Goal: Task Accomplishment & Management: Manage account settings

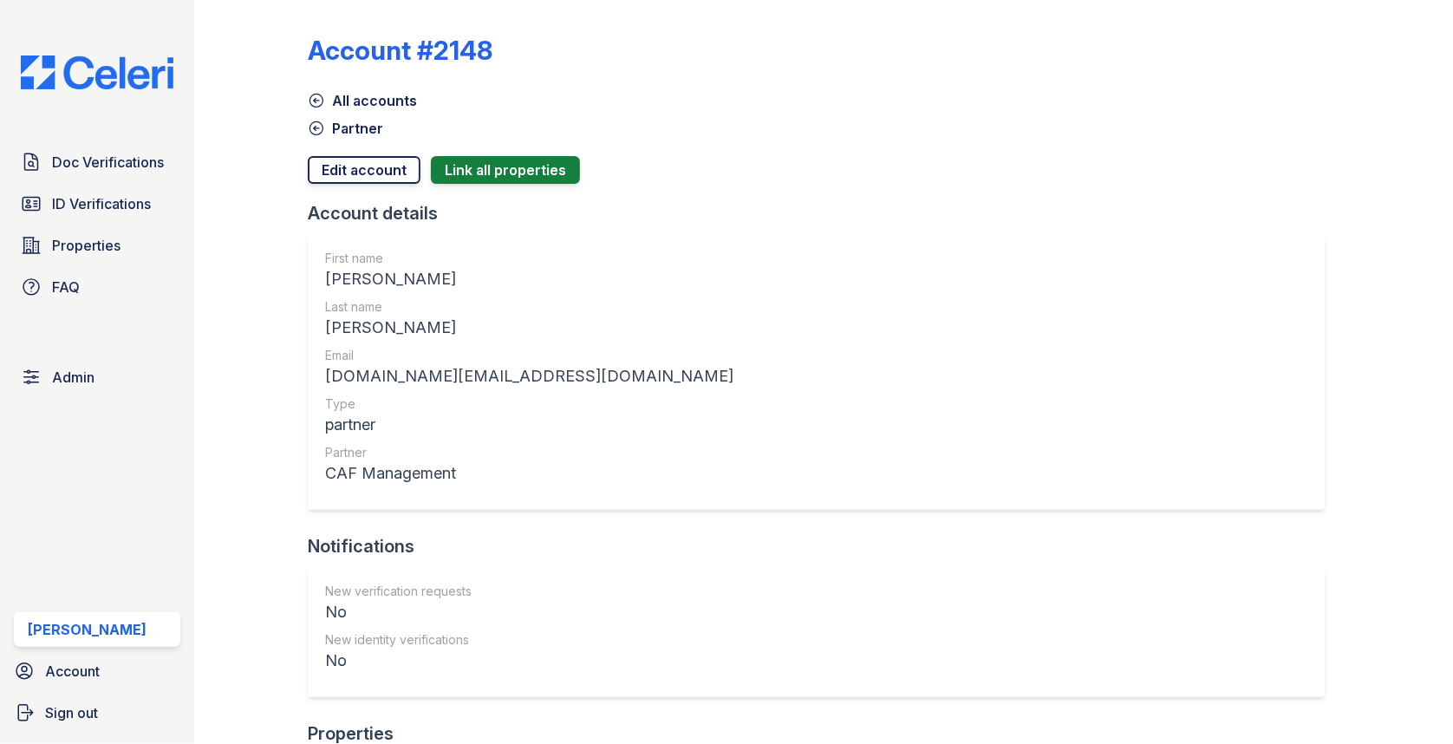
click at [364, 156] on link "Edit account" at bounding box center [364, 170] width 113 height 28
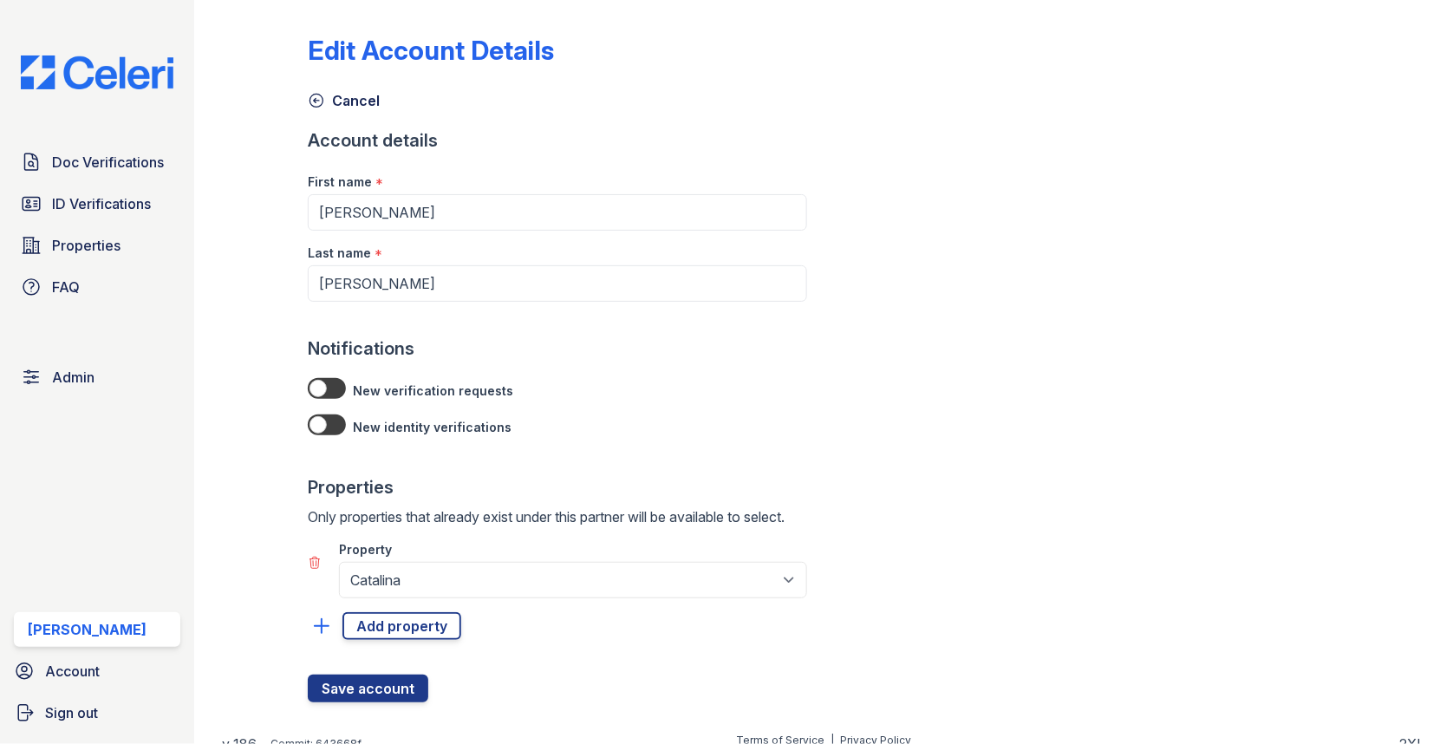
scroll to position [15, 0]
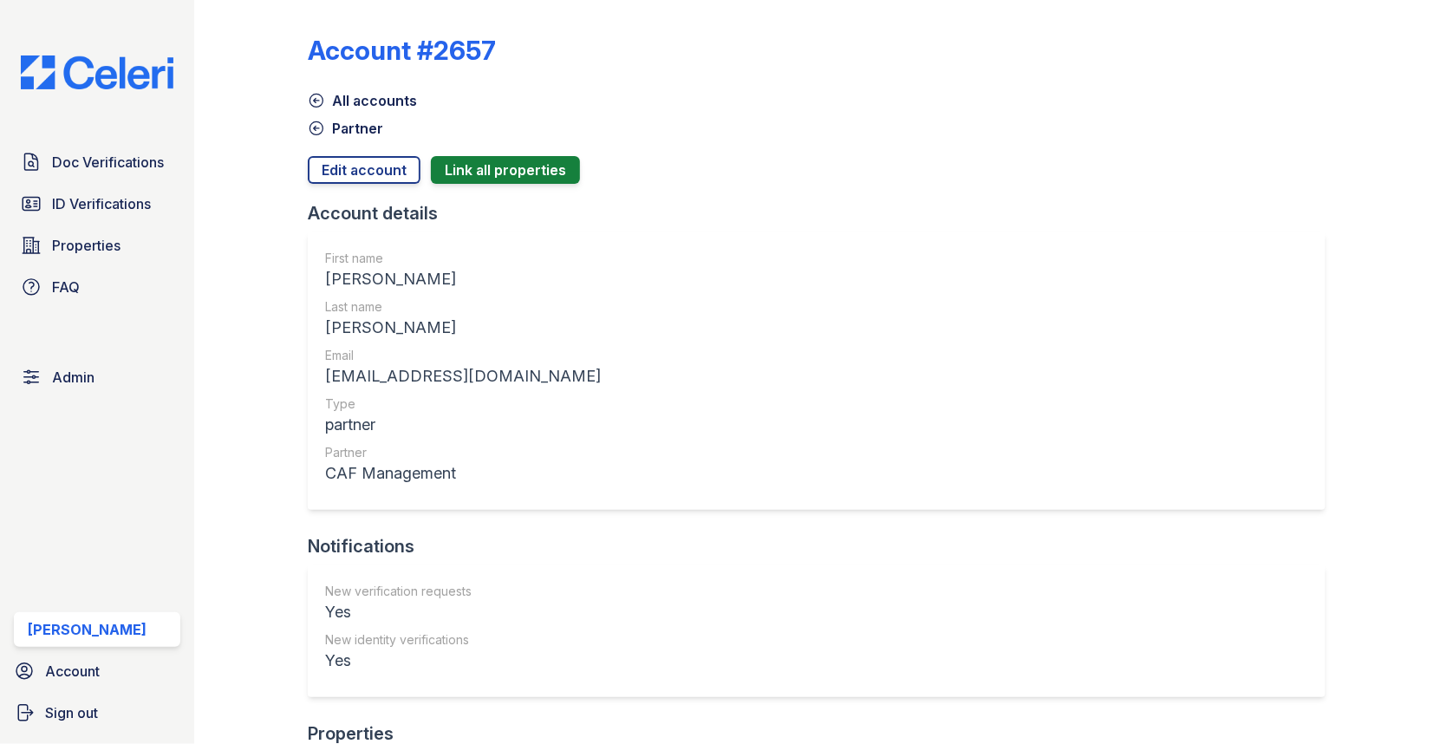
click at [363, 128] on link "Partner" at bounding box center [345, 128] width 75 height 21
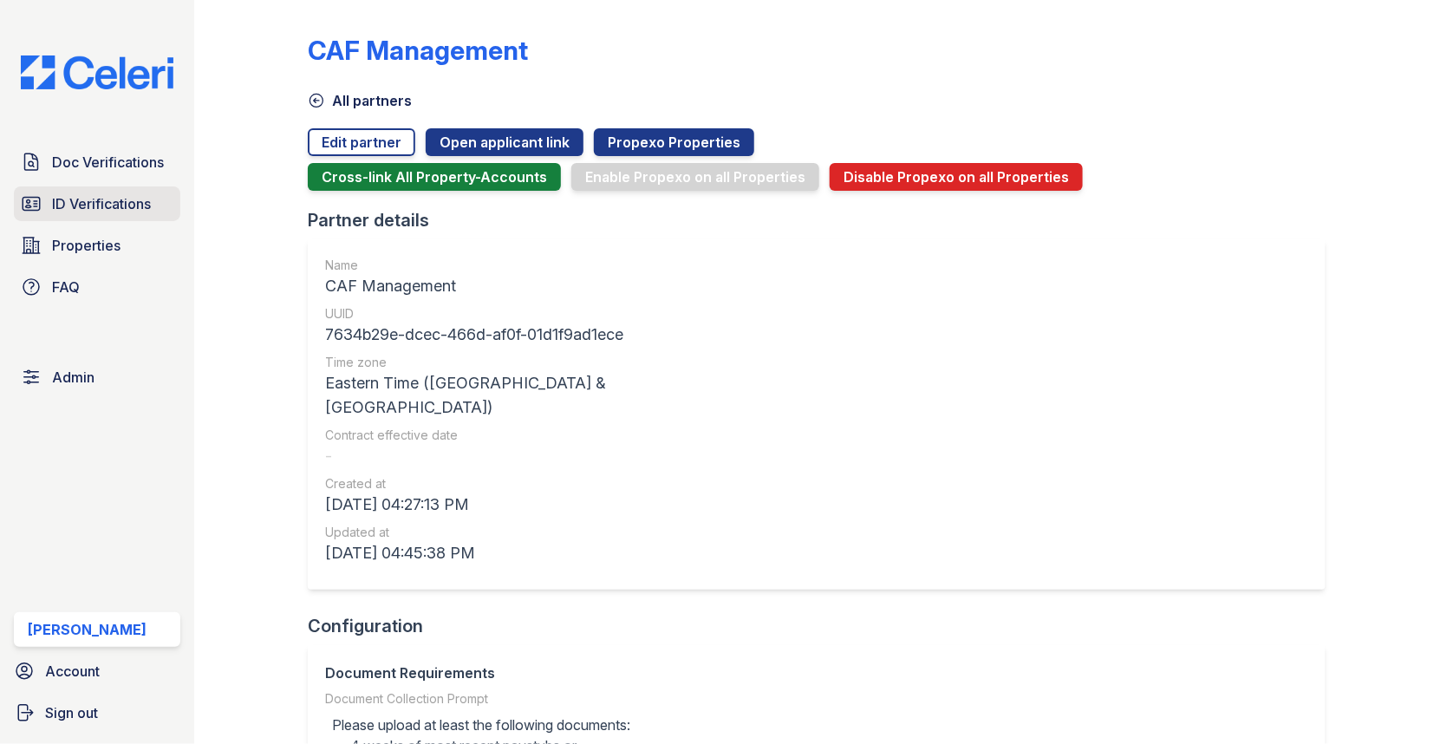
click at [114, 201] on span "ID Verifications" at bounding box center [101, 203] width 99 height 21
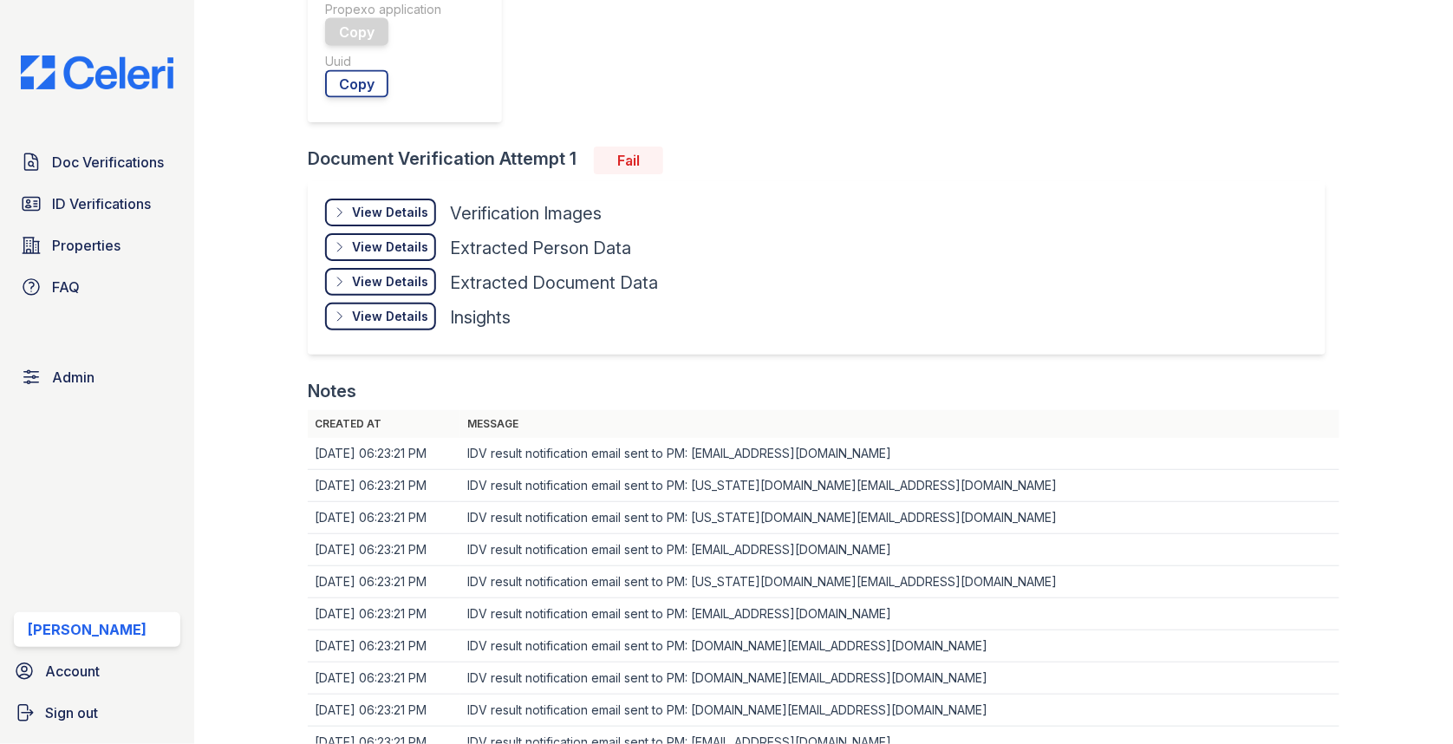
scroll to position [811, 0]
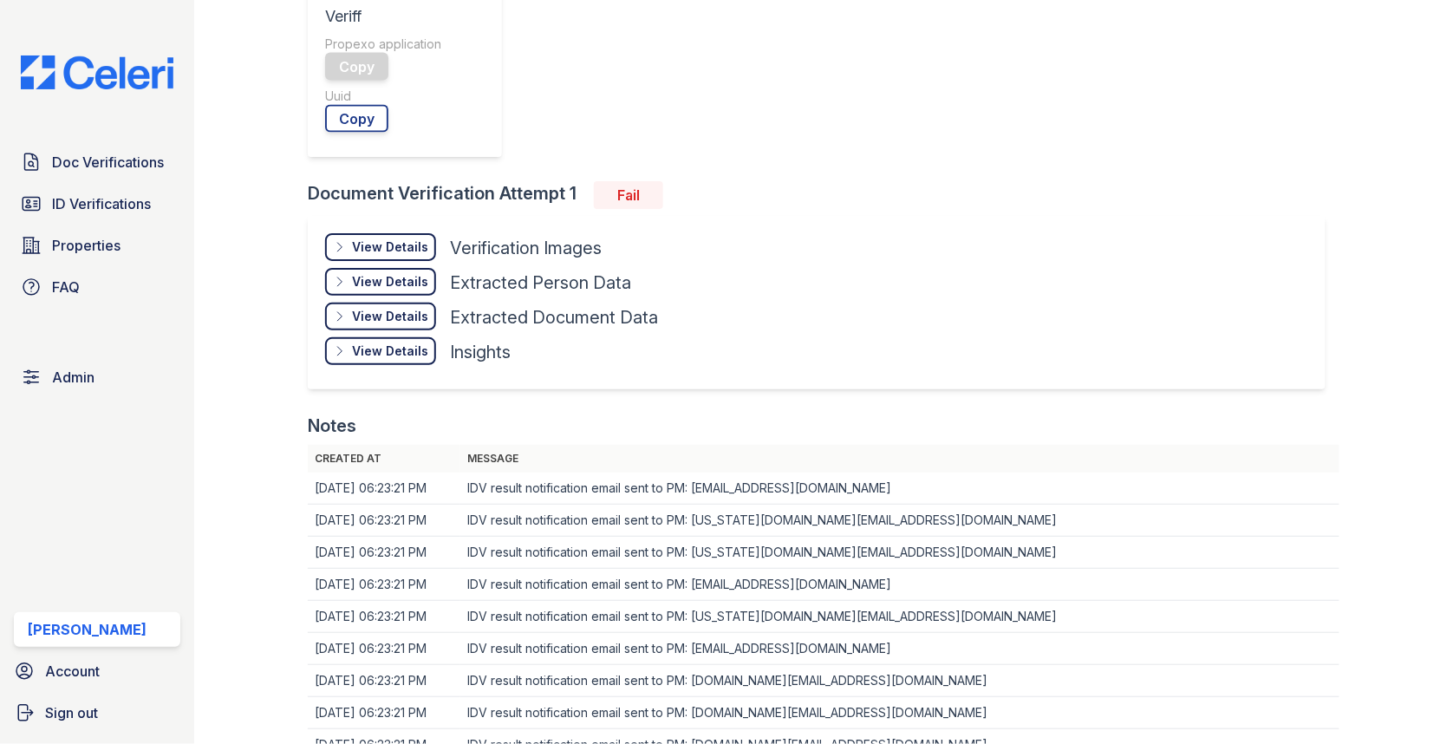
click at [739, 537] on td "IDV result notification email sent to PM: [US_STATE][DOMAIN_NAME][EMAIL_ADDRESS…" at bounding box center [899, 553] width 879 height 32
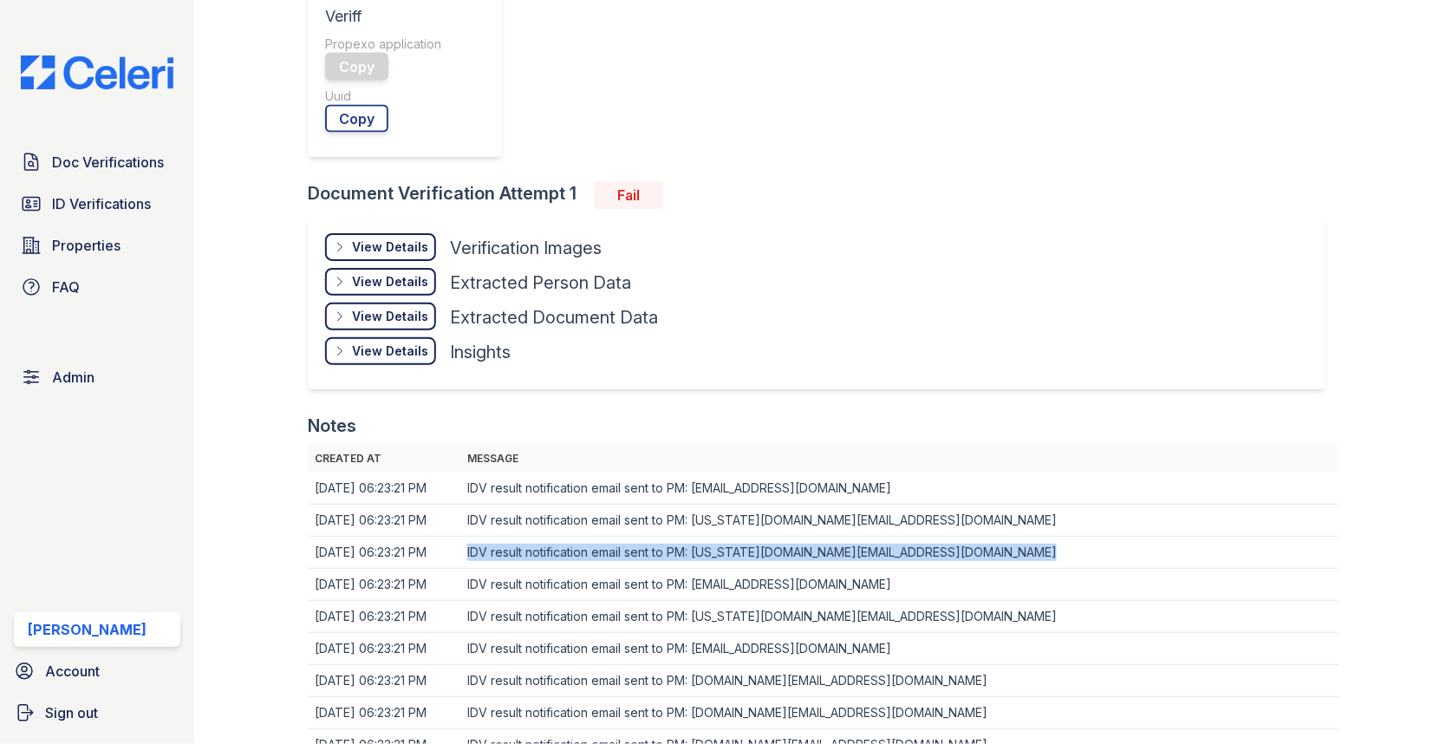
click at [739, 537] on td "IDV result notification email sent to PM: washington.pm@cafmanagement.com" at bounding box center [899, 553] width 879 height 32
click at [719, 537] on td "IDV result notification email sent to PM: washington.pm@cafmanagement.com" at bounding box center [899, 553] width 879 height 32
drag, startPoint x: 696, startPoint y: 200, endPoint x: 932, endPoint y: 200, distance: 235.8
click at [933, 537] on td "IDV result notification email sent to PM: washington.pm@cafmanagement.com" at bounding box center [899, 553] width 879 height 32
copy td "[US_STATE][DOMAIN_NAME][EMAIL_ADDRESS][DOMAIN_NAME]"
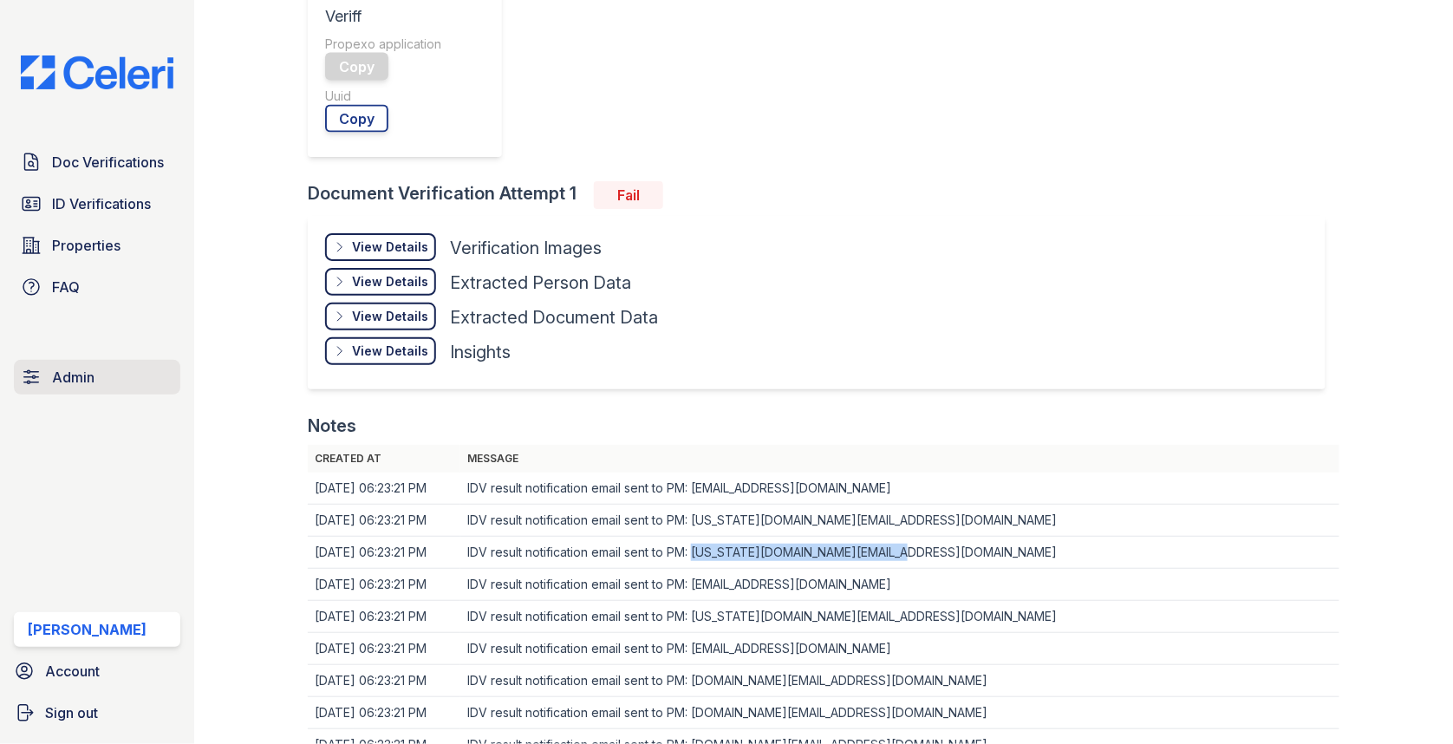
click at [78, 375] on span "Admin" at bounding box center [73, 377] width 42 height 21
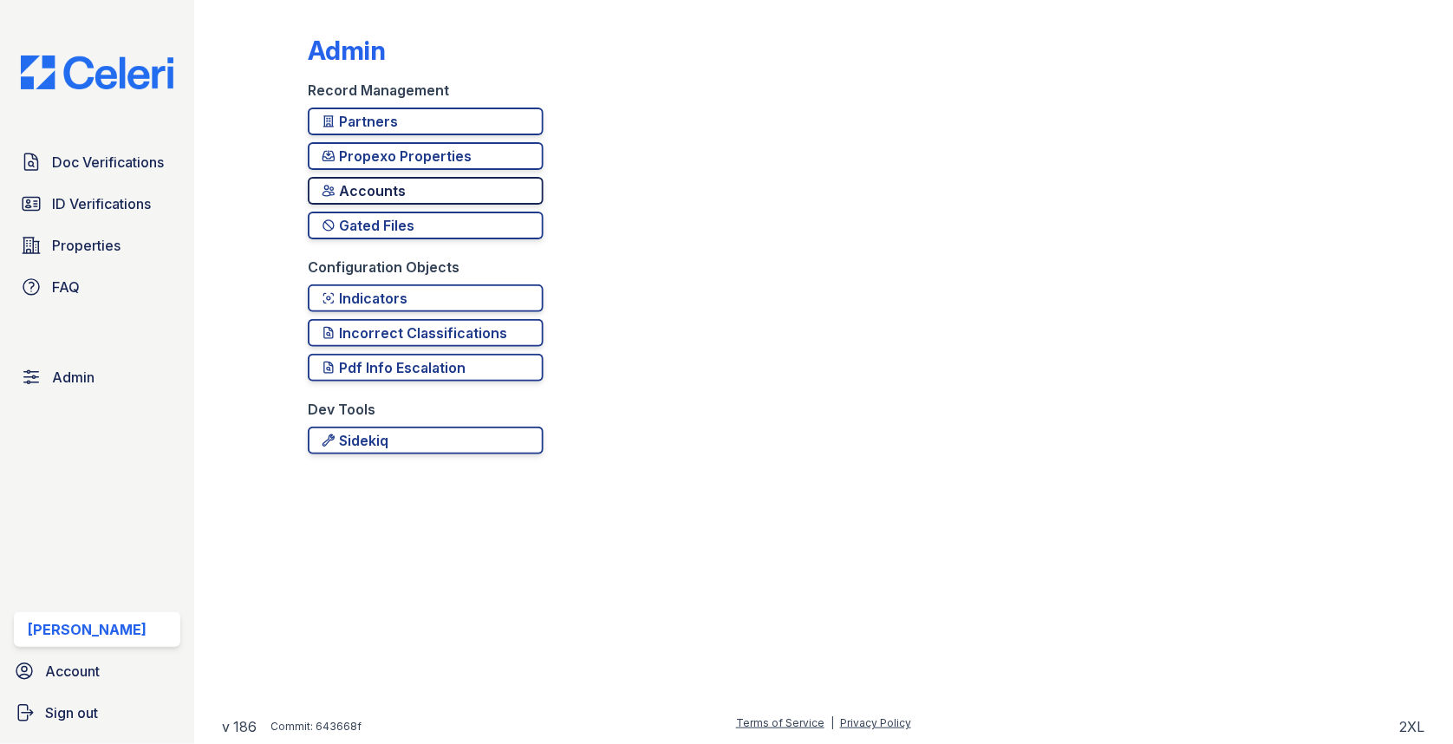
click at [441, 192] on div "Accounts" at bounding box center [426, 190] width 208 height 21
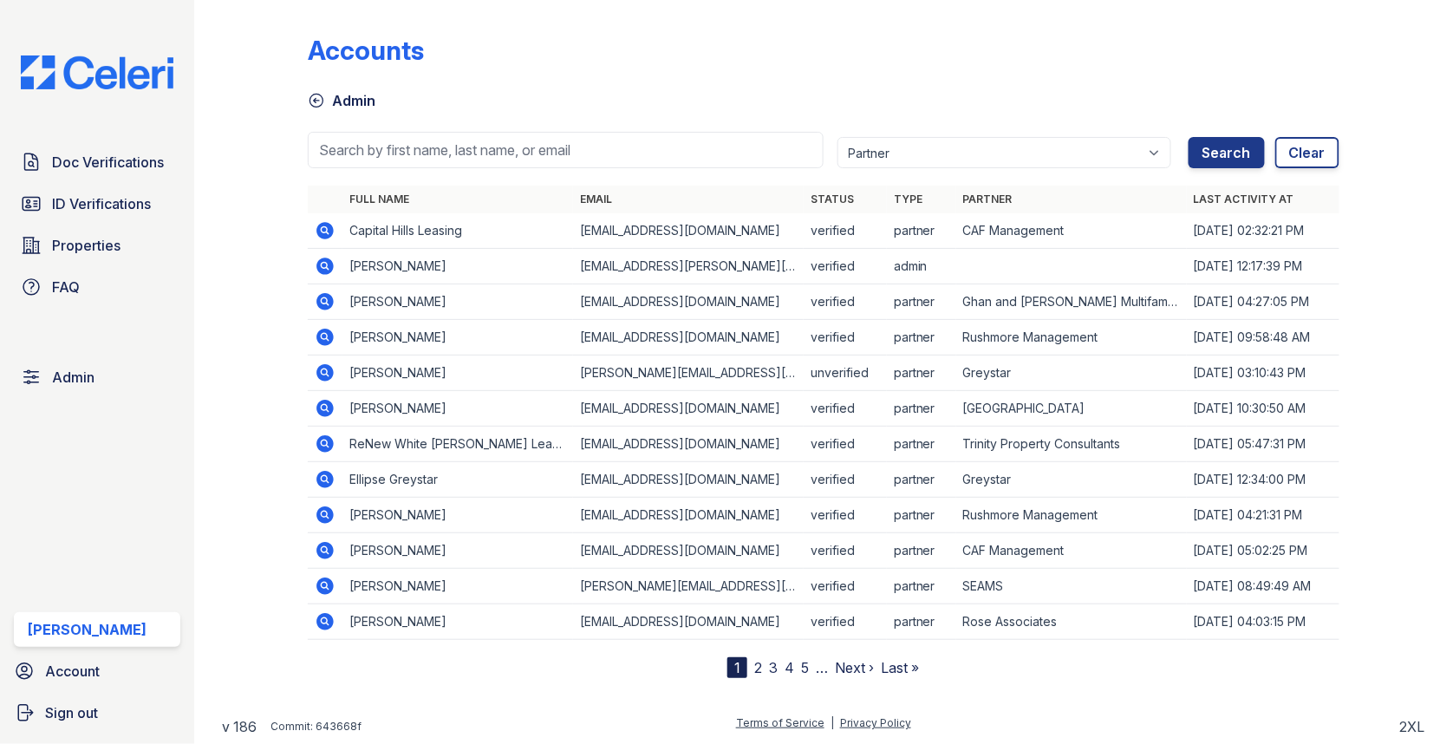
click at [447, 168] on div at bounding box center [824, 176] width 1032 height 17
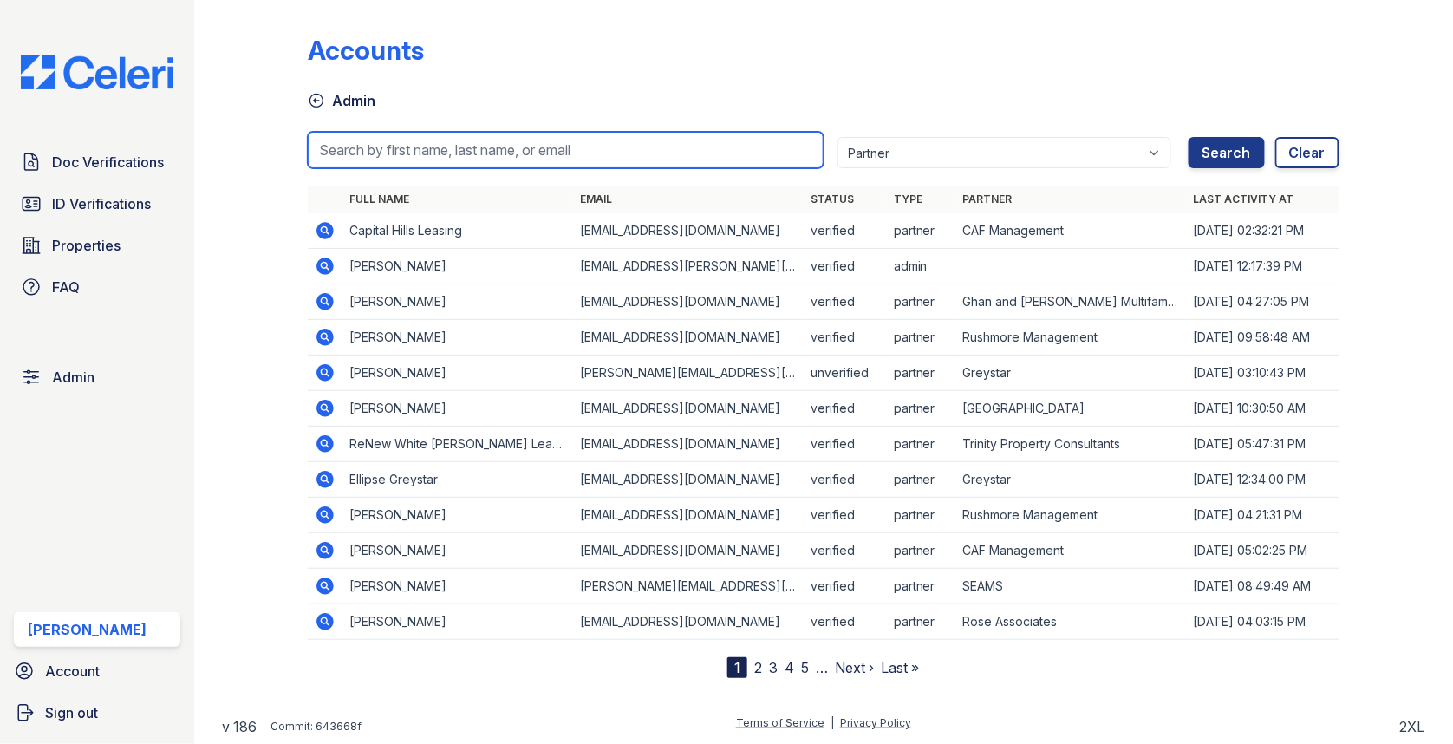
click at [447, 162] on input "search" at bounding box center [566, 150] width 516 height 36
paste input "washington.pm@cafmanagement.com"
type input "washington.pm@cafmanagement.com"
click at [1189, 137] on button "Search" at bounding box center [1227, 152] width 76 height 31
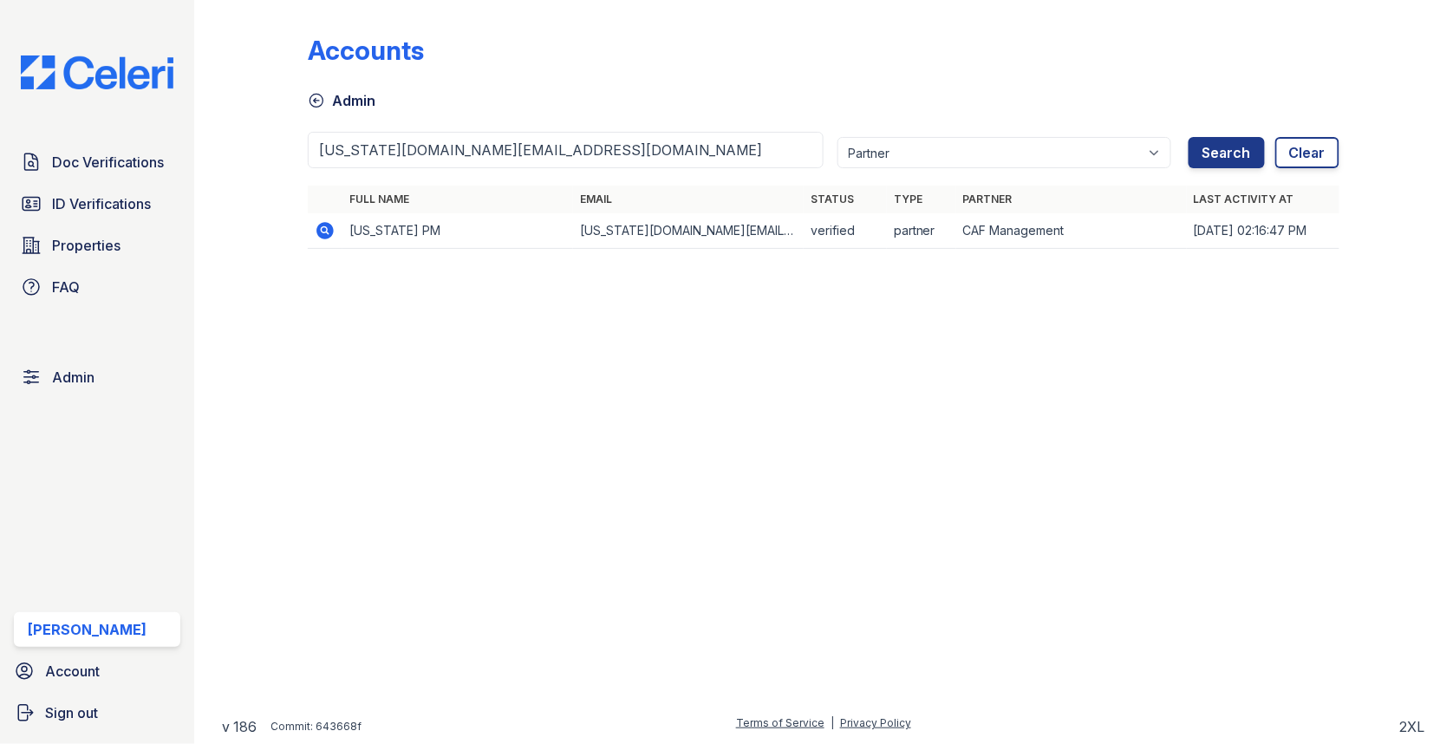
click at [335, 222] on icon at bounding box center [325, 230] width 21 height 21
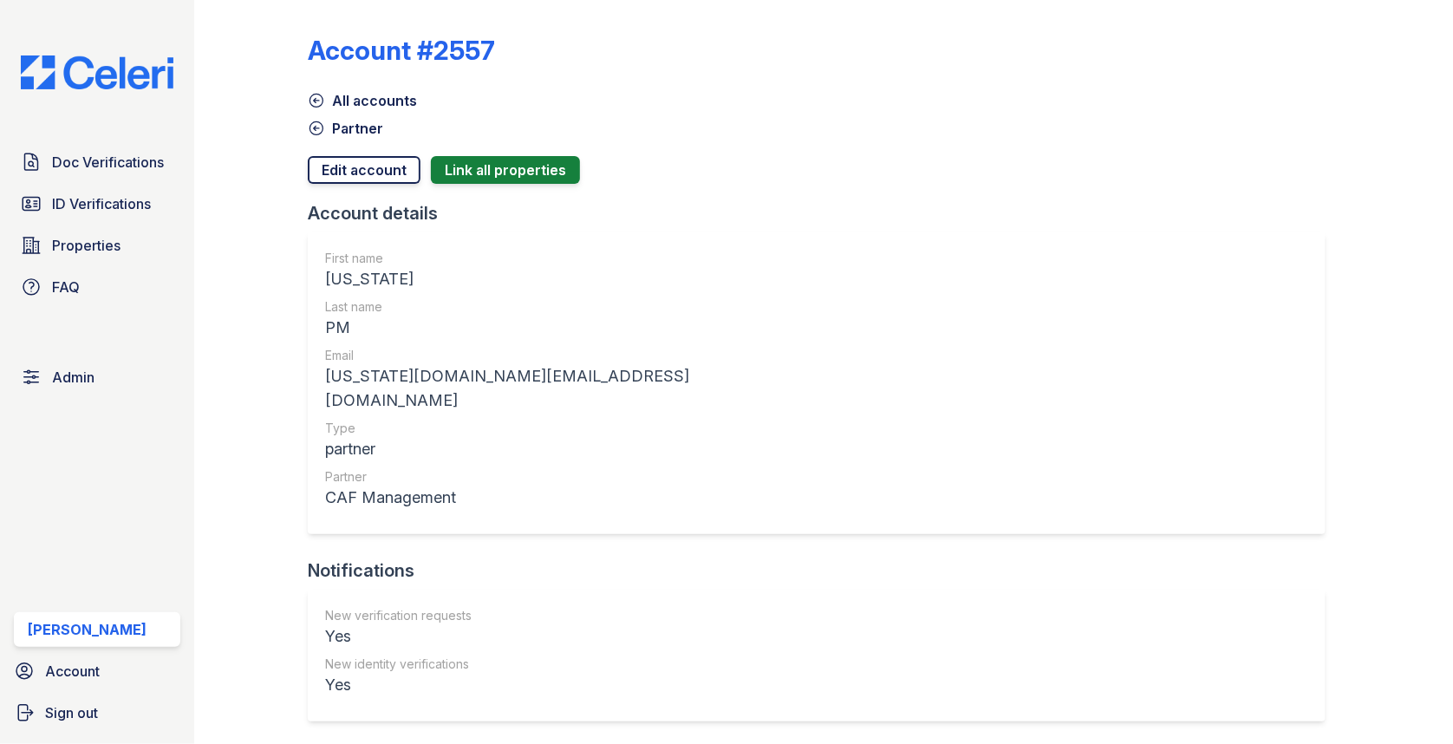
click at [377, 178] on link "Edit account" at bounding box center [364, 170] width 113 height 28
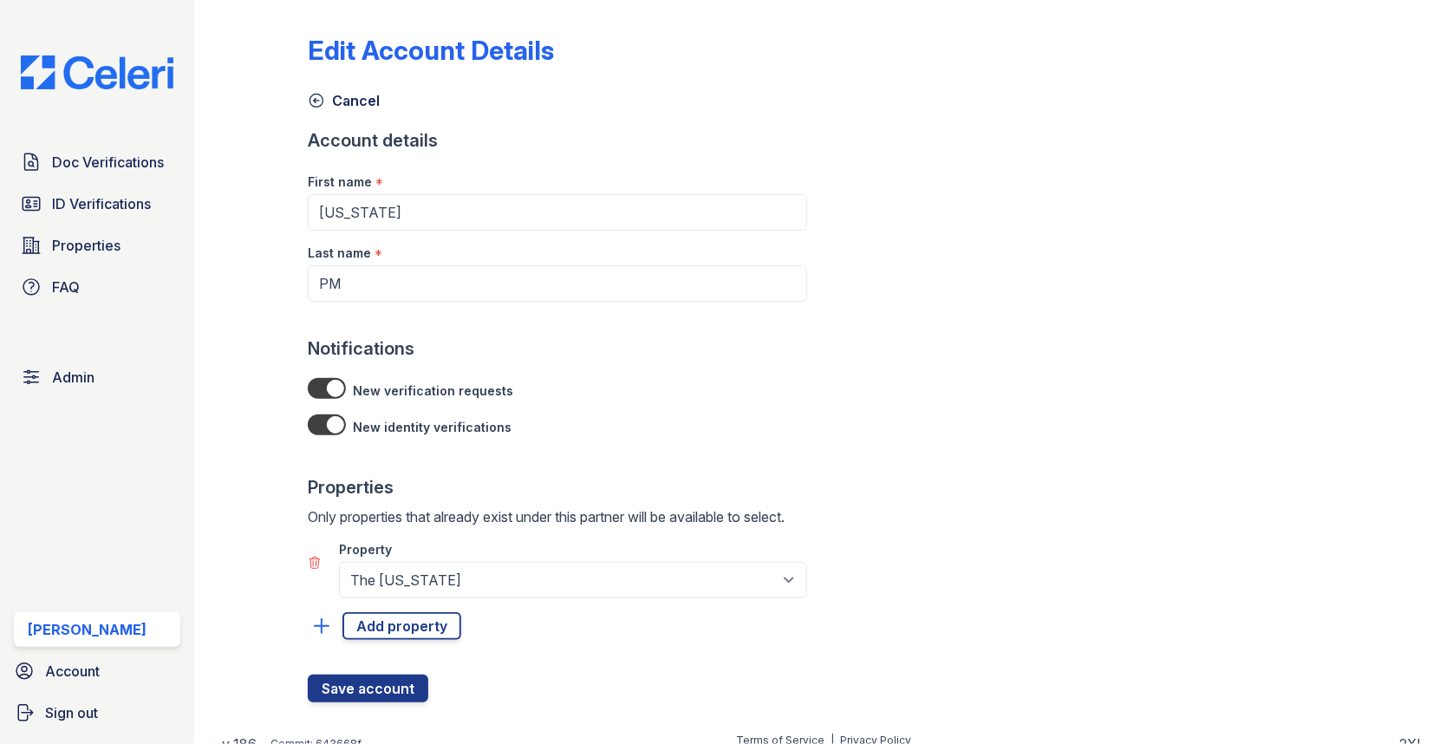
scroll to position [15, 0]
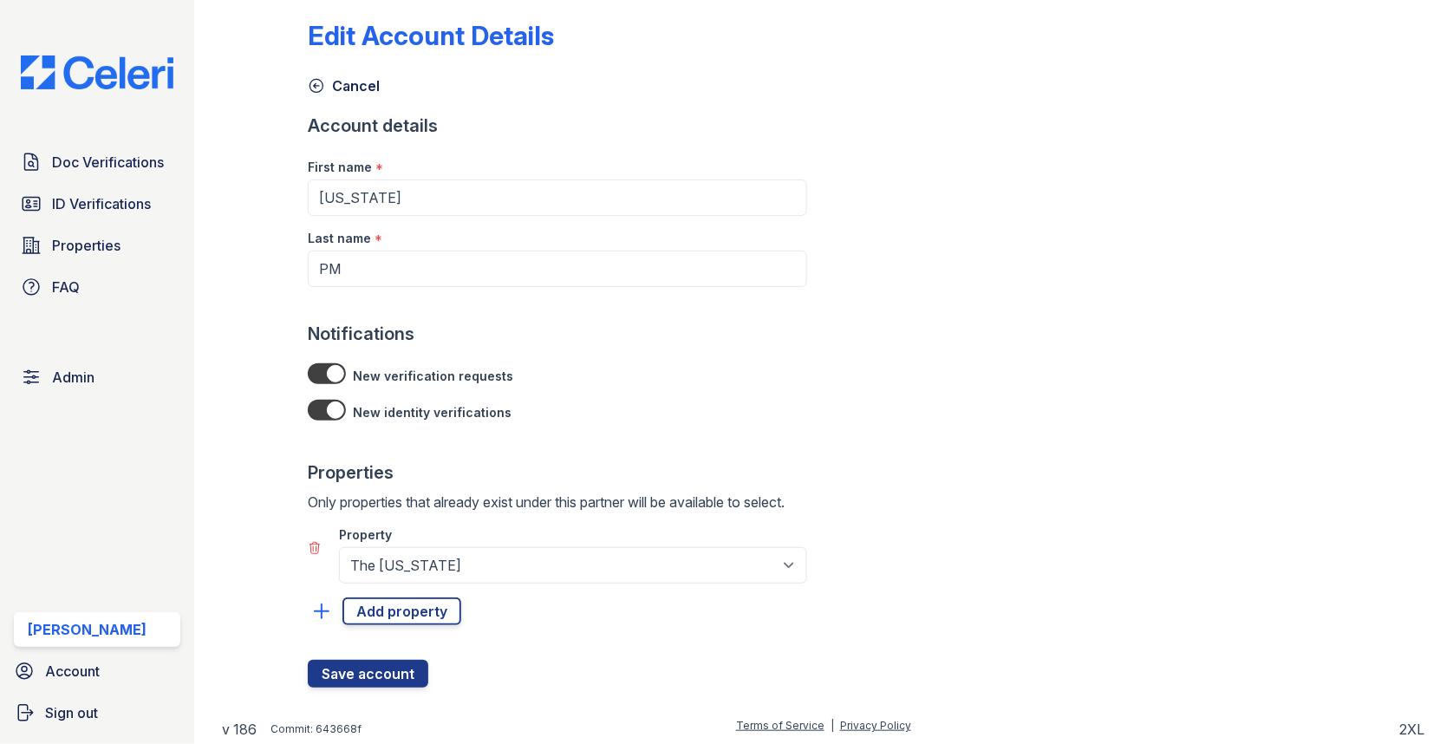
click at [330, 368] on div at bounding box center [327, 373] width 38 height 21
click at [330, 368] on input "checkbox" at bounding box center [330, 368] width 1 height 1
checkbox input "false"
click at [329, 426] on div at bounding box center [557, 443] width 499 height 35
click at [335, 402] on div at bounding box center [327, 410] width 38 height 21
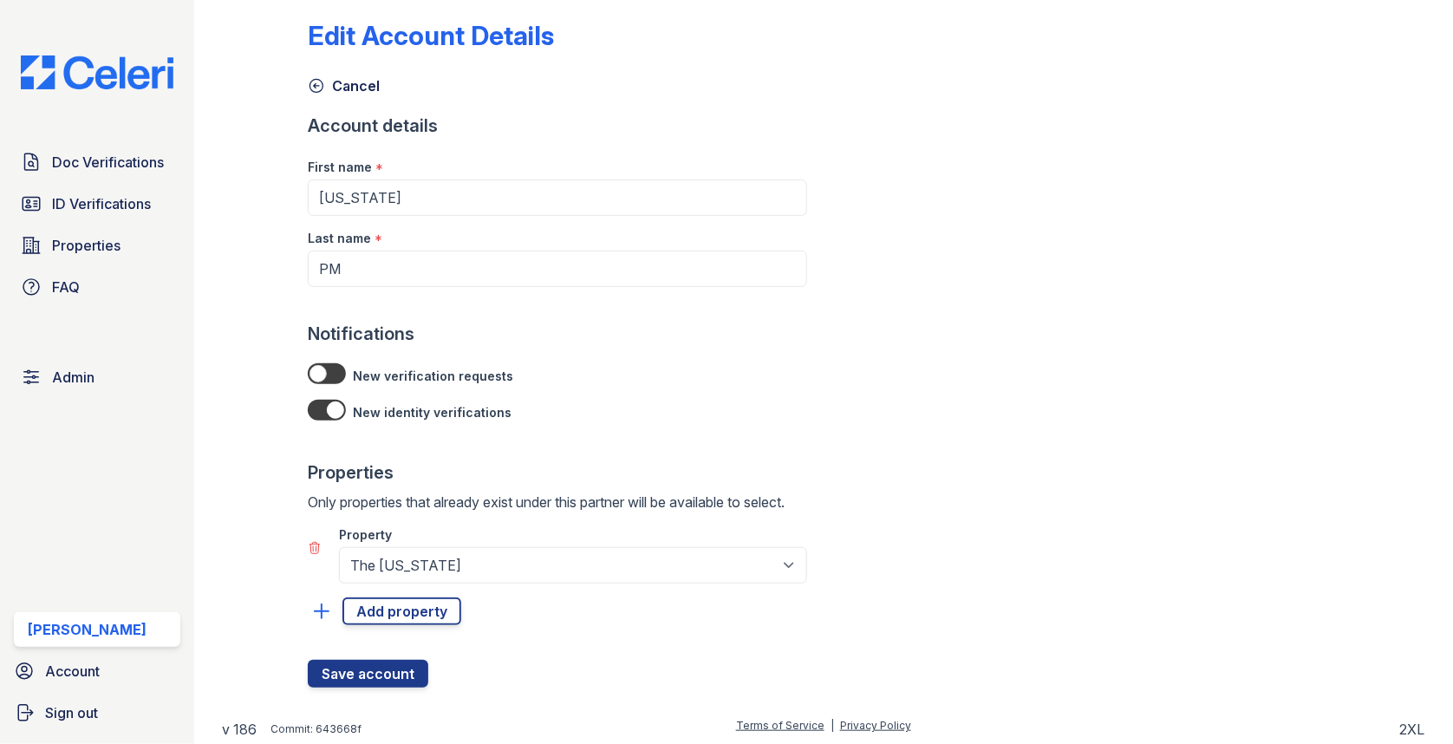
click at [331, 405] on input "checkbox" at bounding box center [330, 405] width 1 height 1
checkbox input "false"
click at [368, 665] on button "Save account" at bounding box center [368, 674] width 121 height 28
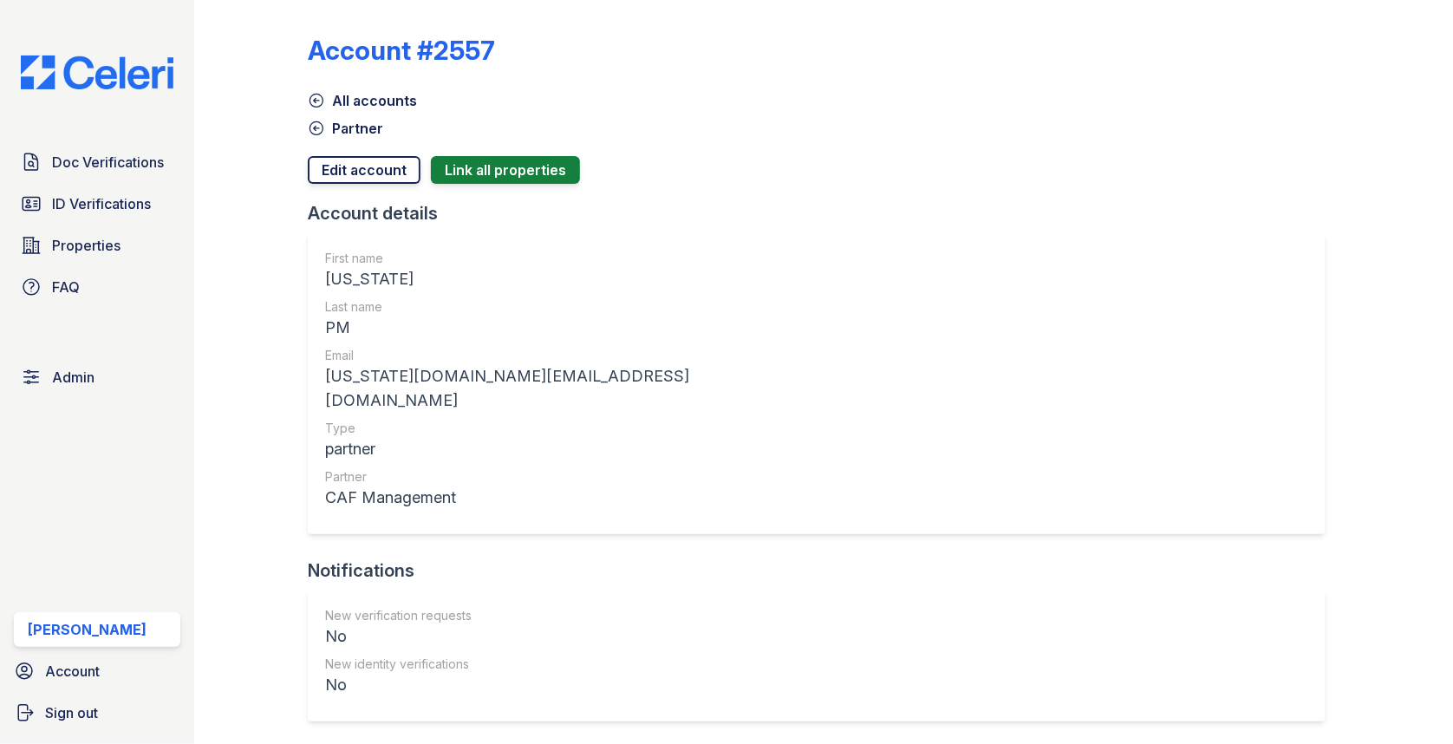
click at [380, 160] on link "Edit account" at bounding box center [364, 170] width 113 height 28
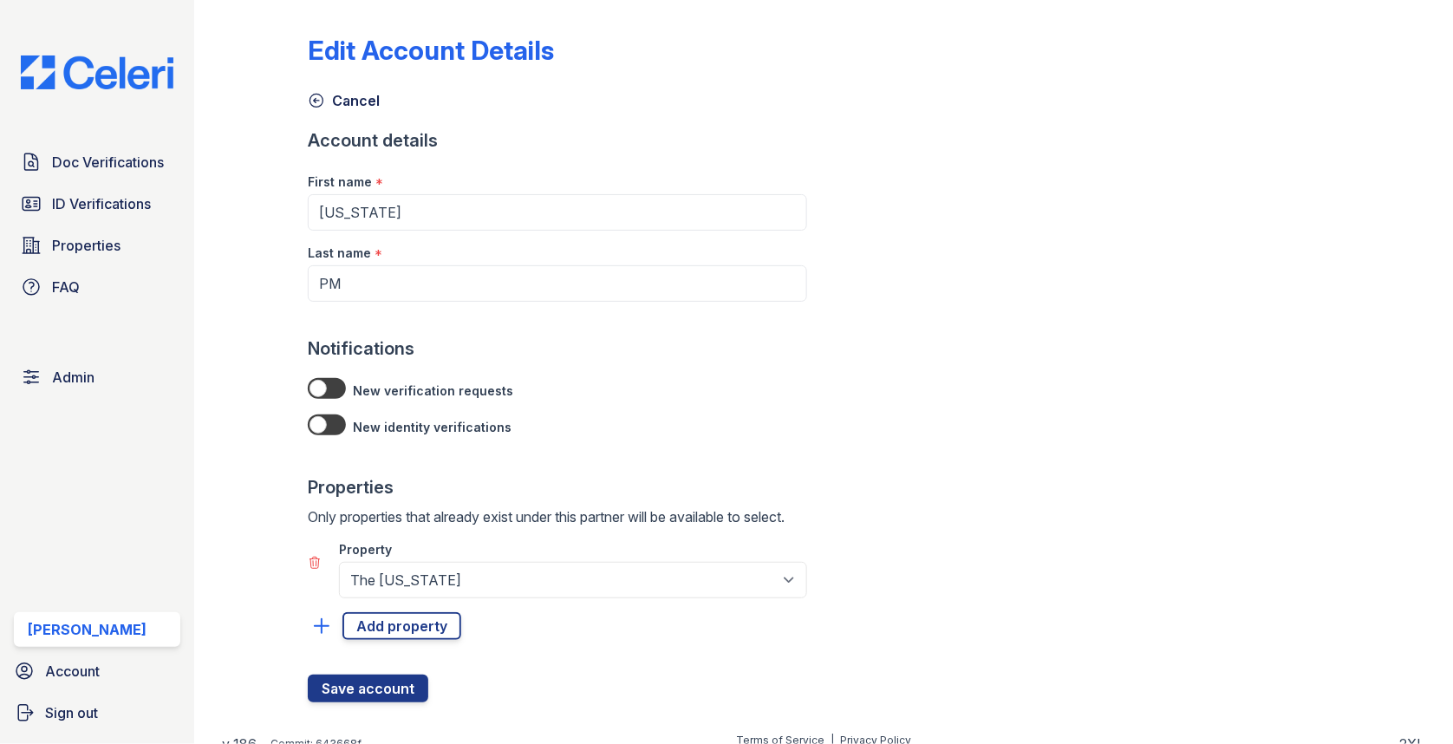
click at [325, 381] on div at bounding box center [327, 388] width 38 height 21
click at [330, 383] on input "checkbox" at bounding box center [330, 383] width 1 height 1
checkbox input "true"
click at [325, 429] on div at bounding box center [327, 424] width 38 height 21
click at [330, 420] on input "checkbox" at bounding box center [330, 420] width 1 height 1
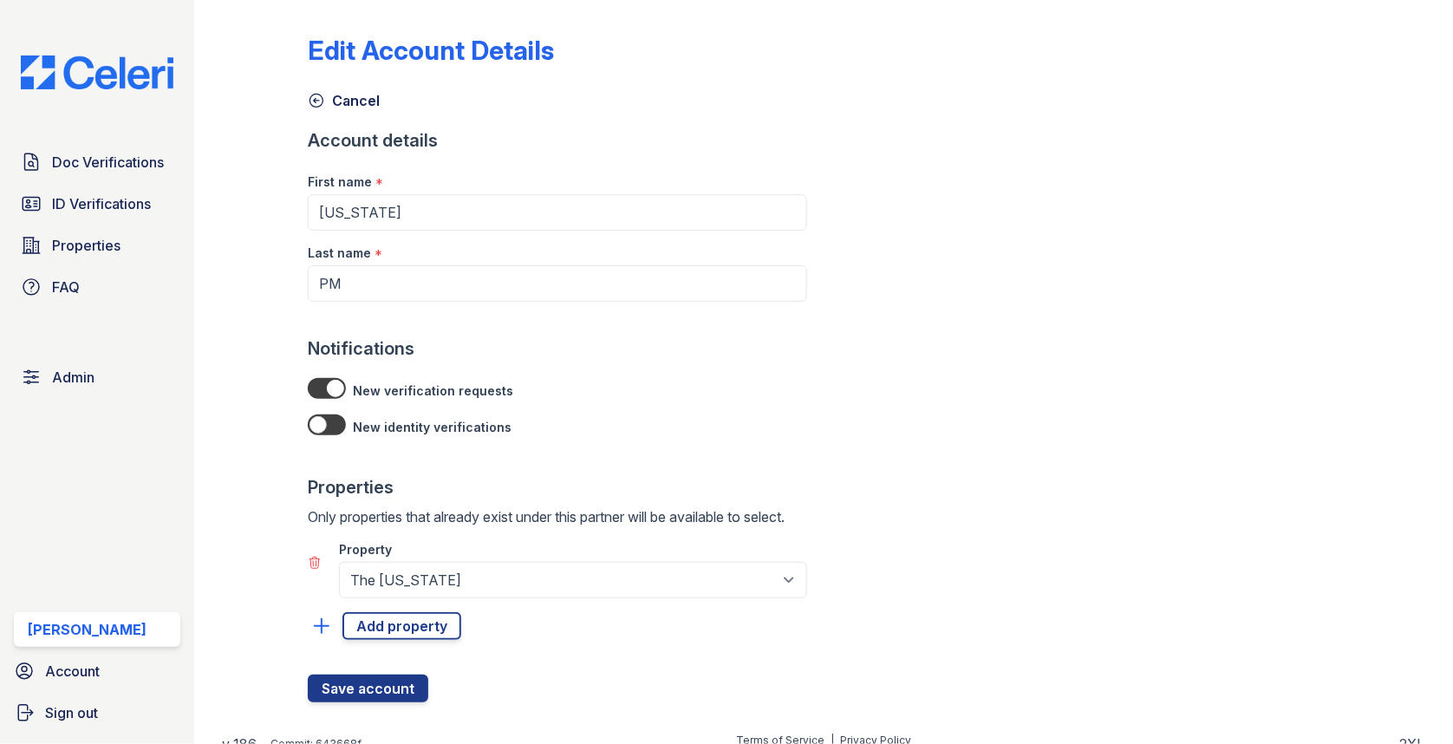
checkbox input "true"
click at [374, 707] on div "Edit Account Details Cancel Account details First name * Washington Last name *…" at bounding box center [823, 365] width 1203 height 730
click at [374, 689] on button "Save account" at bounding box center [368, 688] width 121 height 28
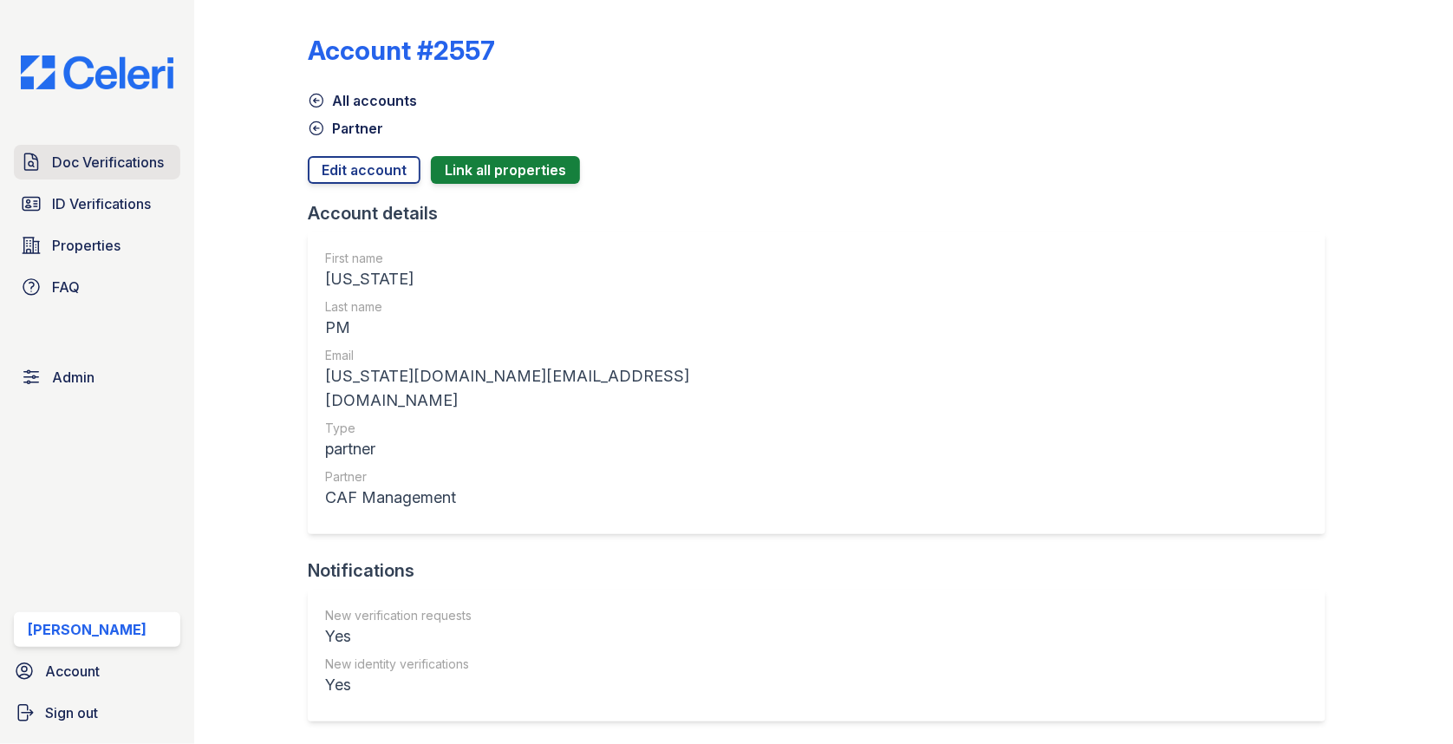
click at [130, 156] on span "Doc Verifications" at bounding box center [108, 162] width 112 height 21
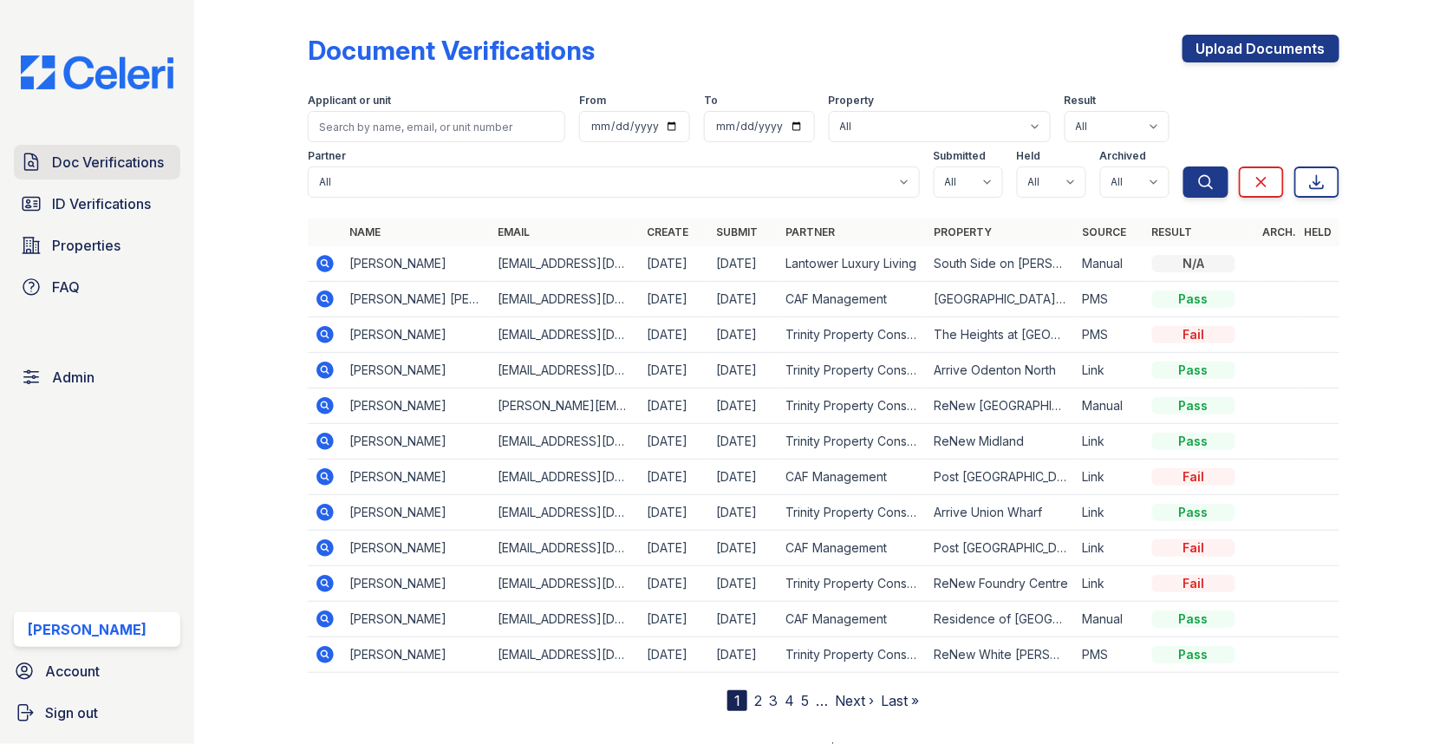
click at [135, 154] on span "Doc Verifications" at bounding box center [108, 162] width 112 height 21
click at [134, 211] on span "ID Verifications" at bounding box center [101, 203] width 99 height 21
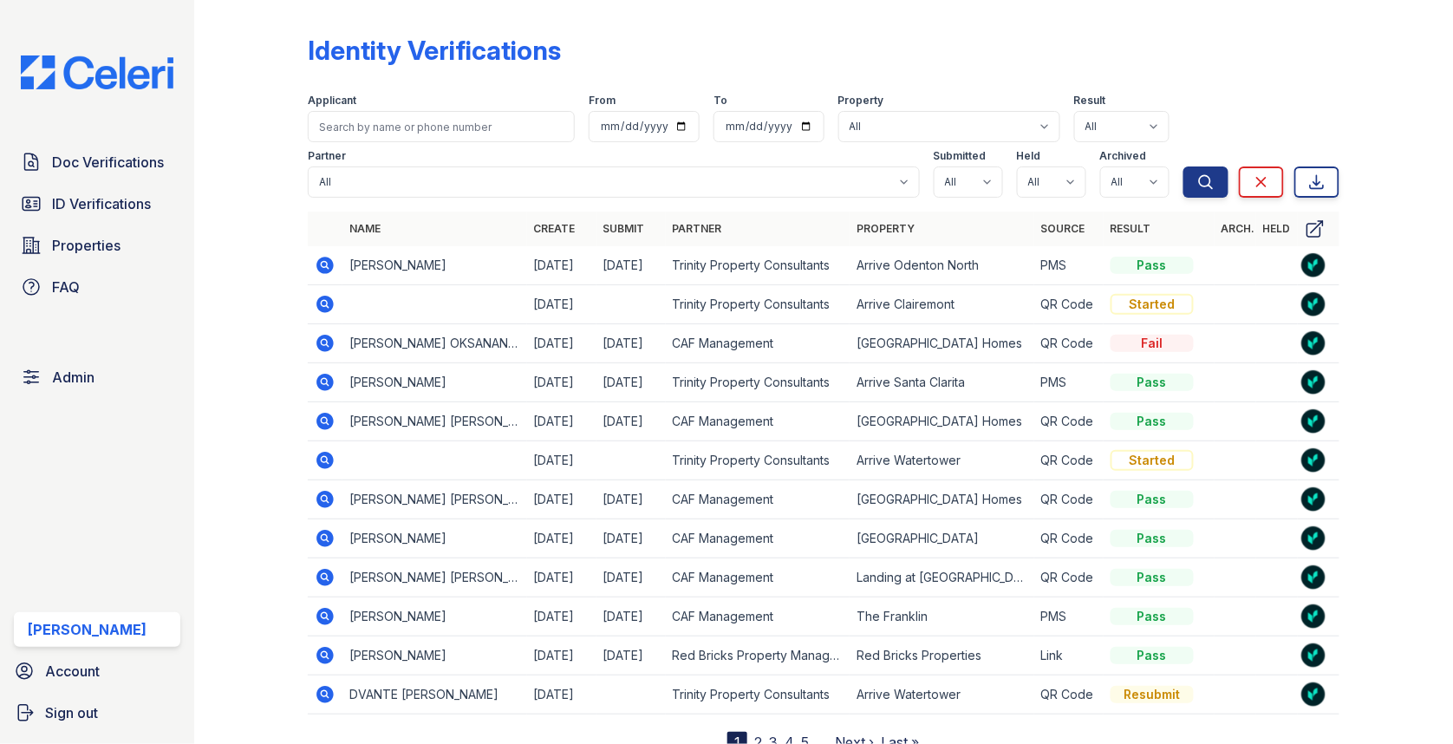
click at [323, 530] on icon at bounding box center [324, 538] width 17 height 17
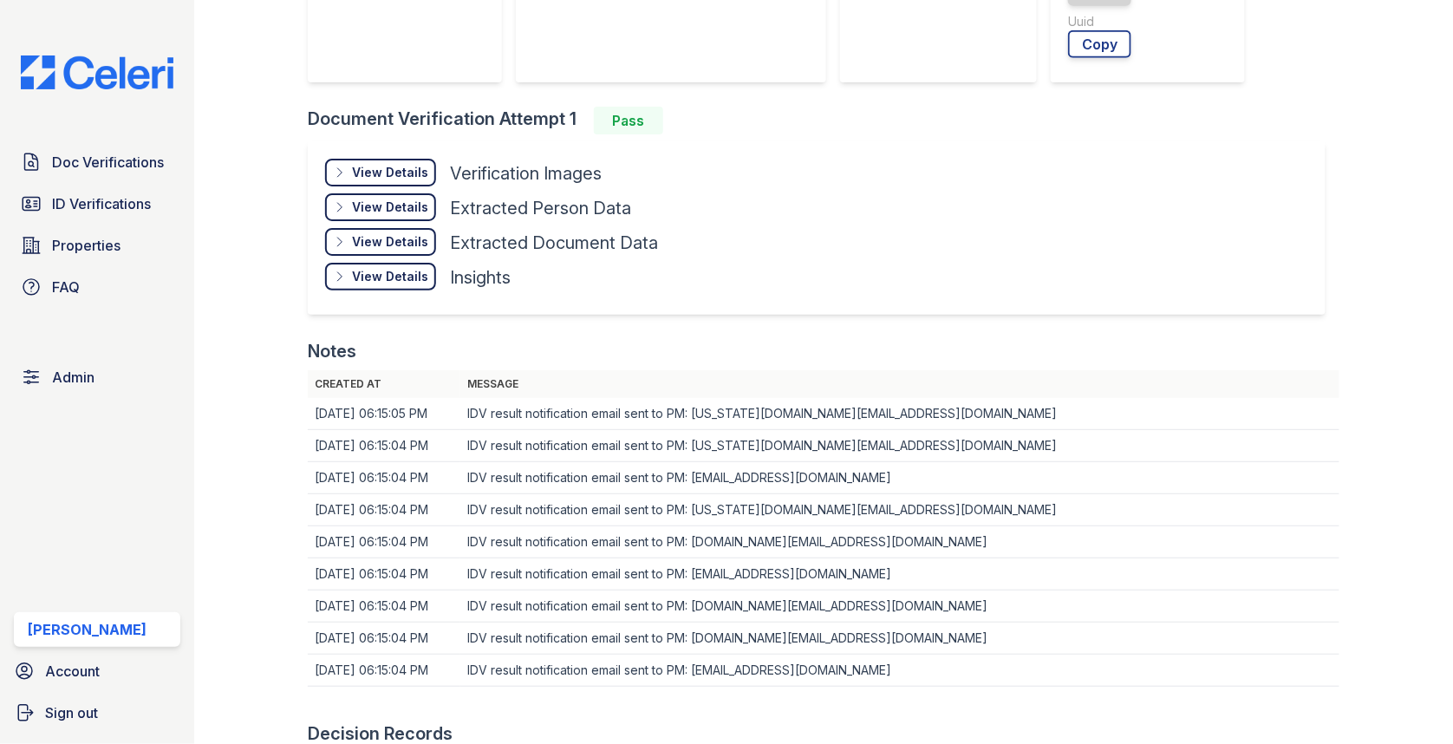
scroll to position [683, 0]
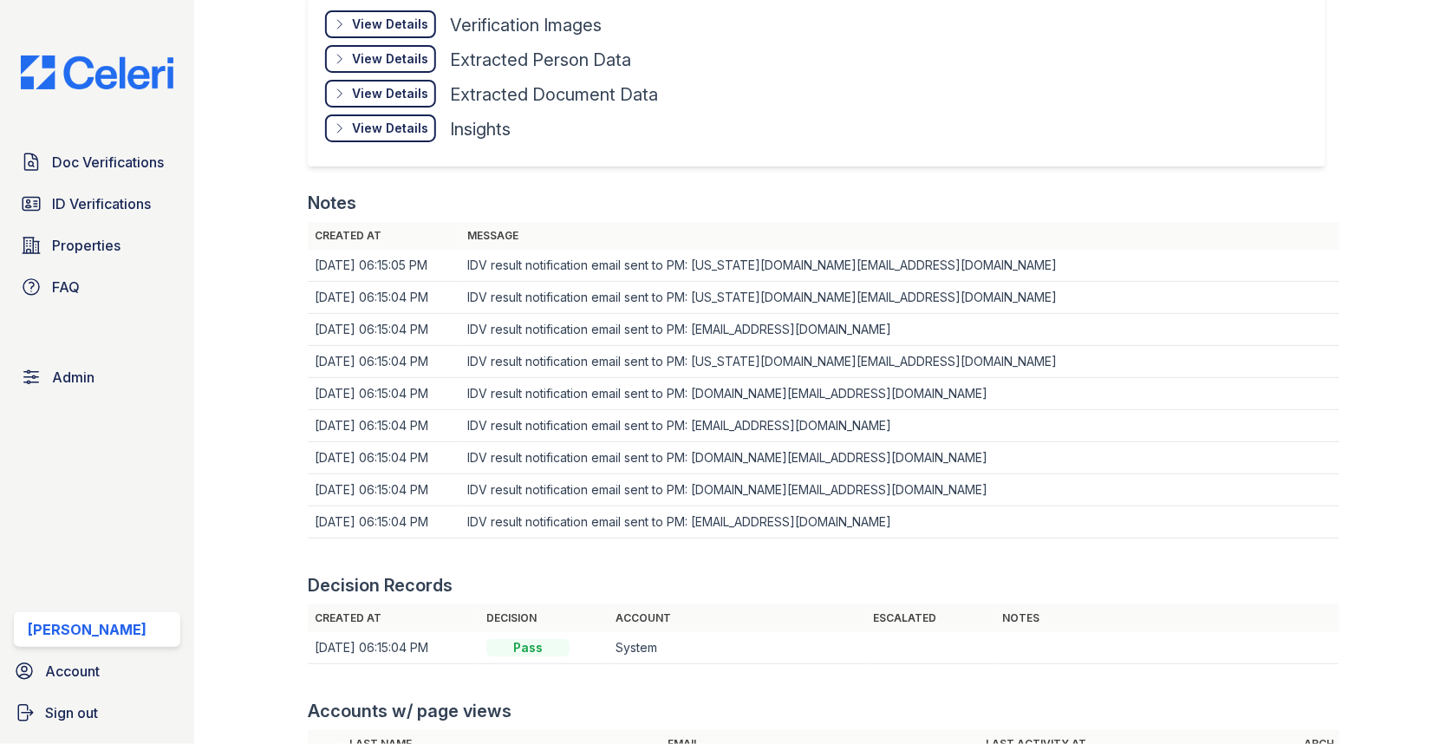
click at [744, 256] on td "IDV result notification email sent to PM: [US_STATE][DOMAIN_NAME][EMAIL_ADDRESS…" at bounding box center [899, 266] width 879 height 32
click at [738, 256] on td "IDV result notification email sent to PM: [US_STATE][DOMAIN_NAME][EMAIL_ADDRESS…" at bounding box center [899, 266] width 879 height 32
drag, startPoint x: 697, startPoint y: 257, endPoint x: 915, endPoint y: 257, distance: 218.5
click at [915, 257] on td "IDV result notification email sent to PM: washington.am@cafmanagement.com" at bounding box center [899, 266] width 879 height 32
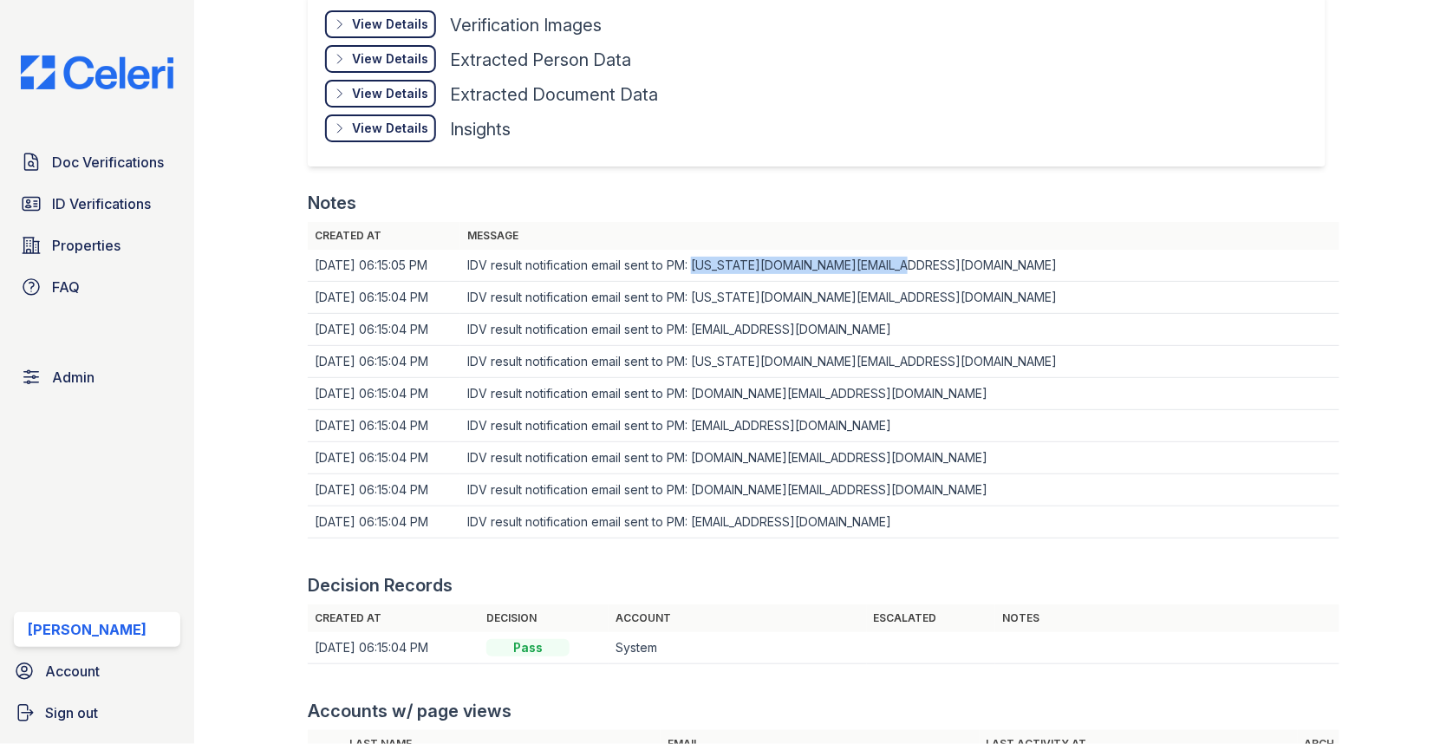
copy td "[US_STATE][DOMAIN_NAME][EMAIL_ADDRESS][DOMAIN_NAME]"
click at [79, 368] on span "Admin" at bounding box center [73, 377] width 42 height 21
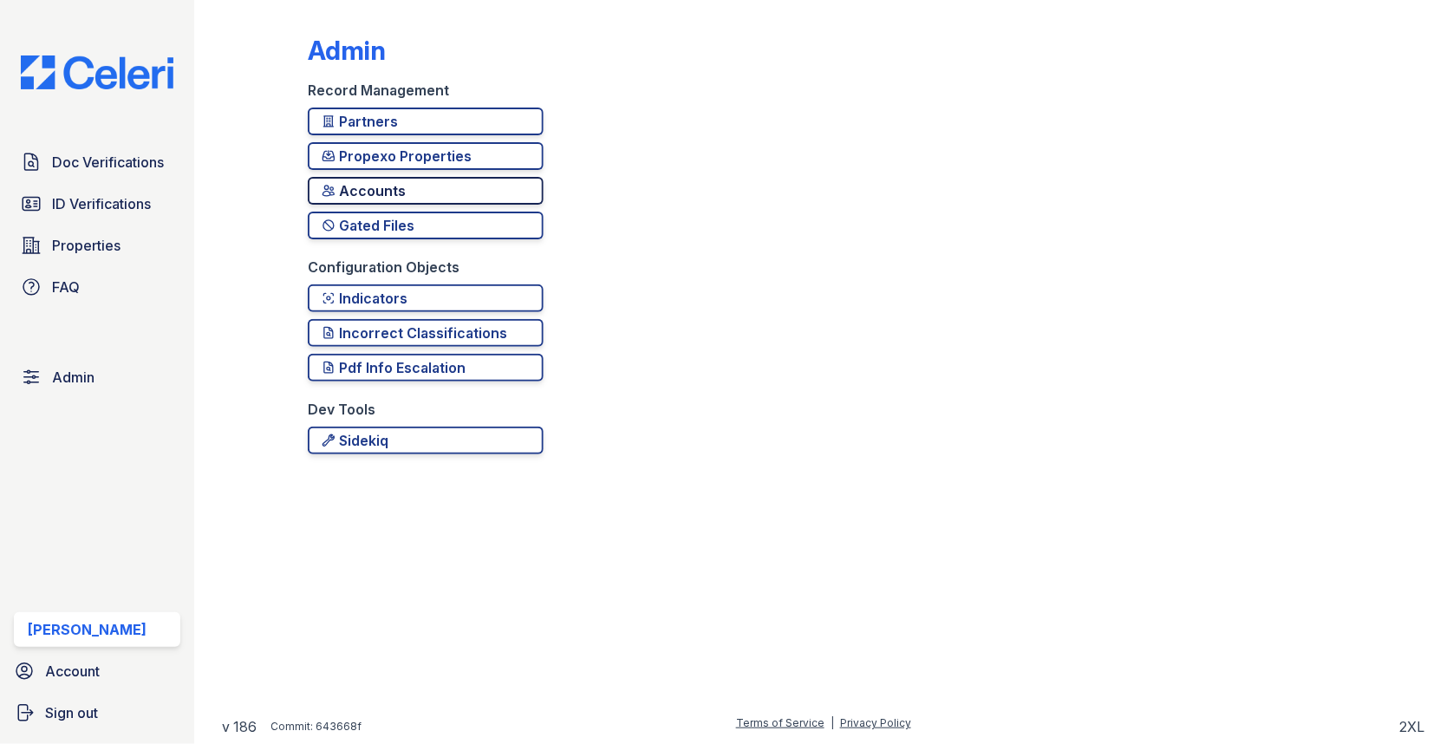
click at [381, 194] on div "Accounts" at bounding box center [426, 190] width 208 height 21
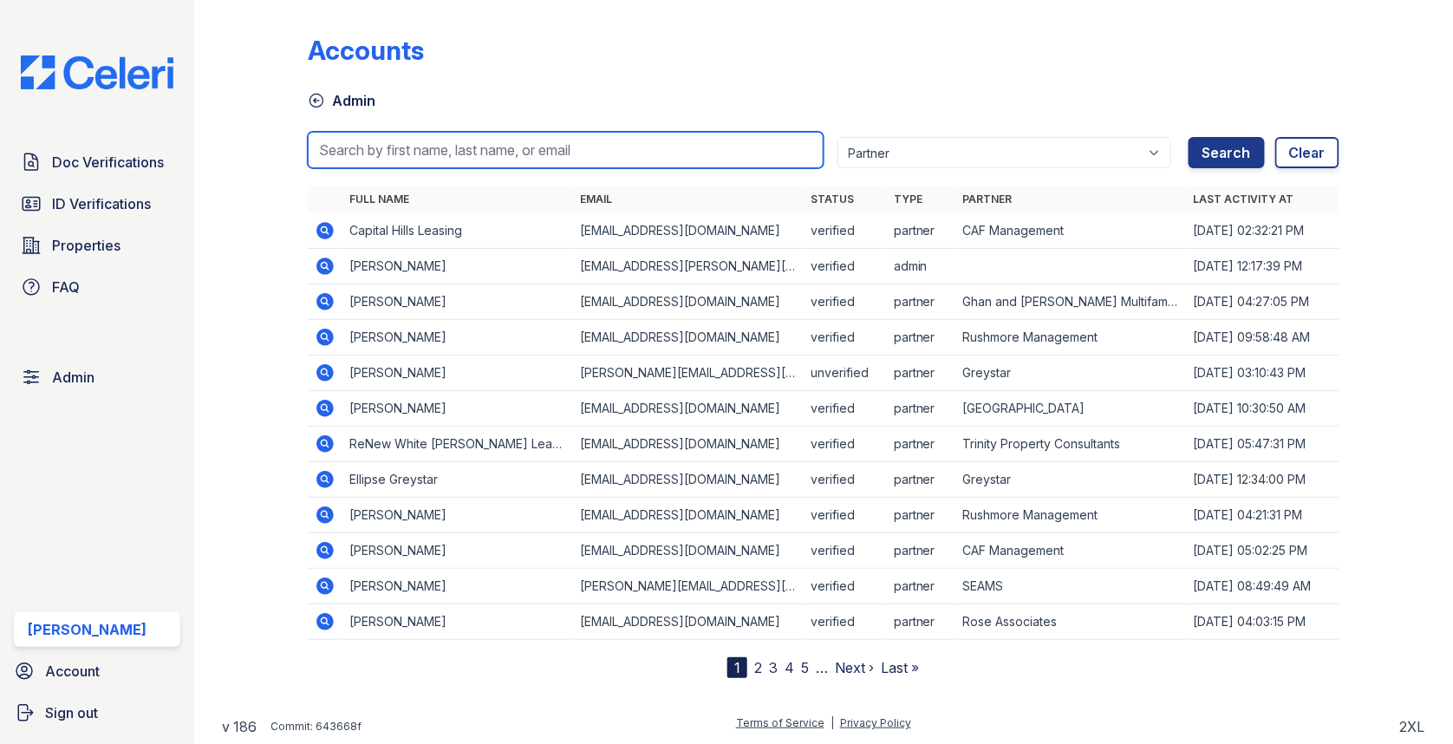
click at [428, 160] on input "search" at bounding box center [566, 150] width 516 height 36
paste input "[US_STATE][DOMAIN_NAME][EMAIL_ADDRESS][DOMAIN_NAME]"
type input "[US_STATE][DOMAIN_NAME][EMAIL_ADDRESS][DOMAIN_NAME]"
click at [1189, 137] on button "Search" at bounding box center [1227, 152] width 76 height 31
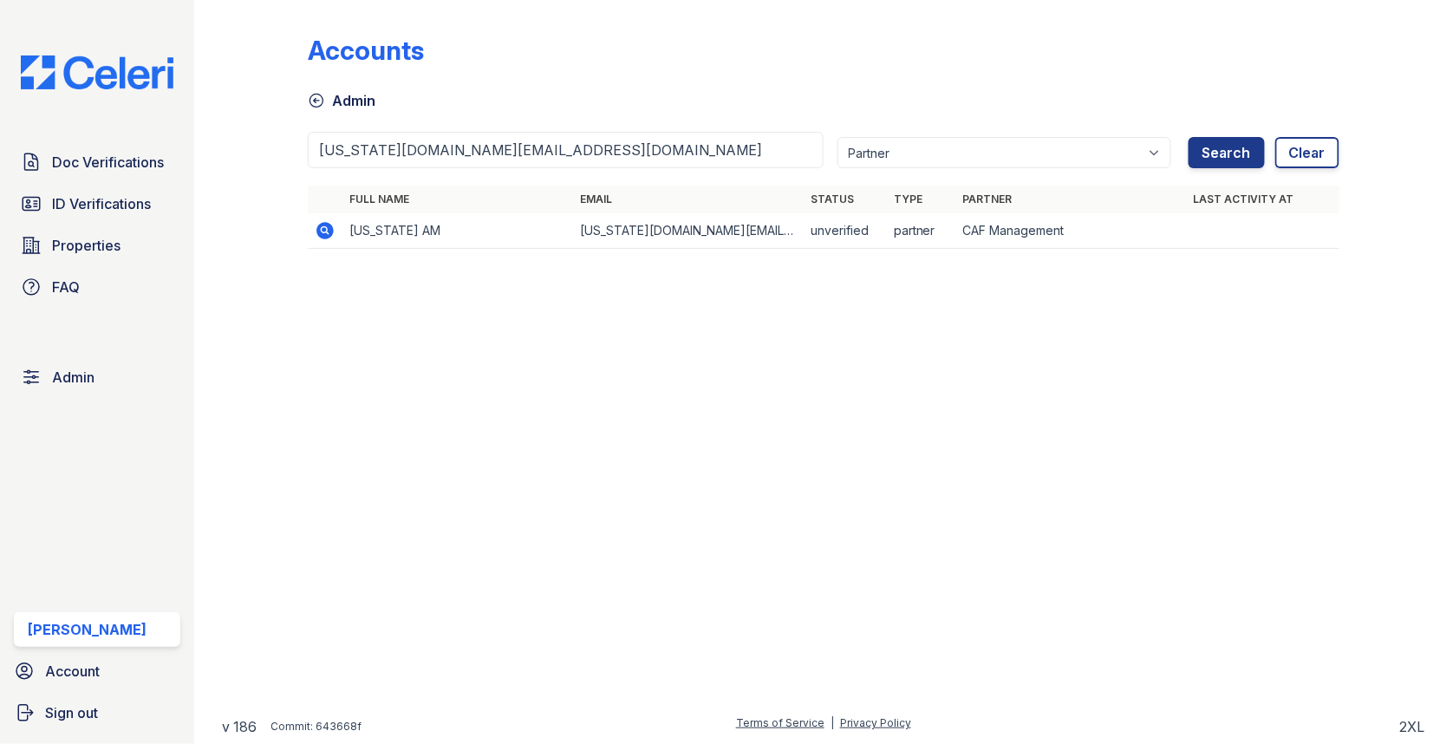
click at [329, 220] on icon at bounding box center [325, 230] width 21 height 21
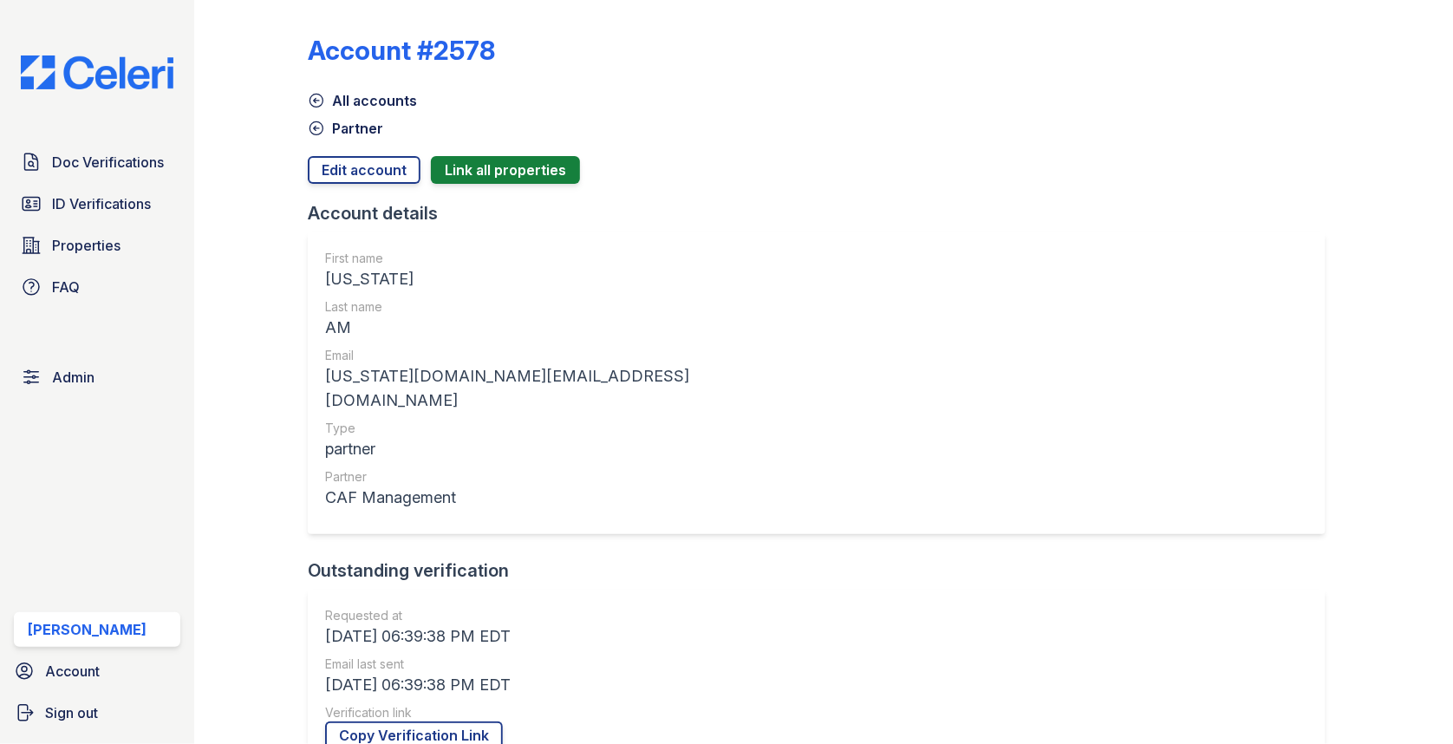
click at [361, 159] on link "Edit account" at bounding box center [364, 170] width 113 height 28
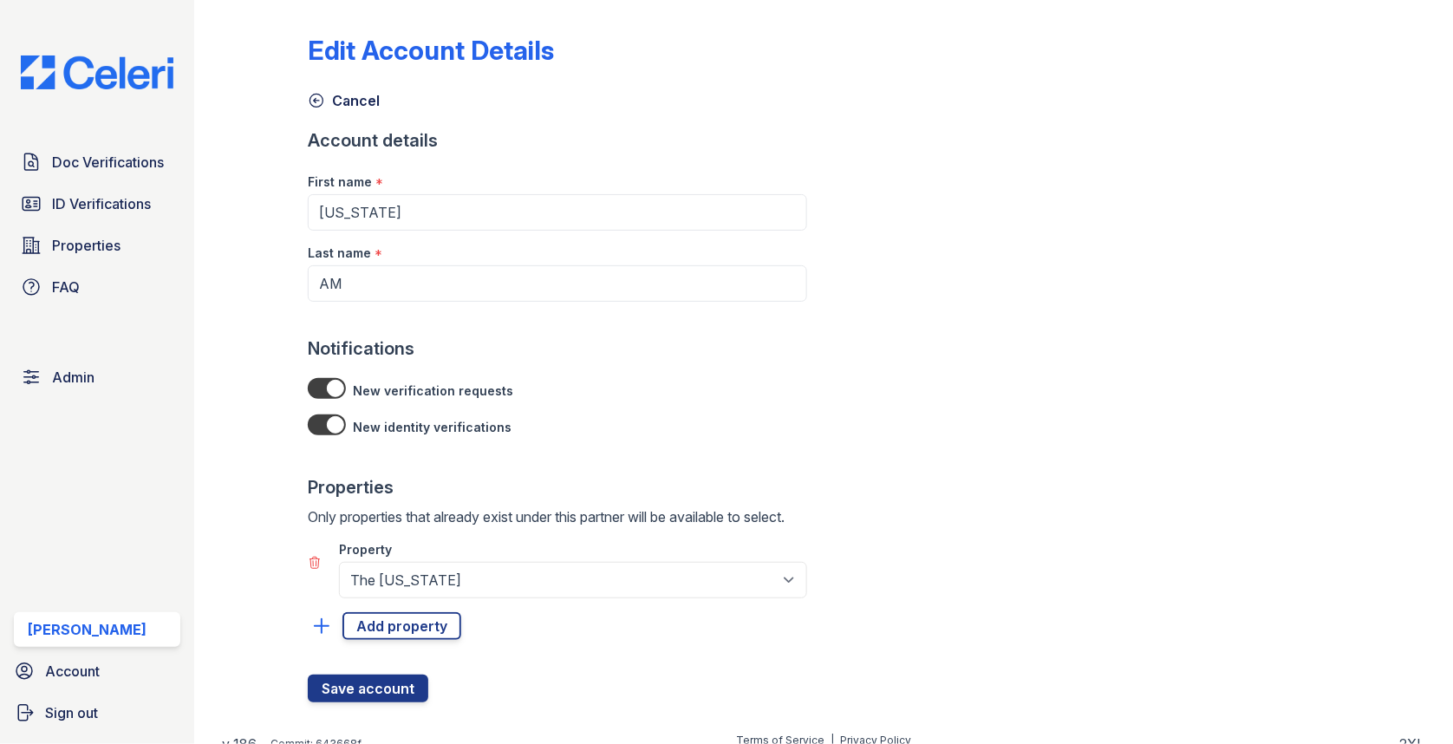
scroll to position [15, 0]
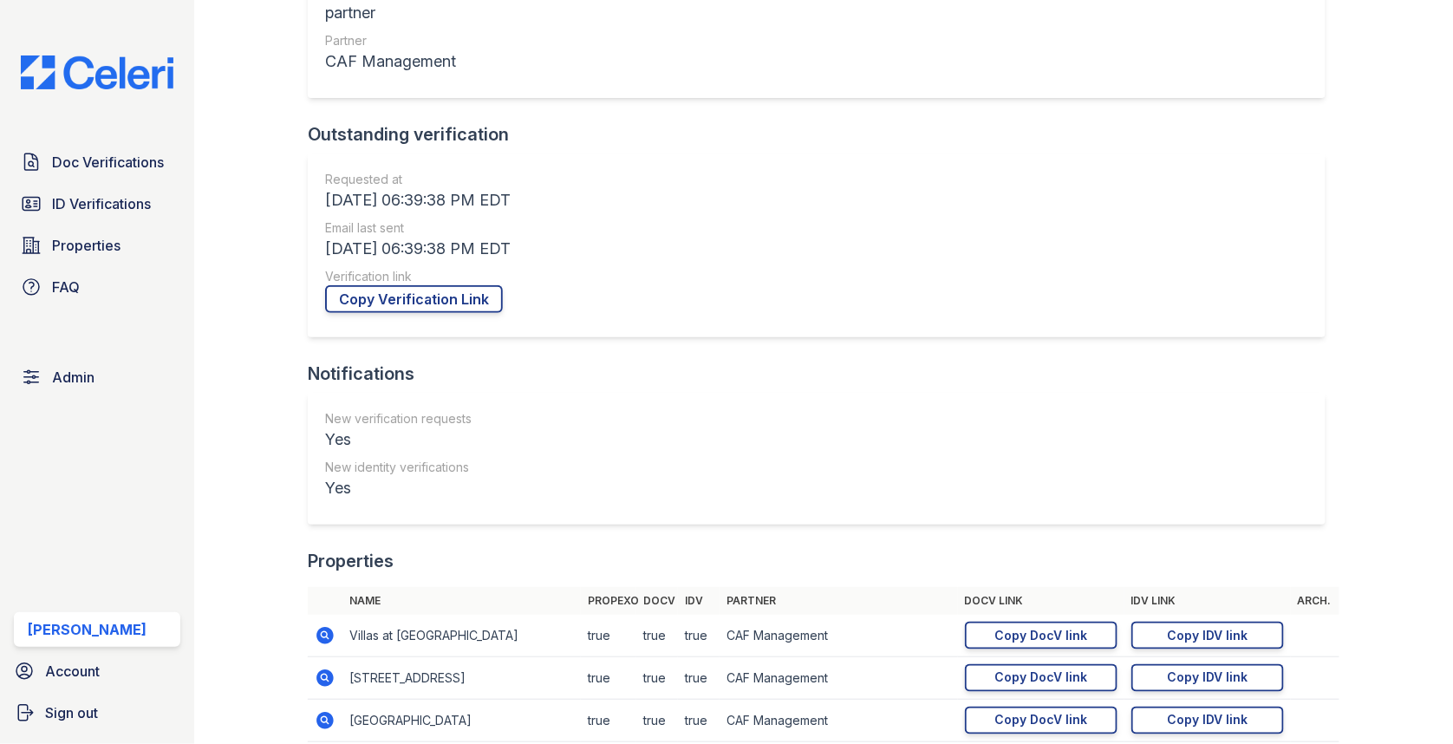
scroll to position [822, 0]
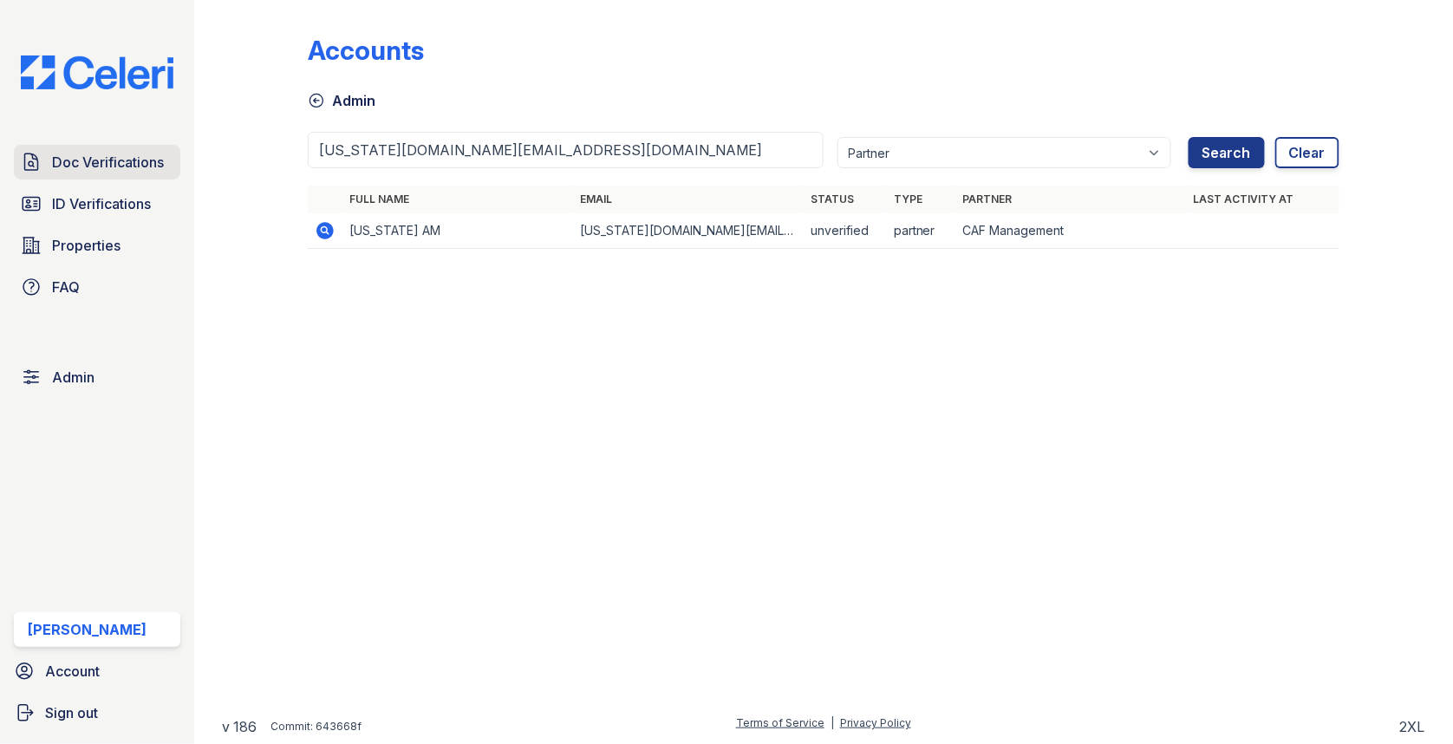
click at [146, 175] on link "Doc Verifications" at bounding box center [97, 162] width 166 height 35
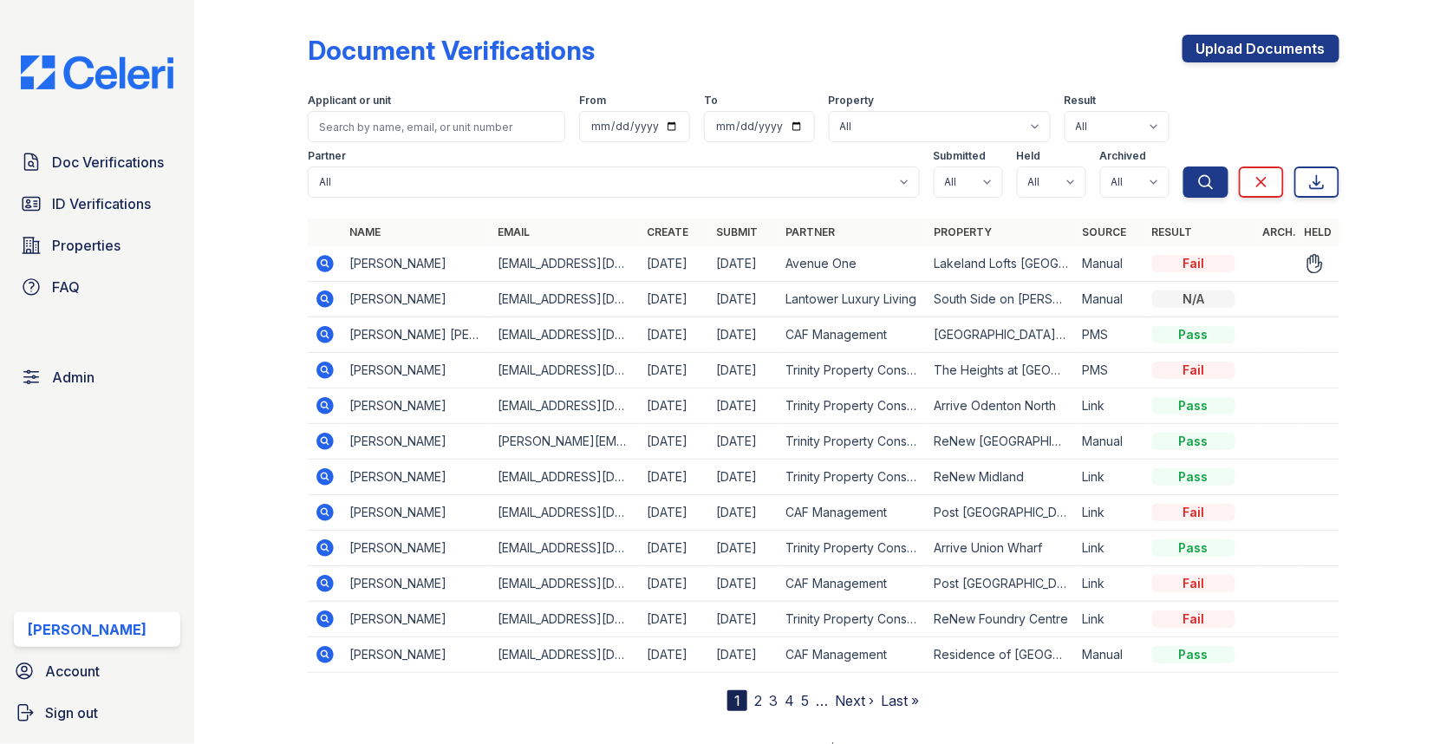
click at [329, 255] on icon at bounding box center [325, 263] width 21 height 21
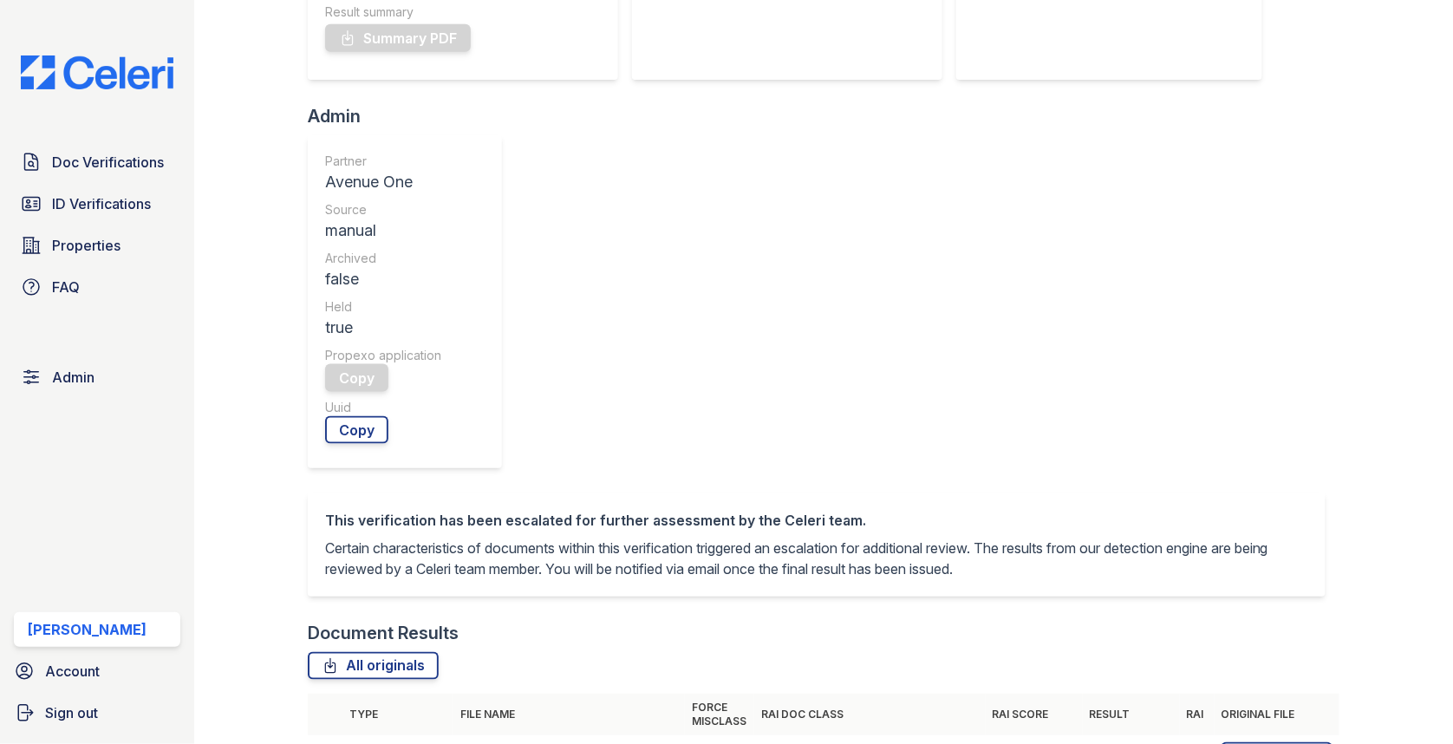
scroll to position [593, 0]
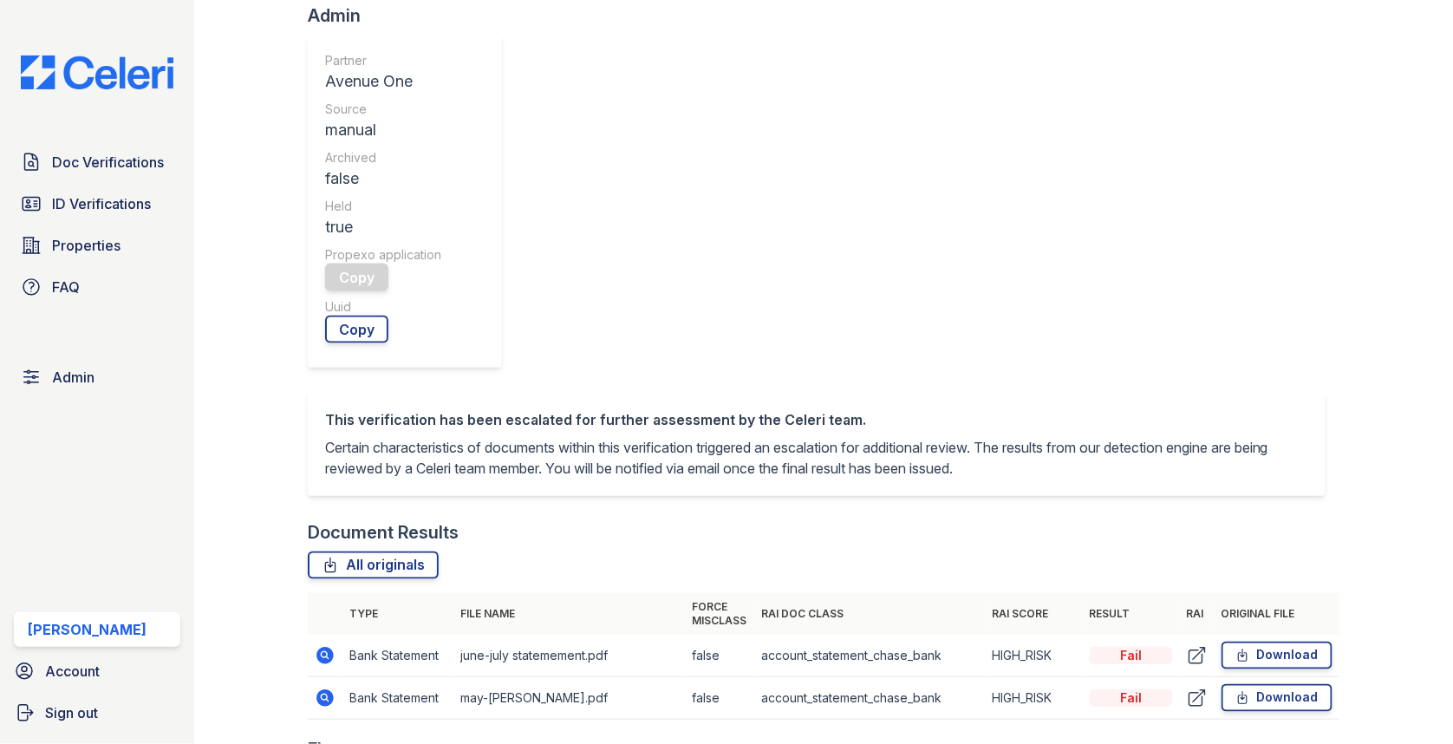
click at [318, 645] on icon at bounding box center [325, 655] width 21 height 21
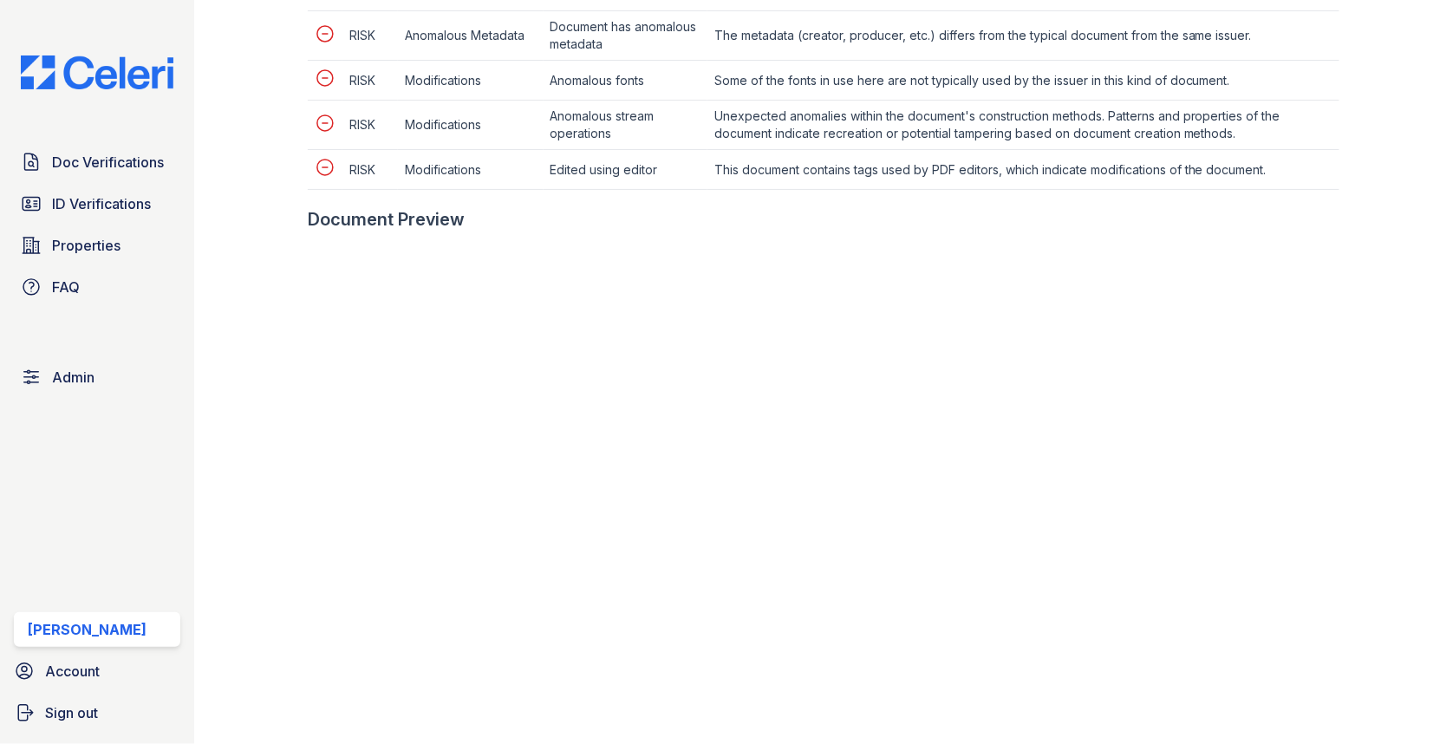
scroll to position [1019, 0]
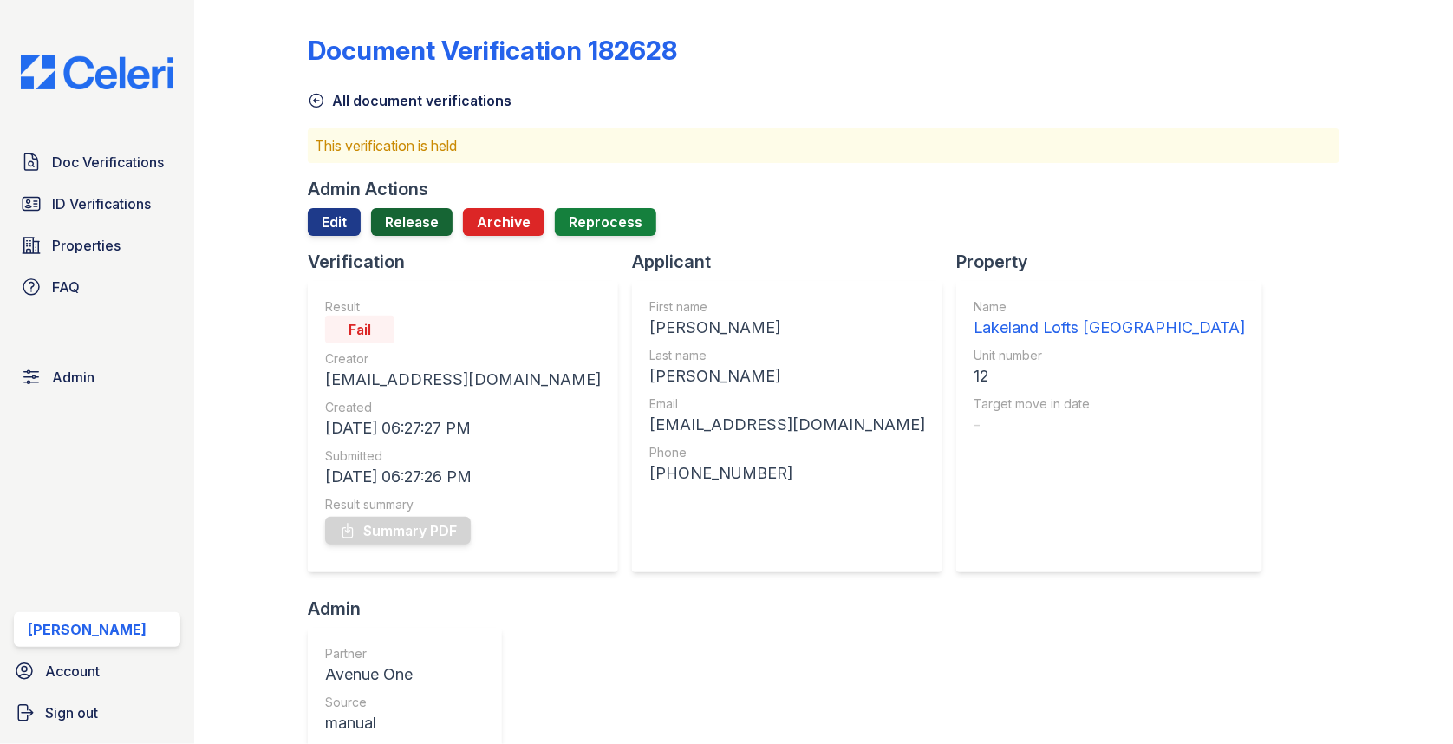
click at [408, 223] on link "Release" at bounding box center [411, 222] width 81 height 28
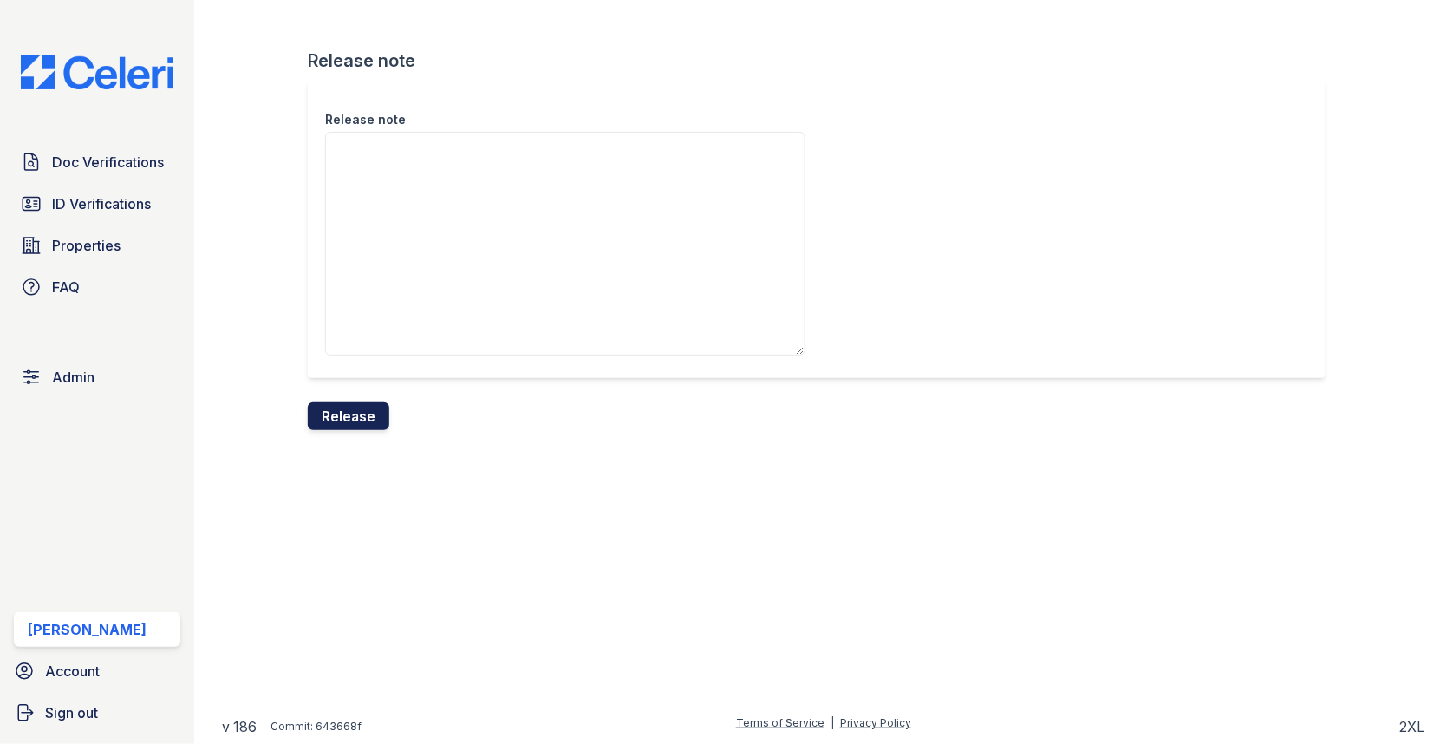
click at [371, 405] on button "Release" at bounding box center [348, 416] width 81 height 28
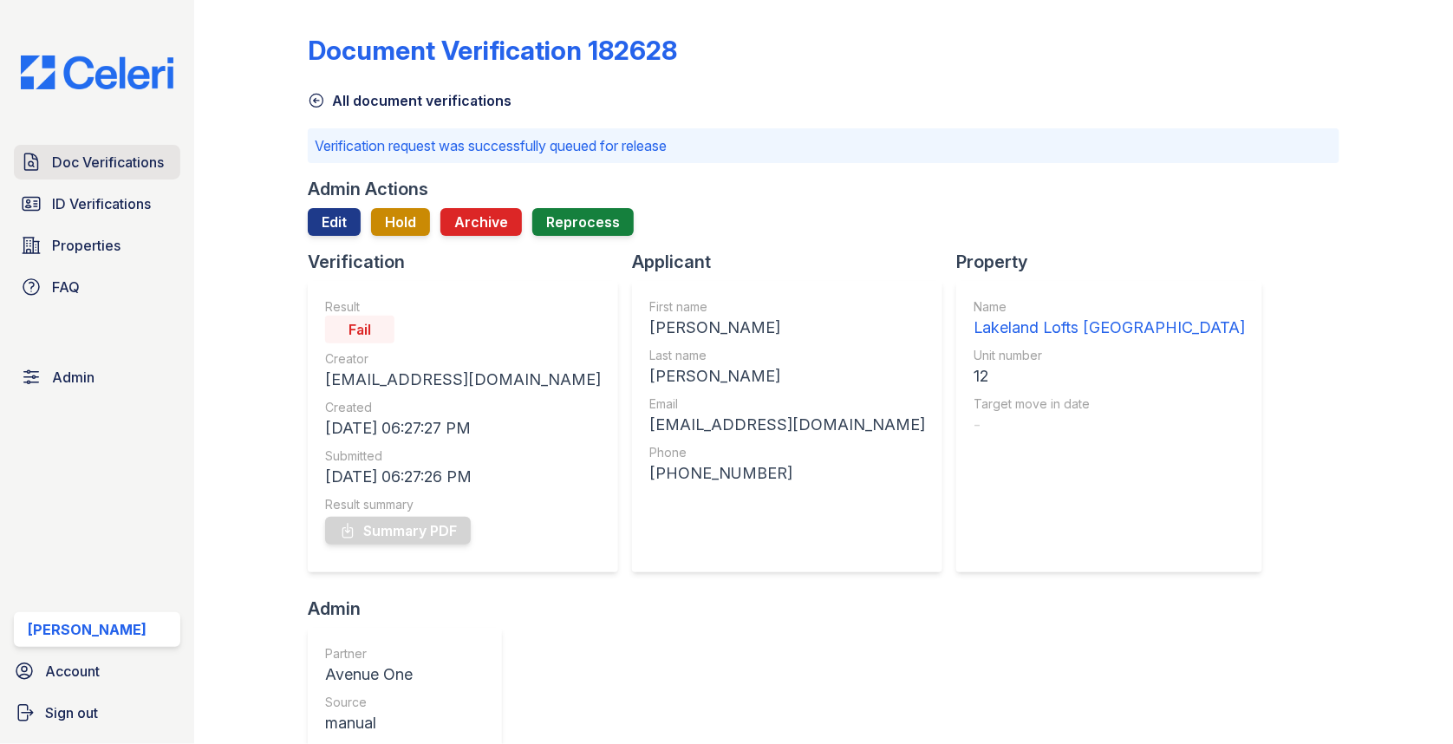
click at [113, 166] on span "Doc Verifications" at bounding box center [108, 162] width 112 height 21
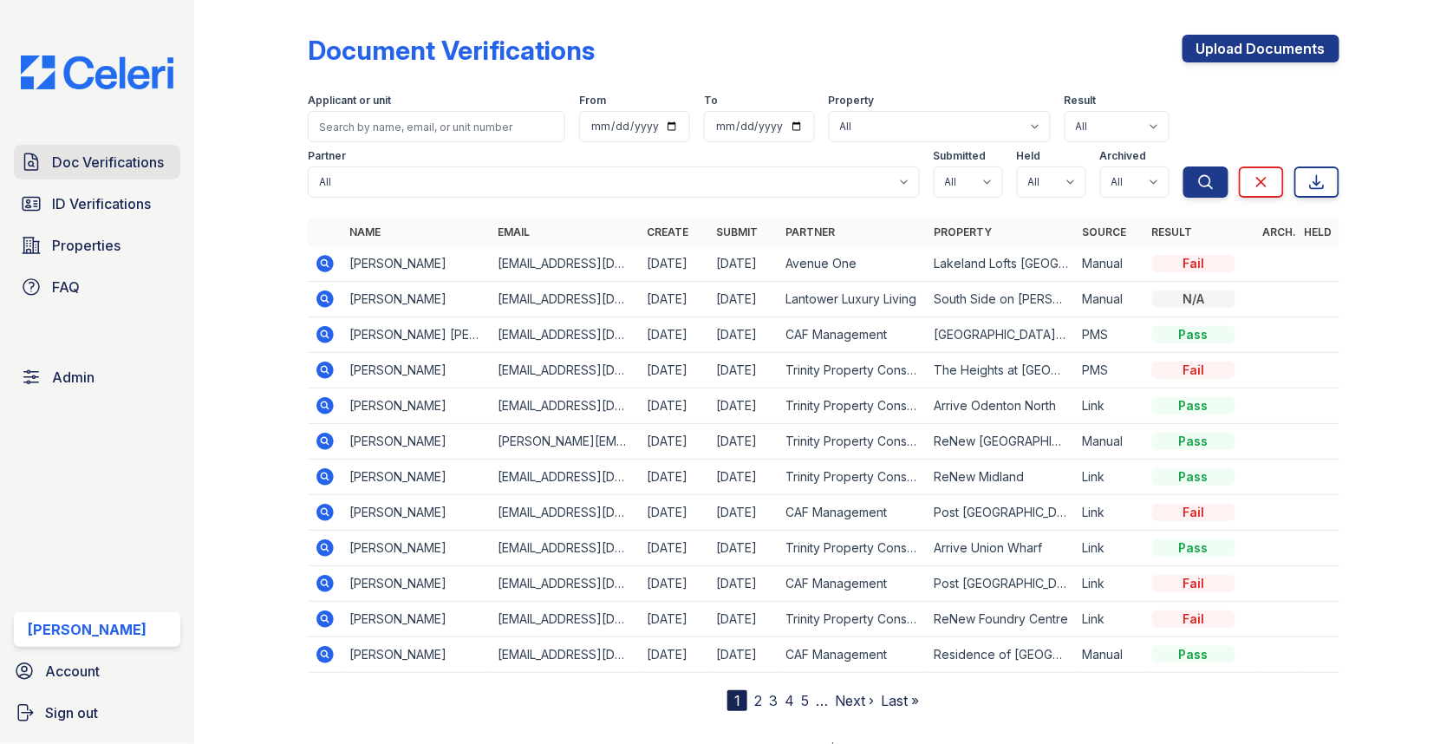
click at [135, 173] on link "Doc Verifications" at bounding box center [97, 162] width 166 height 35
click at [75, 380] on span "Admin" at bounding box center [73, 377] width 42 height 21
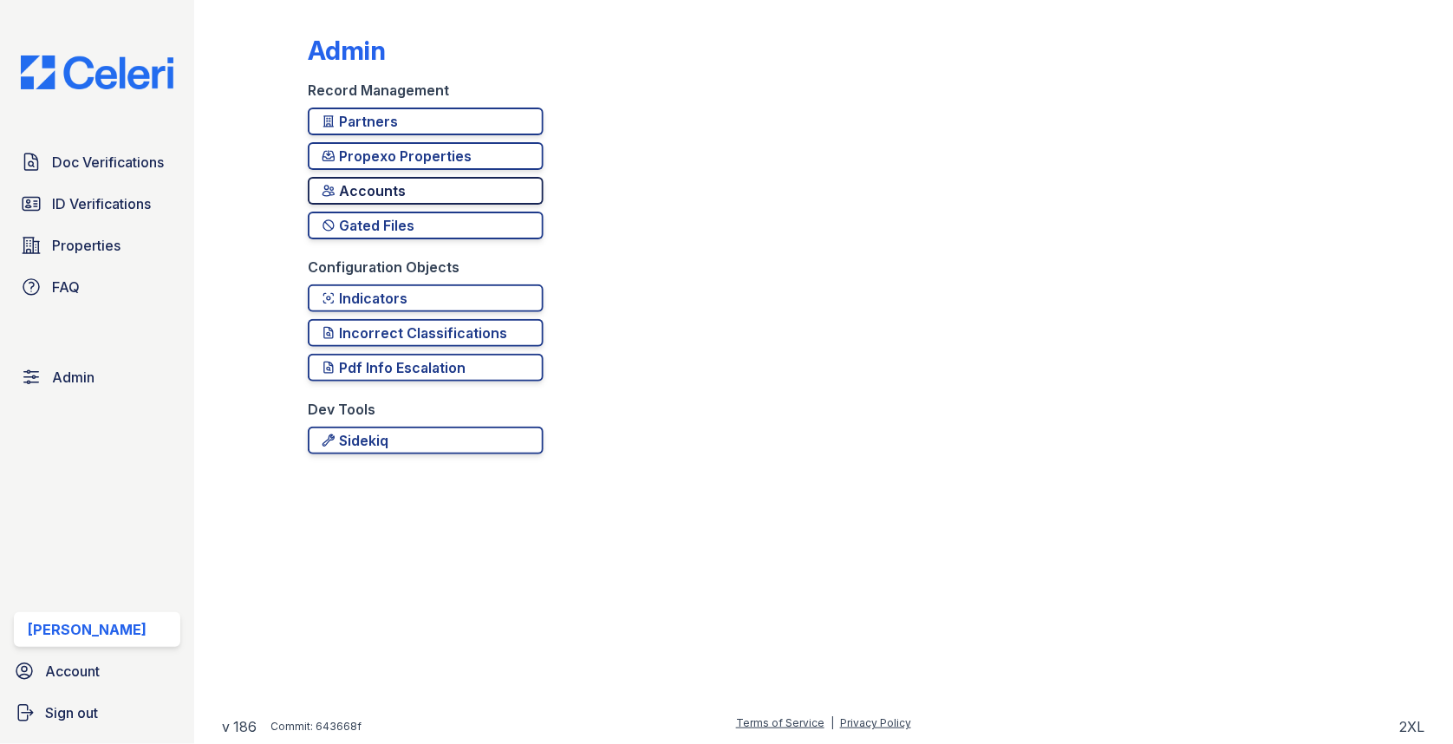
click at [401, 194] on div "Accounts" at bounding box center [426, 190] width 208 height 21
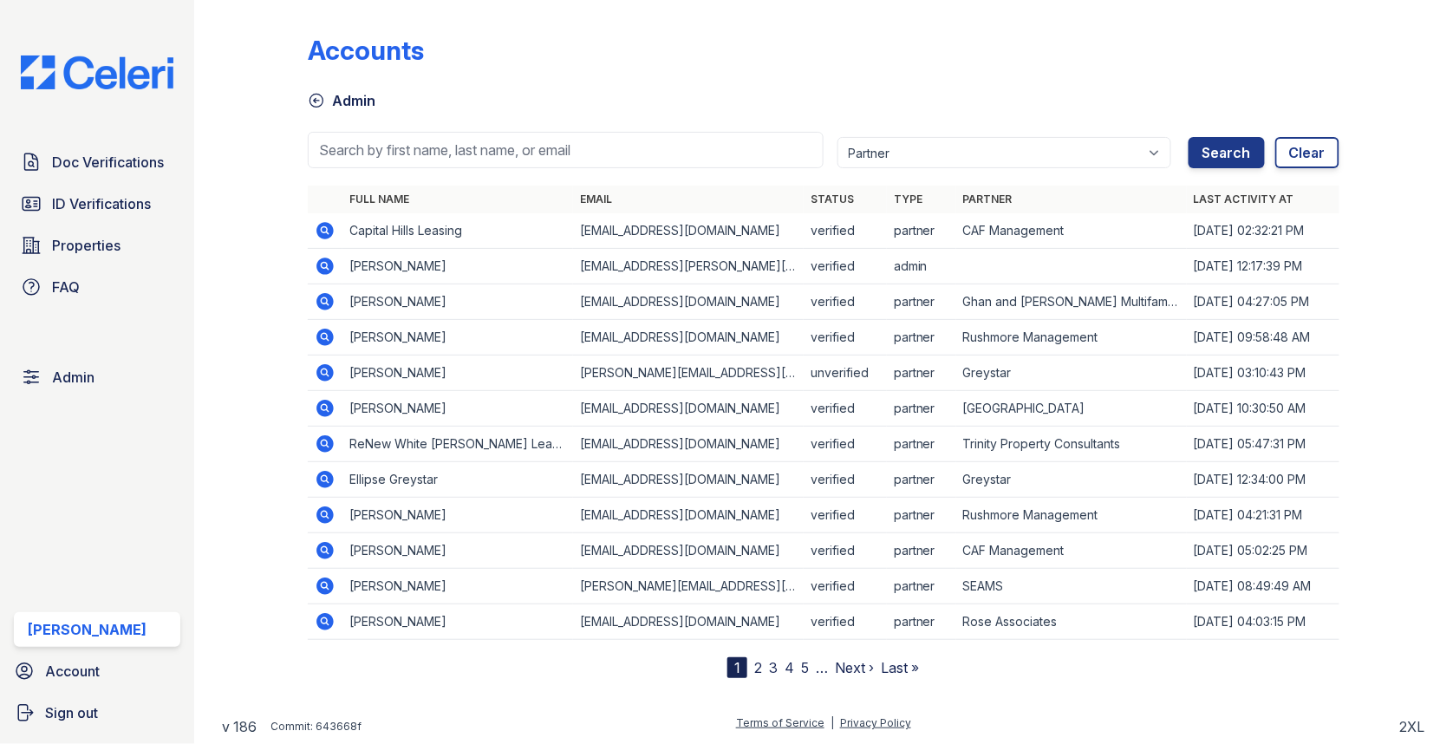
click at [327, 233] on icon at bounding box center [324, 230] width 17 height 17
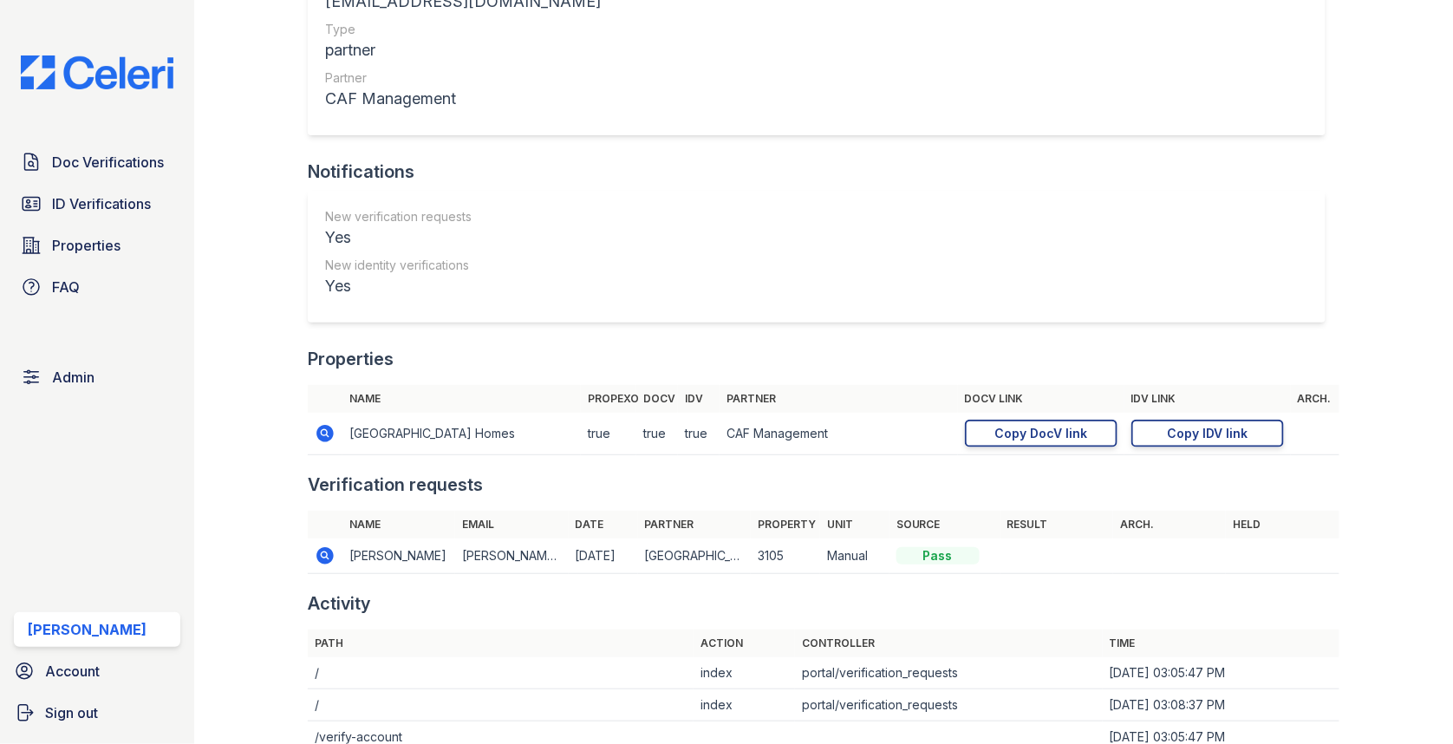
scroll to position [579, 0]
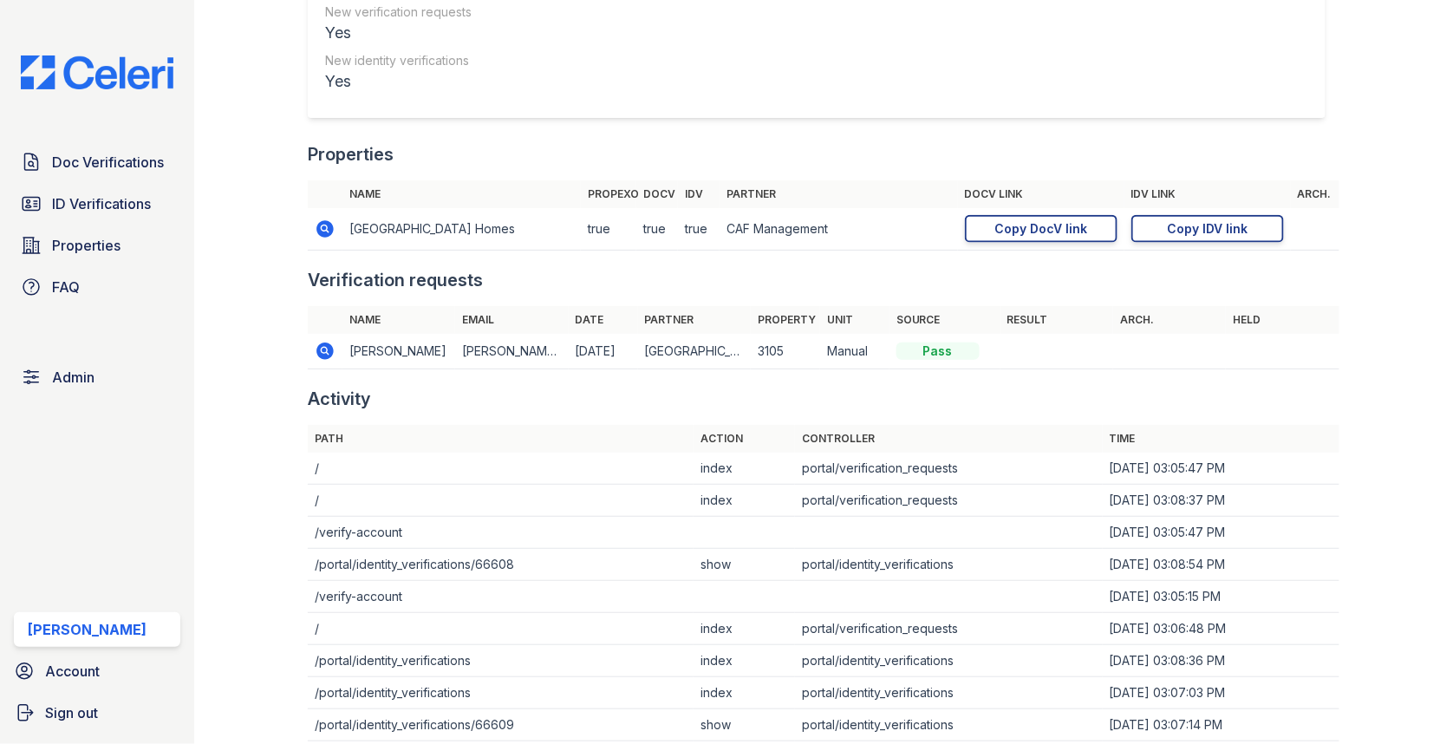
click at [323, 234] on icon at bounding box center [324, 228] width 17 height 17
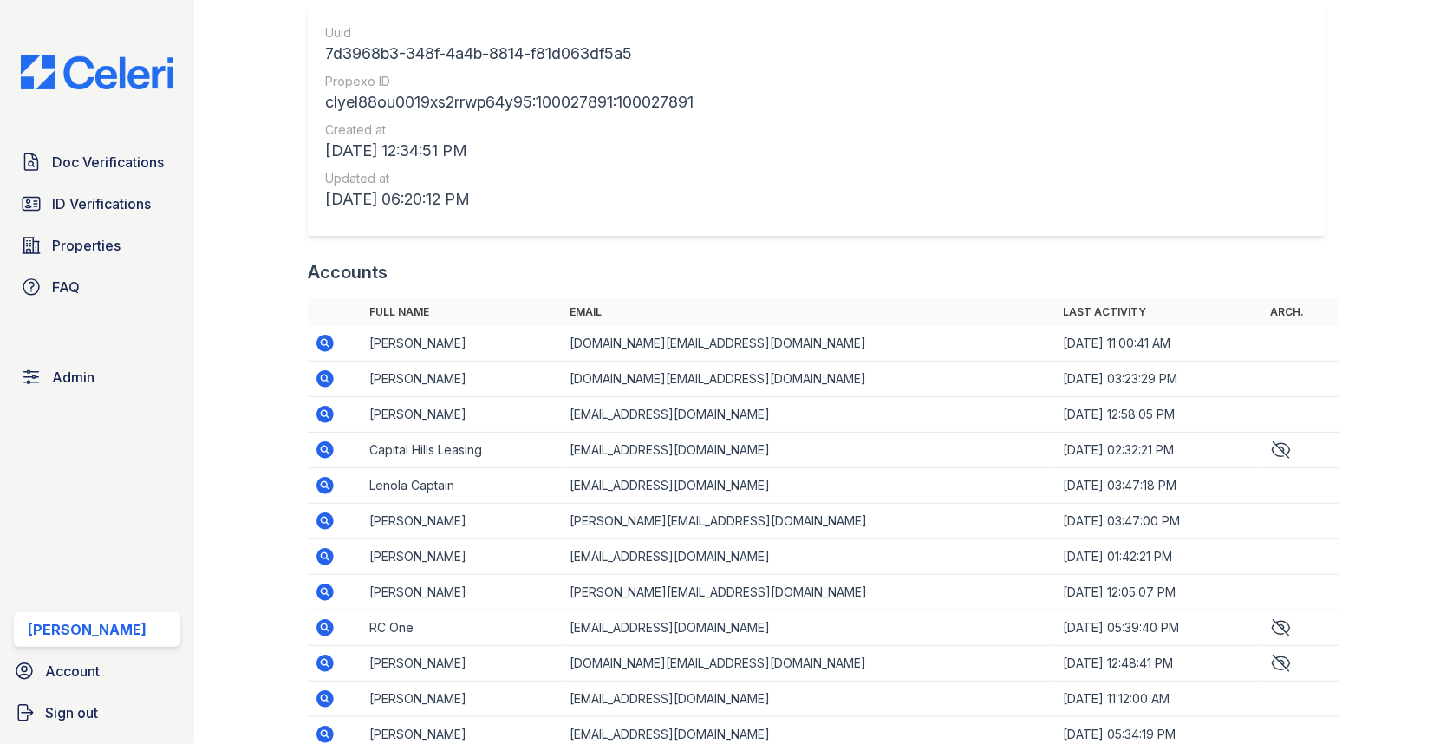
scroll to position [1919, 0]
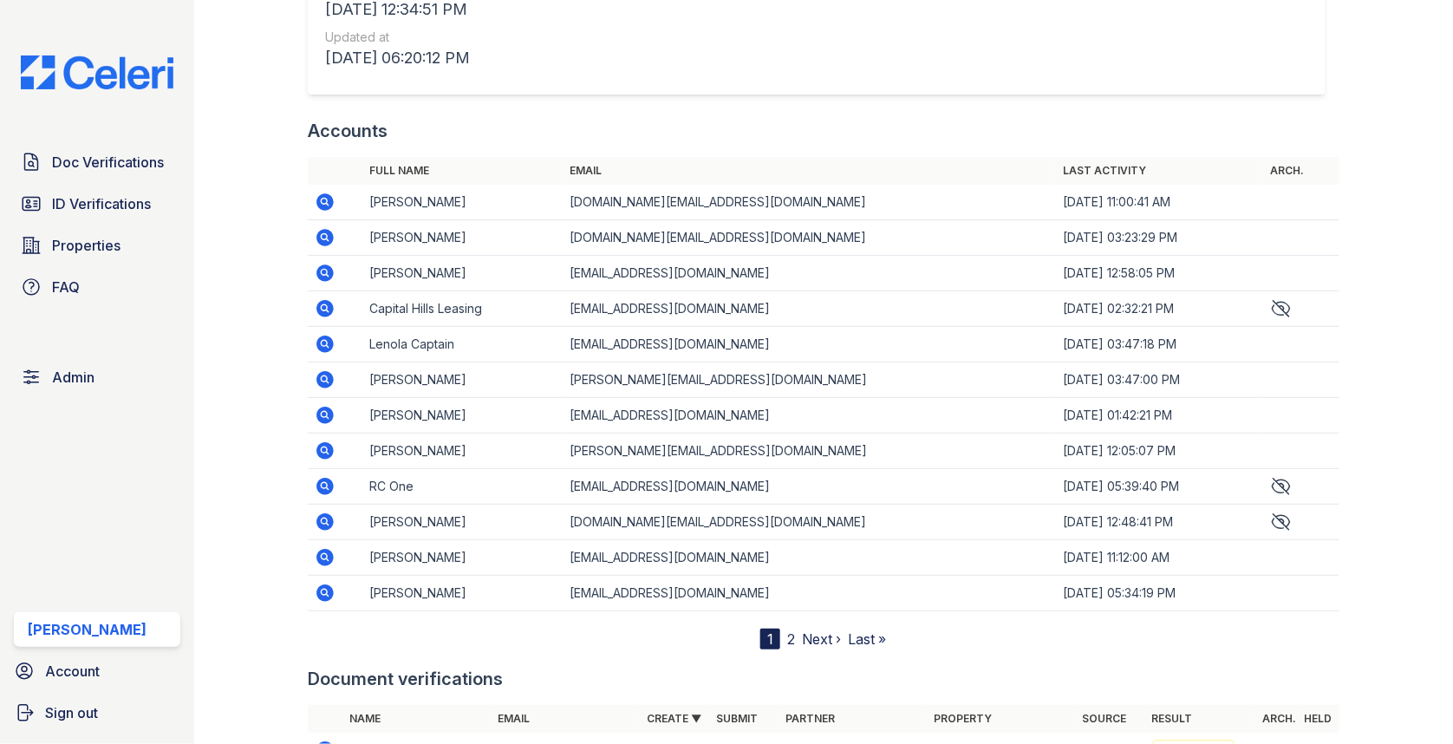
click at [793, 630] on link "2" at bounding box center [791, 638] width 8 height 17
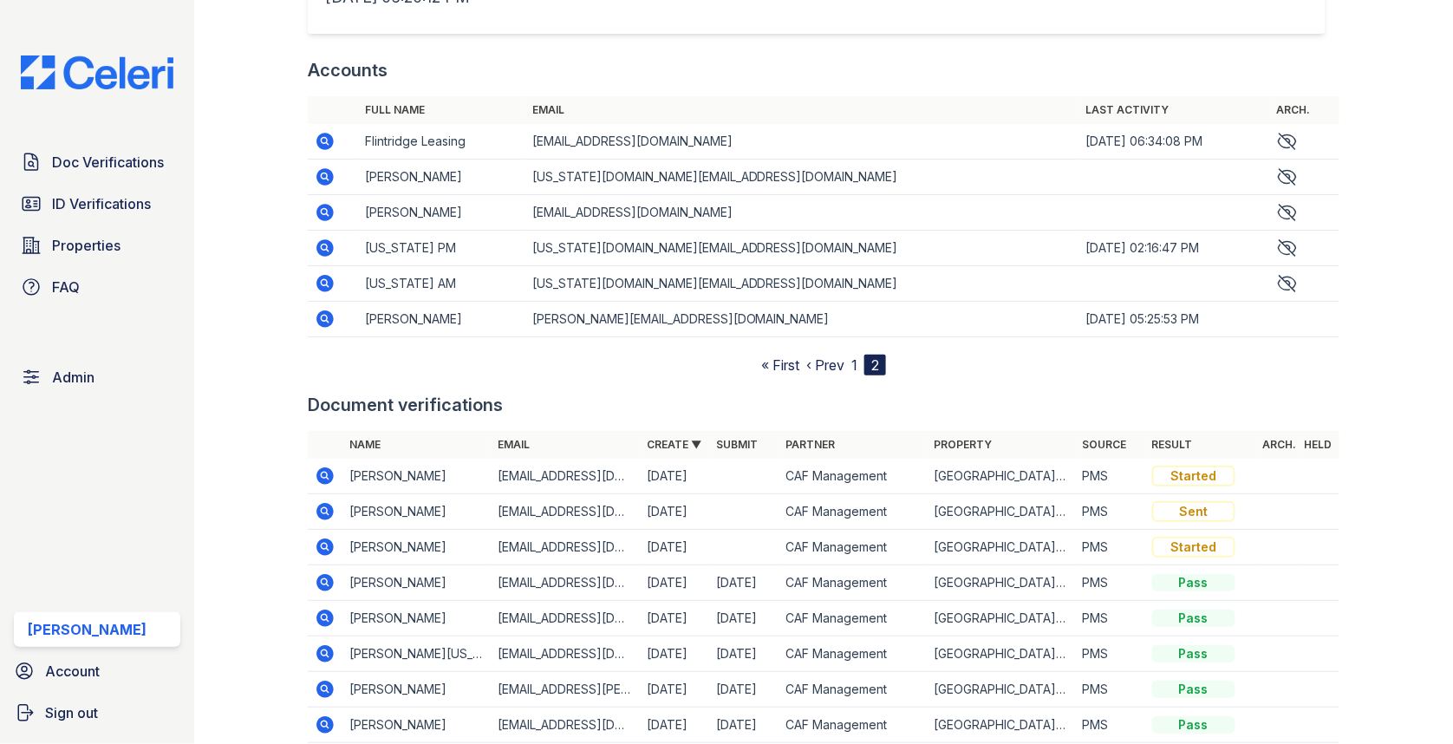
scroll to position [1977, 0]
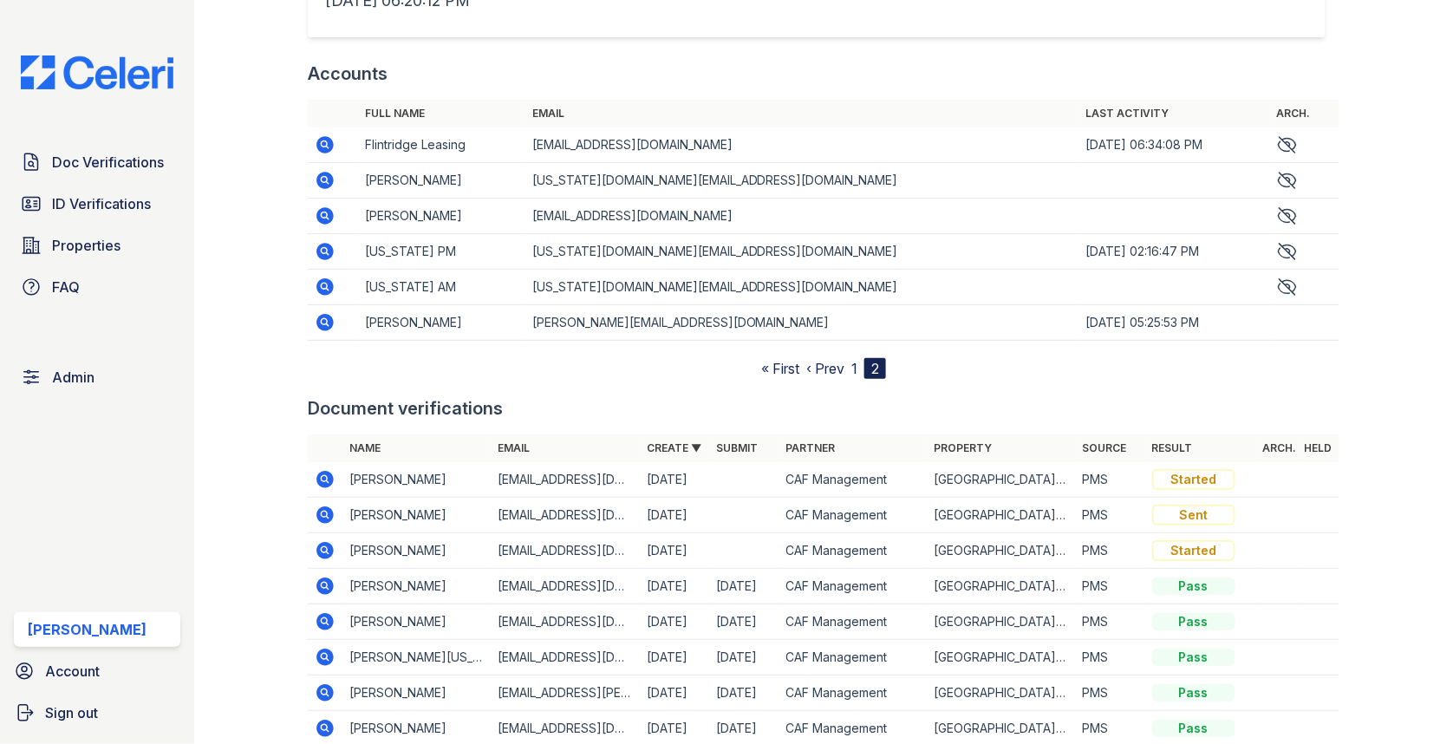
click at [854, 363] on link "1" at bounding box center [854, 368] width 6 height 17
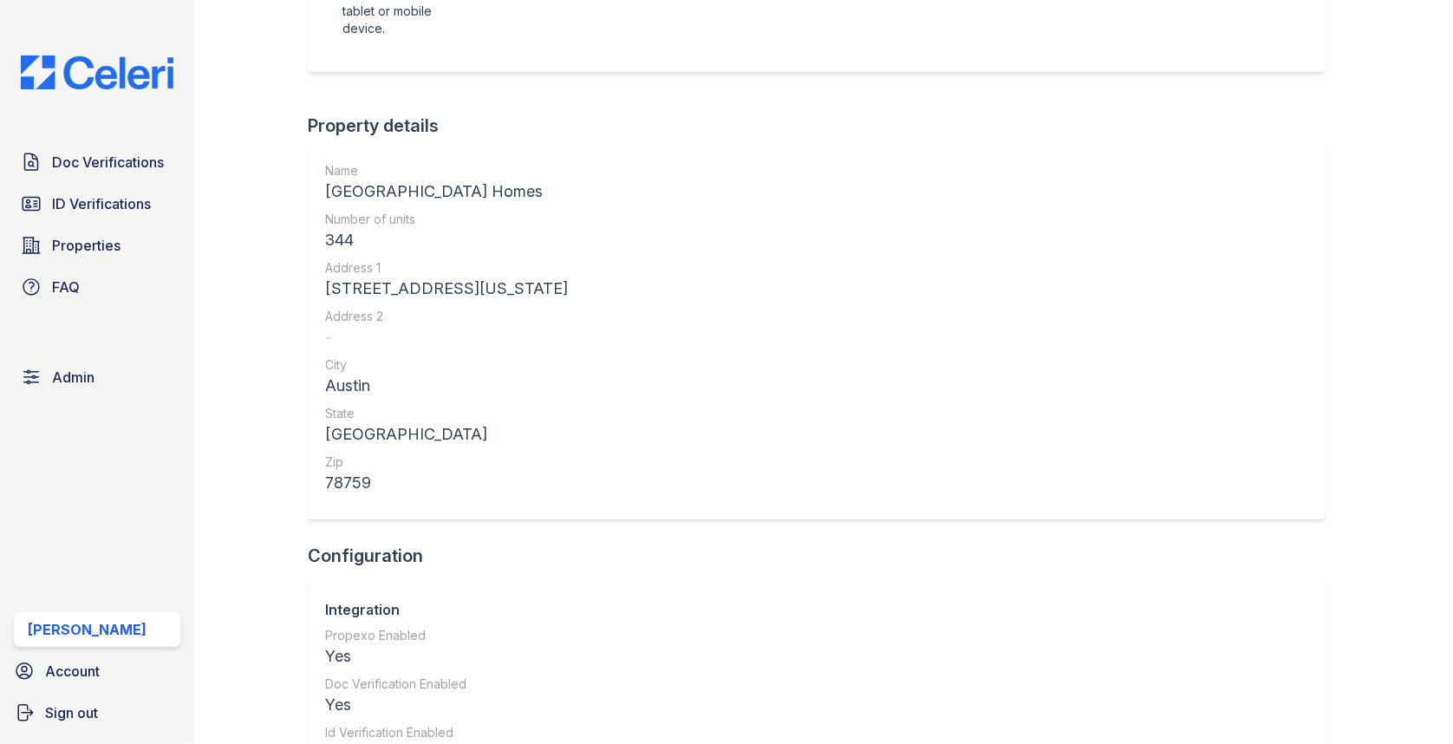
scroll to position [662, 0]
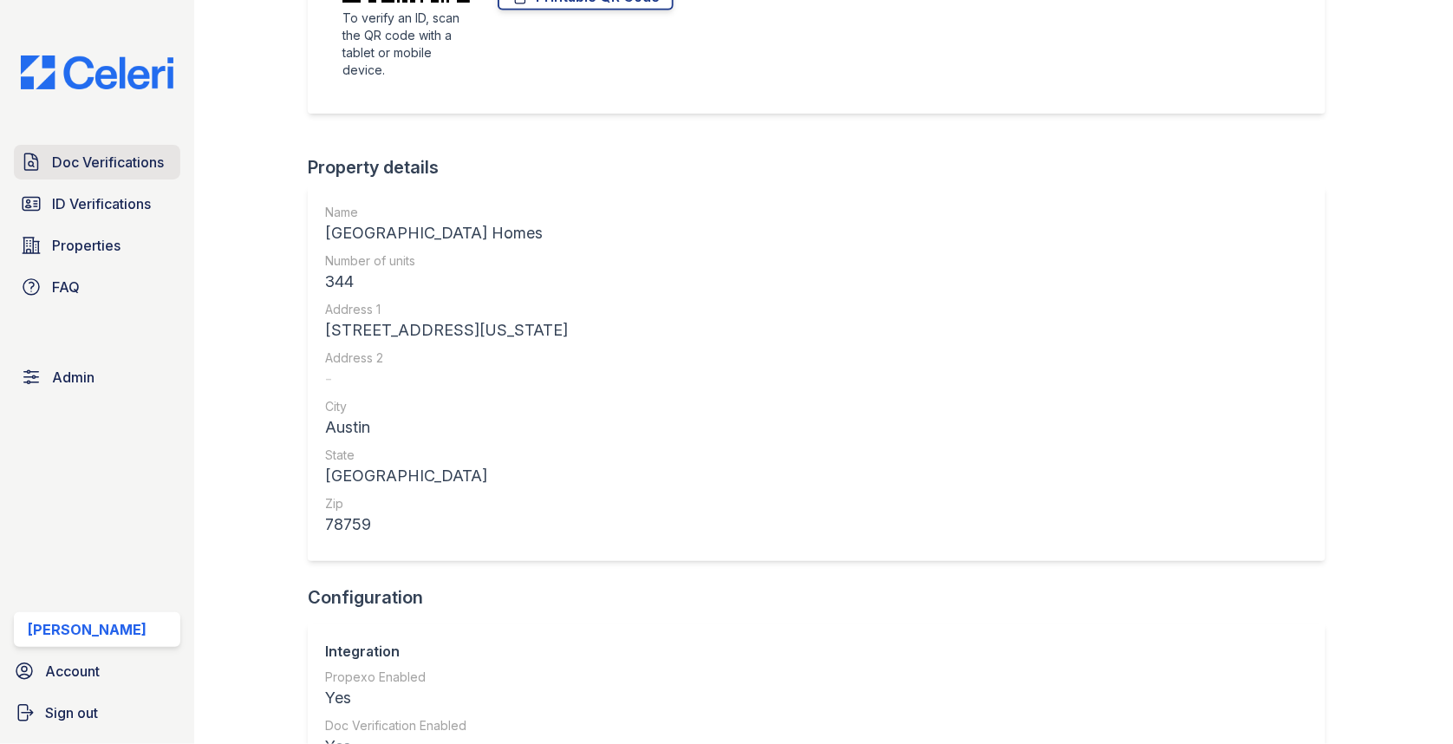
click at [124, 166] on span "Doc Verifications" at bounding box center [108, 162] width 112 height 21
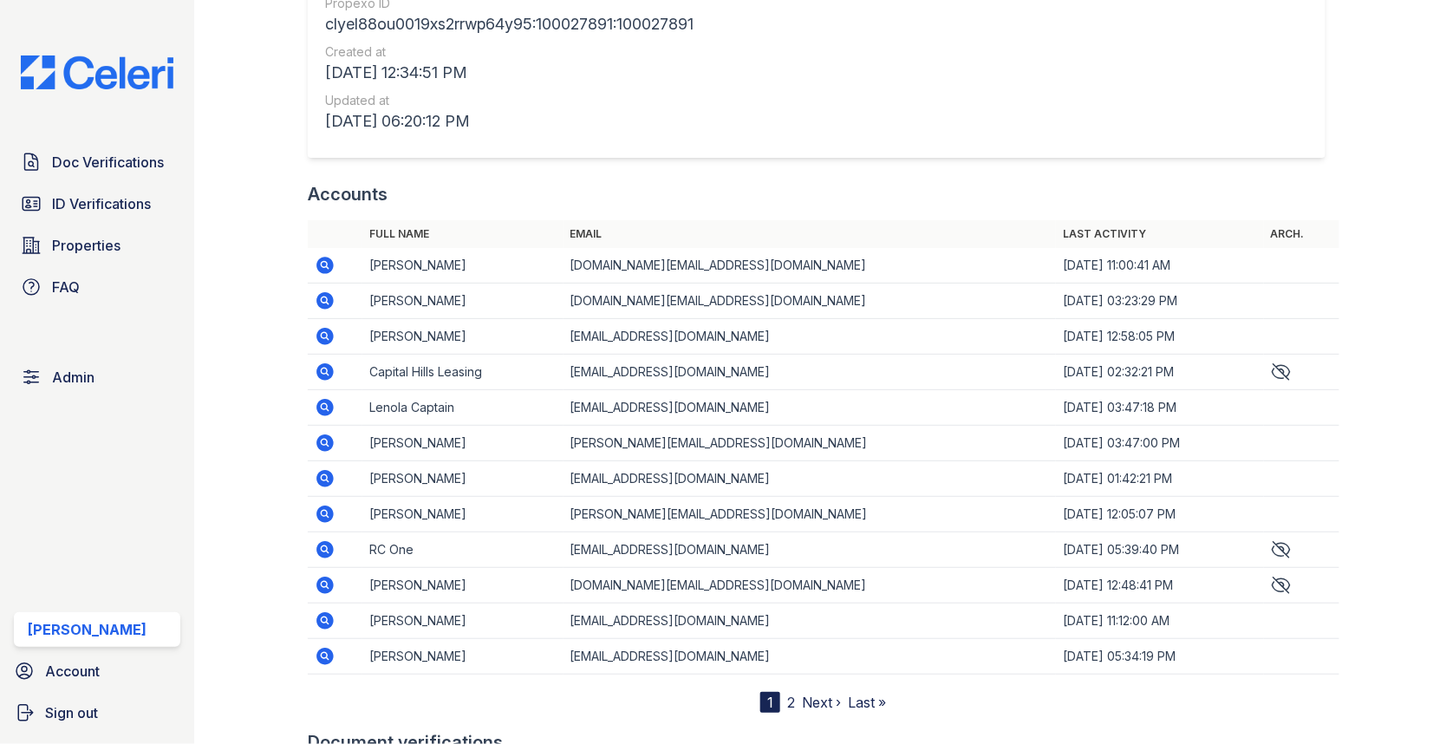
scroll to position [2014, 0]
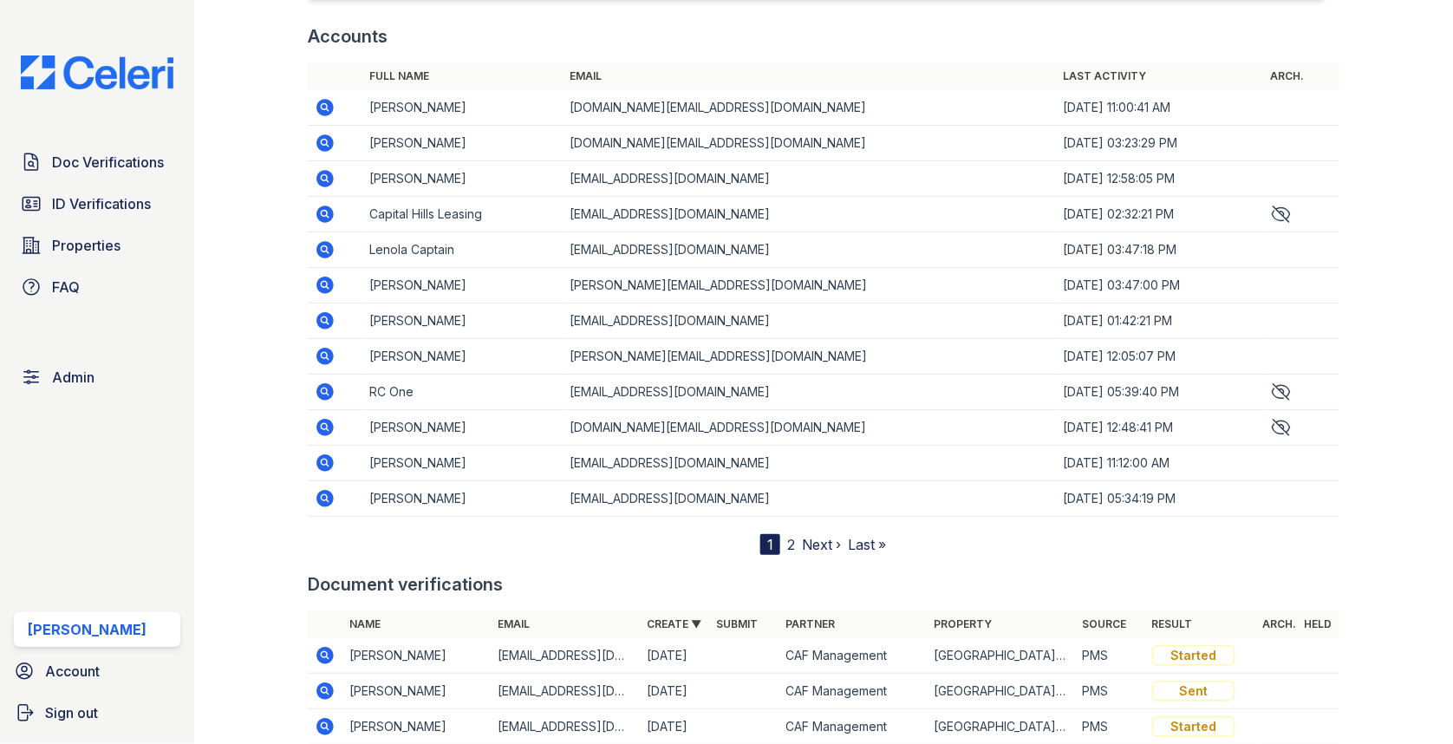
click at [1293, 69] on th "Arch." at bounding box center [1301, 76] width 75 height 28
click at [1280, 72] on th "Arch." at bounding box center [1301, 76] width 75 height 28
click at [792, 538] on link "2" at bounding box center [791, 544] width 8 height 17
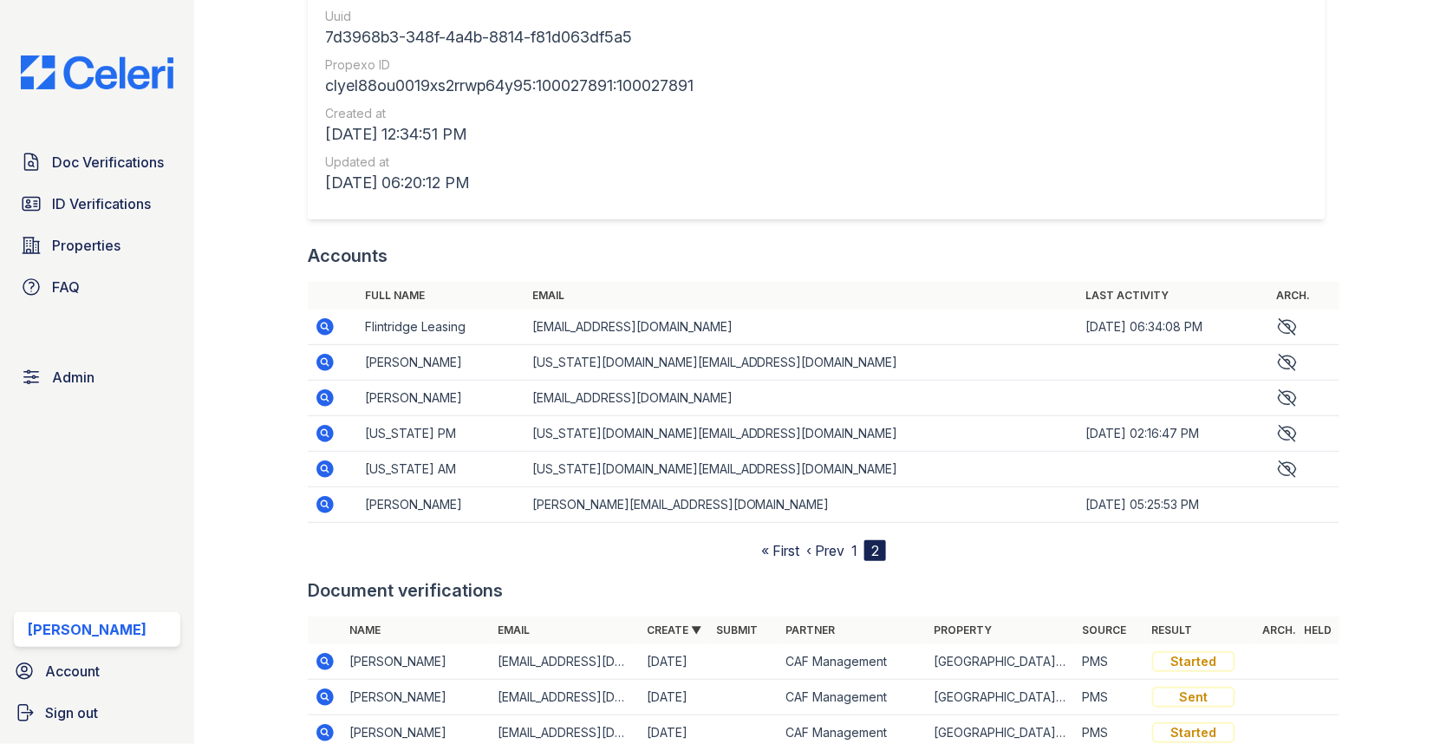
scroll to position [1815, 0]
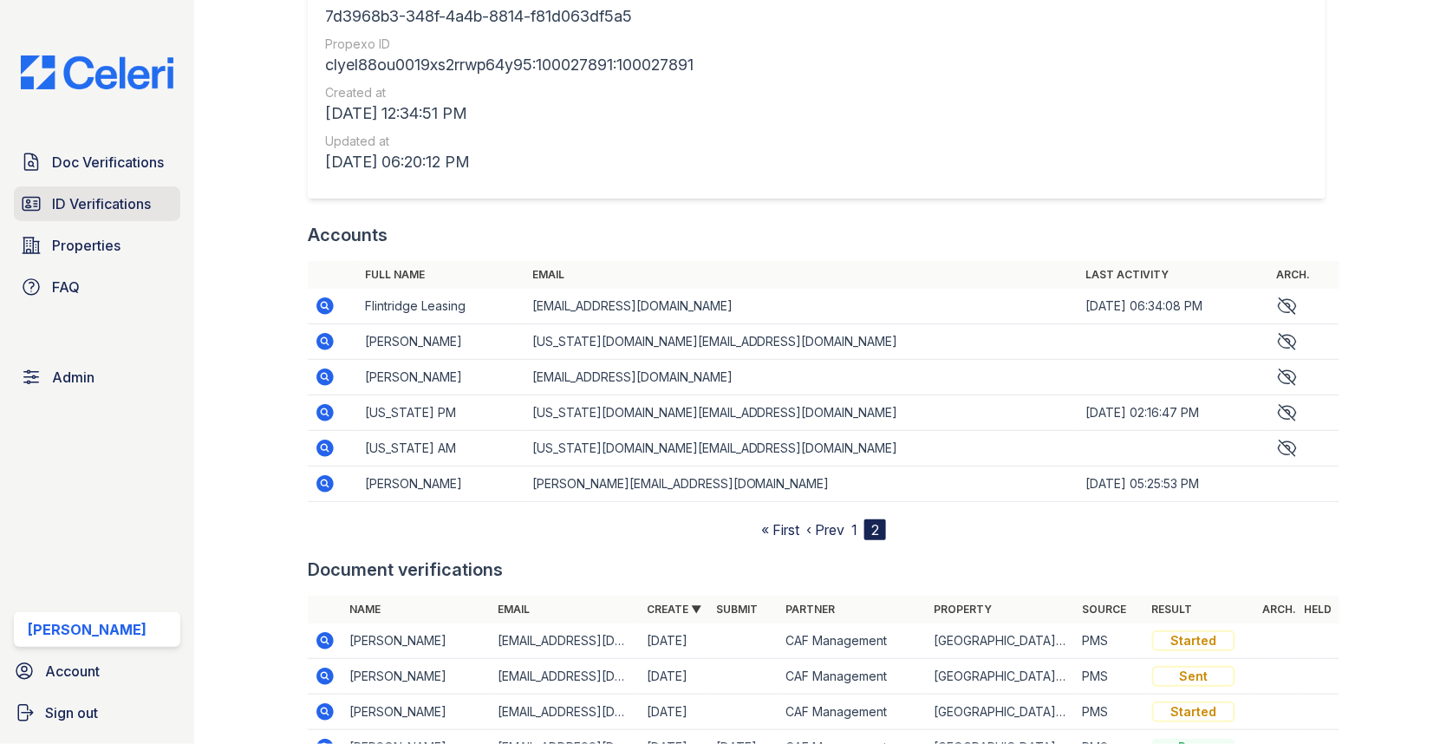
click at [112, 200] on span "ID Verifications" at bounding box center [101, 203] width 99 height 21
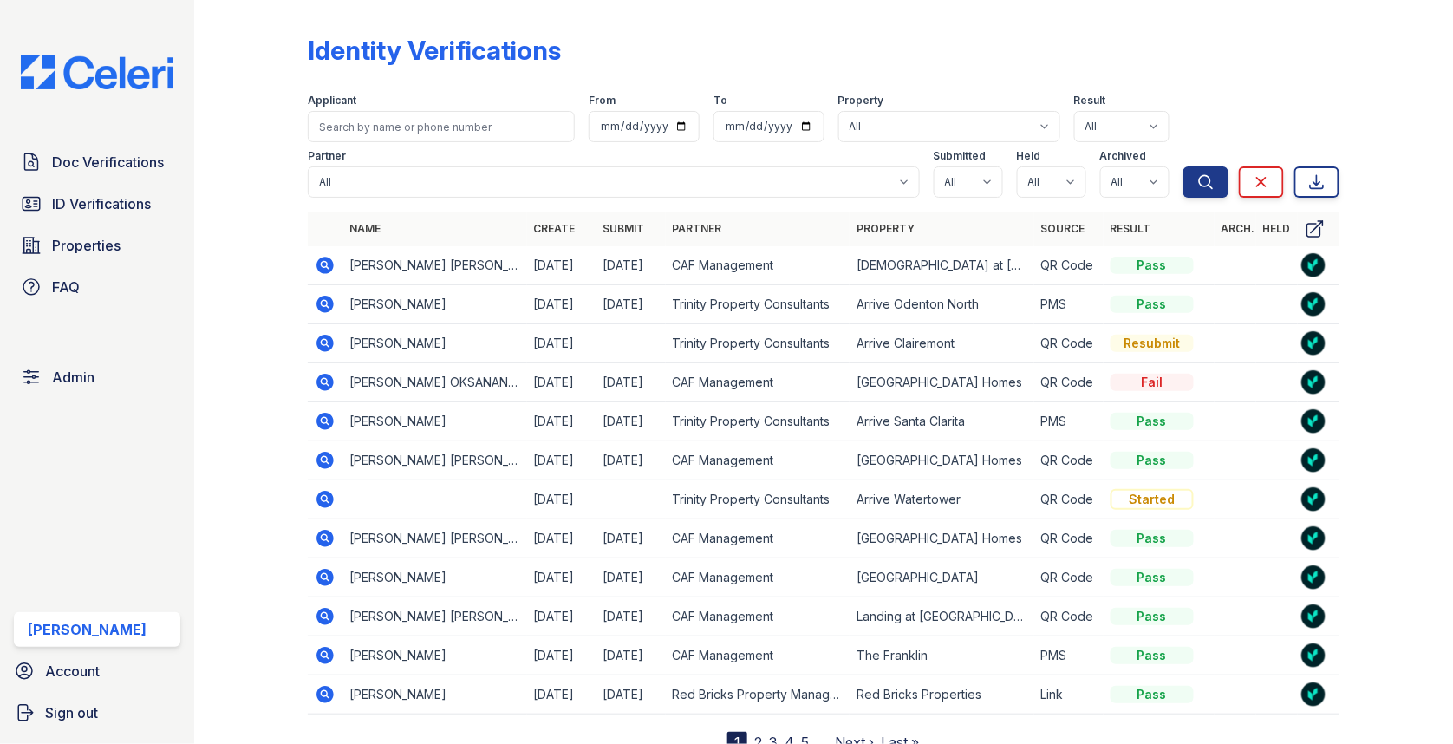
click at [335, 260] on icon at bounding box center [325, 265] width 21 height 21
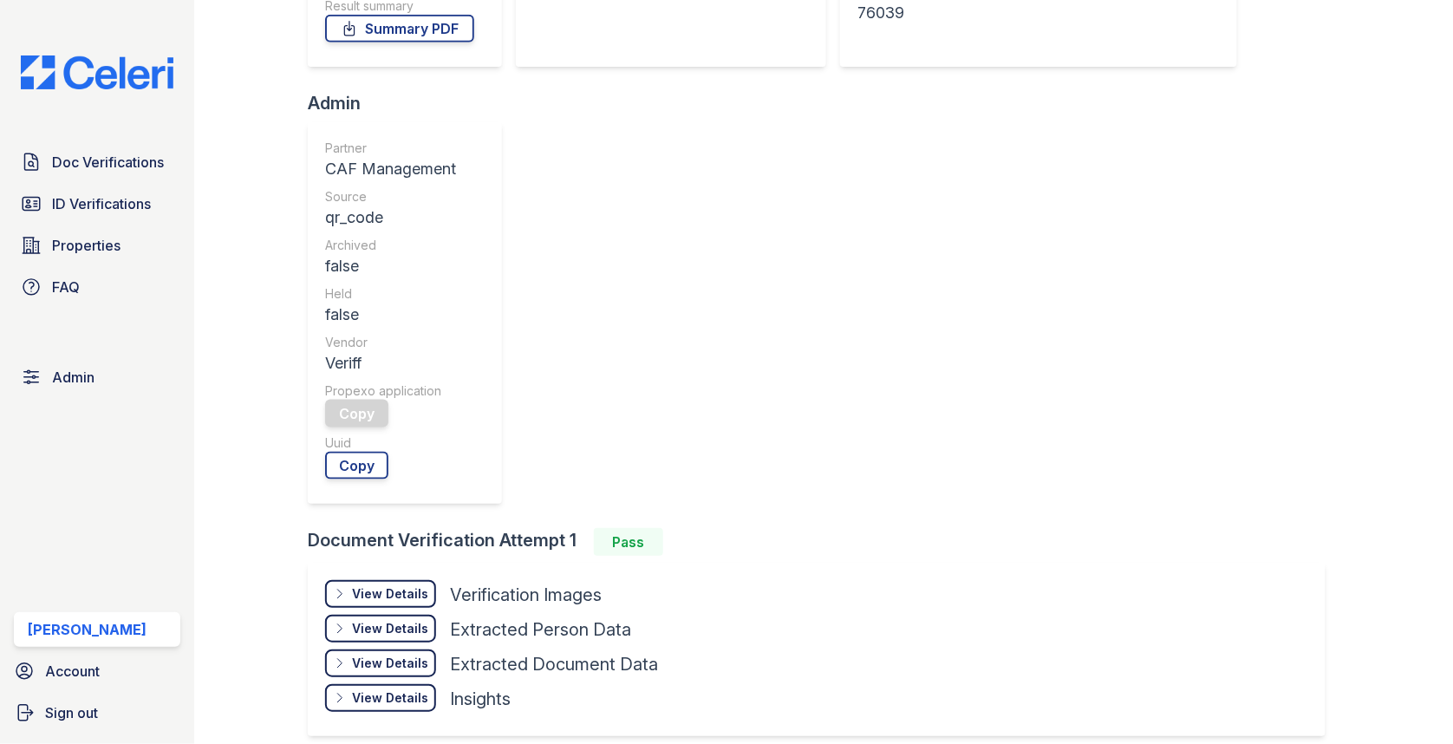
scroll to position [718, 0]
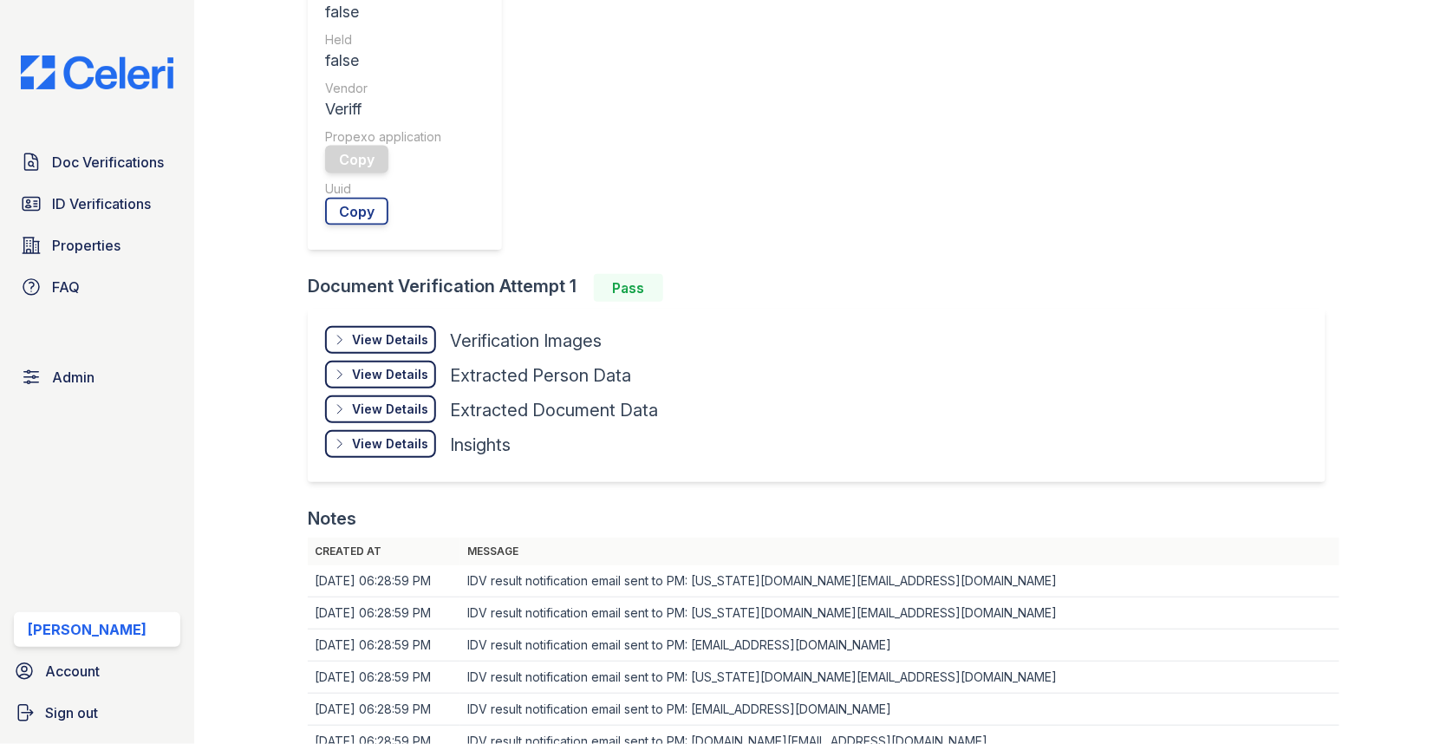
click at [759, 694] on td "IDV result notification email sent to PM: [EMAIL_ADDRESS][DOMAIN_NAME]" at bounding box center [899, 710] width 879 height 32
click at [734, 661] on td "IDV result notification email sent to PM: washington.pm@cafmanagment.com" at bounding box center [899, 677] width 879 height 32
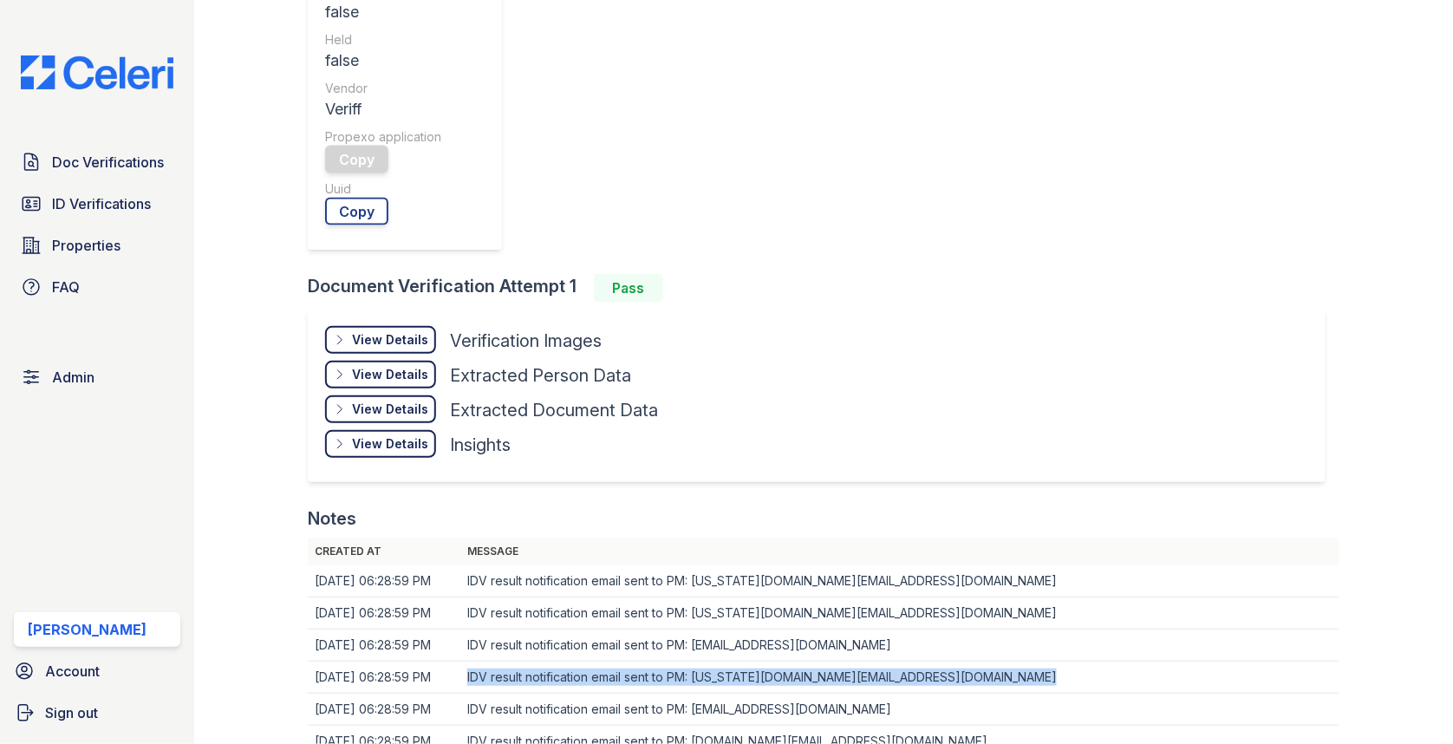
click at [734, 661] on td "IDV result notification email sent to PM: washington.pm@cafmanagment.com" at bounding box center [899, 677] width 879 height 32
click at [710, 661] on td "IDV result notification email sent to PM: washington.pm@cafmanagment.com" at bounding box center [899, 677] width 879 height 32
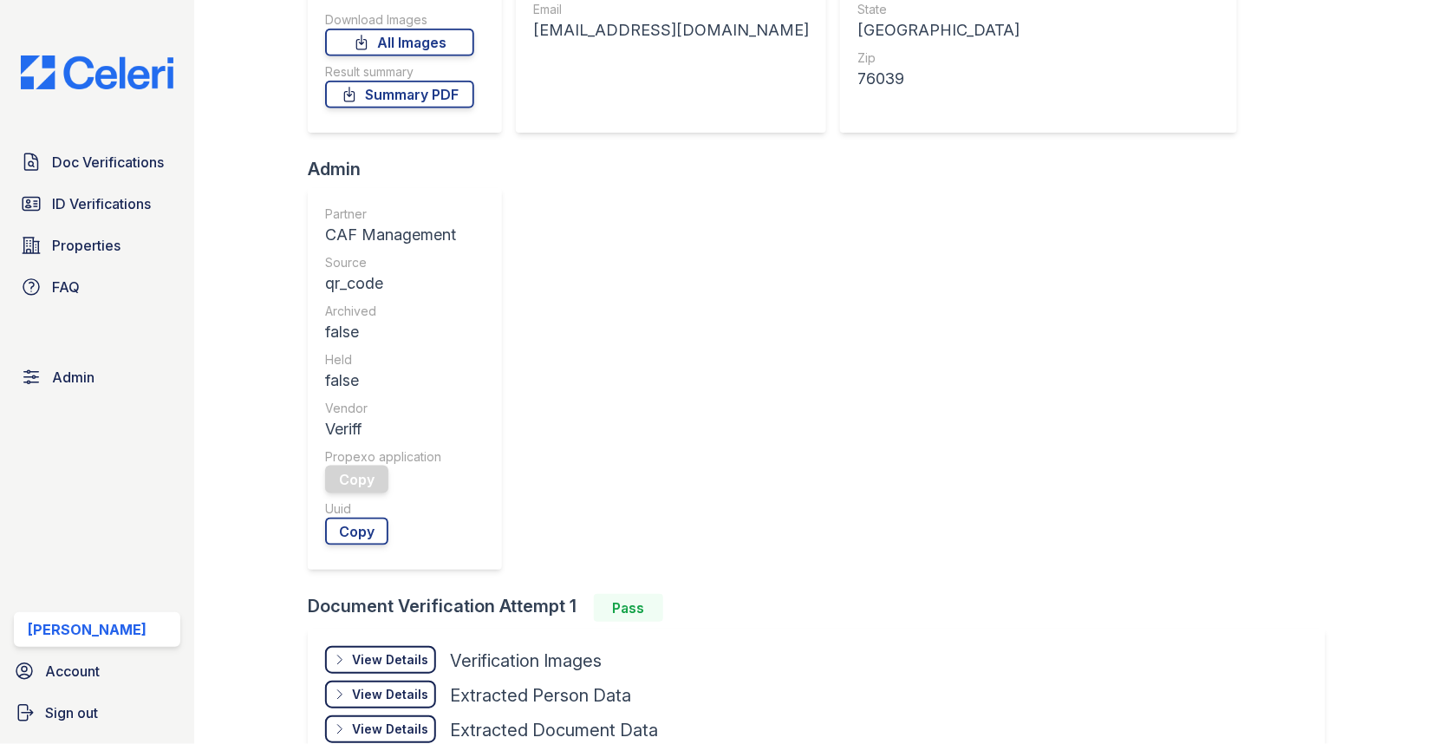
scroll to position [511, 0]
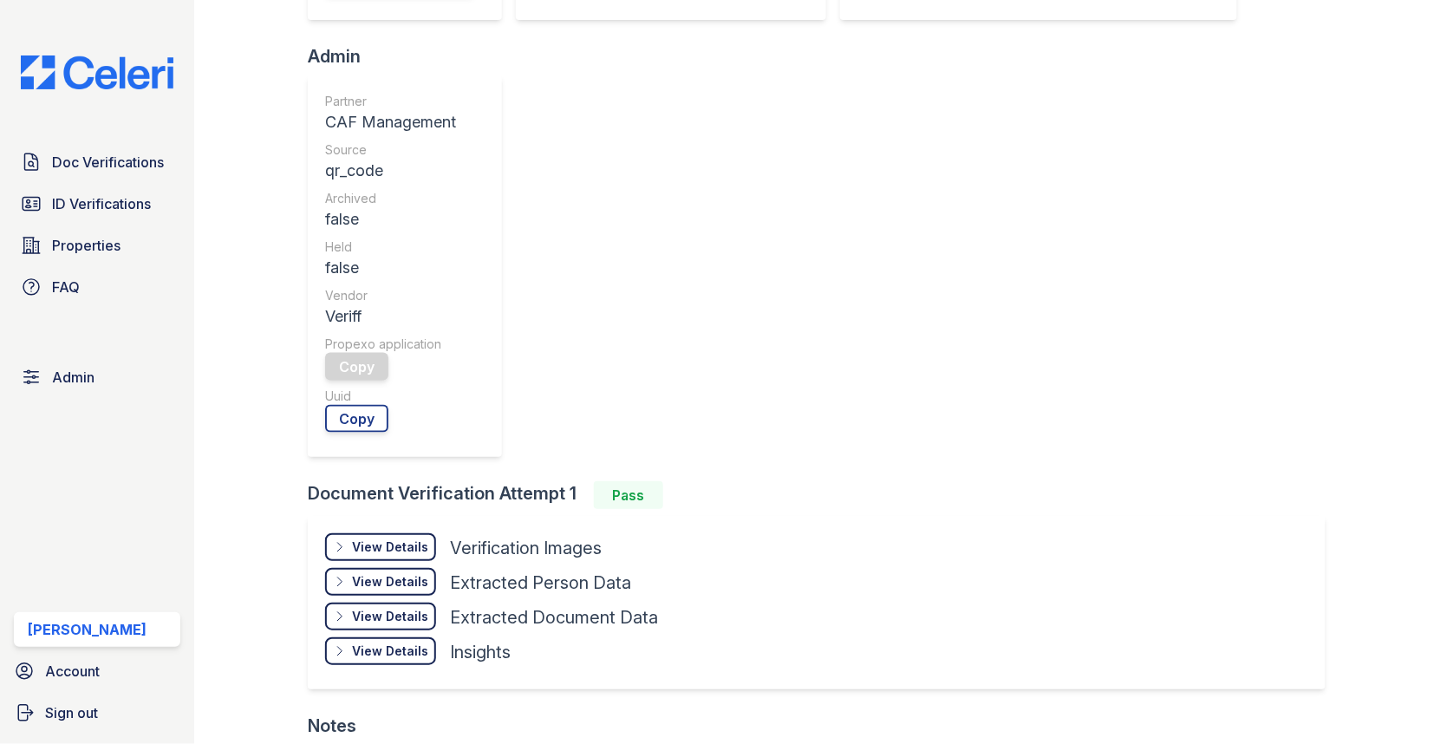
drag, startPoint x: 696, startPoint y: 532, endPoint x: 984, endPoint y: 532, distance: 287.8
copy td "[US_STATE][DOMAIN_NAME][EMAIL_ADDRESS][DOMAIN_NAME]"
click at [94, 381] on link "Admin" at bounding box center [97, 377] width 166 height 35
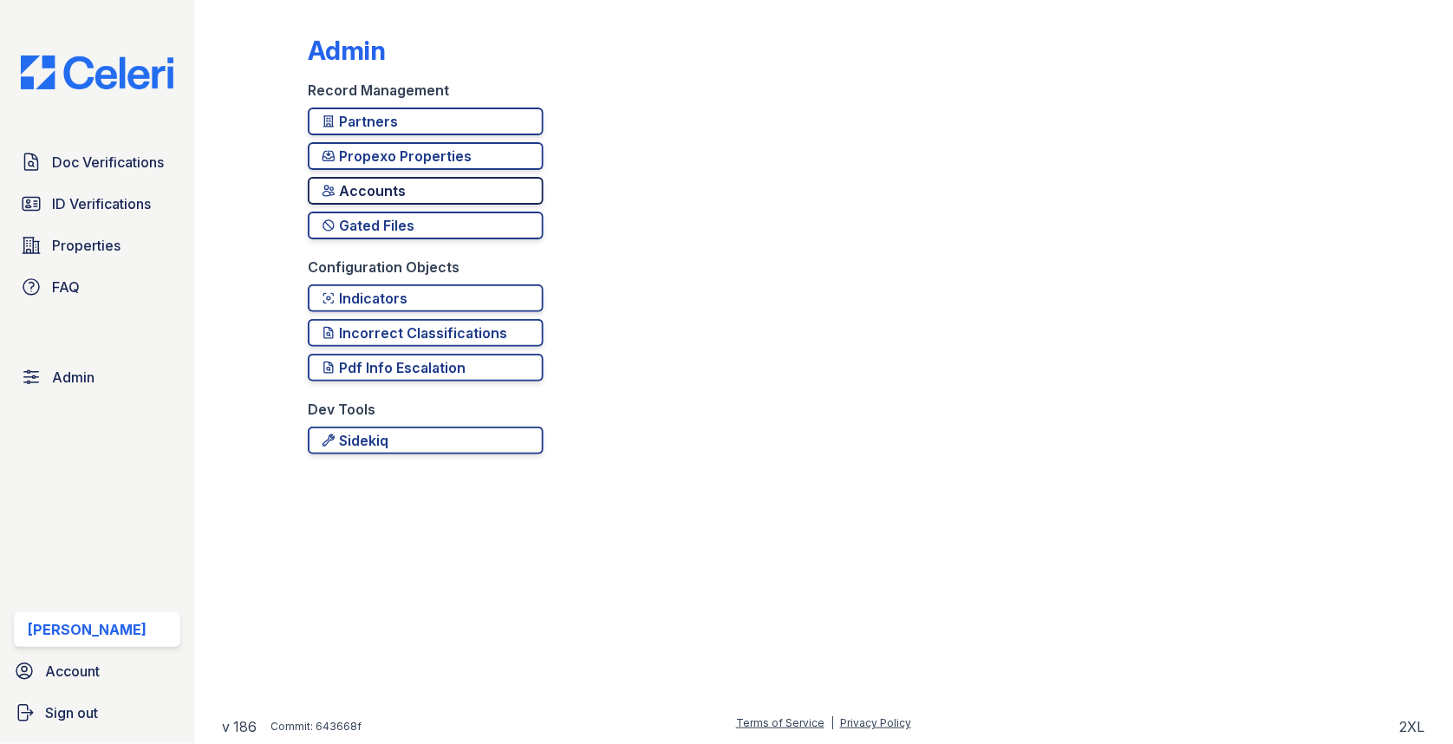
click at [394, 180] on div "Accounts" at bounding box center [426, 190] width 208 height 21
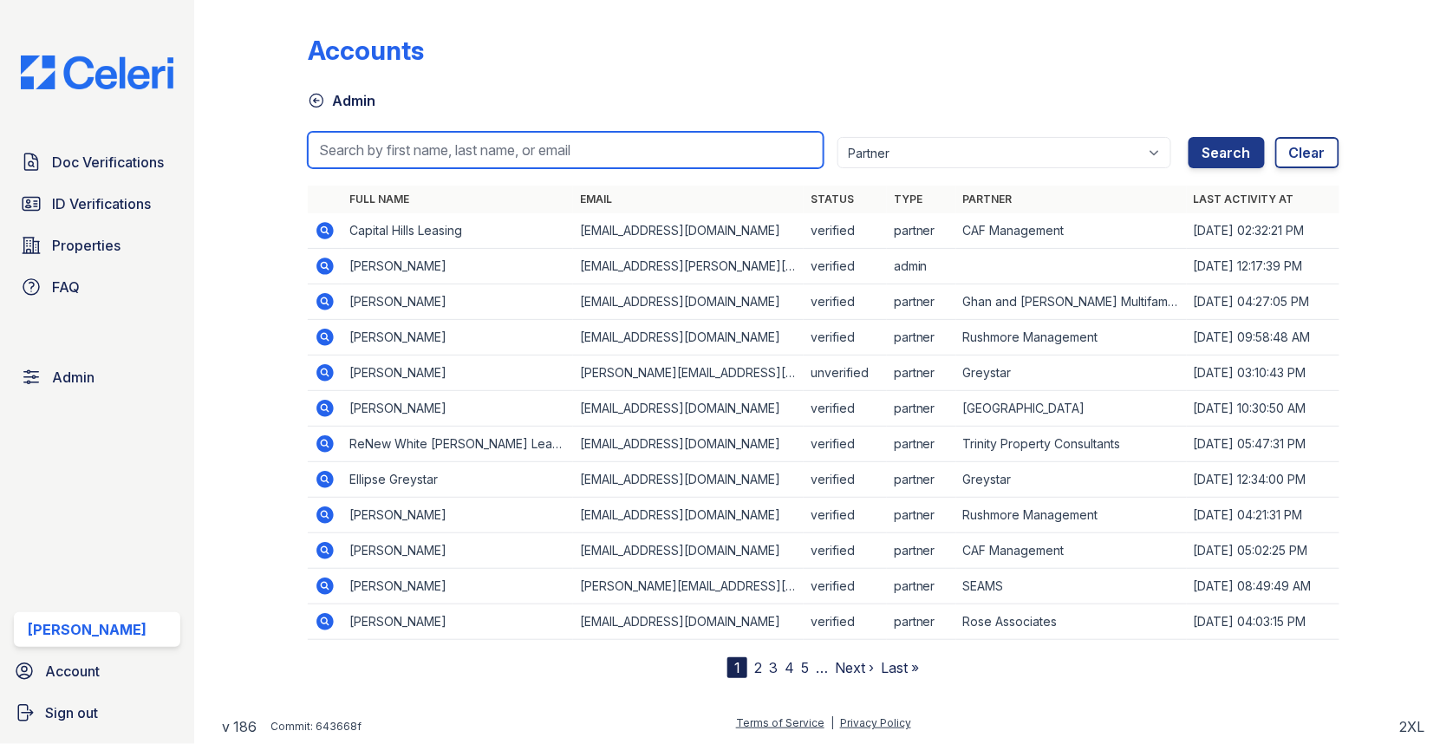
click at [428, 142] on input "search" at bounding box center [566, 150] width 516 height 36
paste input "[US_STATE][DOMAIN_NAME][EMAIL_ADDRESS][DOMAIN_NAME]"
type input "[US_STATE][DOMAIN_NAME][EMAIL_ADDRESS][DOMAIN_NAME]"
click at [1189, 137] on button "Search" at bounding box center [1227, 152] width 76 height 31
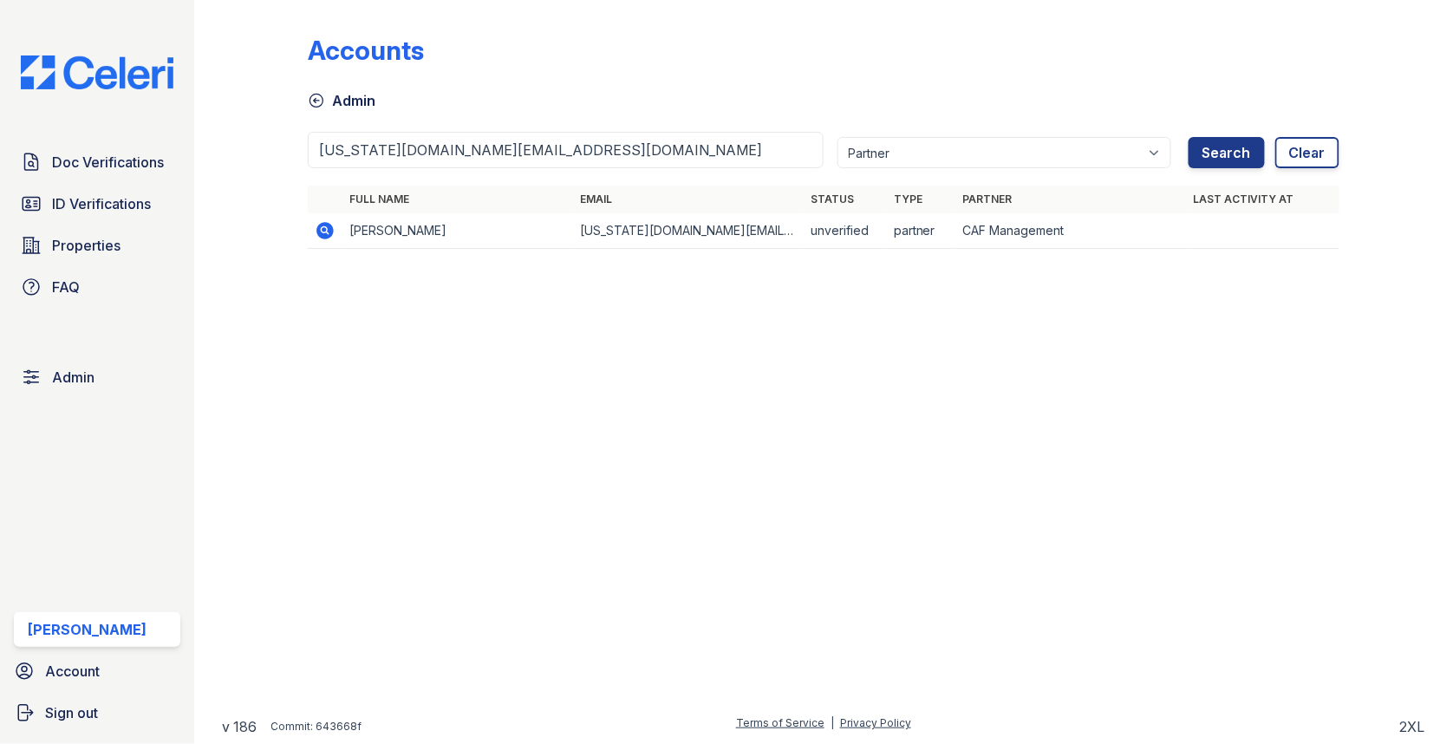
click at [324, 231] on icon at bounding box center [325, 230] width 21 height 21
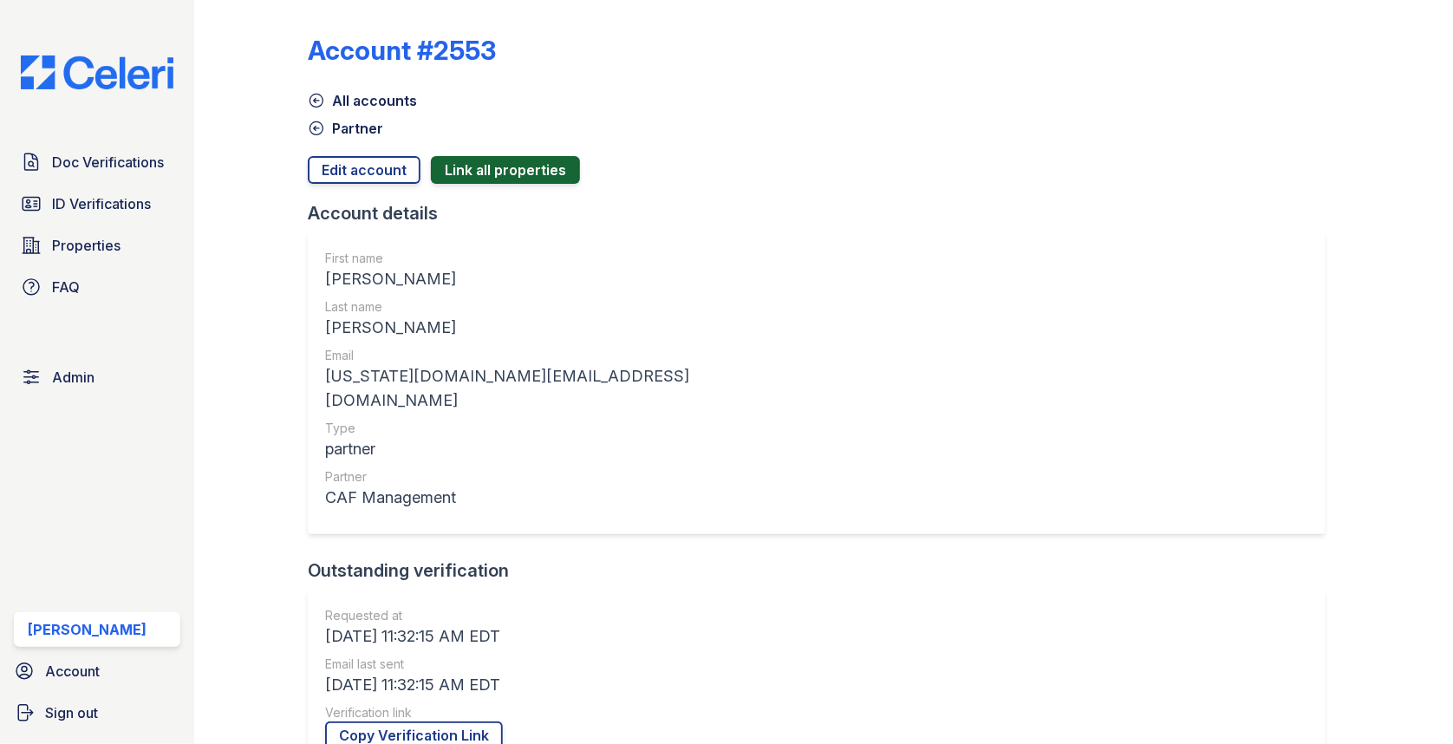
click at [486, 164] on button "Link all properties" at bounding box center [505, 170] width 149 height 28
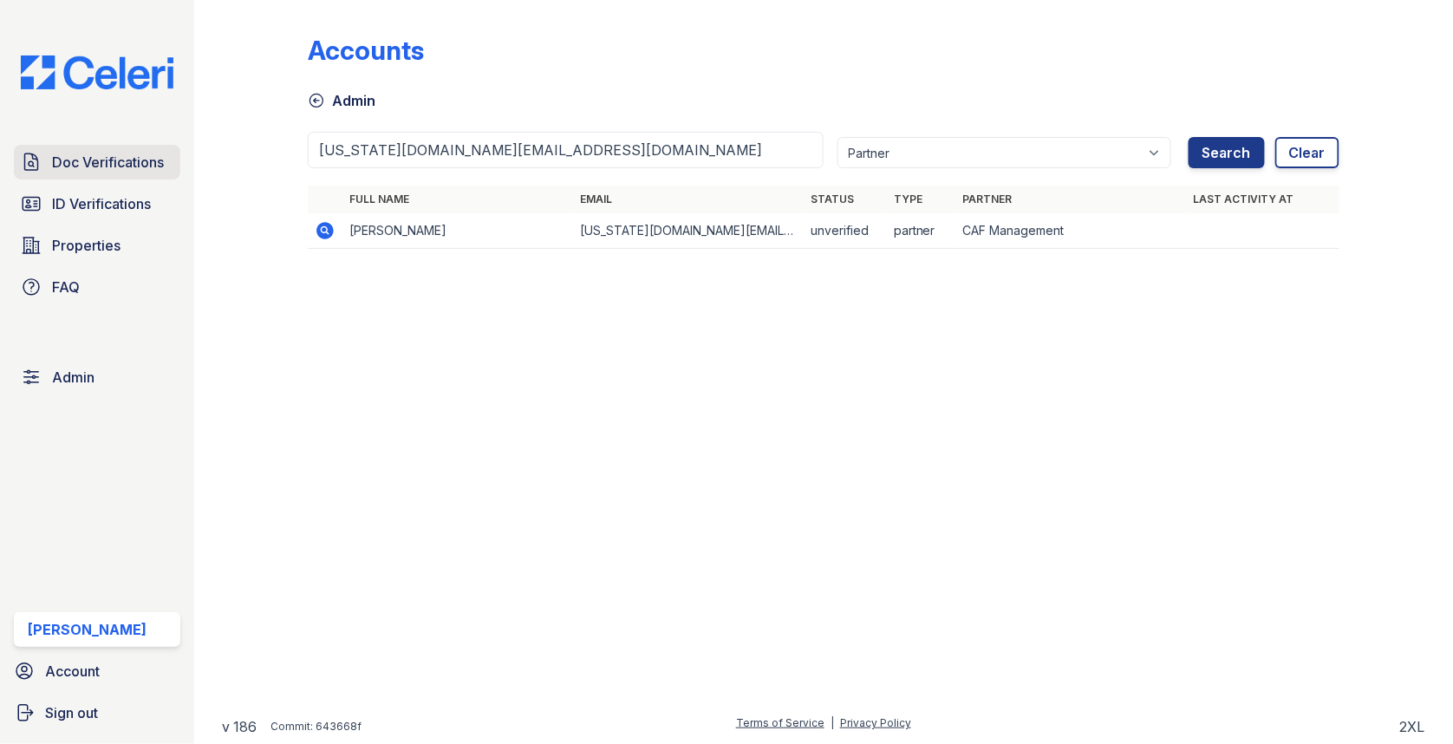
click at [137, 160] on span "Doc Verifications" at bounding box center [108, 162] width 112 height 21
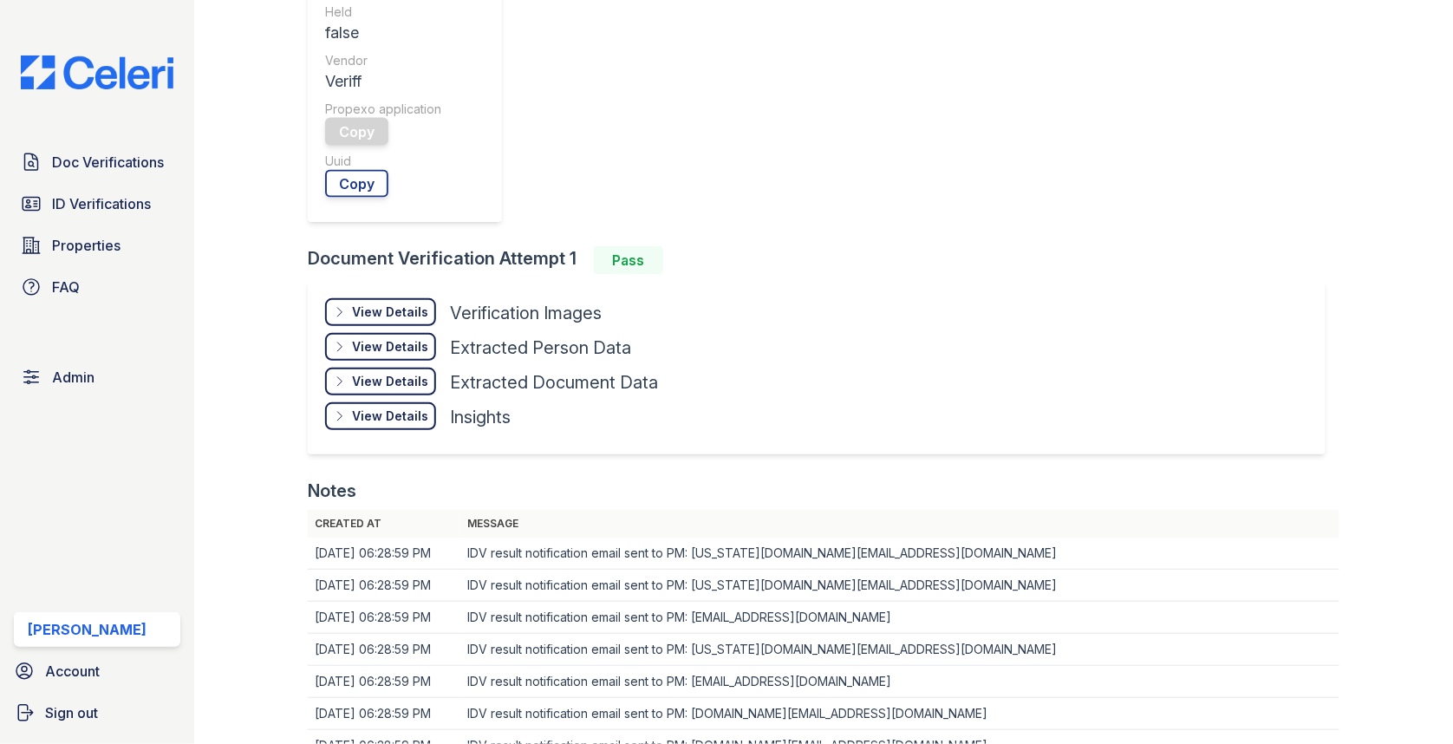
scroll to position [744, 0]
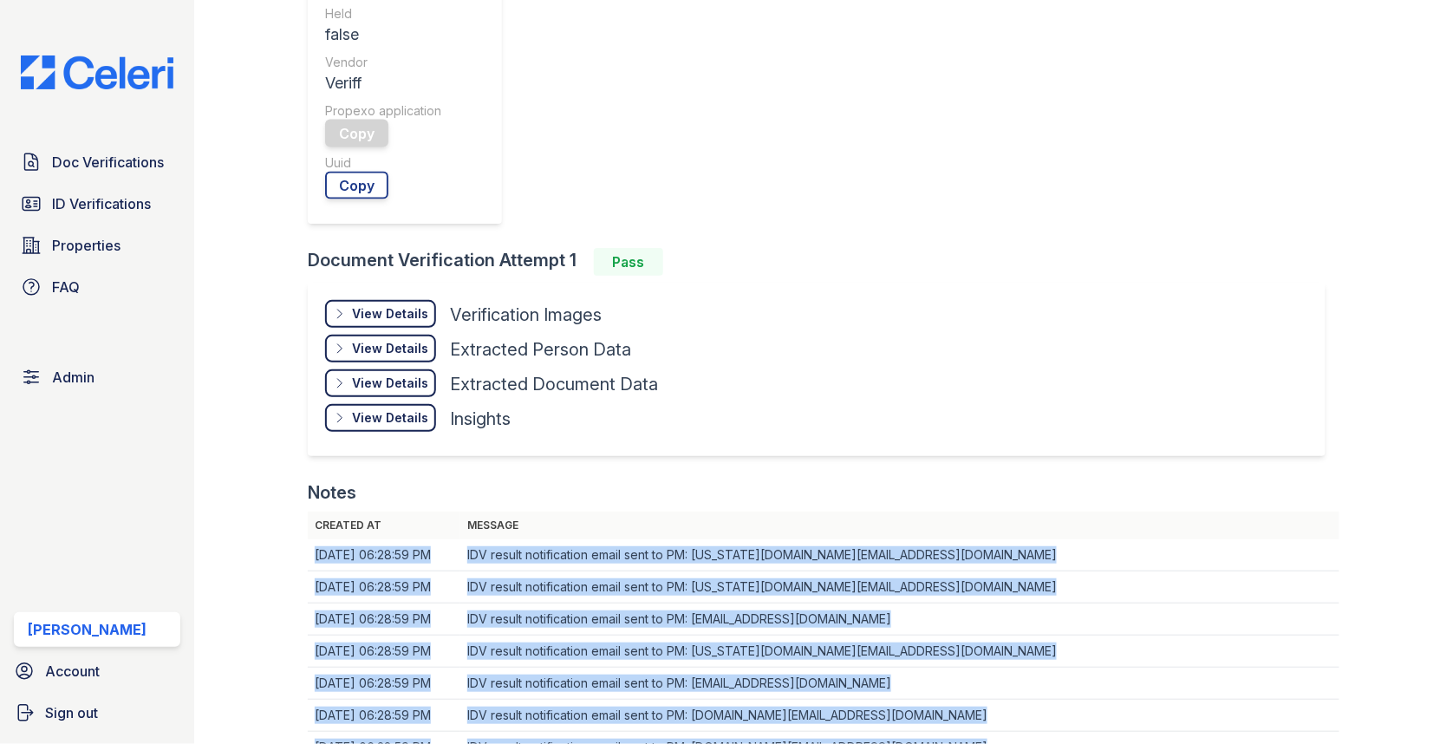
drag, startPoint x: 318, startPoint y: 197, endPoint x: 844, endPoint y: 450, distance: 583.2
click at [844, 511] on div "Created at Message [DATE] 06:28:59 PM IDV result notification email sent to PM:…" at bounding box center [824, 670] width 1032 height 319
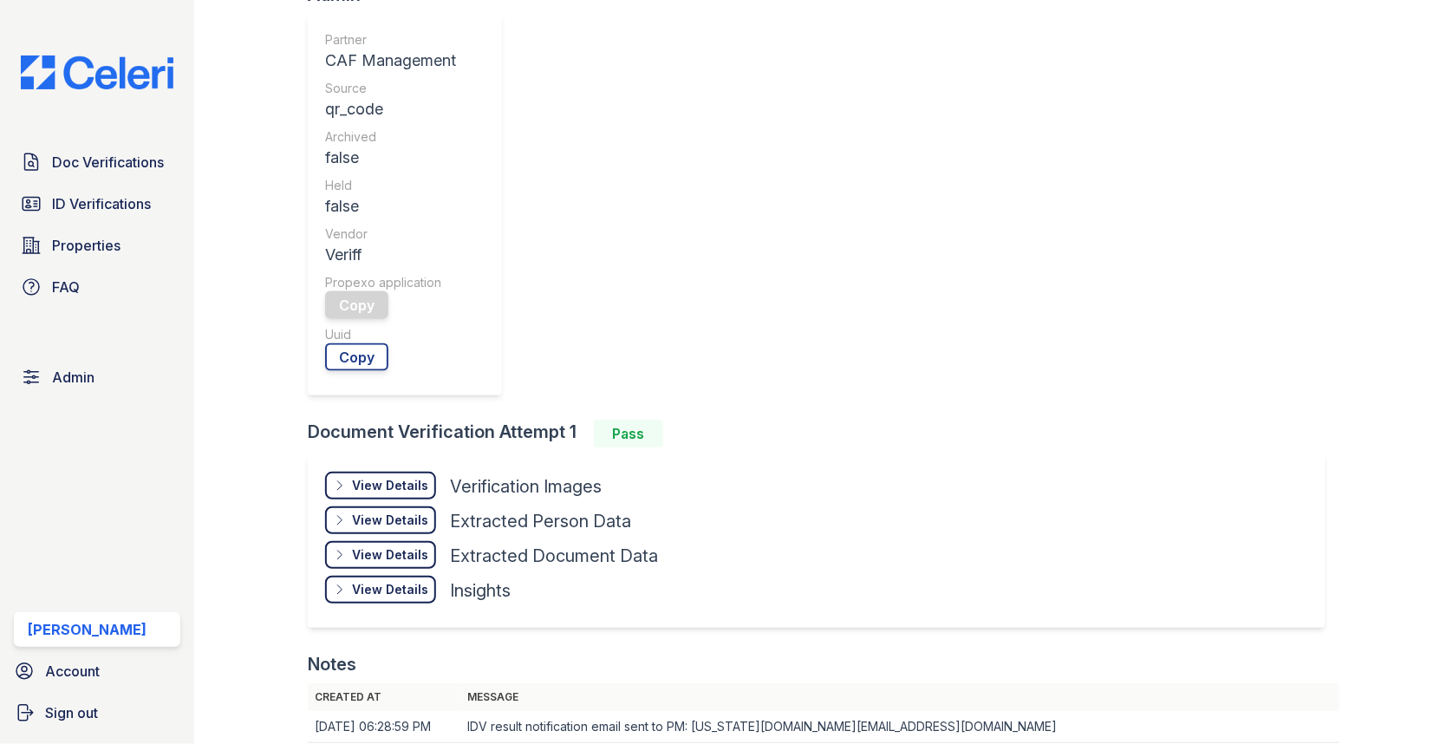
scroll to position [748, 0]
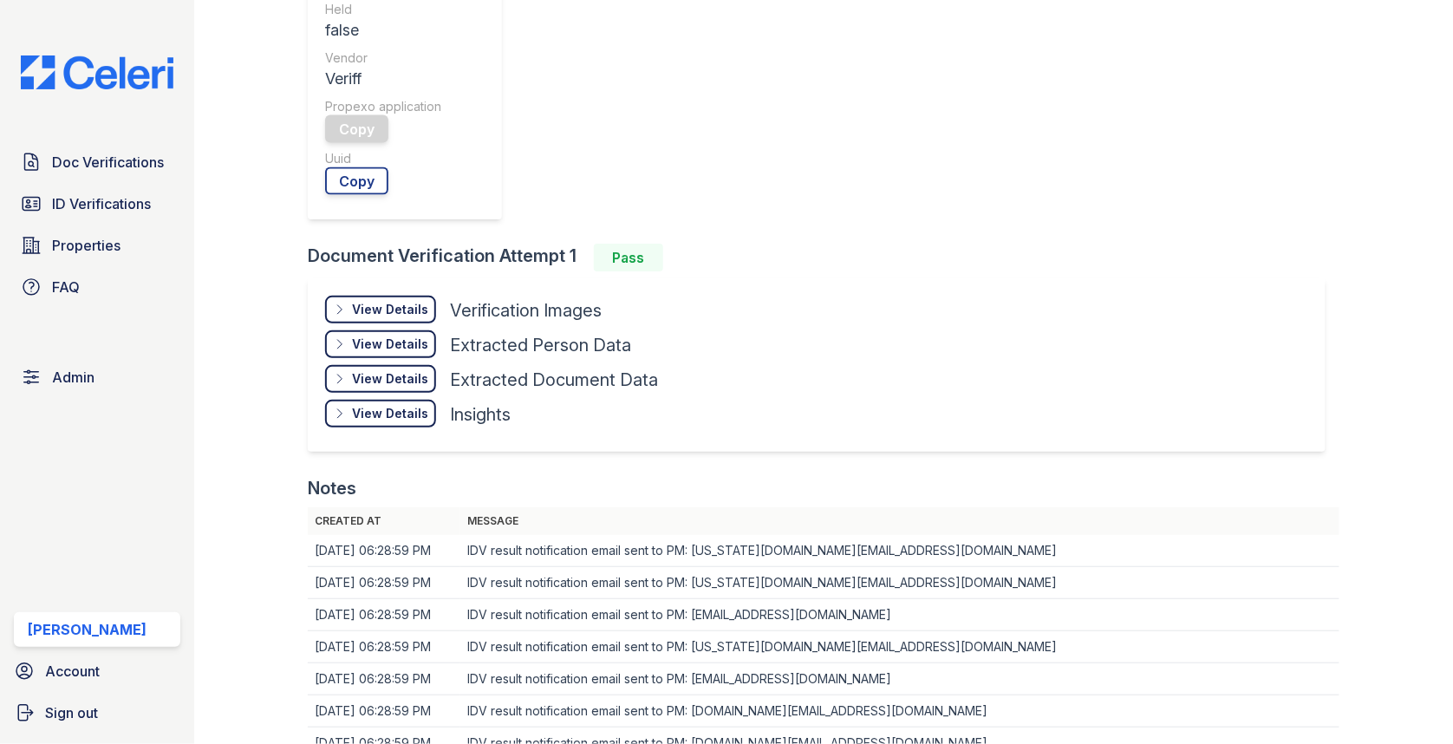
click at [768, 535] on td "IDV result notification email sent to PM: washington.am@cafmanagement.com" at bounding box center [899, 551] width 879 height 32
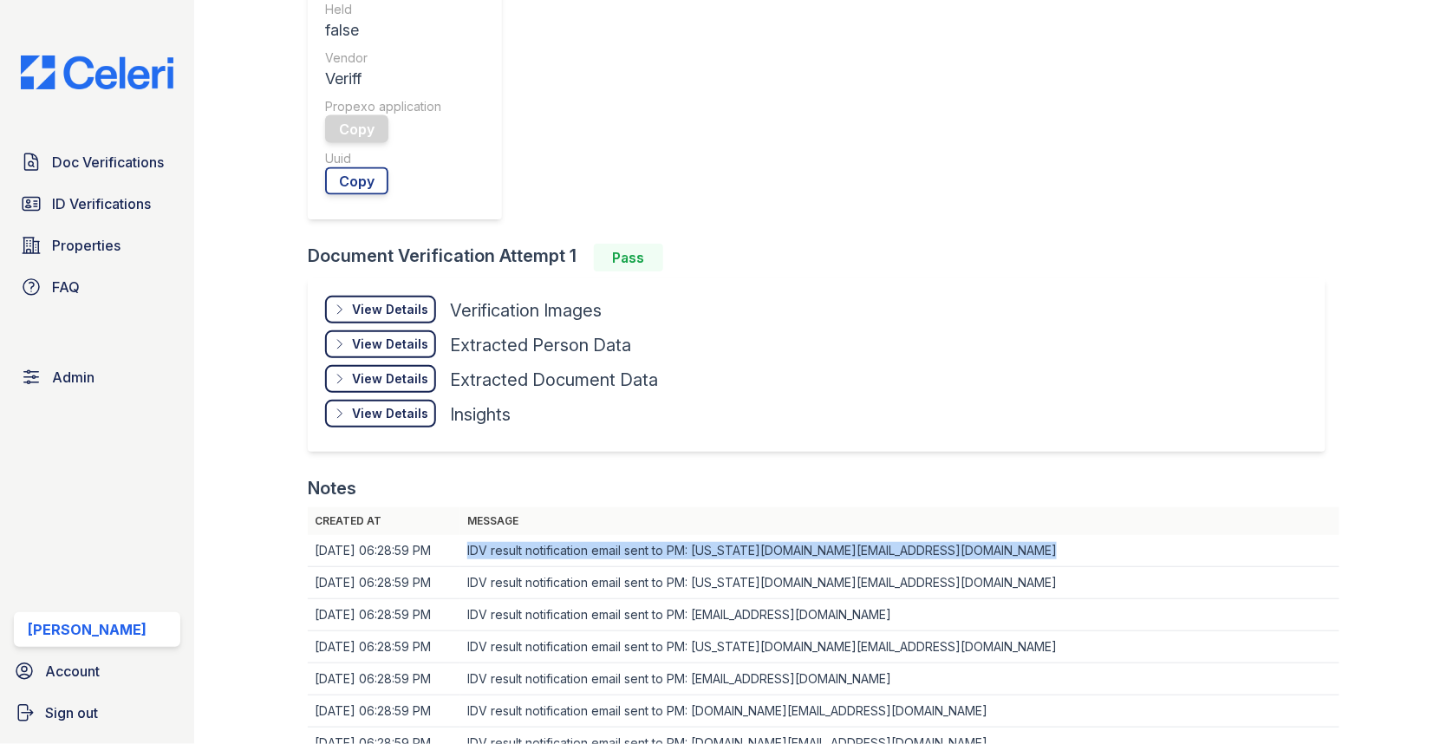
click at [768, 535] on td "IDV result notification email sent to PM: washington.am@cafmanagement.com" at bounding box center [899, 551] width 879 height 32
click at [745, 535] on td "IDV result notification email sent to PM: washington.am@cafmanagement.com" at bounding box center [899, 551] width 879 height 32
drag, startPoint x: 700, startPoint y: 198, endPoint x: 917, endPoint y: 198, distance: 217.6
click at [917, 535] on td "IDV result notification email sent to PM: washington.am@cafmanagement.com" at bounding box center [899, 551] width 879 height 32
copy td "[US_STATE][DOMAIN_NAME][EMAIL_ADDRESS][DOMAIN_NAME]"
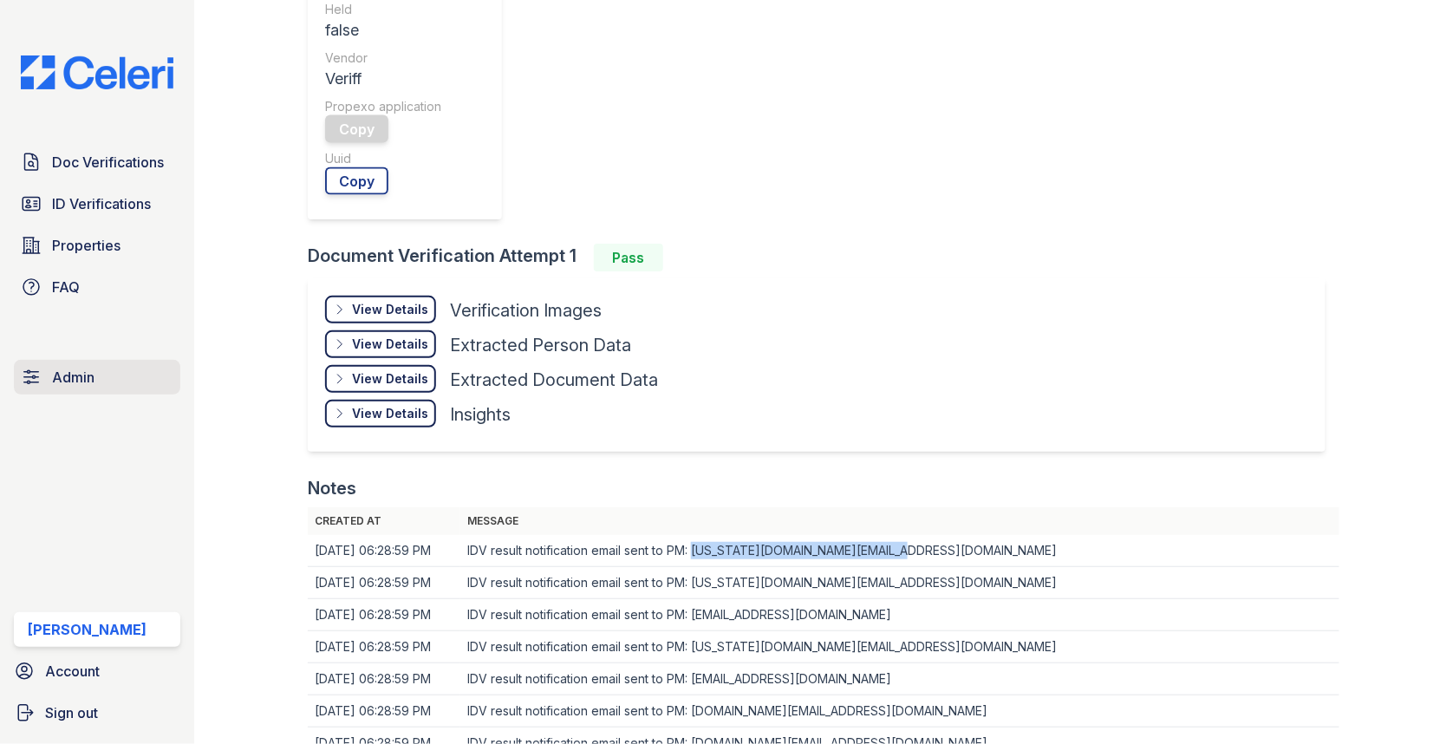
click at [77, 373] on span "Admin" at bounding box center [73, 377] width 42 height 21
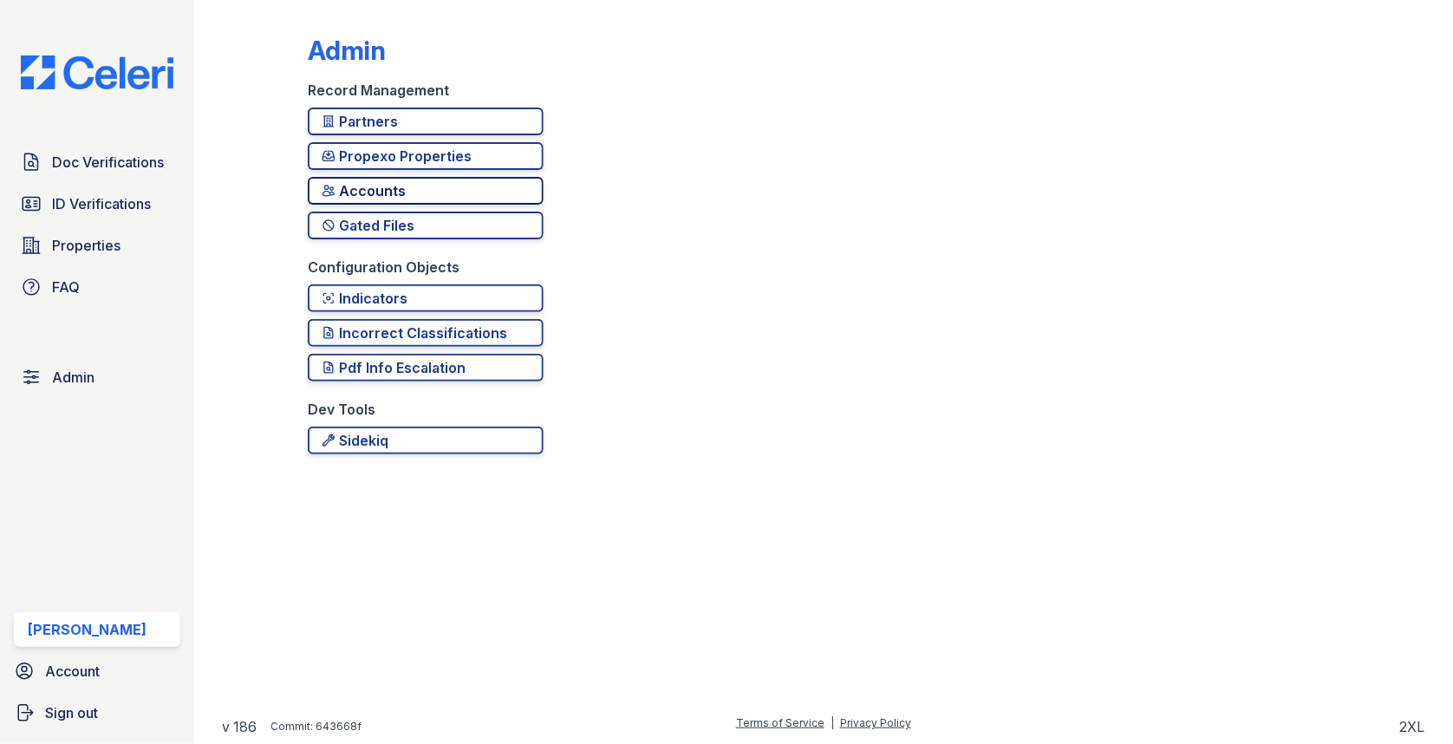
click at [386, 191] on div "Accounts" at bounding box center [426, 190] width 208 height 21
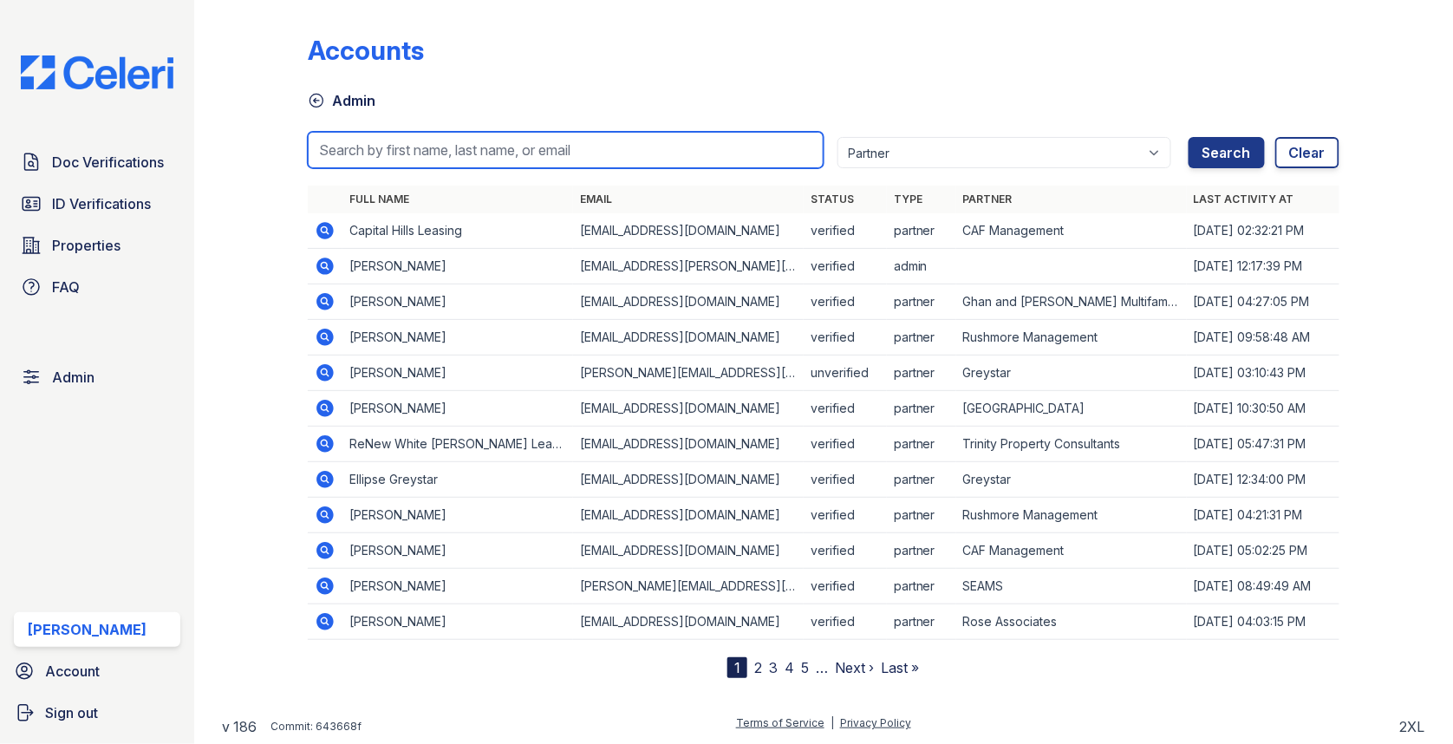
click at [411, 153] on input "search" at bounding box center [566, 150] width 516 height 36
paste input "[US_STATE][DOMAIN_NAME][EMAIL_ADDRESS][DOMAIN_NAME]"
type input "washington.am@cafmanagement.com"
click at [1189, 137] on button "Search" at bounding box center [1227, 152] width 76 height 31
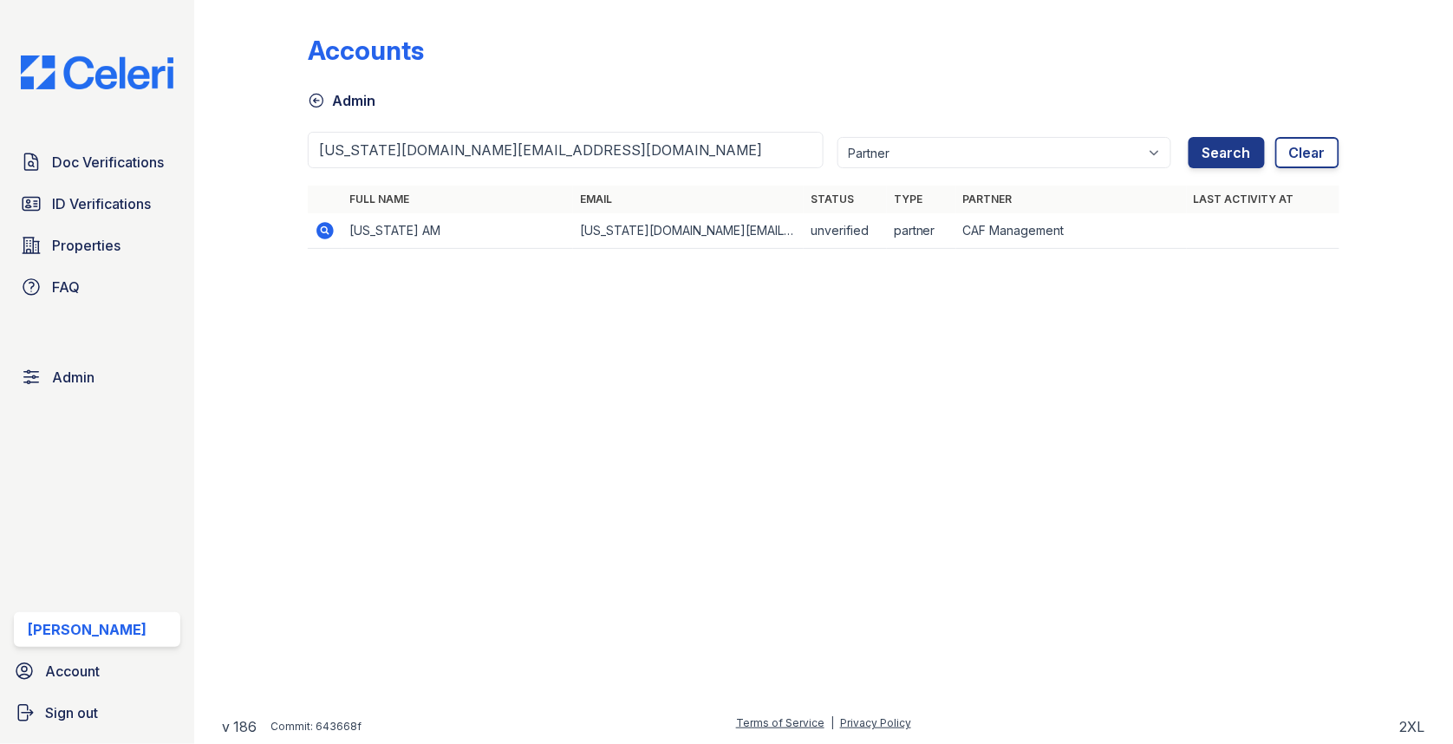
click at [324, 225] on icon at bounding box center [325, 230] width 21 height 21
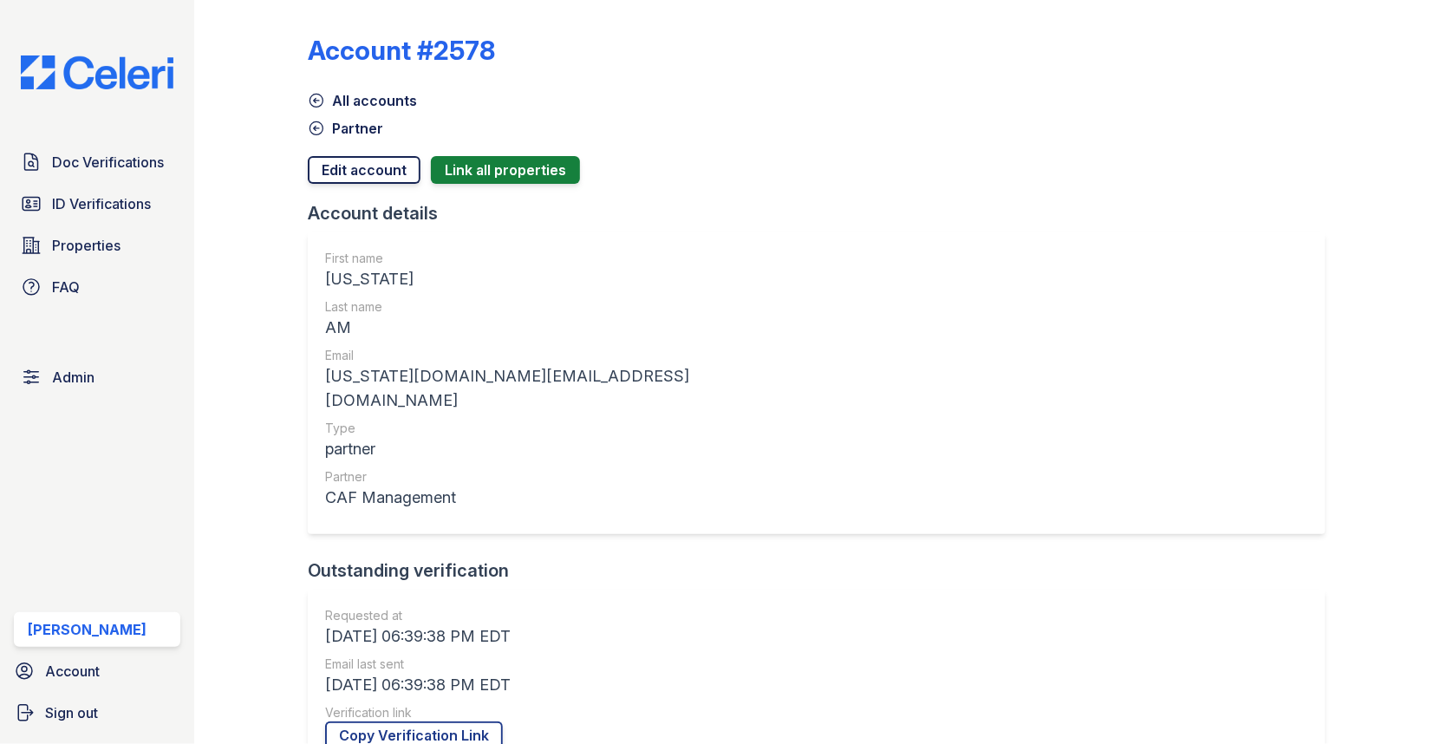
click at [368, 170] on link "Edit account" at bounding box center [364, 170] width 113 height 28
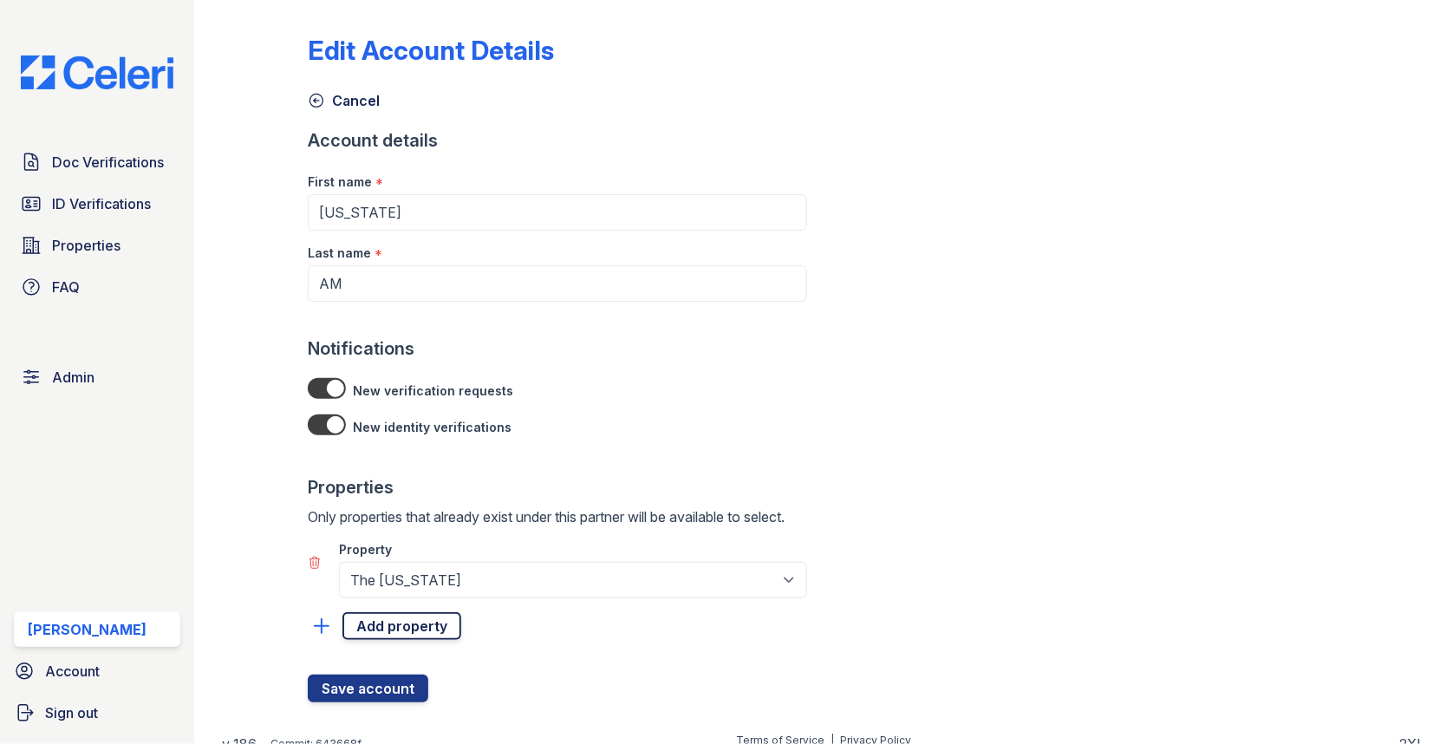
click at [377, 620] on link "Add property" at bounding box center [401, 626] width 119 height 28
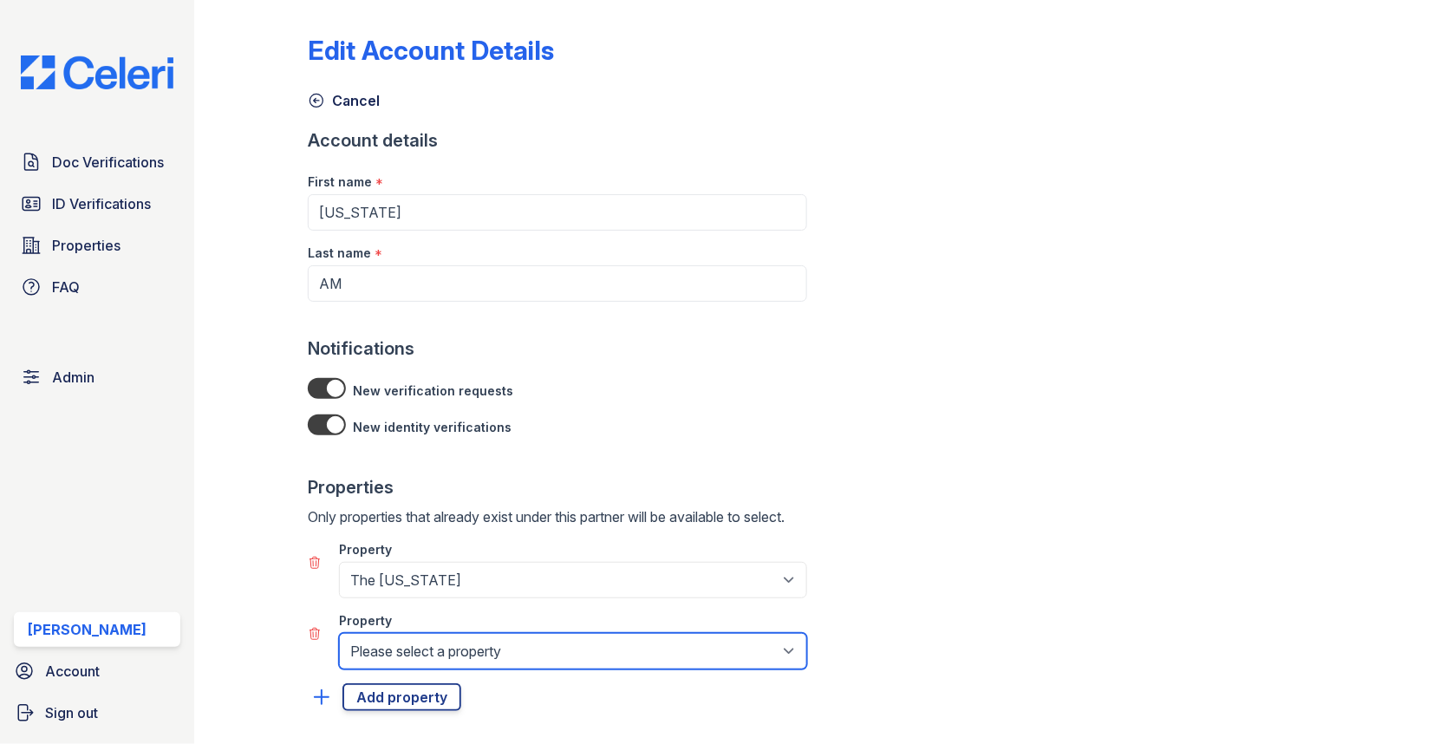
click at [399, 635] on select "Please select a property 2929 Wycliff 29 Fifty 4443 Ocean Drive Arioso Apartmen…" at bounding box center [573, 651] width 468 height 36
select select "4049"
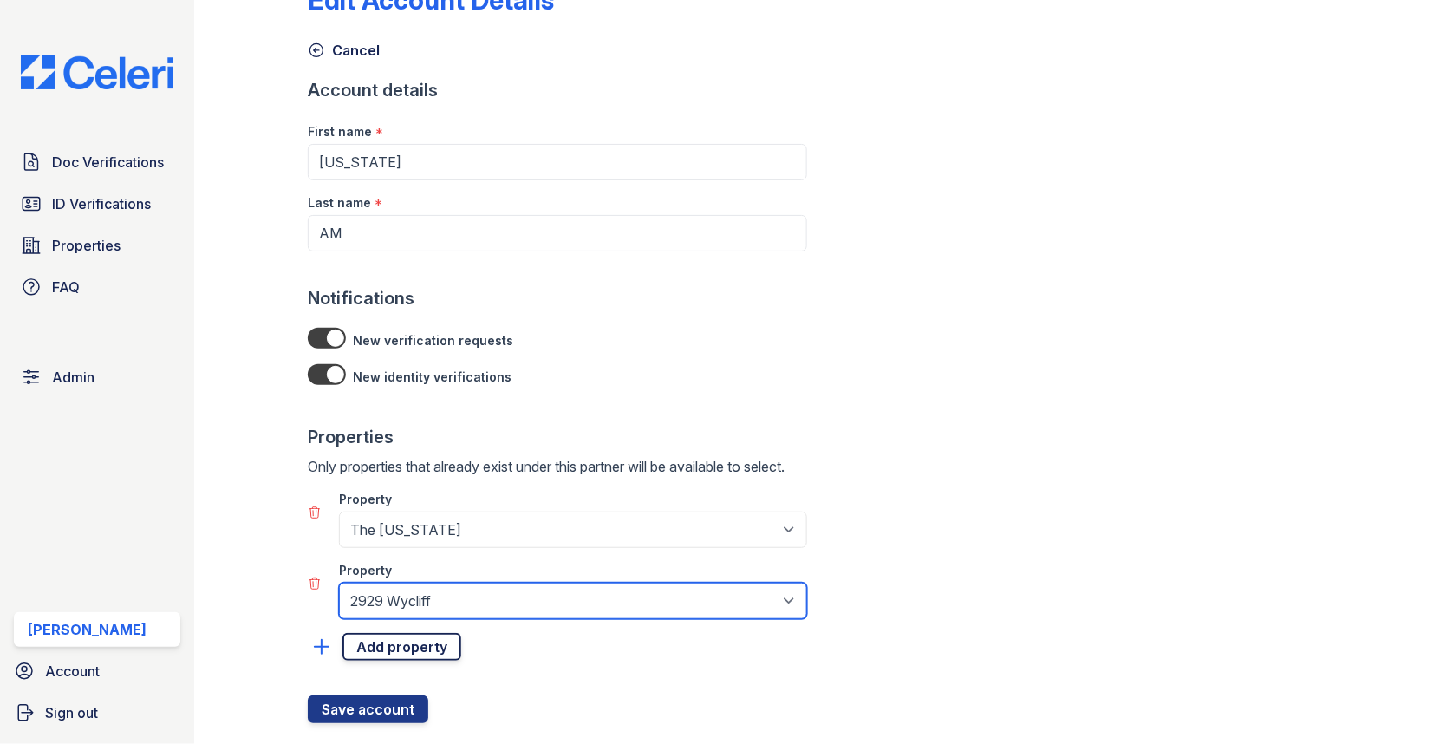
scroll to position [85, 0]
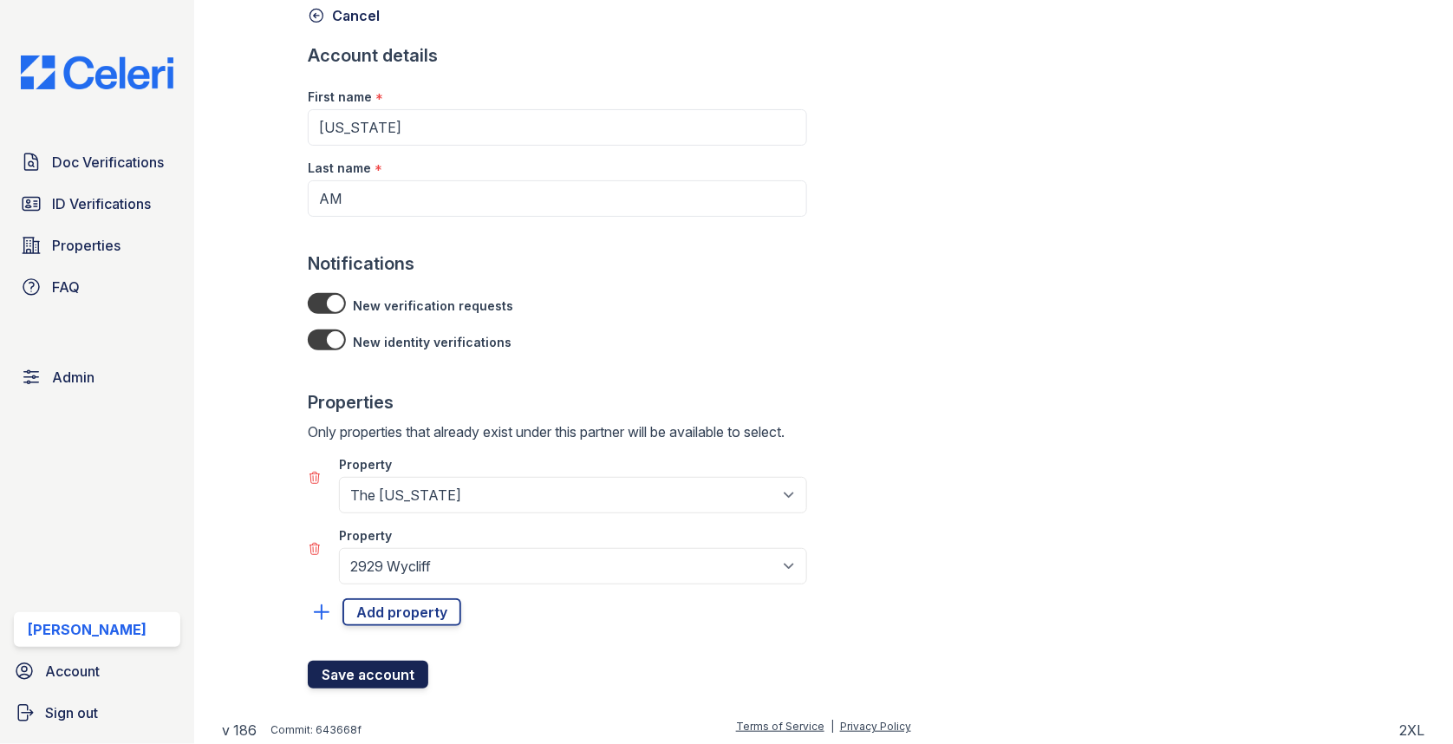
click at [394, 671] on button "Save account" at bounding box center [368, 675] width 121 height 28
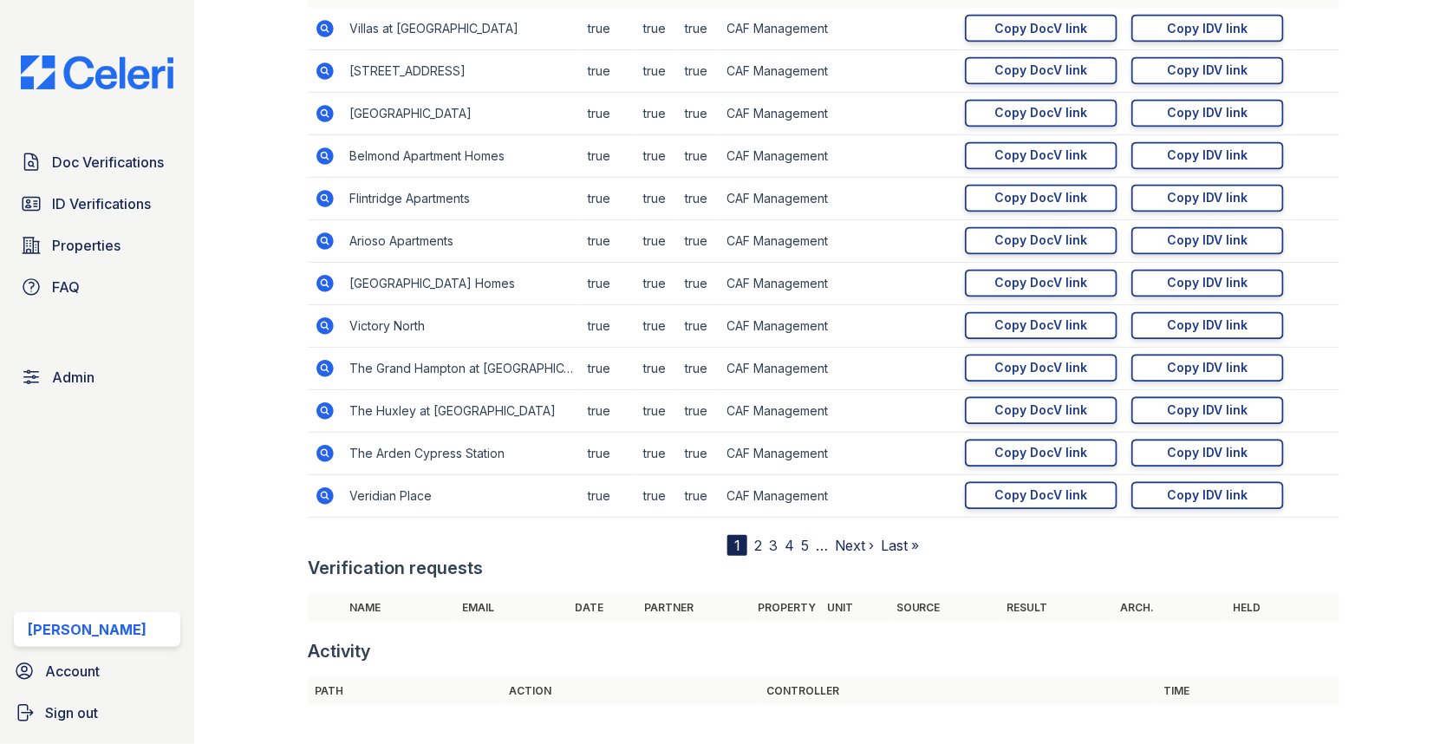
scroll to position [1051, 0]
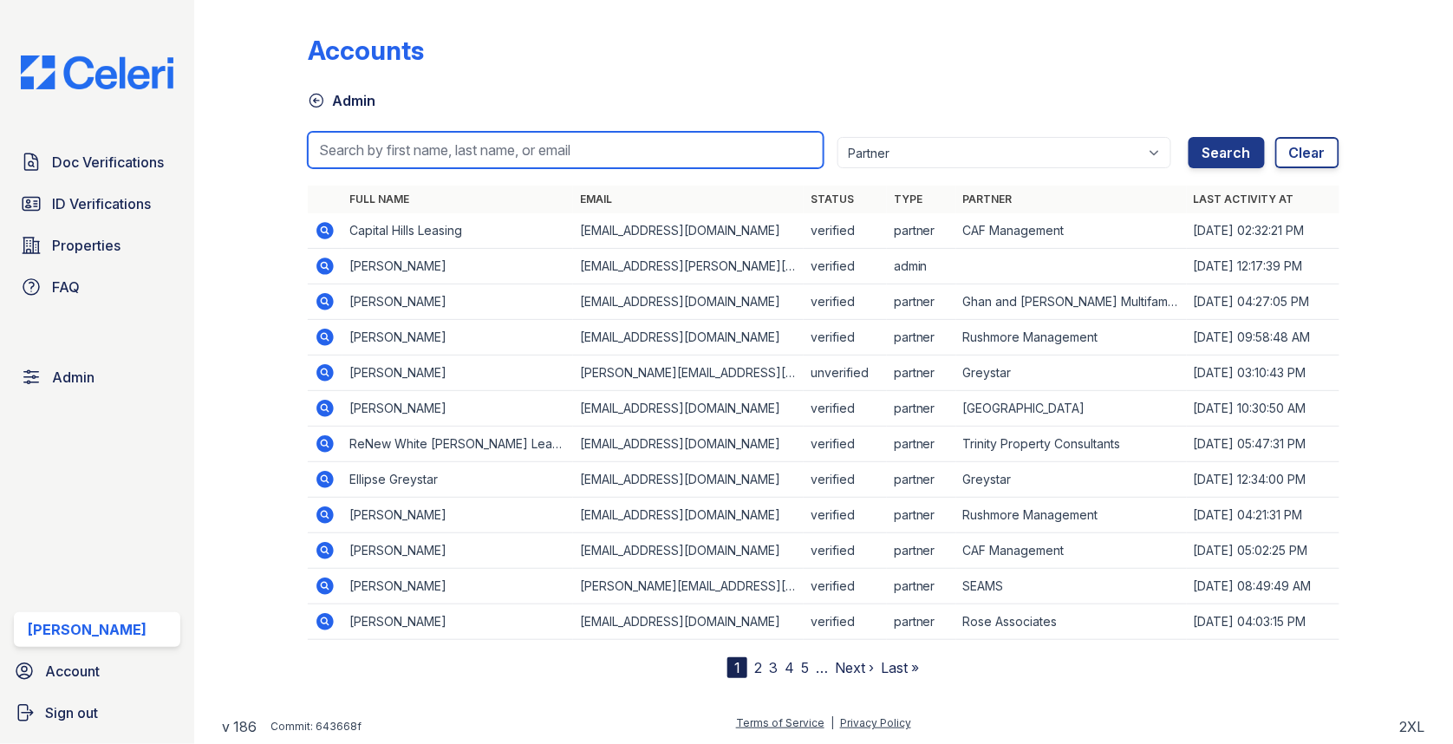
click at [396, 154] on input "search" at bounding box center [566, 150] width 516 height 36
paste input "[US_STATE][DOMAIN_NAME][EMAIL_ADDRESS][DOMAIN_NAME]"
type input "[US_STATE][DOMAIN_NAME][EMAIL_ADDRESS][DOMAIN_NAME]"
click at [1189, 137] on button "Search" at bounding box center [1227, 152] width 76 height 31
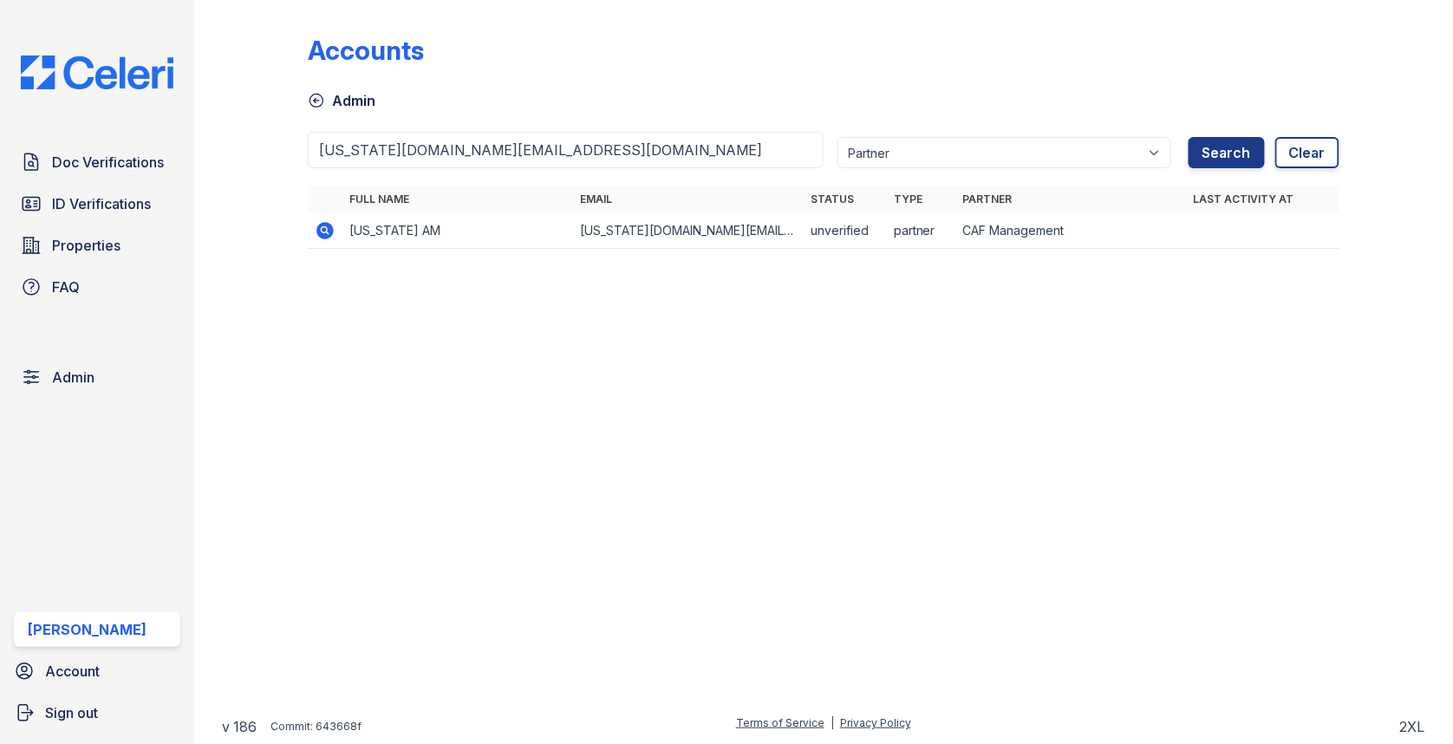
click at [329, 227] on icon at bounding box center [324, 230] width 17 height 17
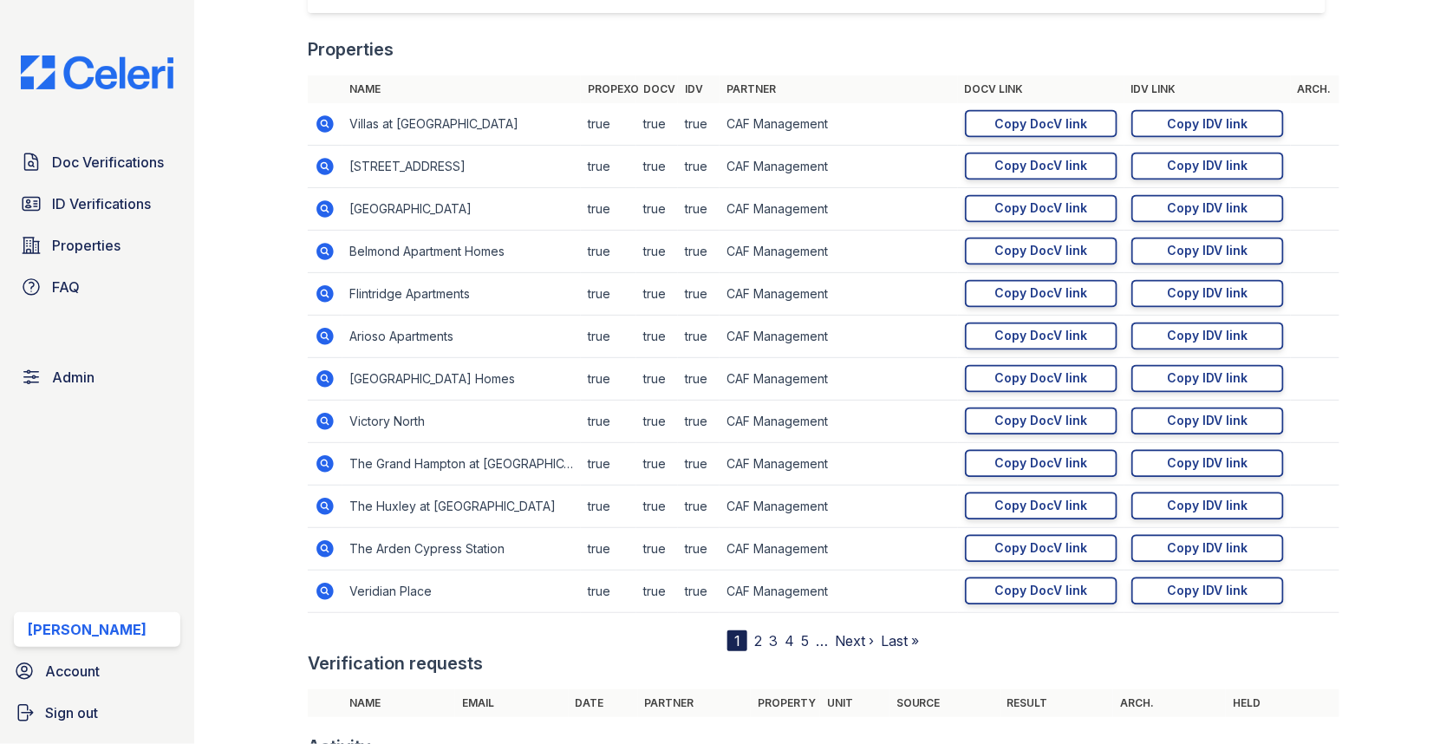
scroll to position [1051, 0]
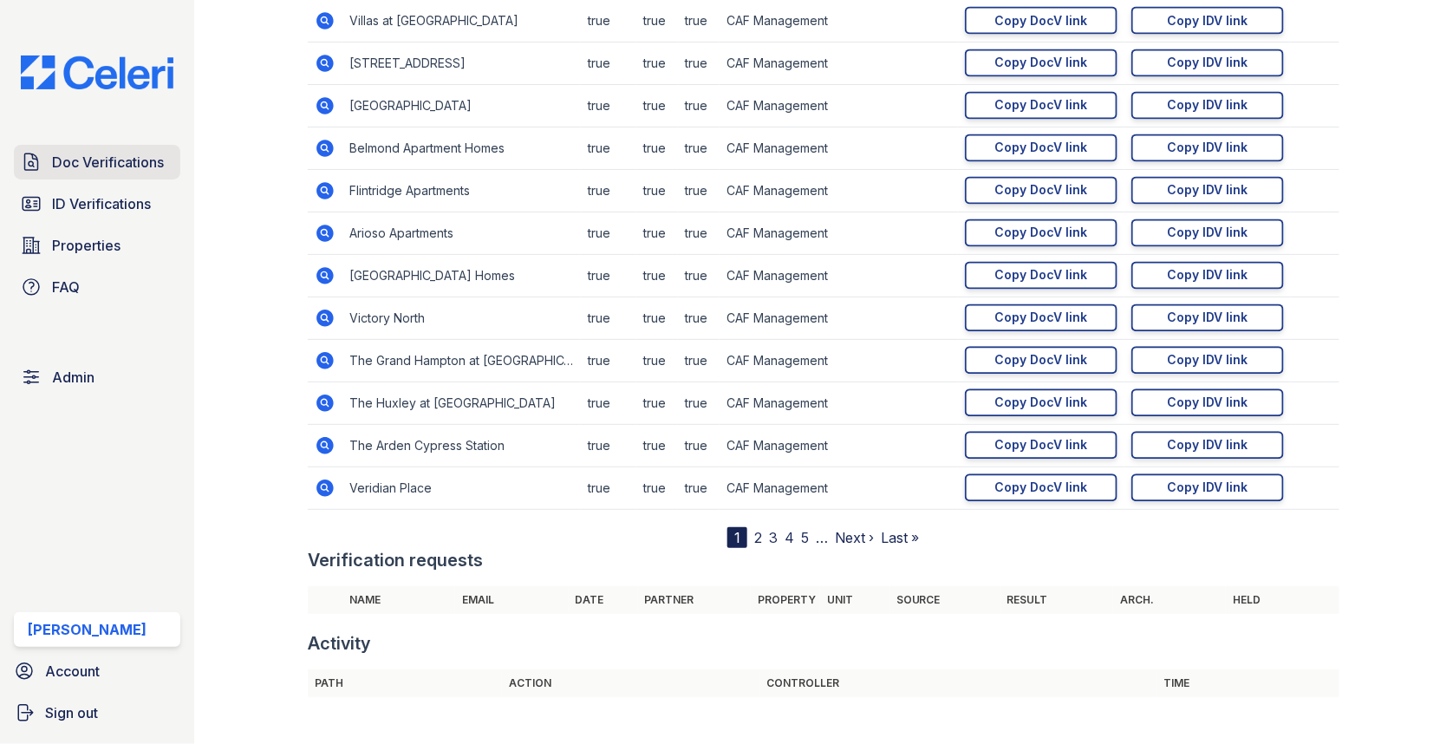
click at [112, 156] on span "Doc Verifications" at bounding box center [108, 162] width 112 height 21
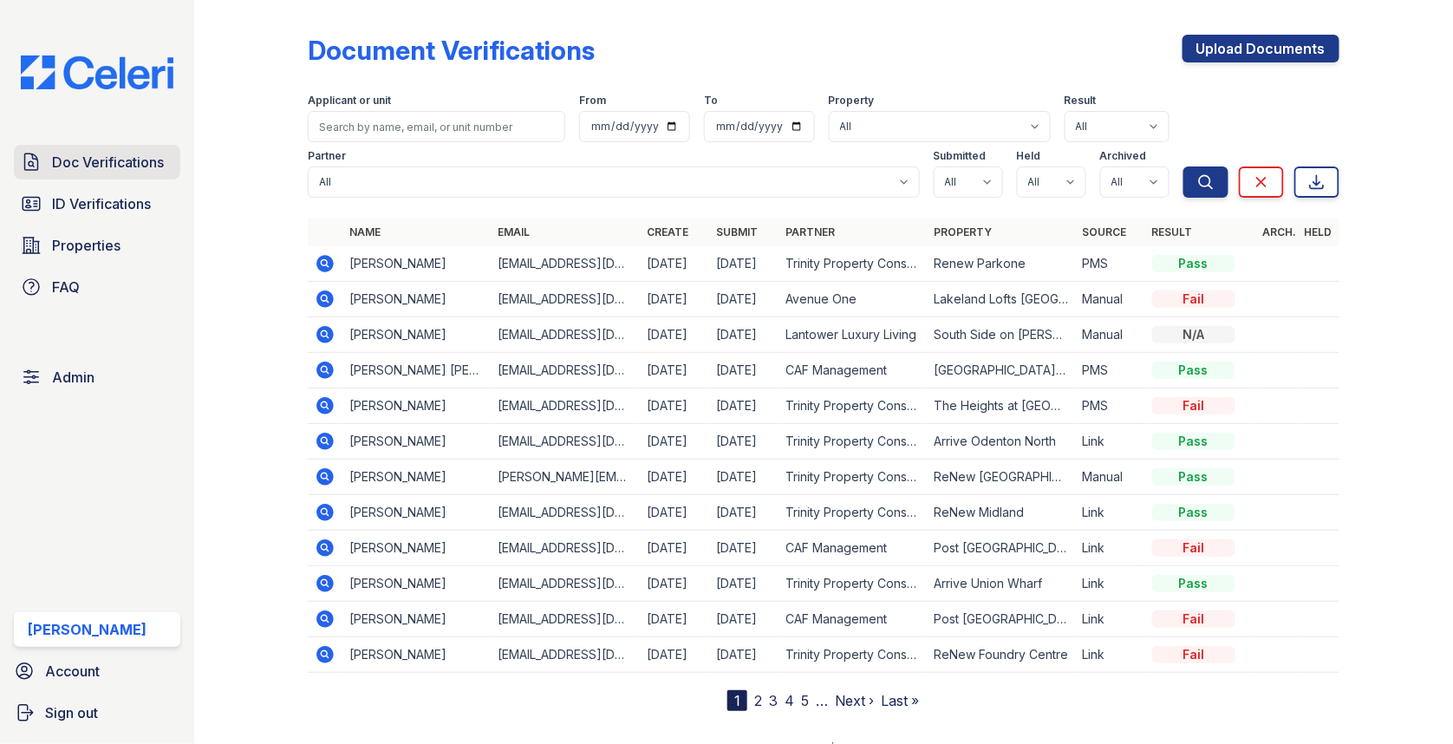
click at [144, 149] on link "Doc Verifications" at bounding box center [97, 162] width 166 height 35
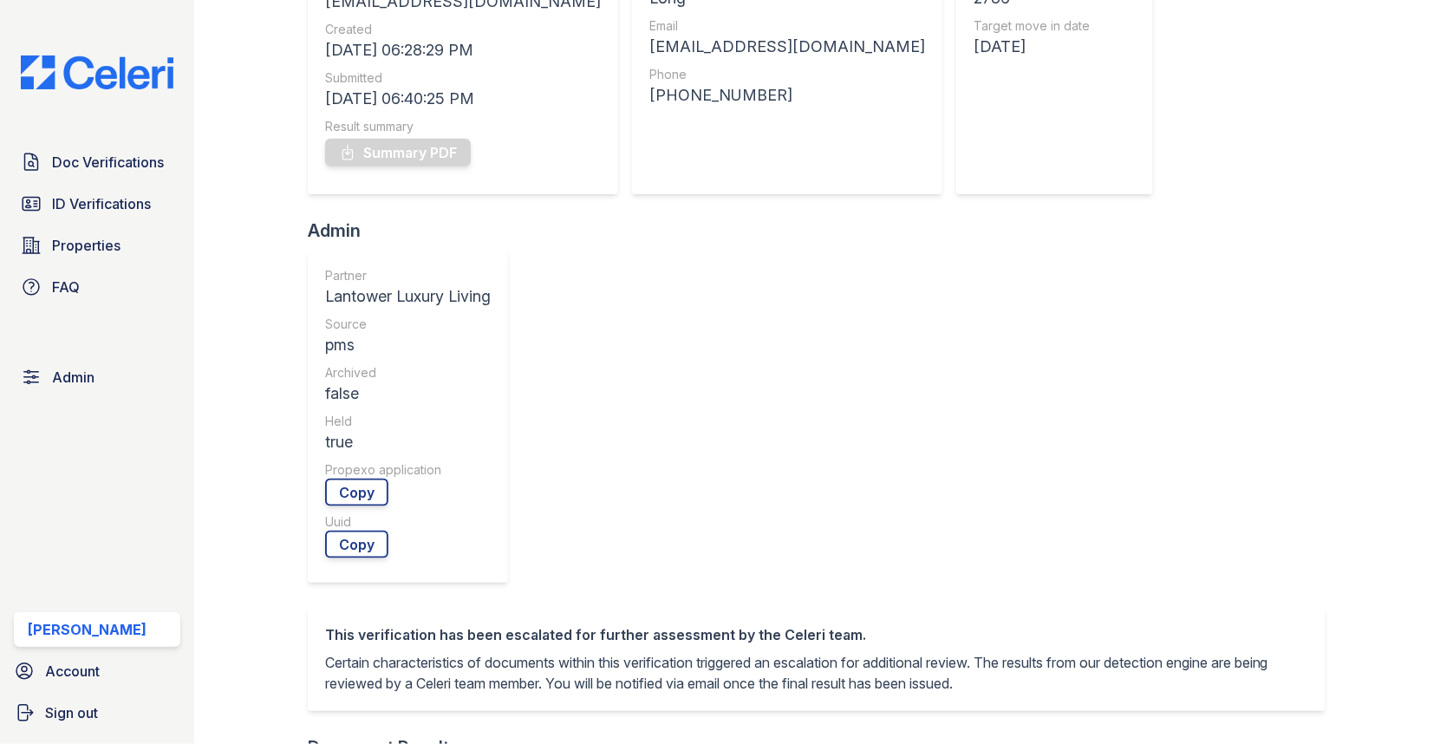
scroll to position [635, 0]
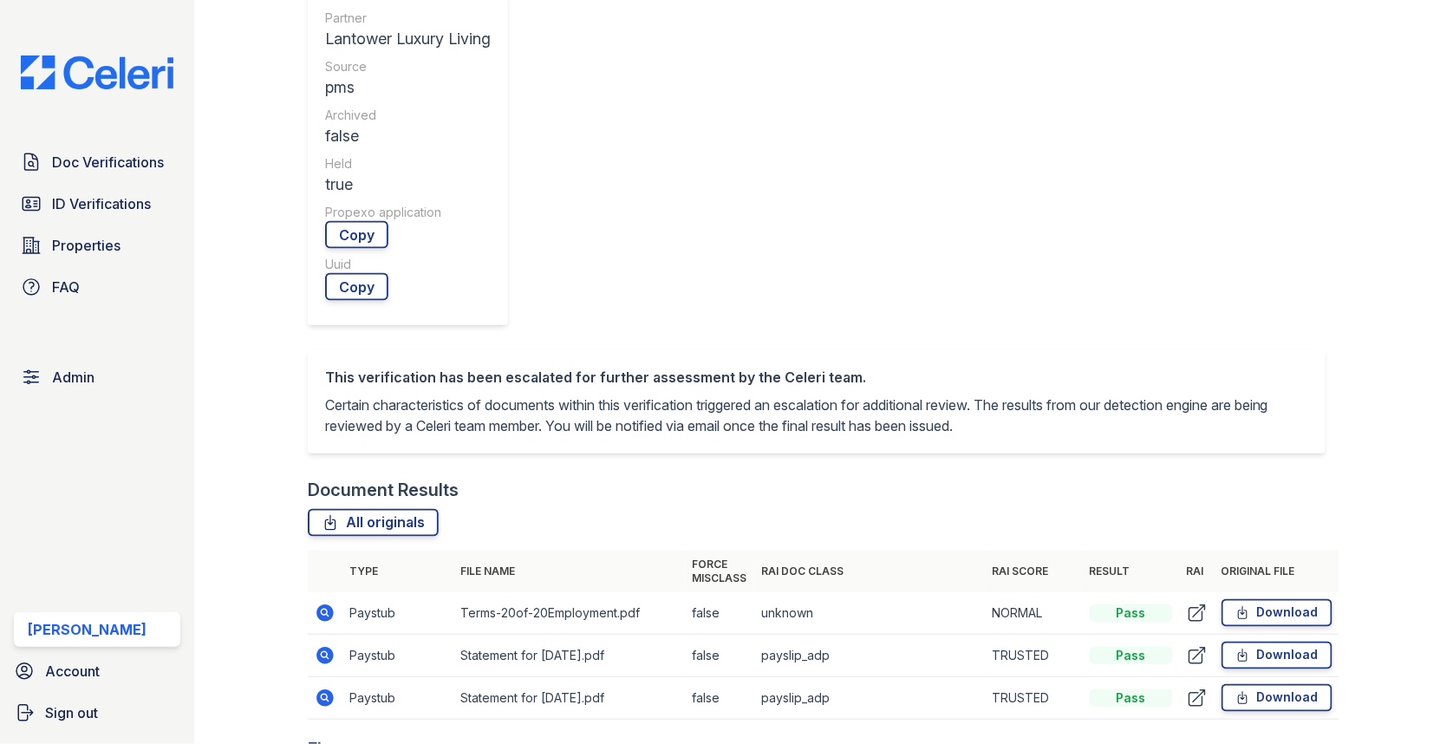
click at [316, 603] on icon at bounding box center [325, 613] width 21 height 21
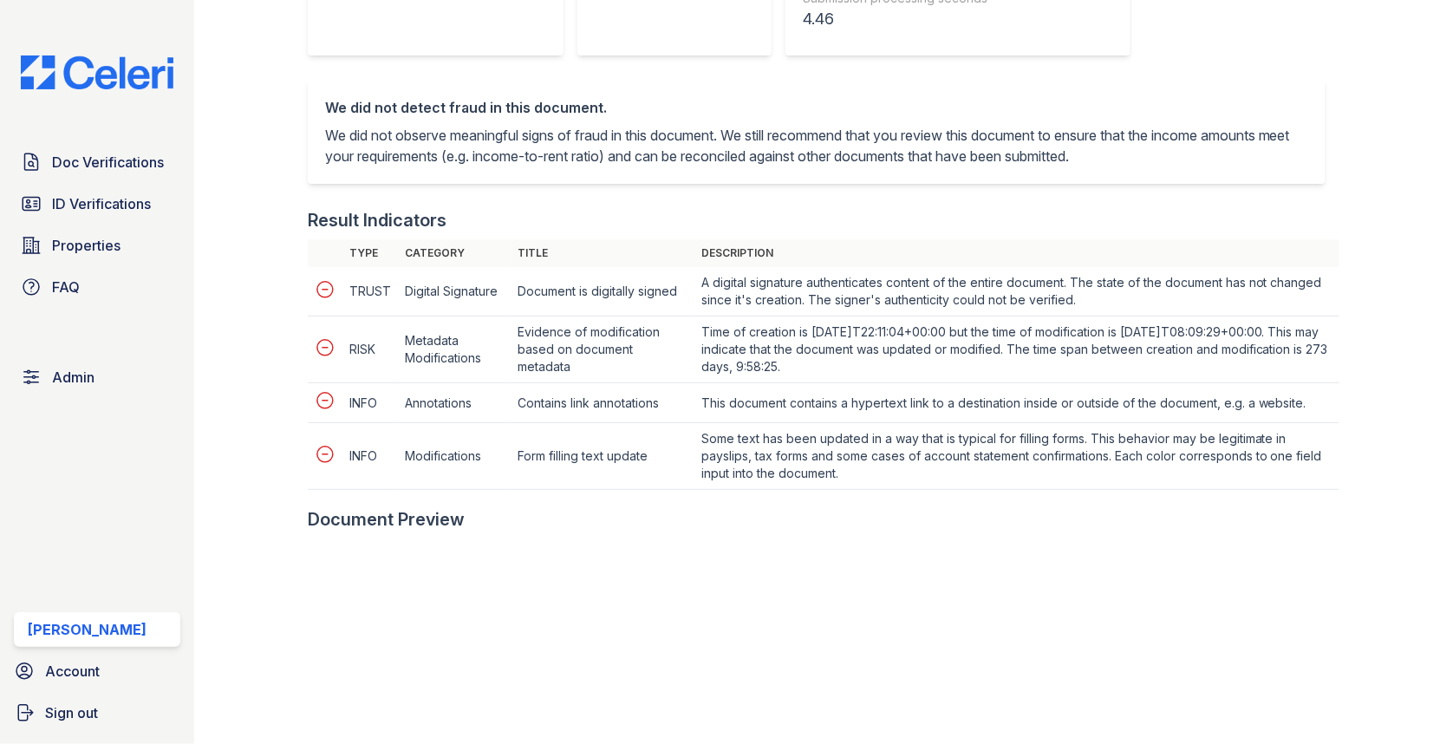
scroll to position [595, 0]
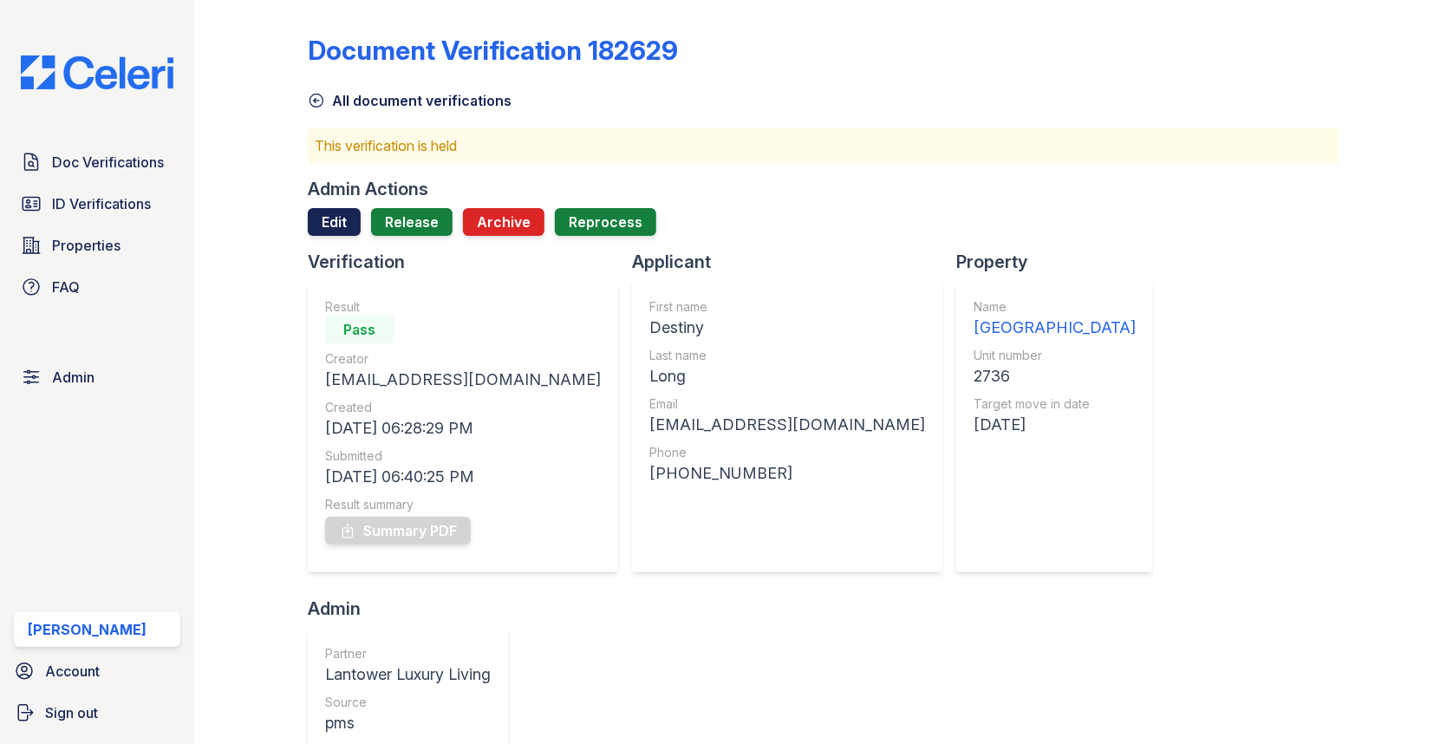
click at [337, 229] on link "Edit" at bounding box center [334, 222] width 53 height 28
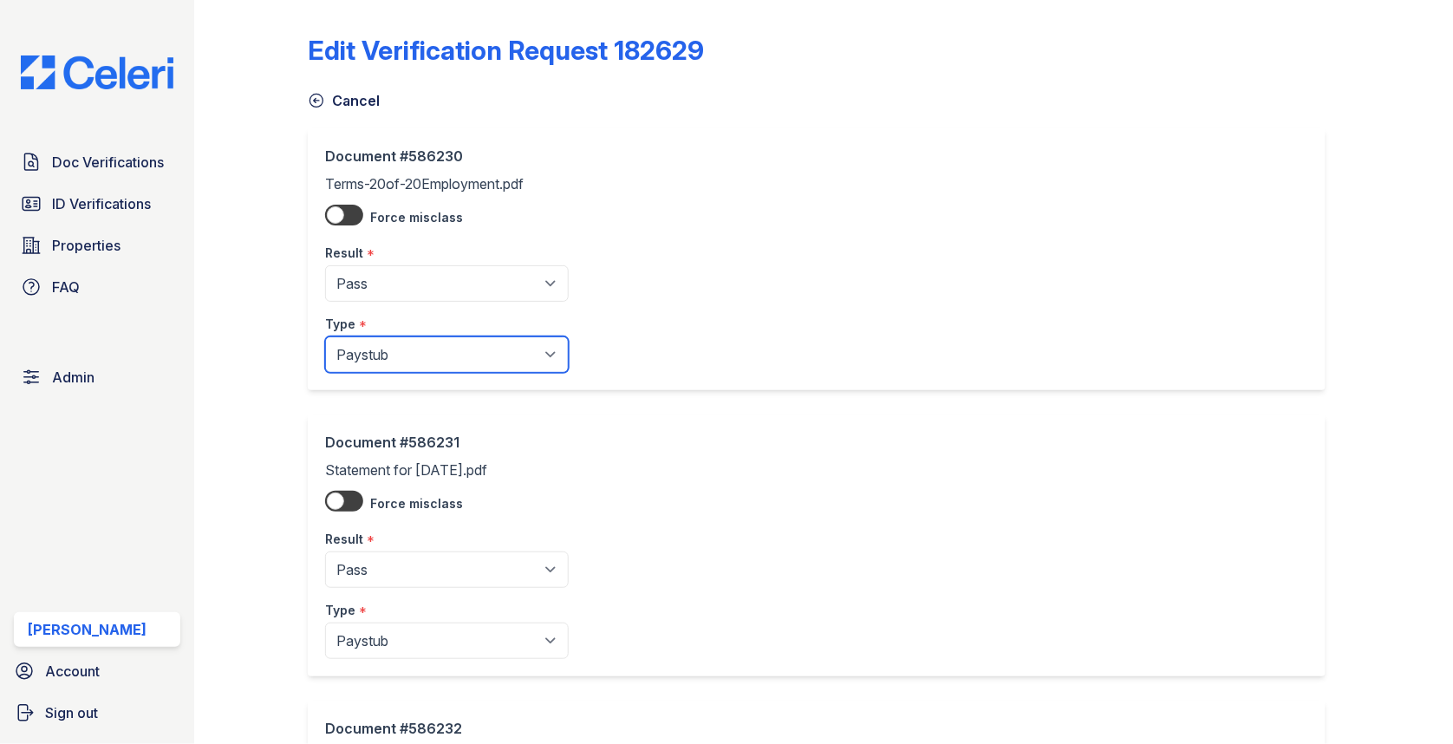
click at [379, 369] on select "Paystub Bank Statement Offer Letter Tax Documents Benefit Award Letter Investme…" at bounding box center [447, 354] width 244 height 36
select select "offer_letter"
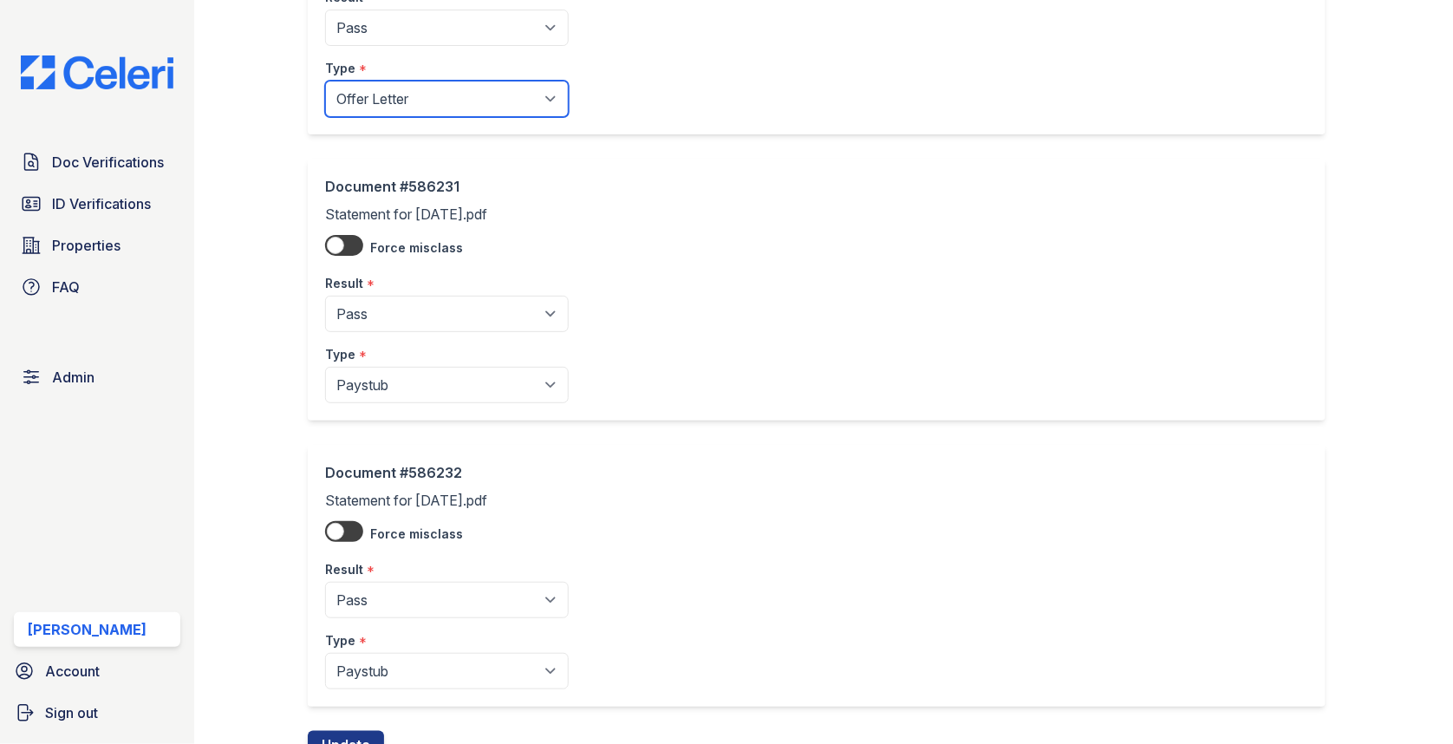
scroll to position [325, 0]
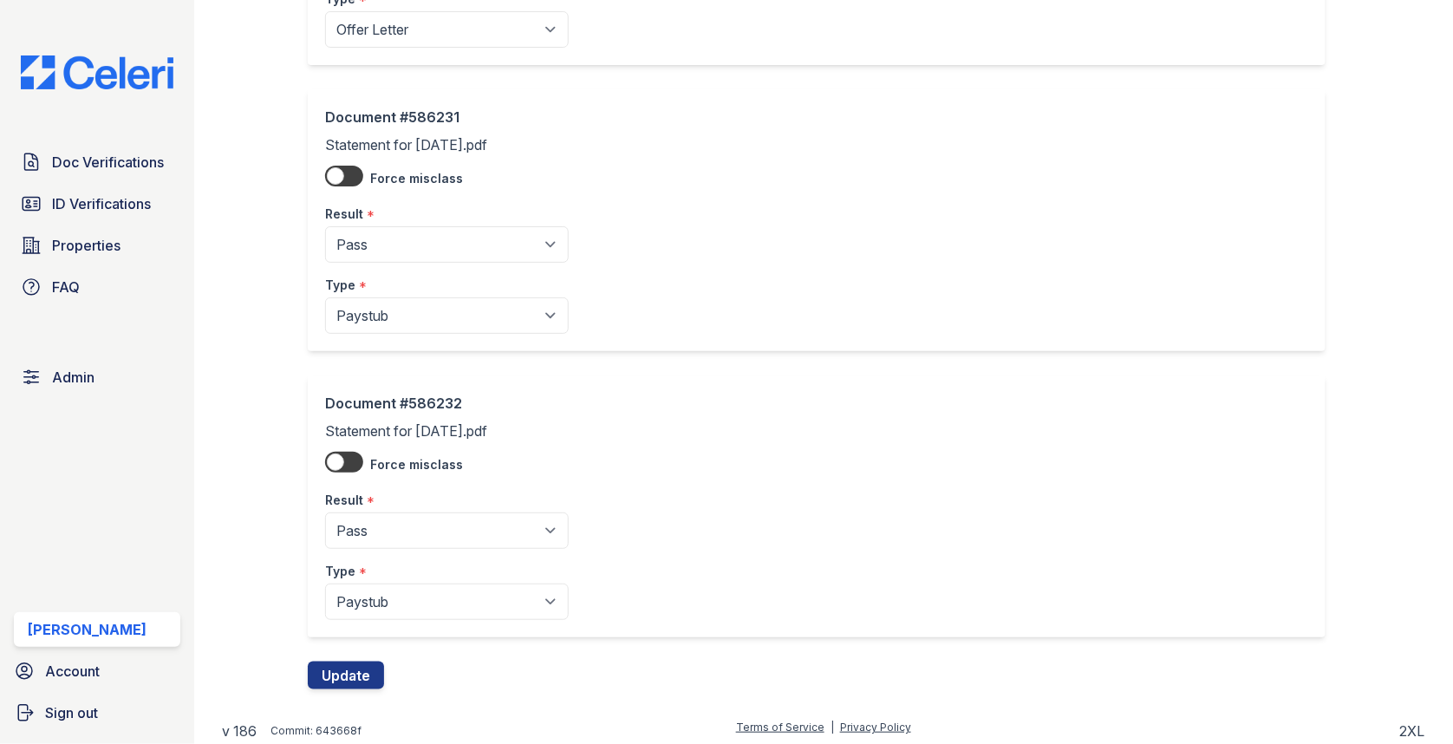
click at [362, 690] on div "Edit Verification Request 182629 Cancel Document #586230 Terms-20of-20Employmen…" at bounding box center [823, 196] width 1203 height 1042
click at [362, 678] on button "Update" at bounding box center [346, 675] width 76 height 28
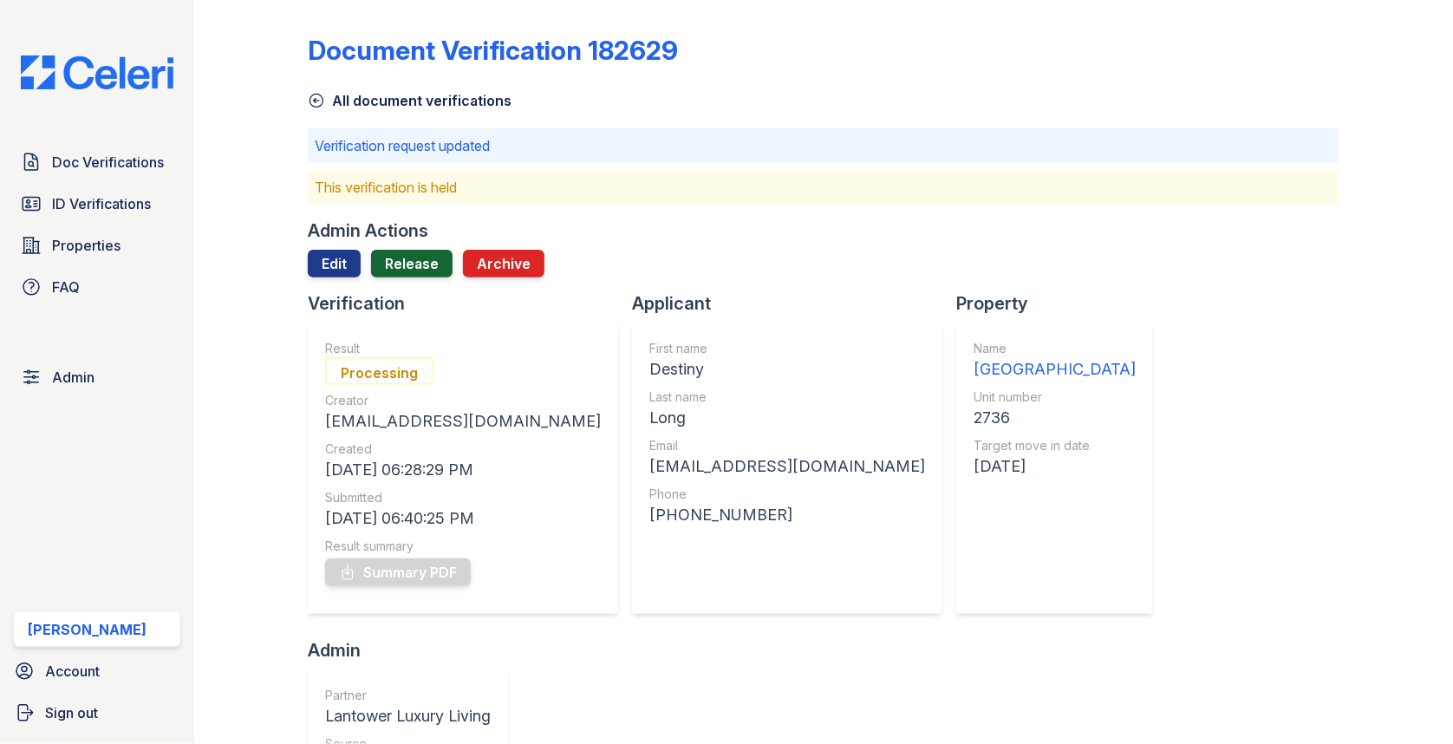
click at [420, 271] on link "Release" at bounding box center [411, 264] width 81 height 28
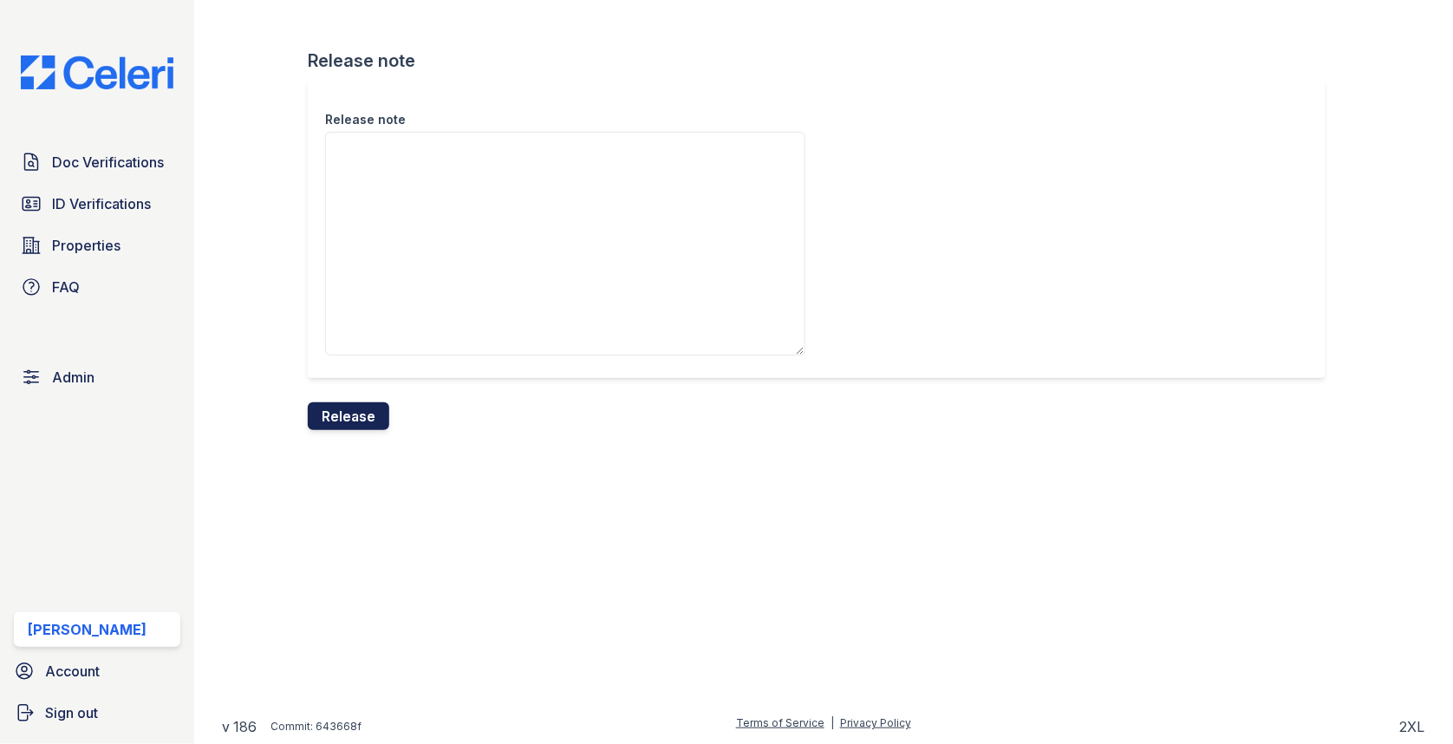
click at [373, 419] on button "Release" at bounding box center [348, 416] width 81 height 28
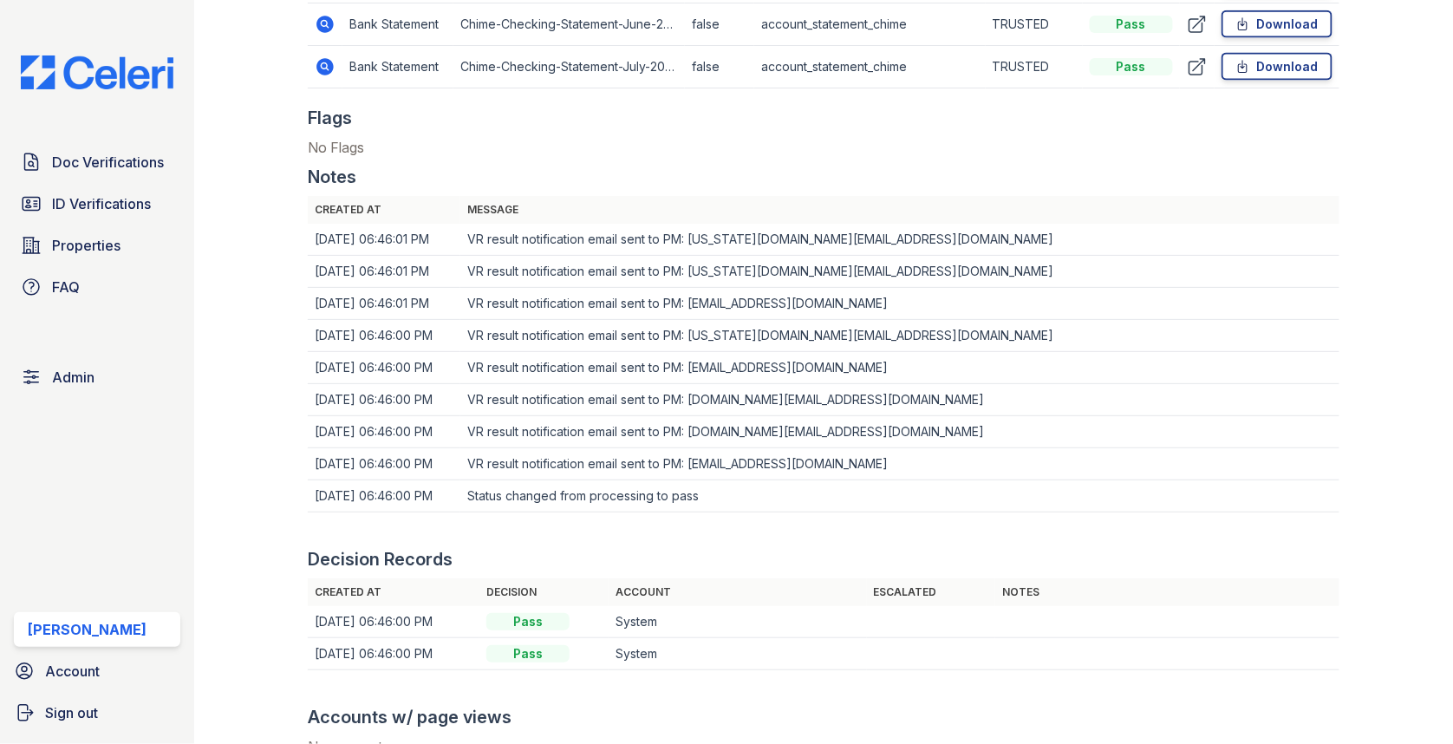
scroll to position [810, 0]
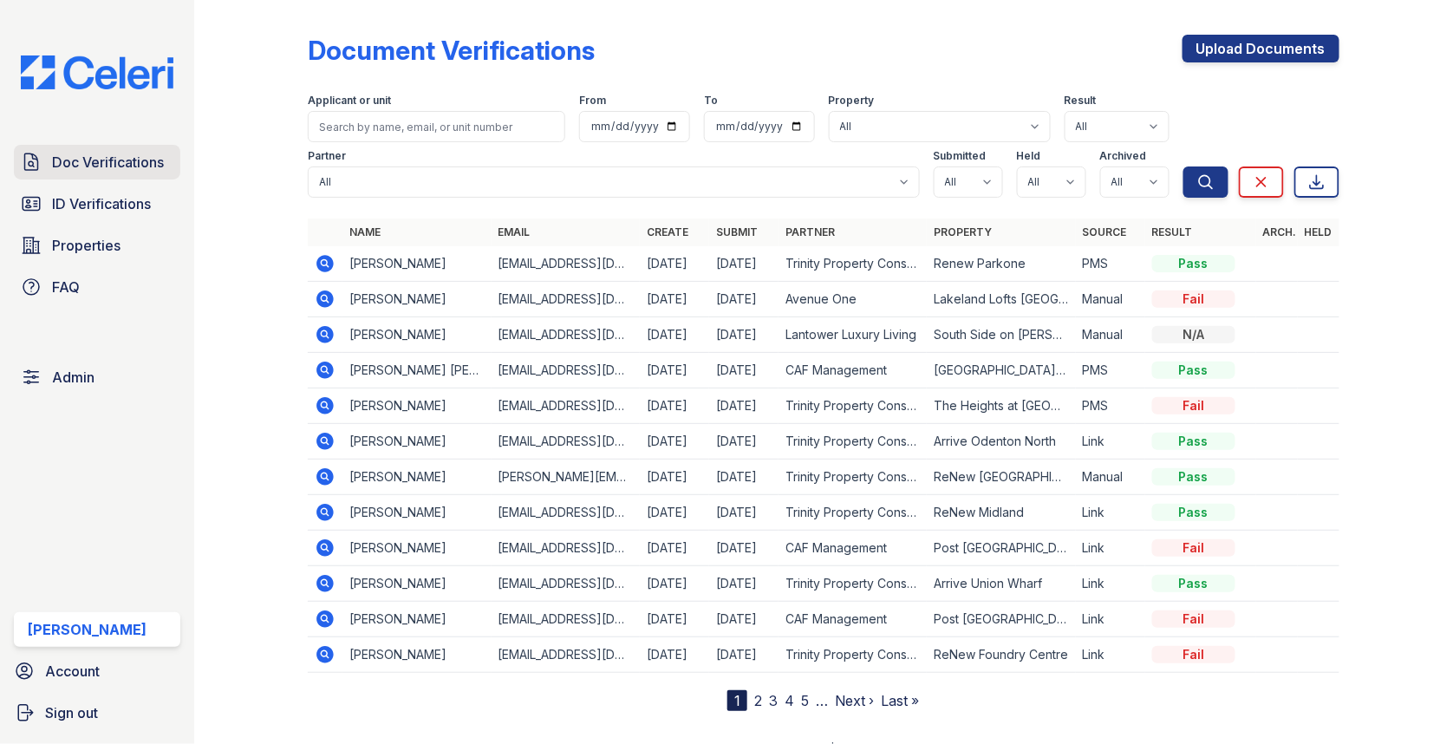
click at [167, 150] on link "Doc Verifications" at bounding box center [97, 162] width 166 height 35
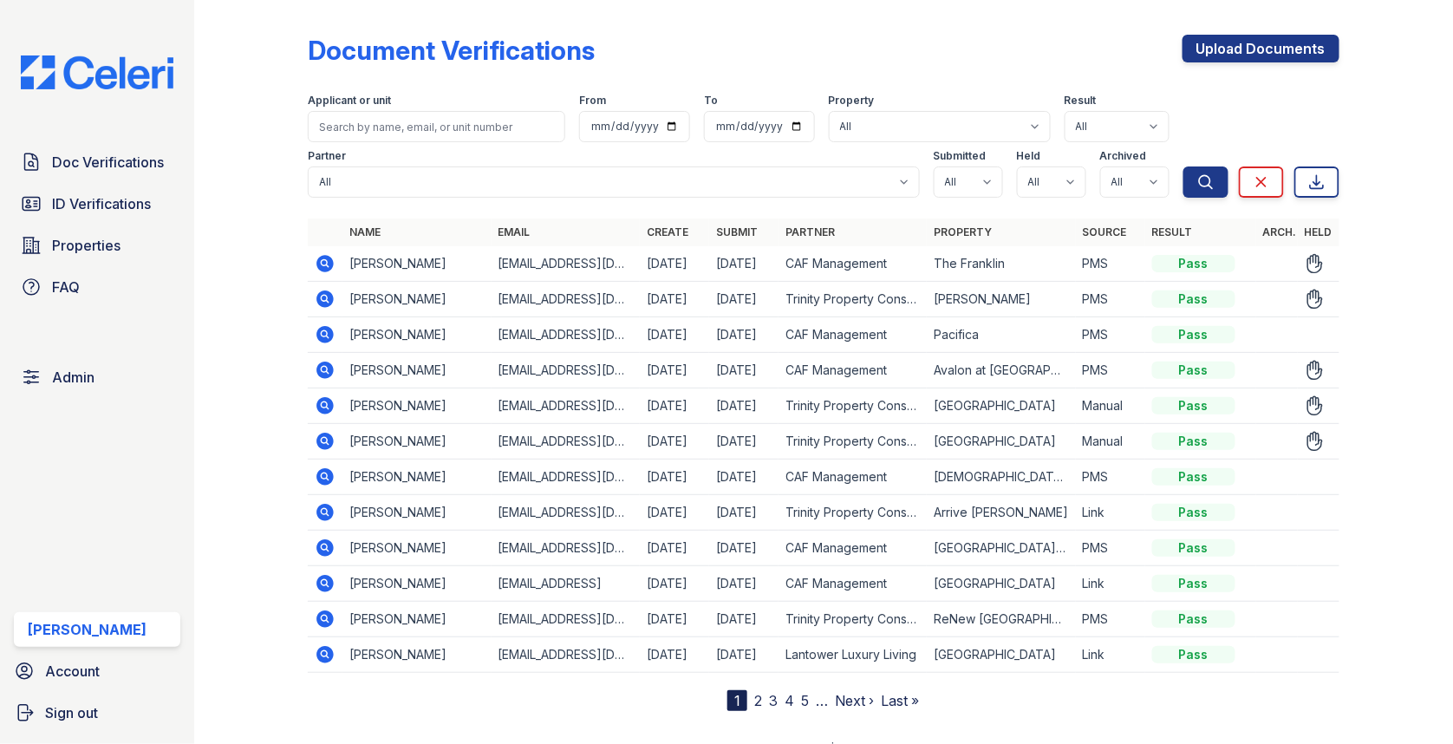
click at [327, 262] on icon at bounding box center [325, 263] width 21 height 21
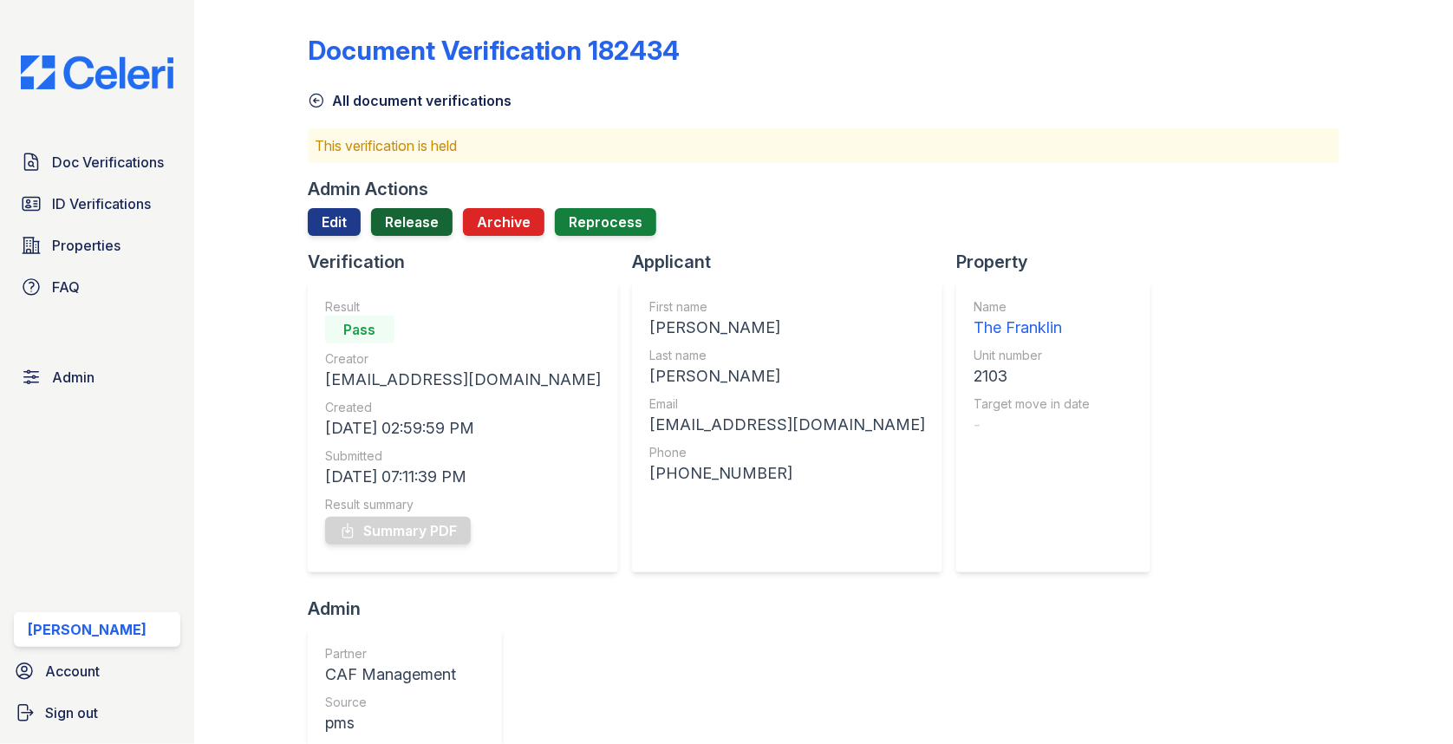
click at [423, 215] on link "Release" at bounding box center [411, 222] width 81 height 28
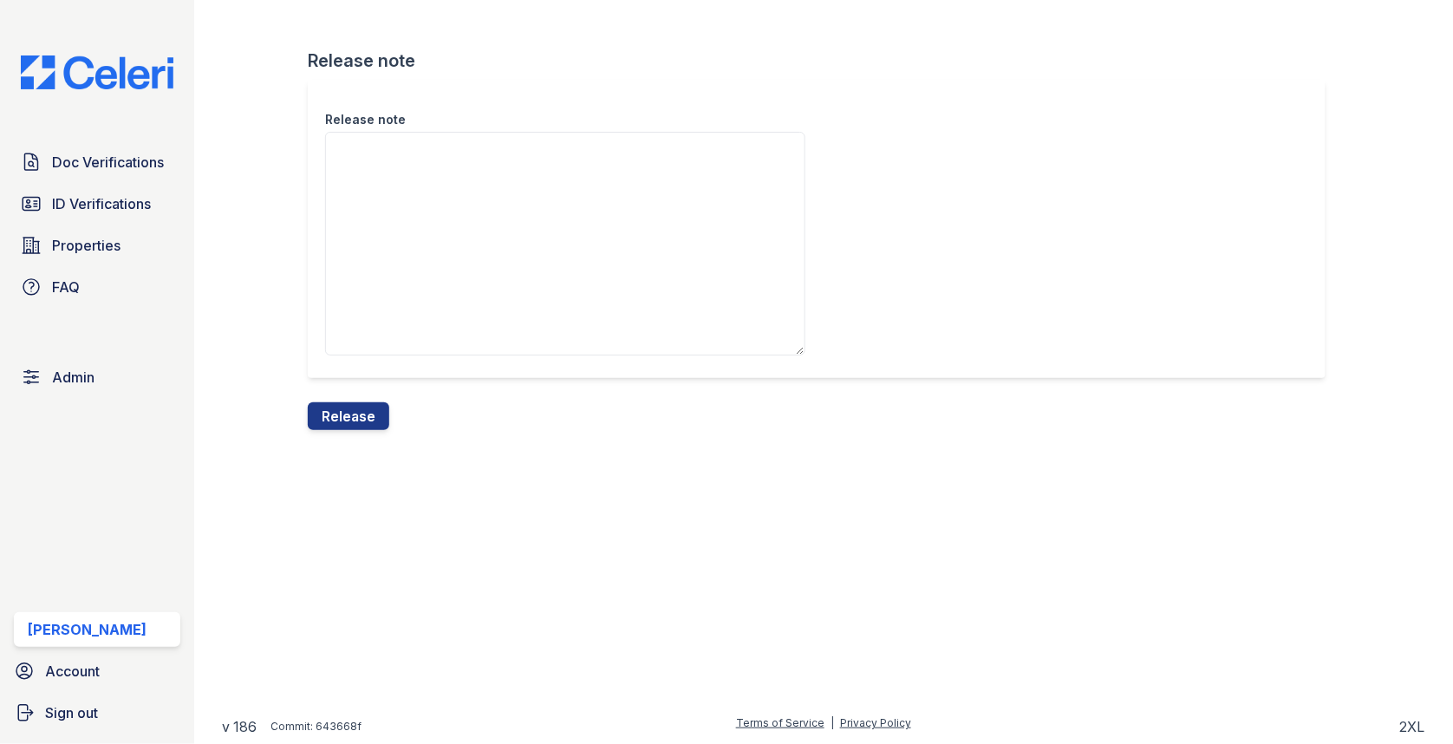
click at [343, 394] on div "Release note" at bounding box center [824, 241] width 1032 height 322
click at [343, 404] on button "Release" at bounding box center [348, 416] width 81 height 28
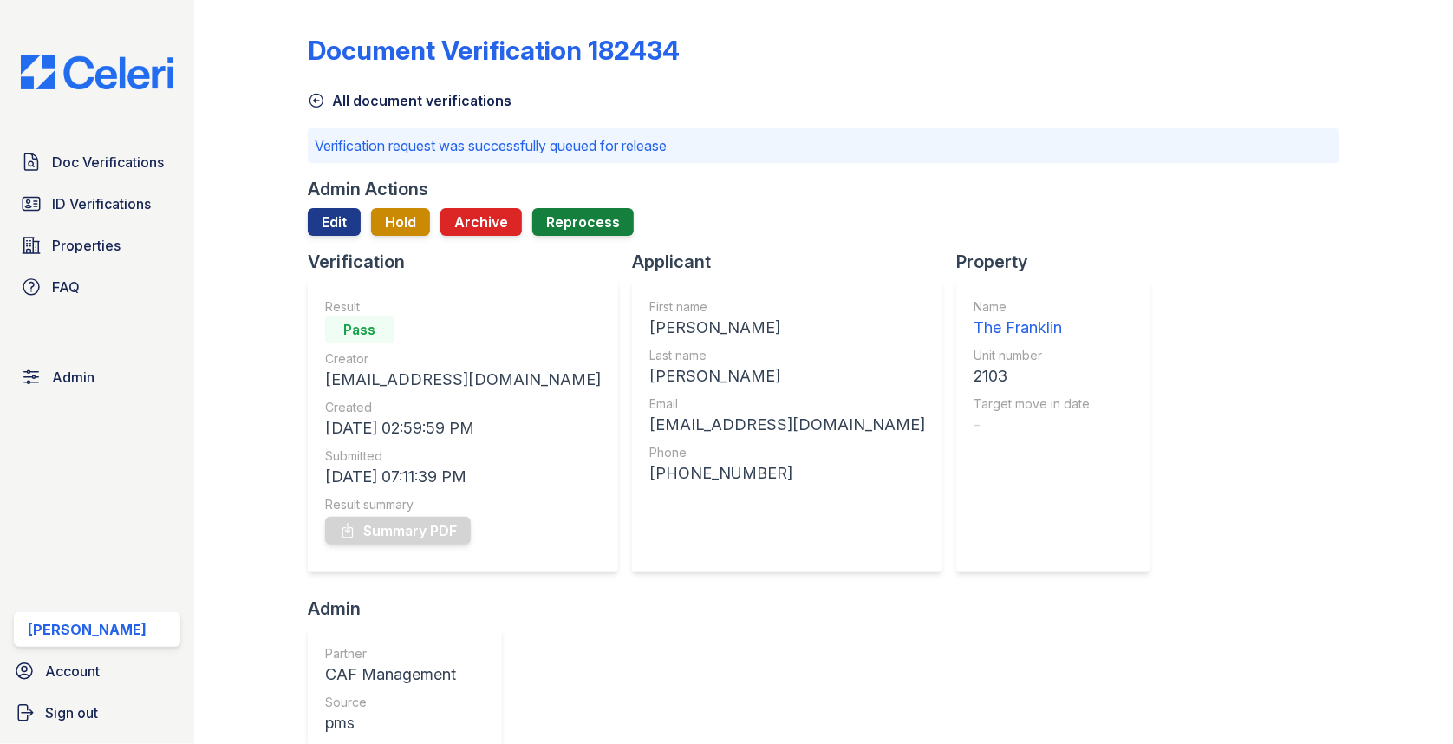
click at [101, 150] on link "Doc Verifications" at bounding box center [97, 162] width 166 height 35
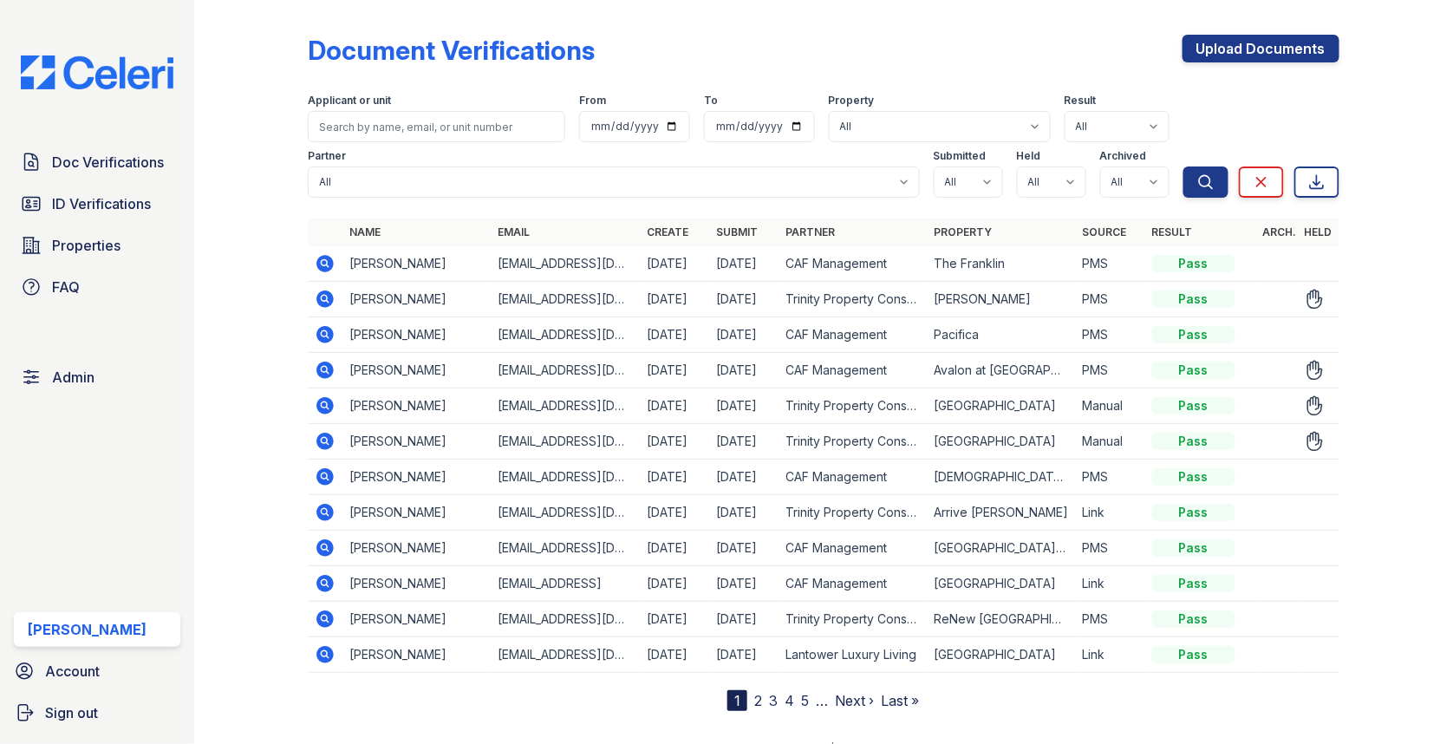
click at [331, 442] on icon at bounding box center [324, 441] width 17 height 17
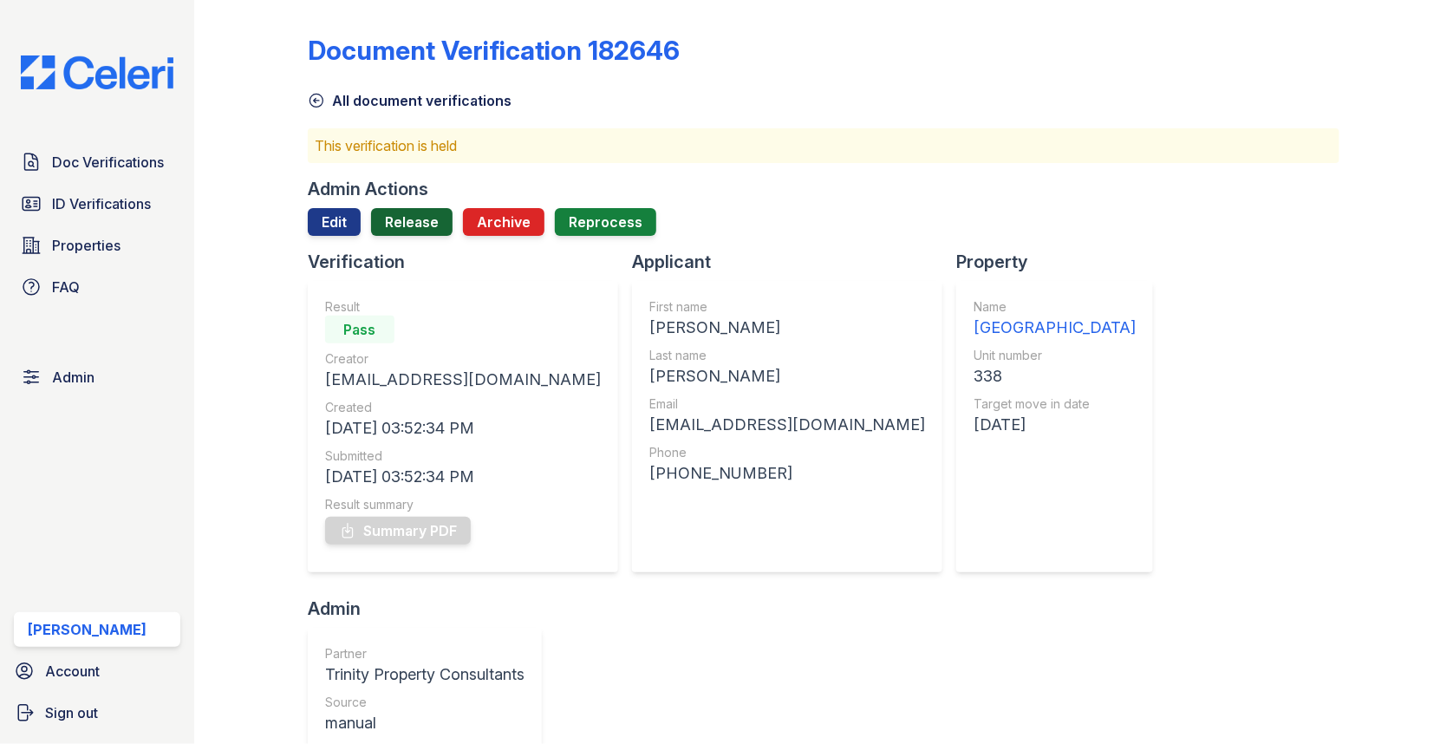
click at [416, 208] on link "Release" at bounding box center [411, 222] width 81 height 28
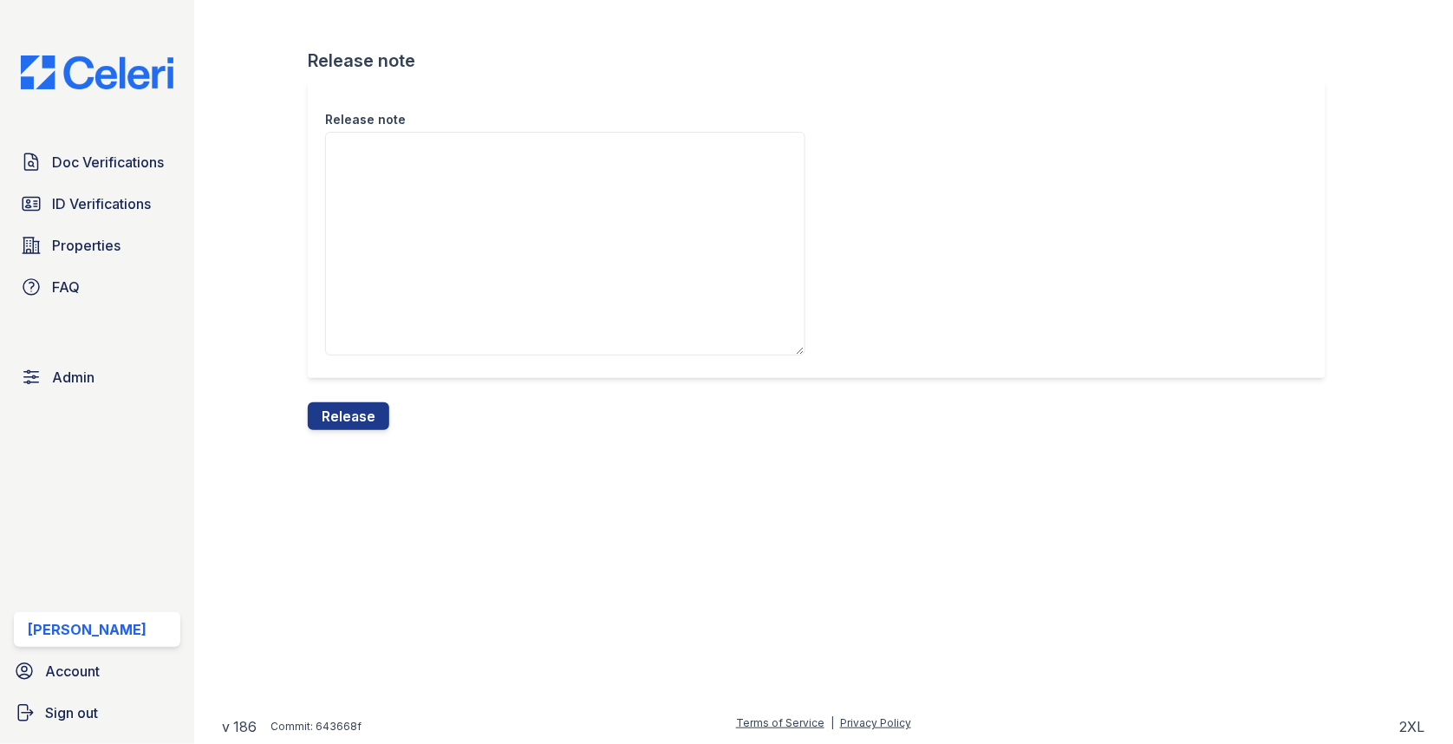
click at [362, 397] on div "Release note" at bounding box center [824, 241] width 1032 height 322
click at [361, 407] on button "Release" at bounding box center [348, 416] width 81 height 28
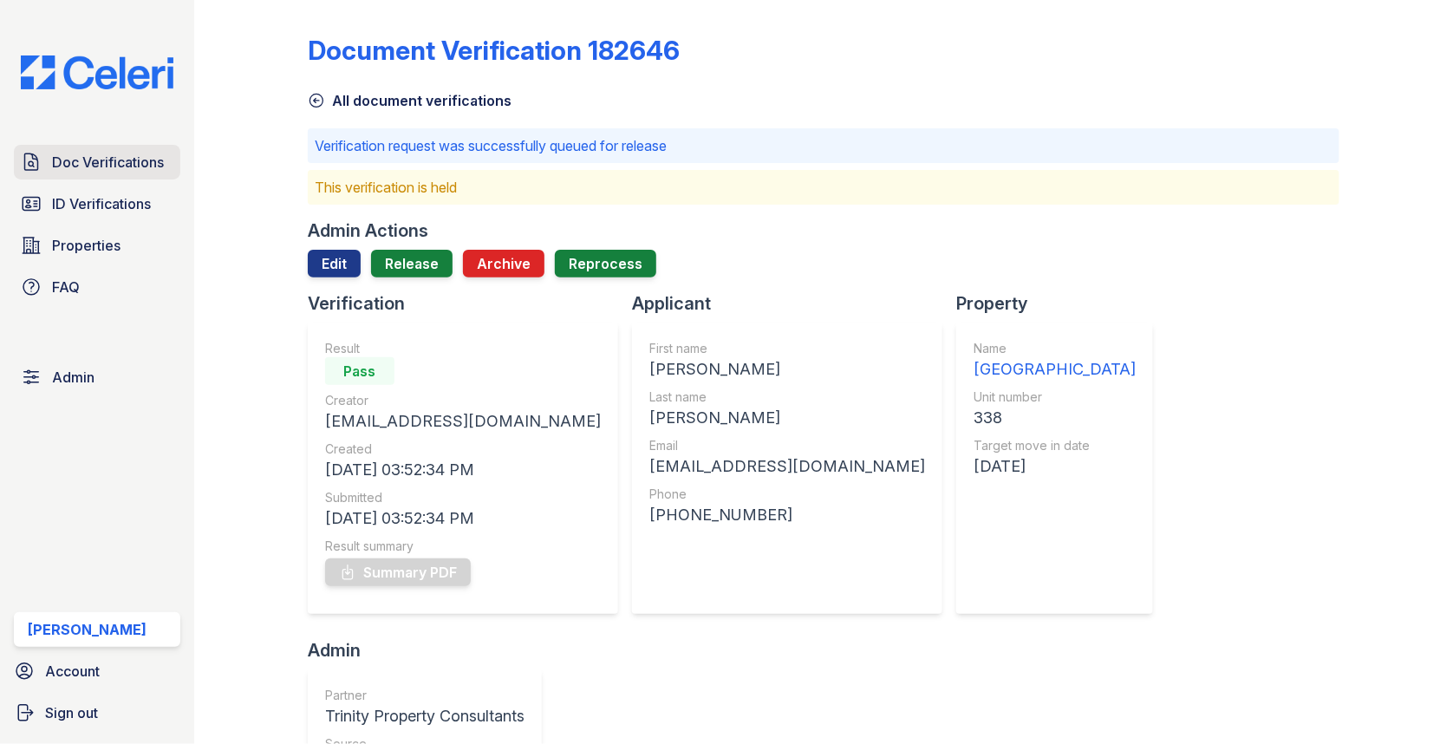
click at [138, 170] on span "Doc Verifications" at bounding box center [108, 162] width 112 height 21
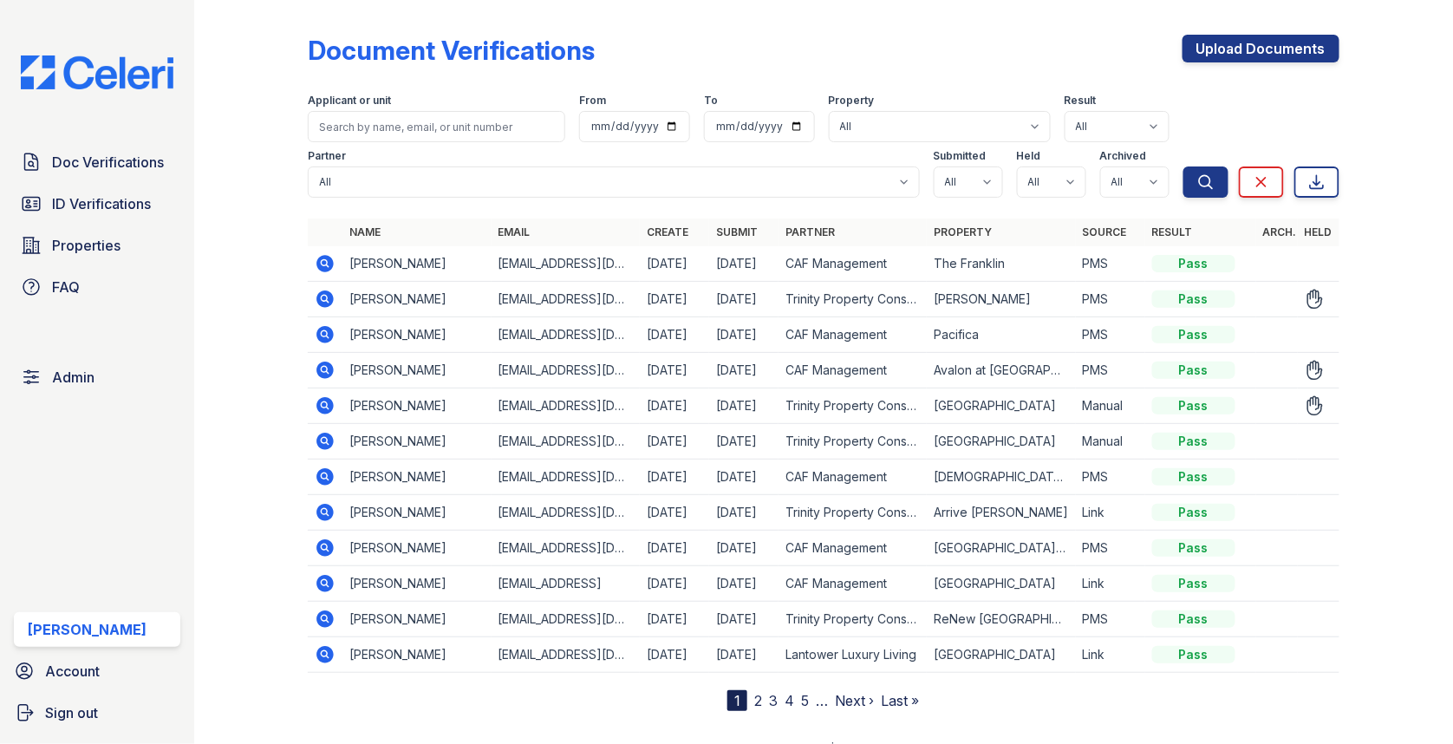
click at [329, 401] on icon at bounding box center [324, 405] width 17 height 17
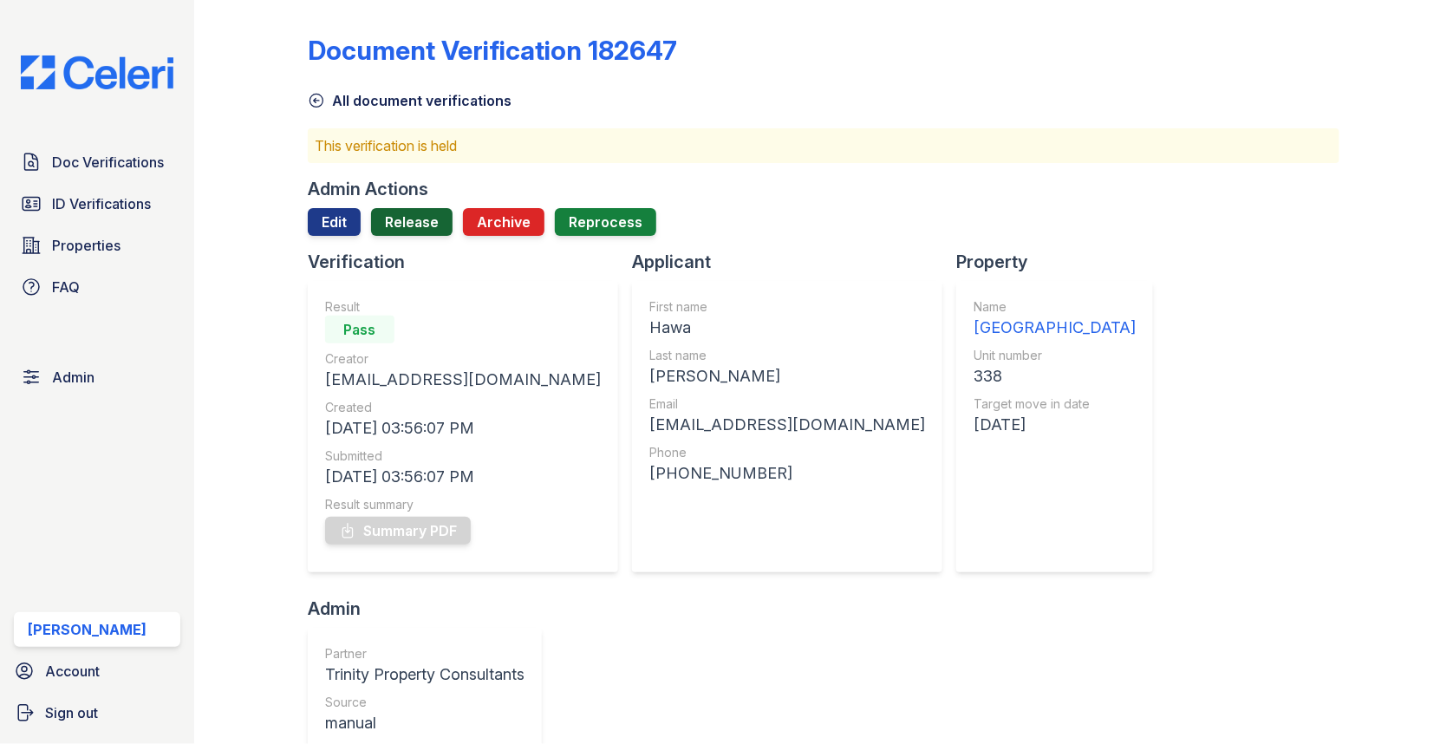
click at [405, 217] on link "Release" at bounding box center [411, 222] width 81 height 28
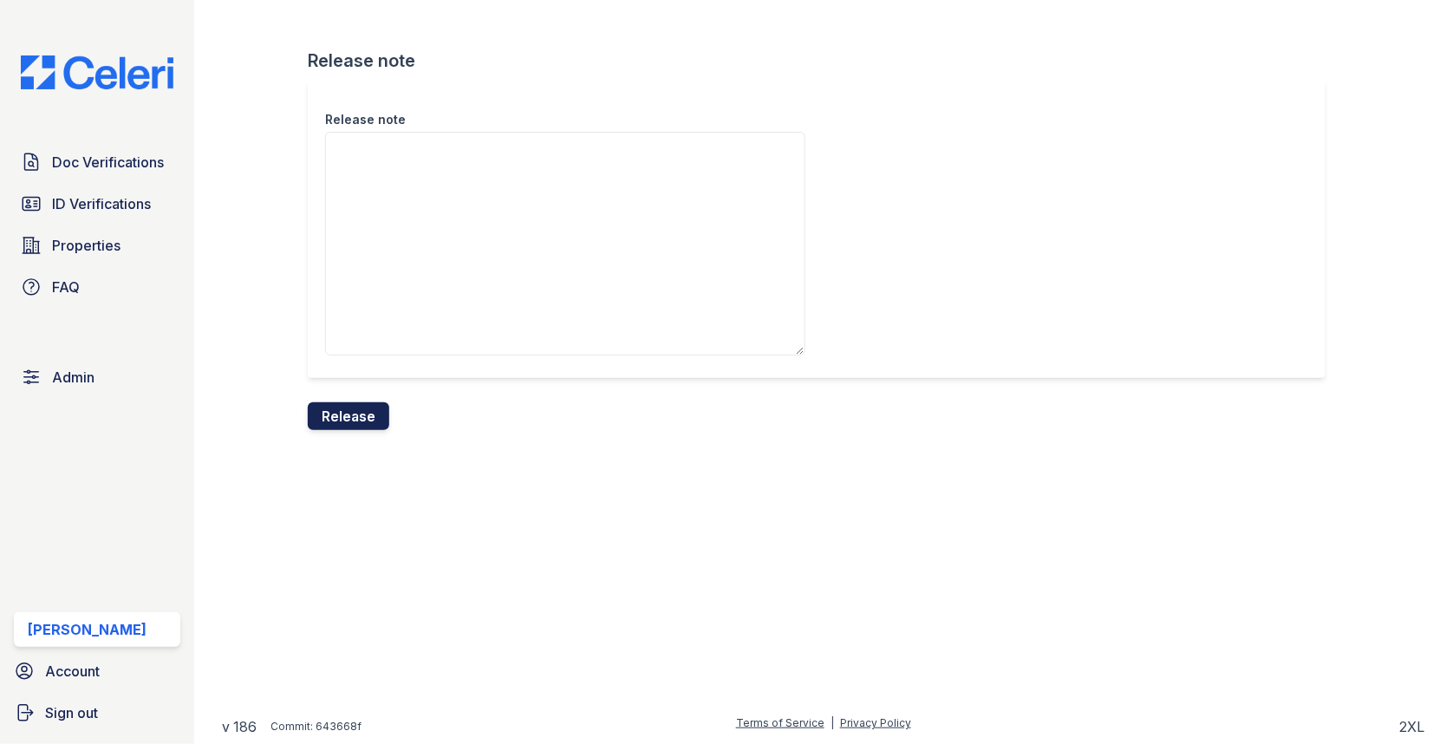
click at [362, 407] on button "Release" at bounding box center [348, 416] width 81 height 28
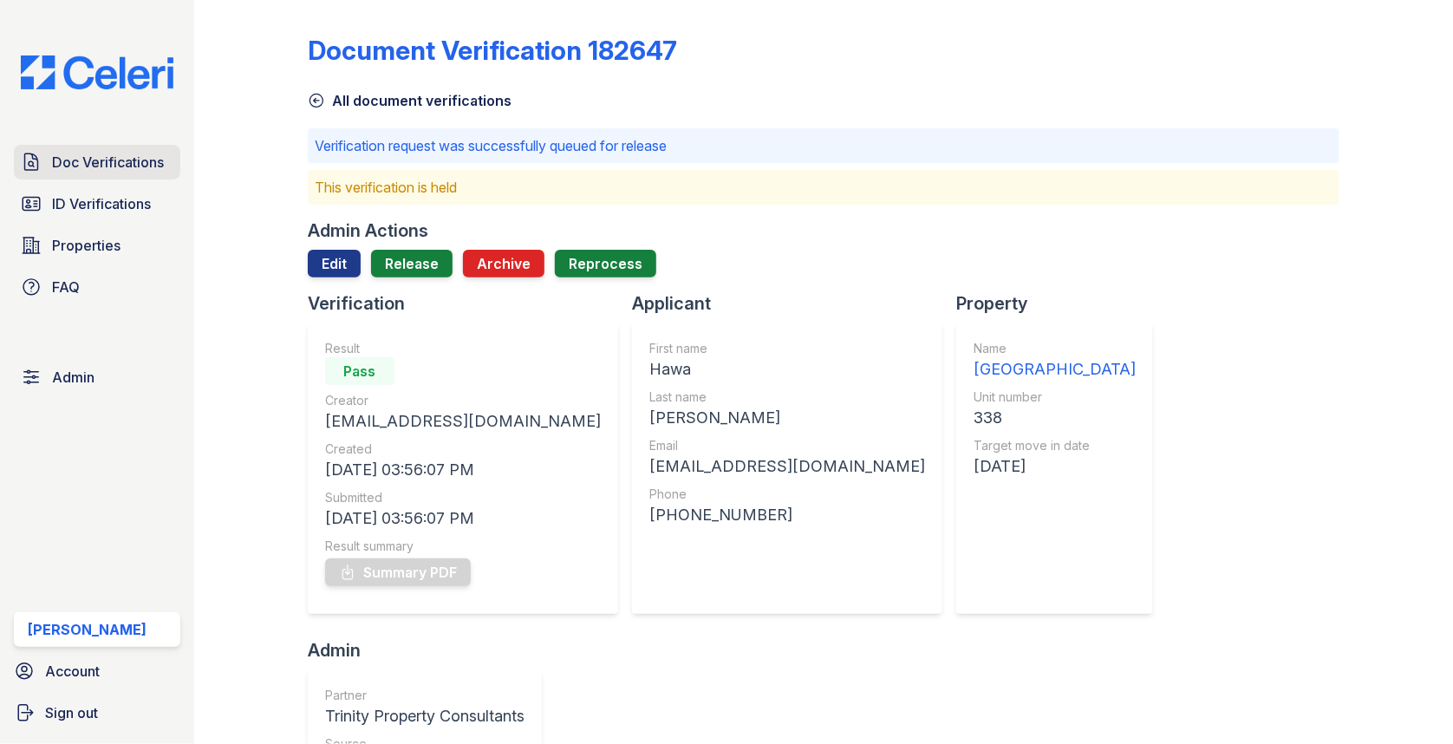
click at [104, 163] on span "Doc Verifications" at bounding box center [108, 162] width 112 height 21
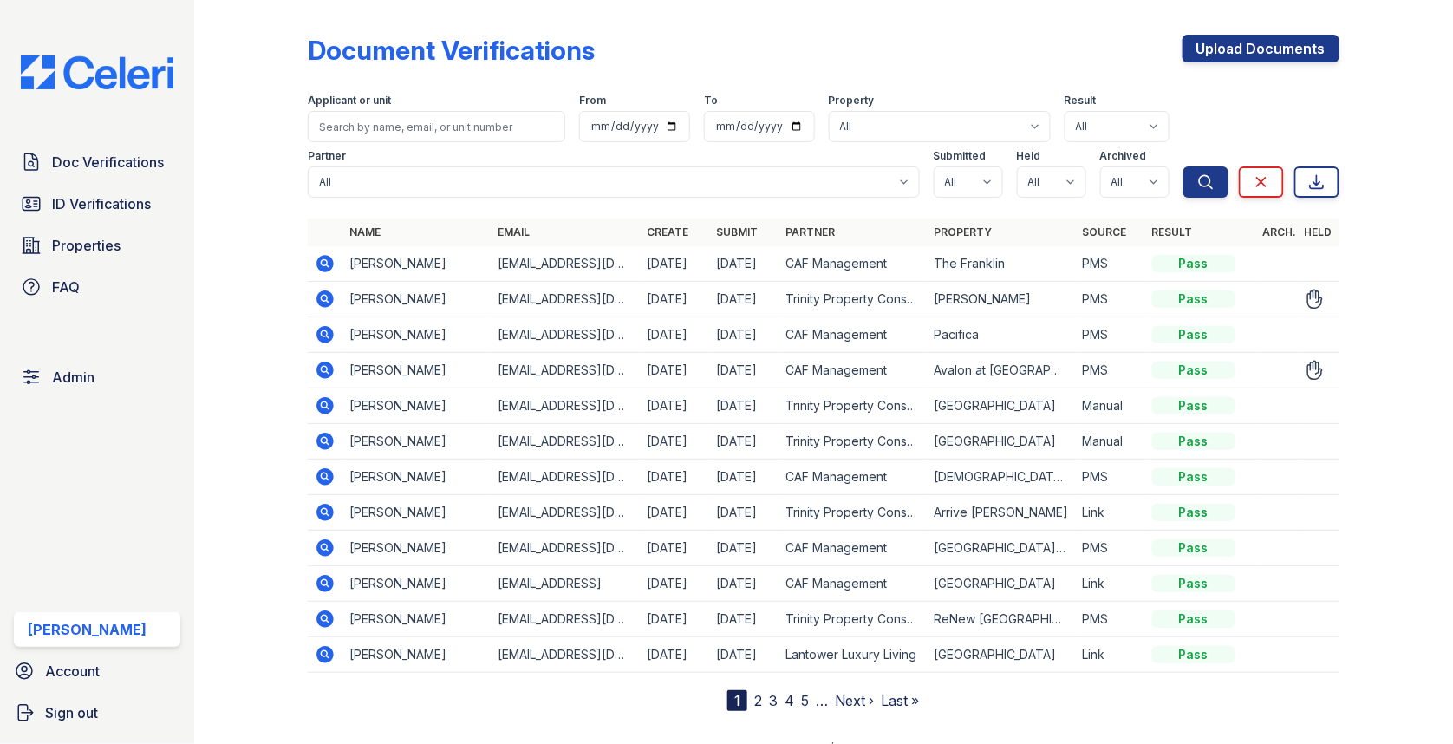
click at [330, 360] on icon at bounding box center [325, 370] width 21 height 21
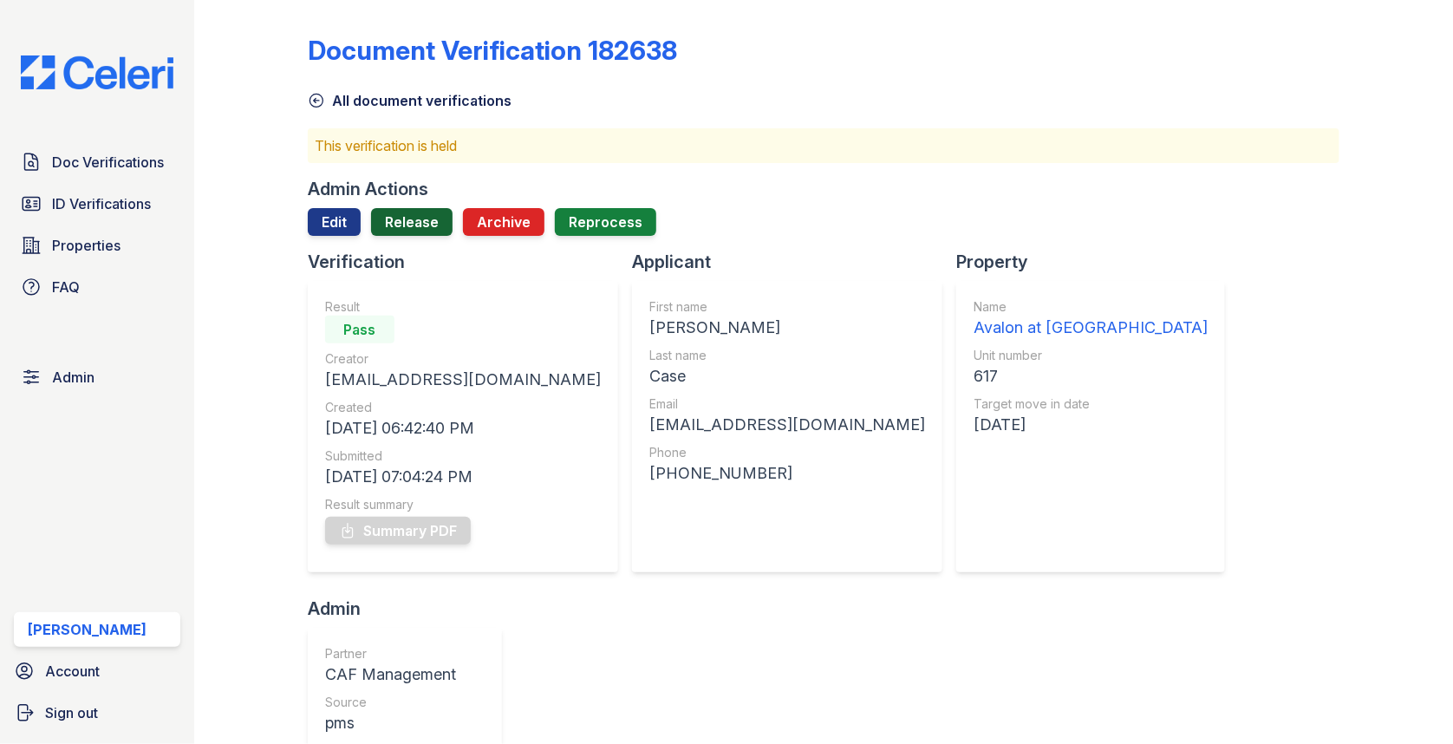
click at [400, 212] on link "Release" at bounding box center [411, 222] width 81 height 28
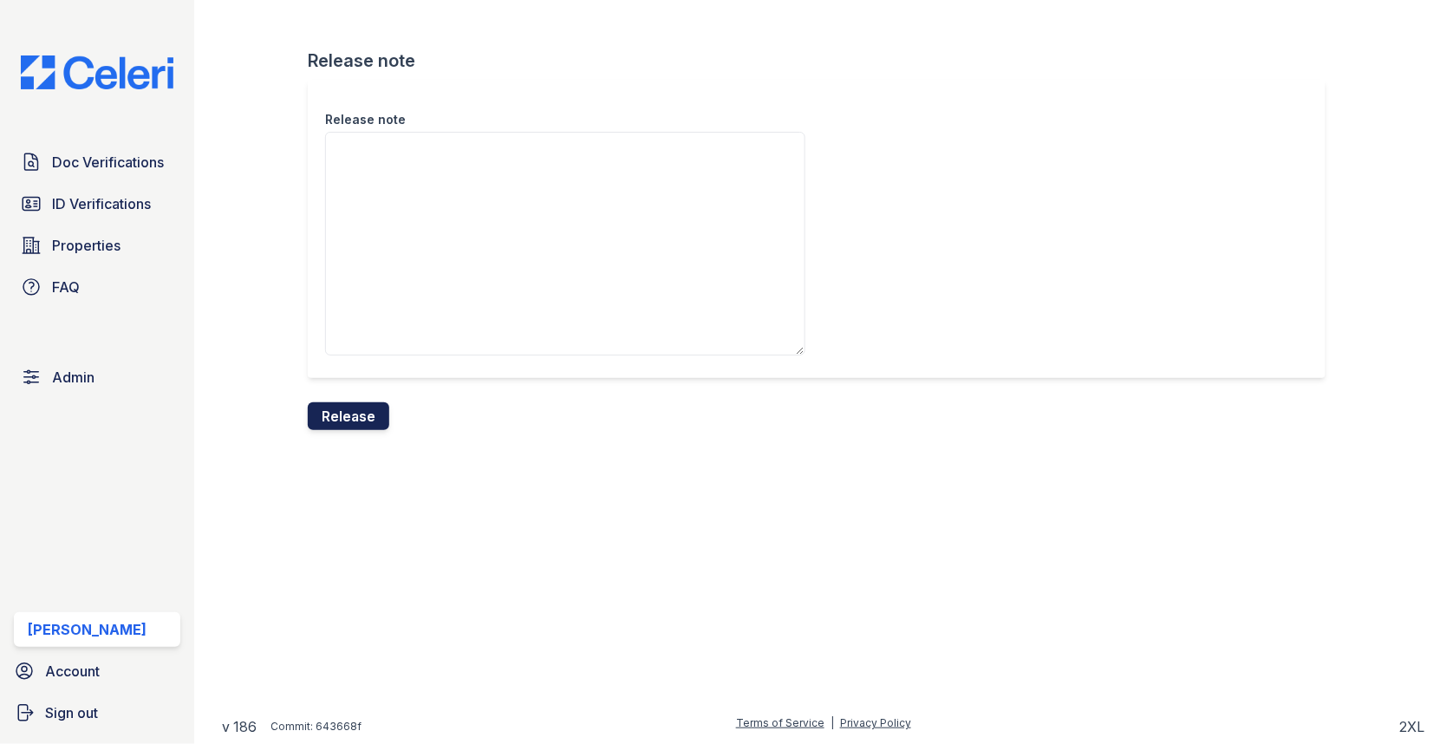
click at [349, 419] on button "Release" at bounding box center [348, 416] width 81 height 28
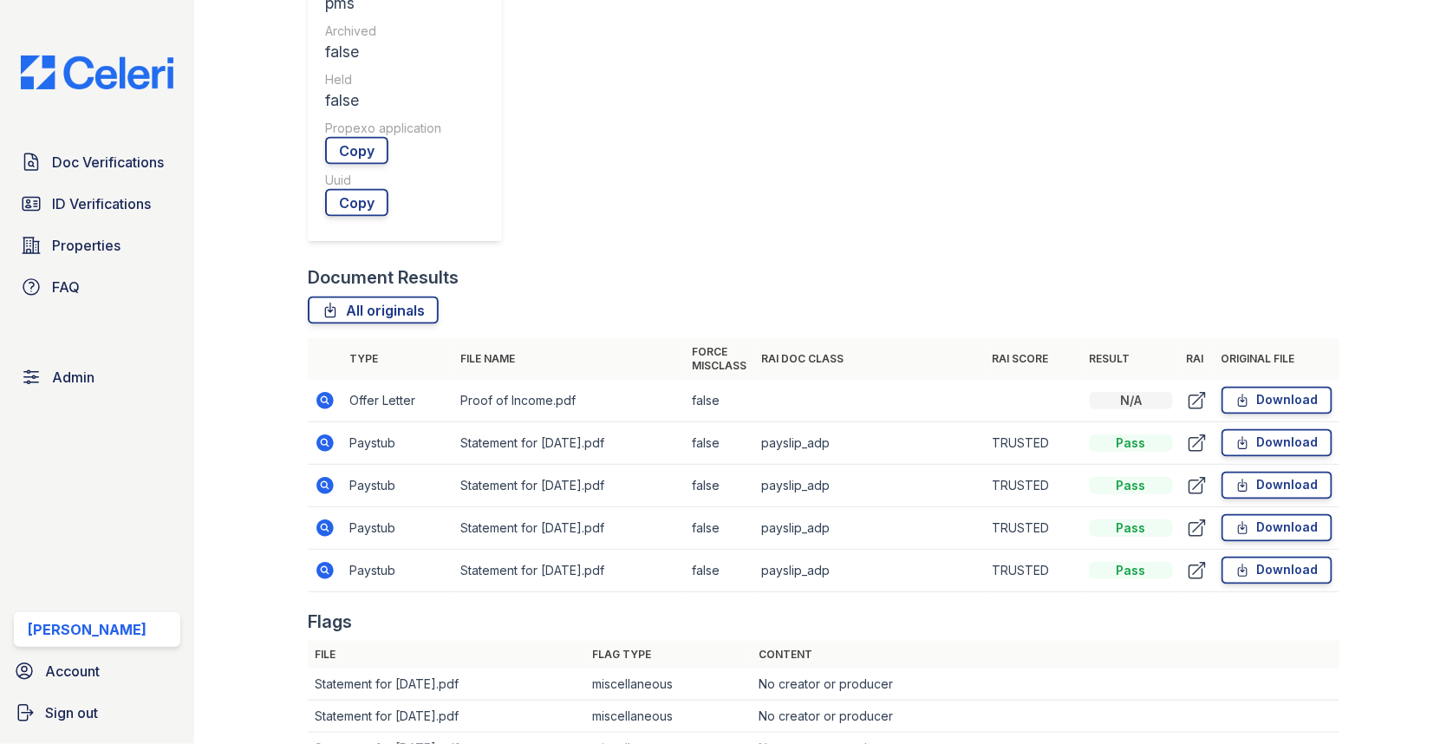
scroll to position [767, 0]
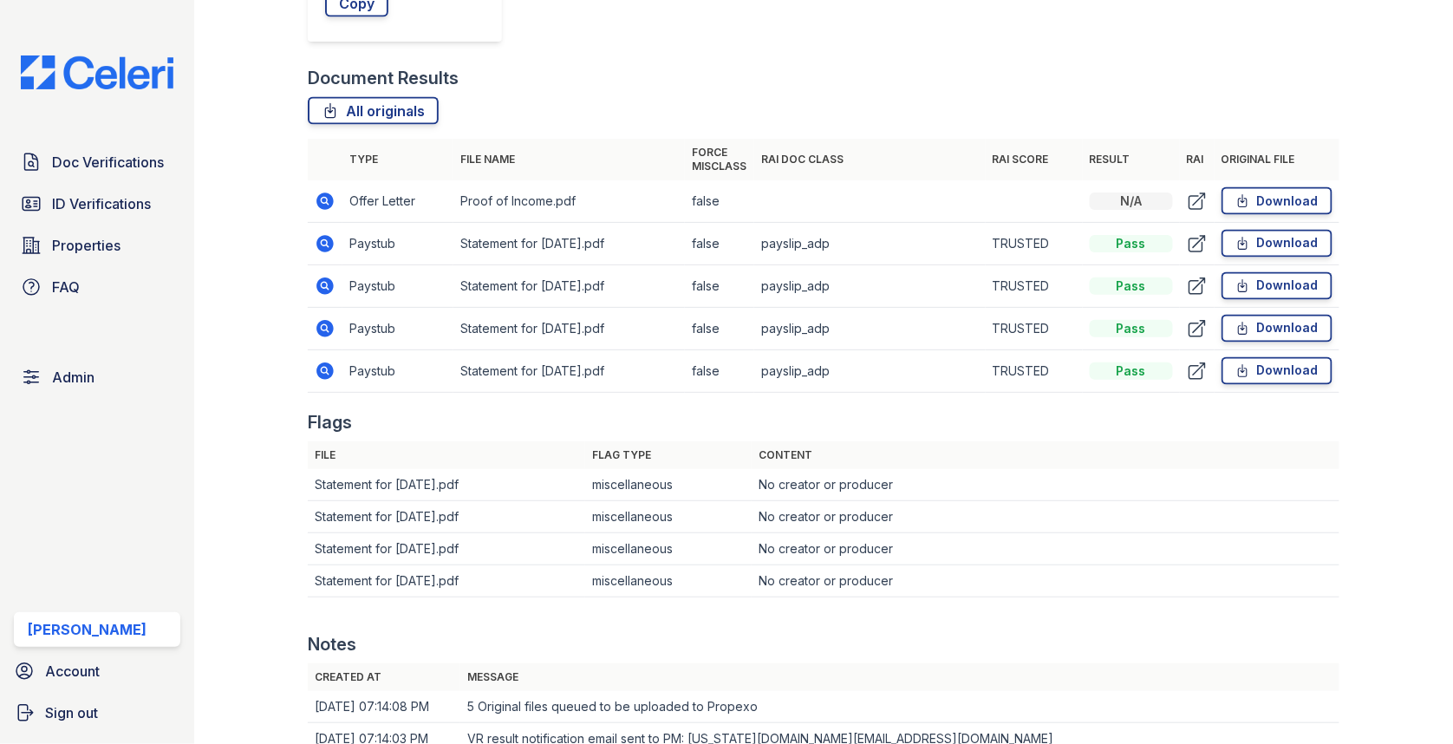
scroll to position [894, 0]
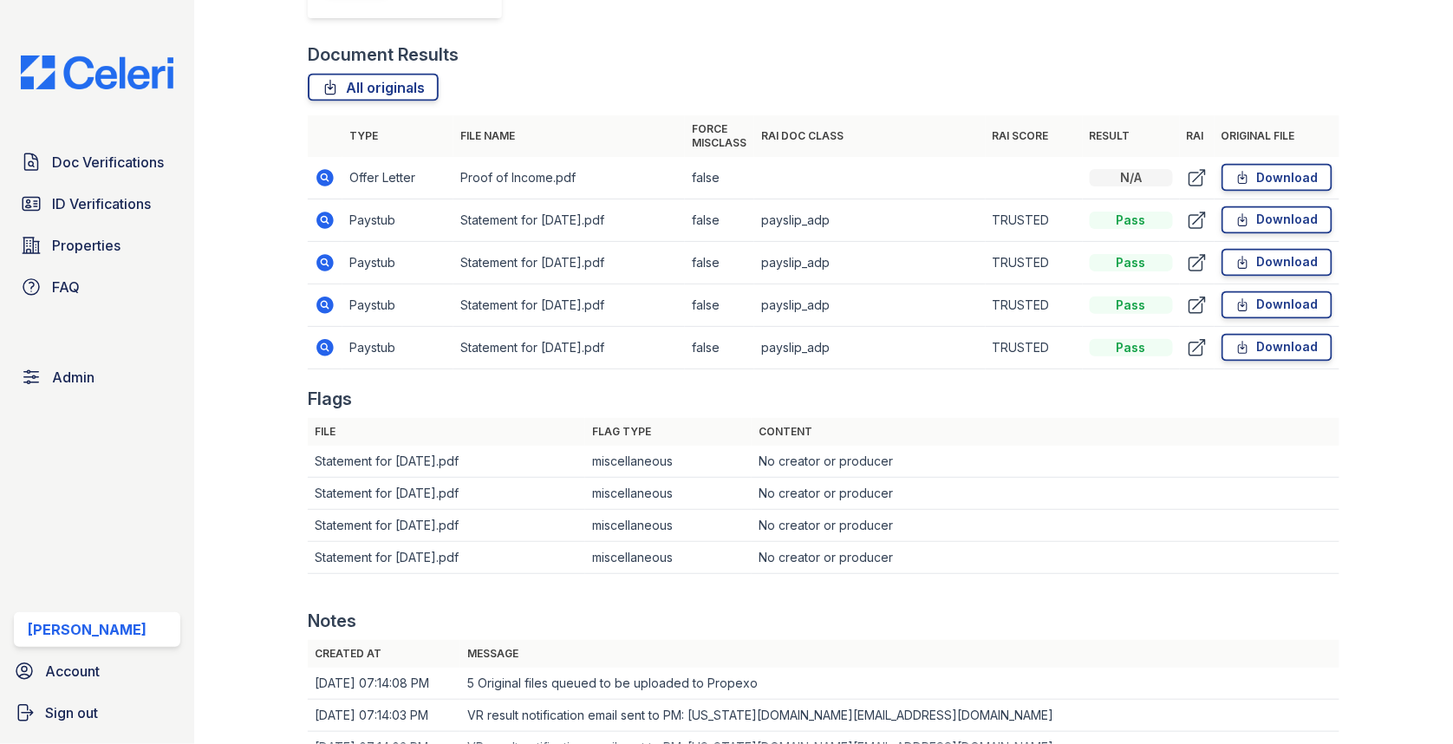
drag, startPoint x: 691, startPoint y: 489, endPoint x: 902, endPoint y: 488, distance: 211.5
copy td "flintridge1@cafmanagement.com"
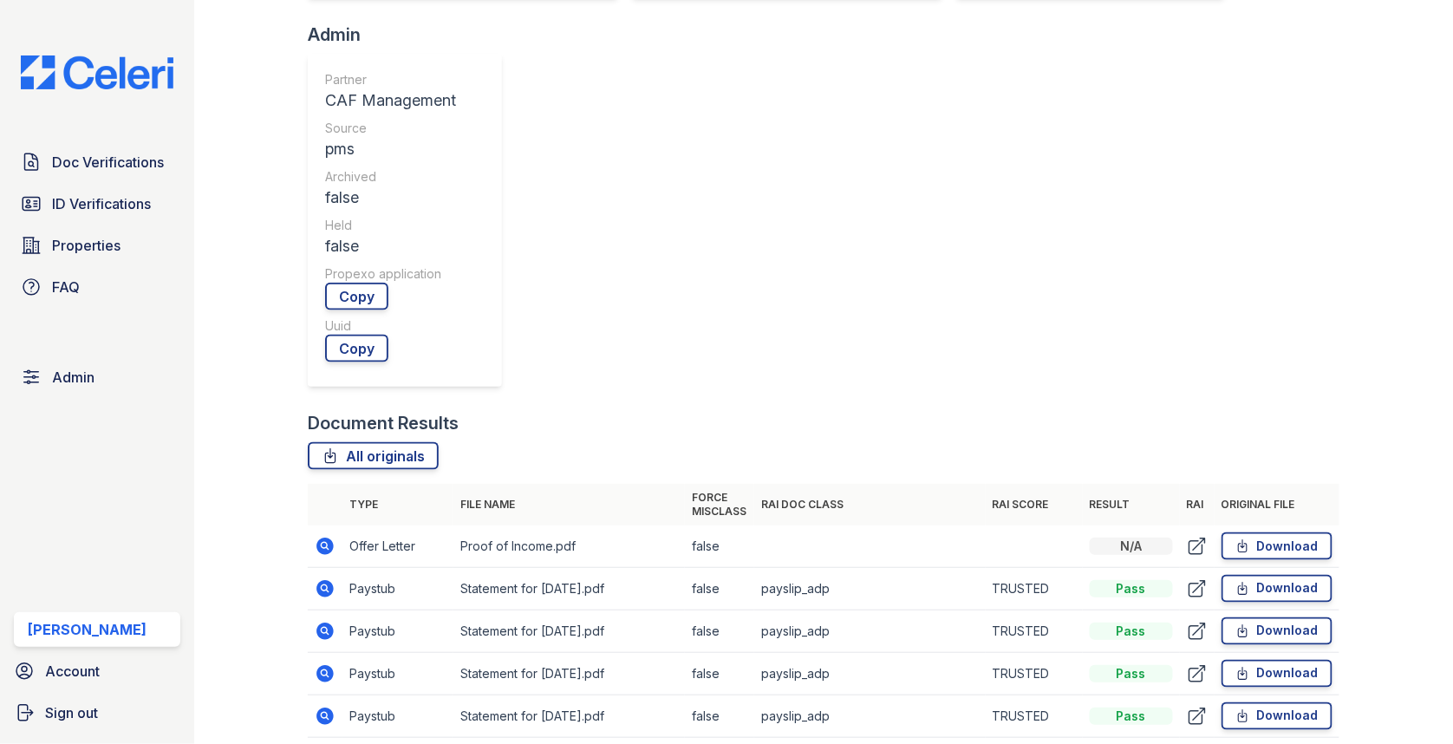
scroll to position [220, 0]
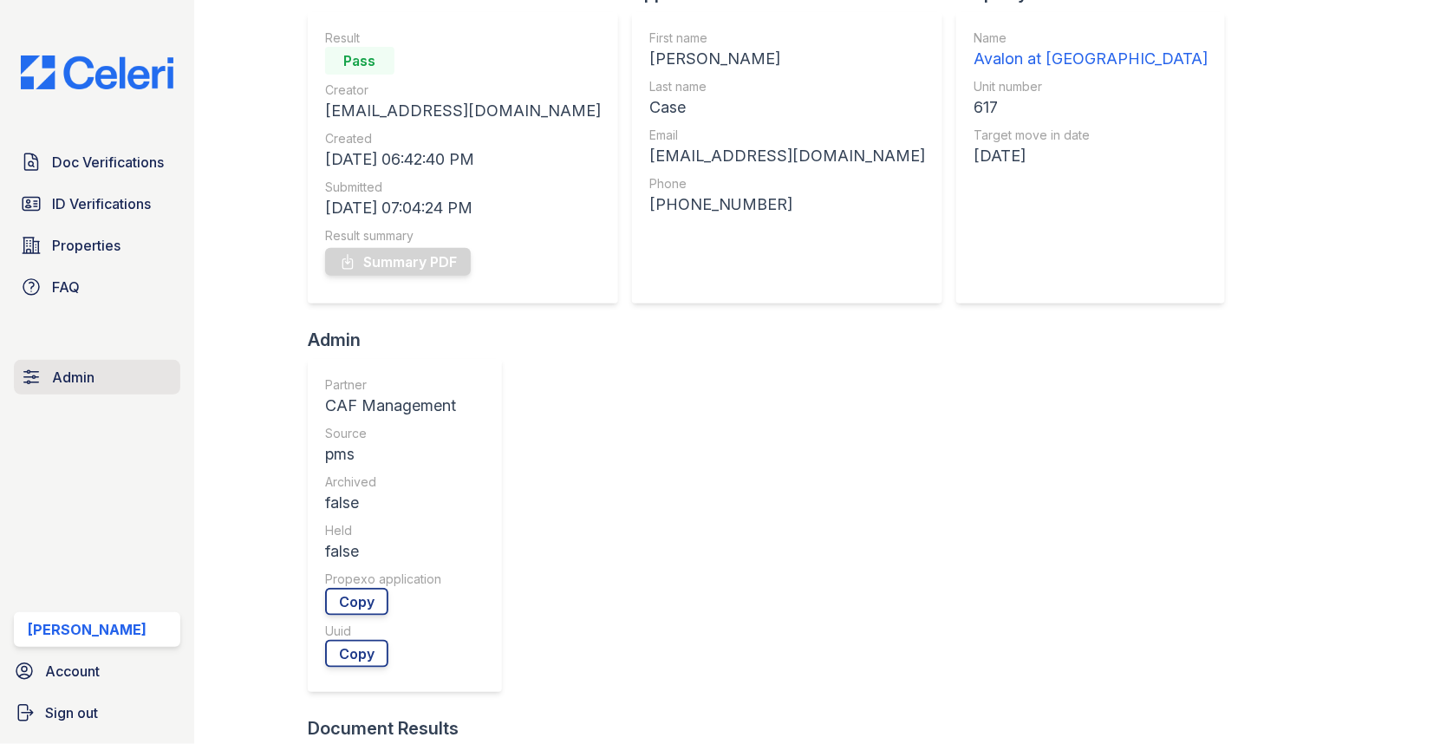
click at [85, 380] on span "Admin" at bounding box center [73, 377] width 42 height 21
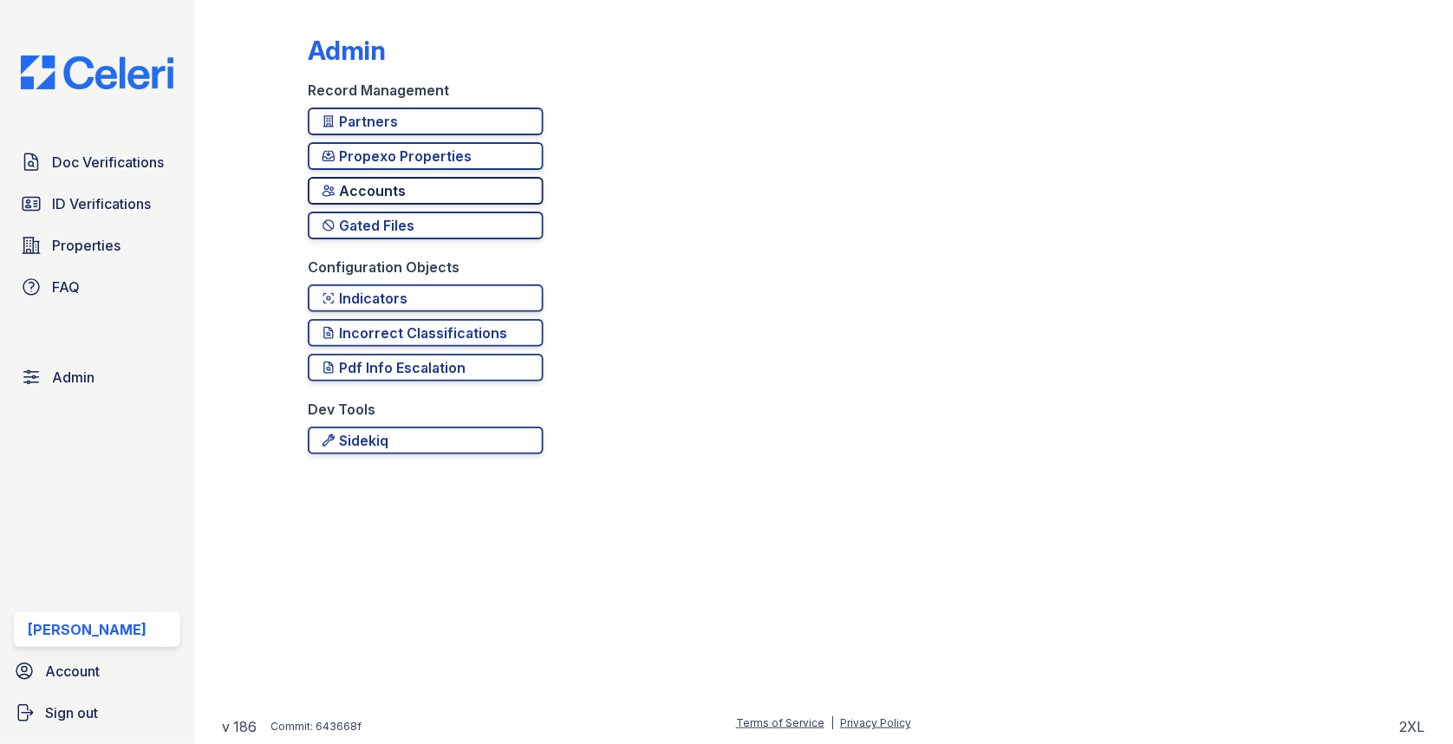
click at [379, 196] on div "Accounts" at bounding box center [426, 190] width 208 height 21
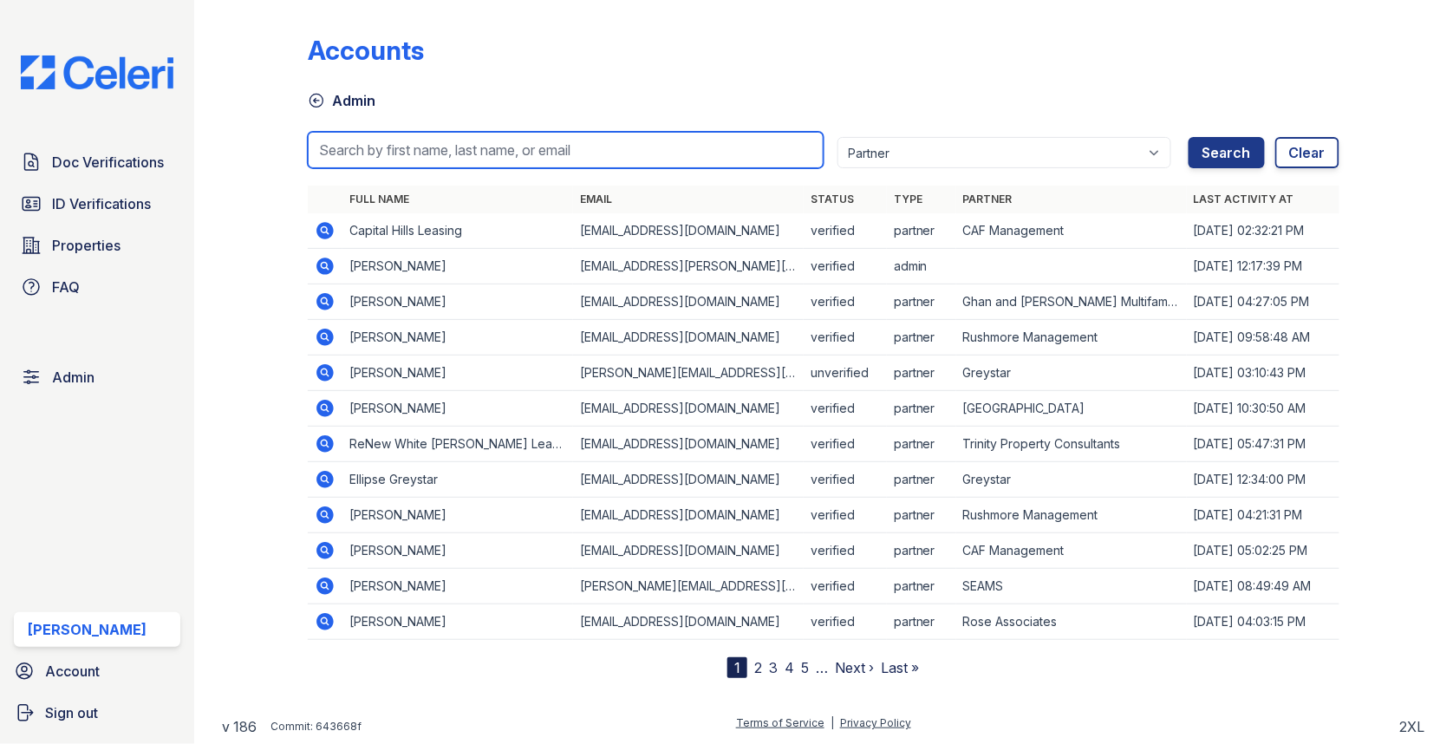
click at [458, 139] on input "search" at bounding box center [566, 150] width 516 height 36
paste input "flintridge1@cafmanagement.com"
type input "flintridge1@cafmanagement.com"
click at [1189, 137] on button "Search" at bounding box center [1227, 152] width 76 height 31
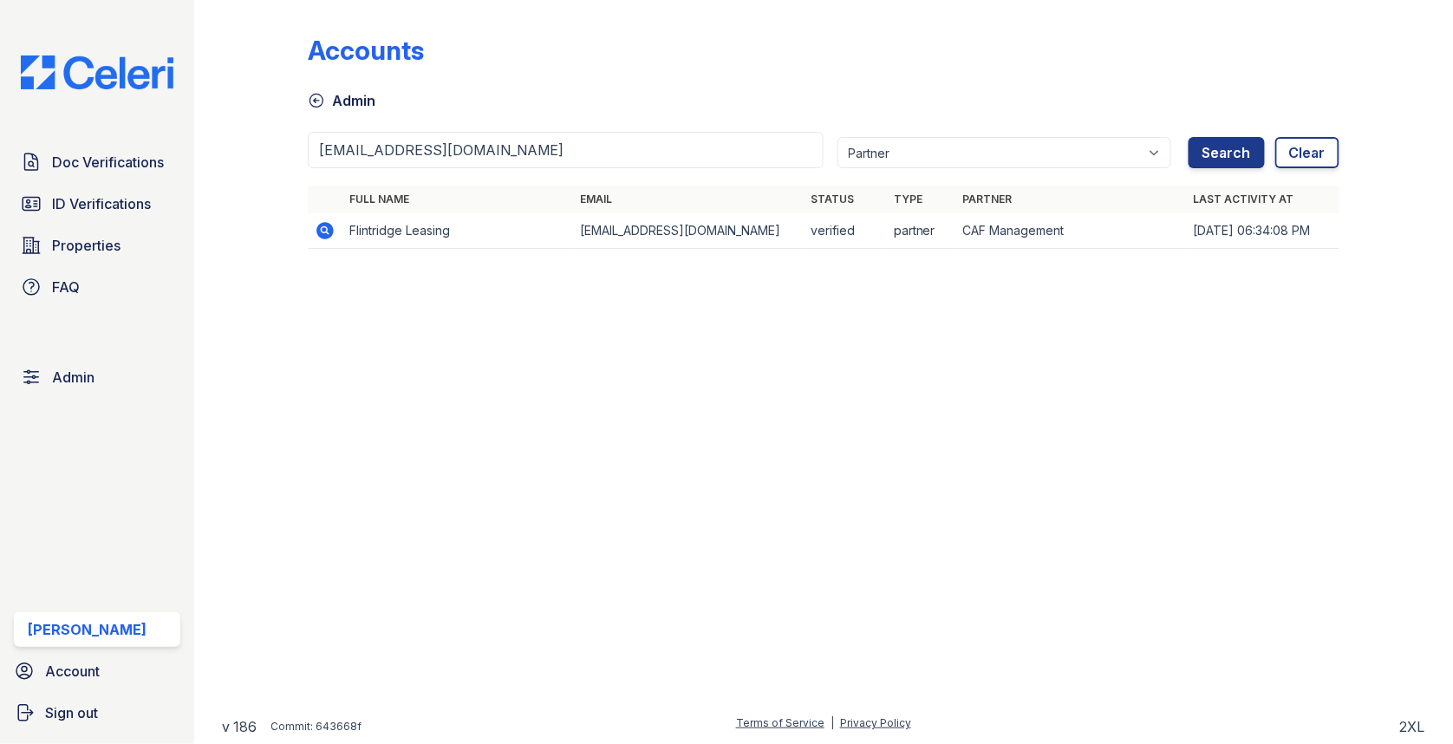
click at [321, 231] on icon at bounding box center [324, 230] width 17 height 17
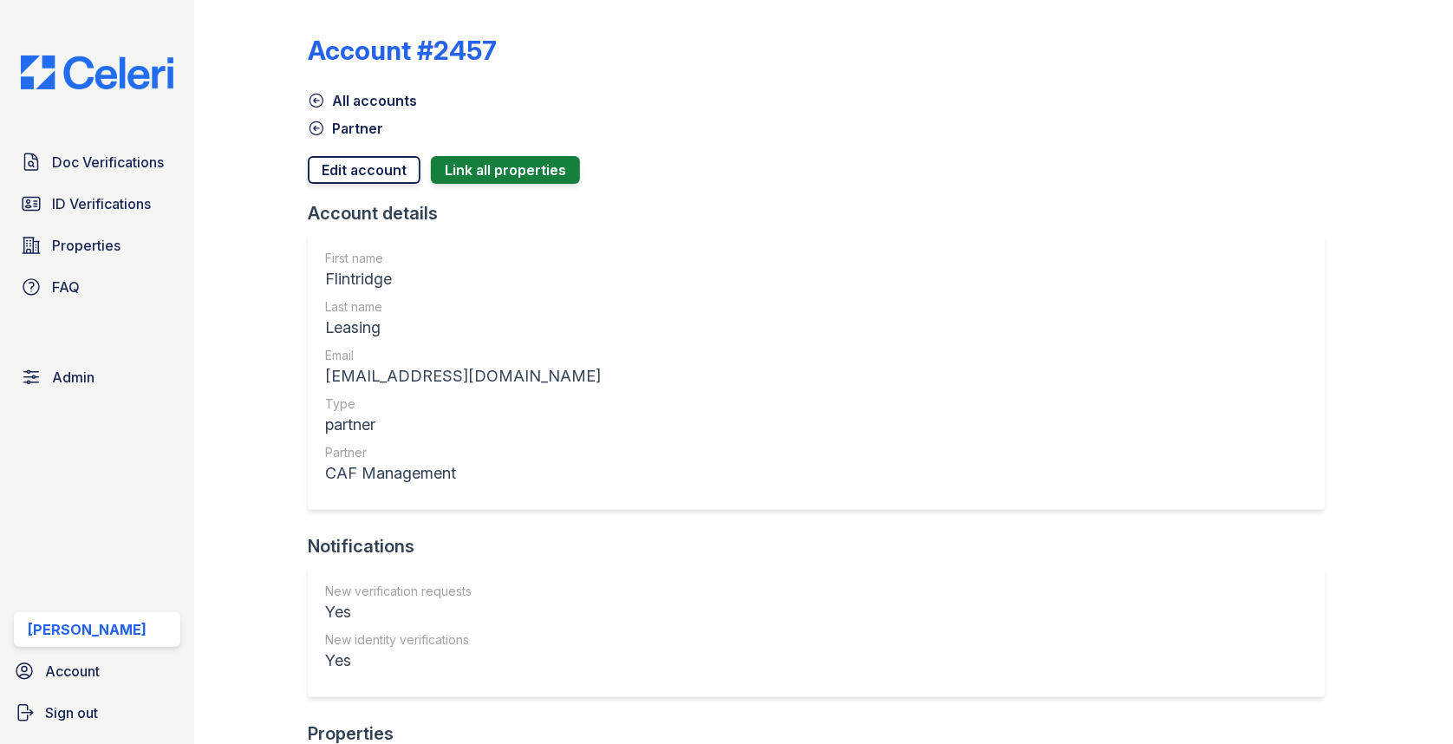
click at [378, 160] on link "Edit account" at bounding box center [364, 170] width 113 height 28
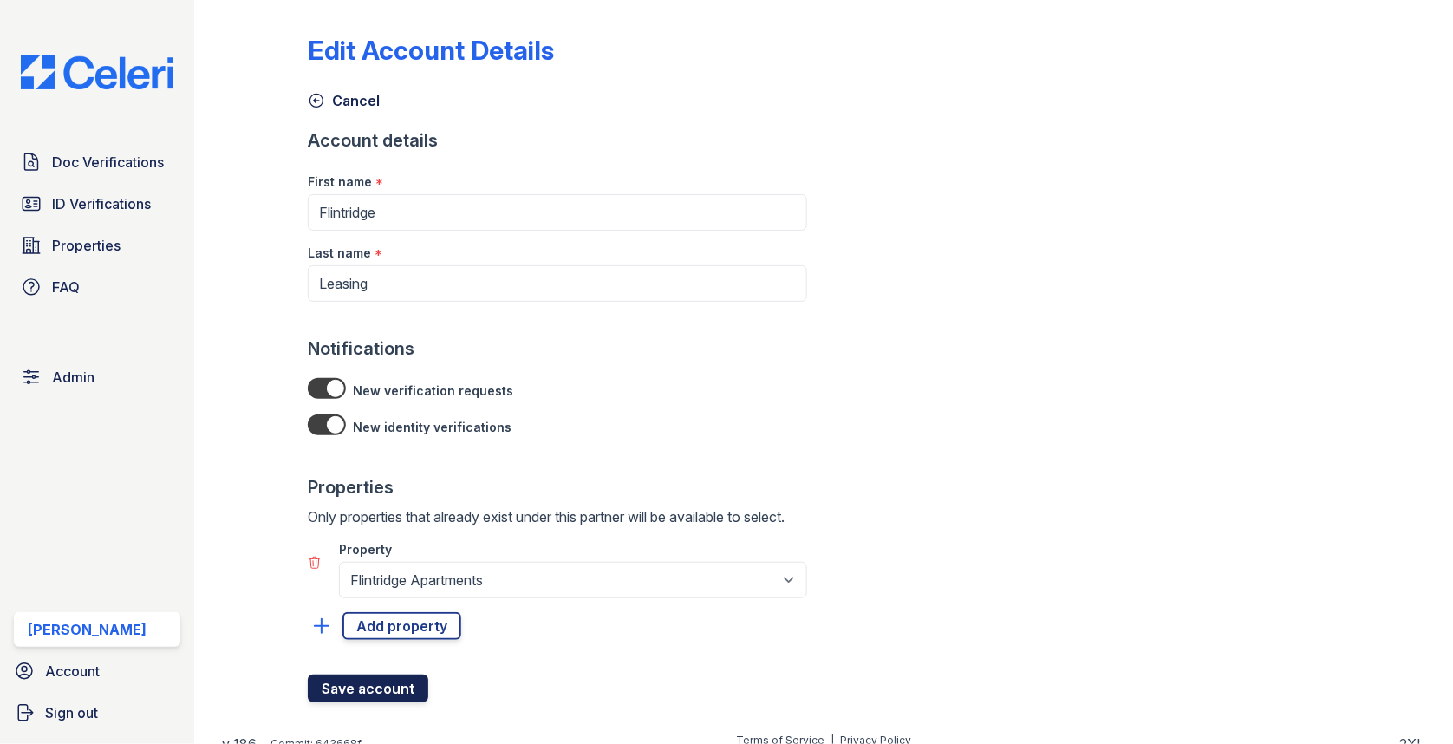
click at [377, 681] on button "Save account" at bounding box center [368, 688] width 121 height 28
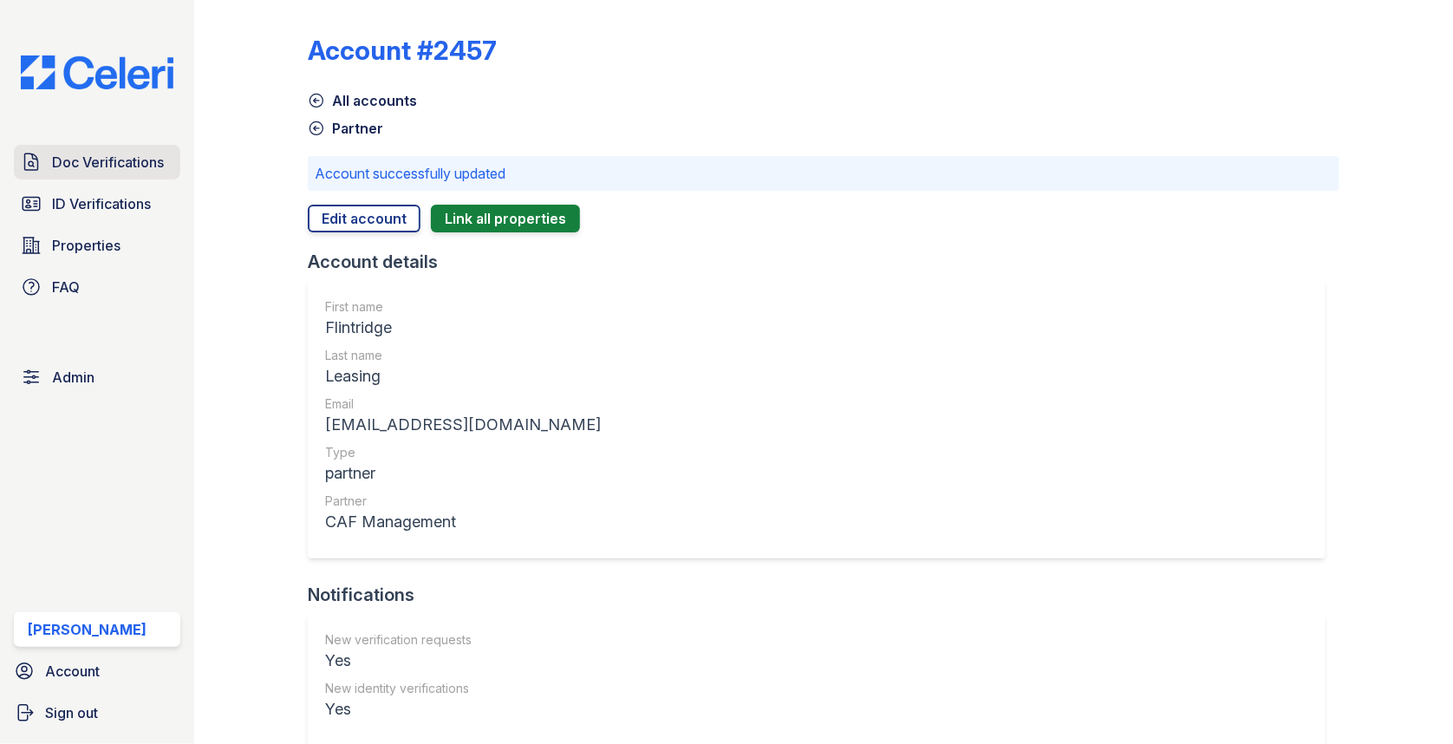
click at [147, 159] on span "Doc Verifications" at bounding box center [108, 162] width 112 height 21
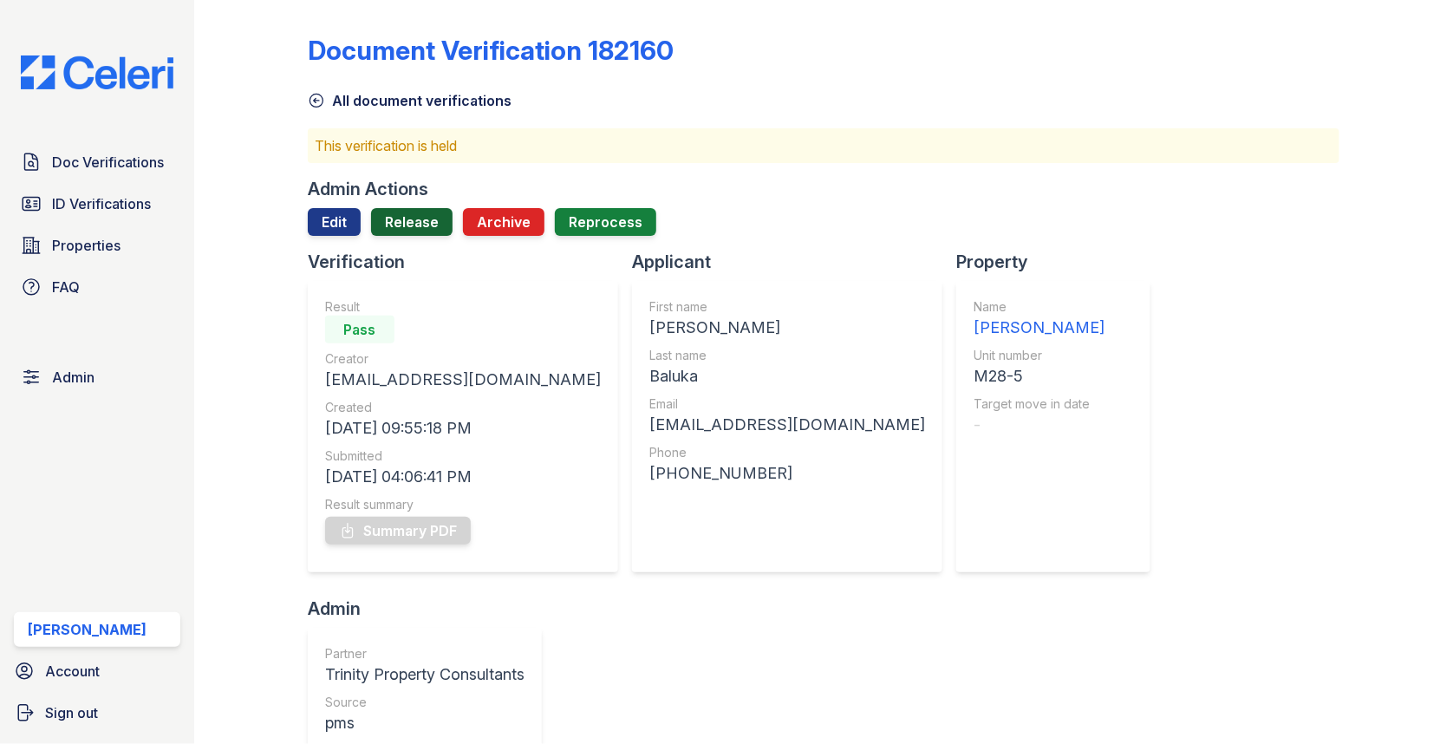
click at [409, 224] on link "Release" at bounding box center [411, 222] width 81 height 28
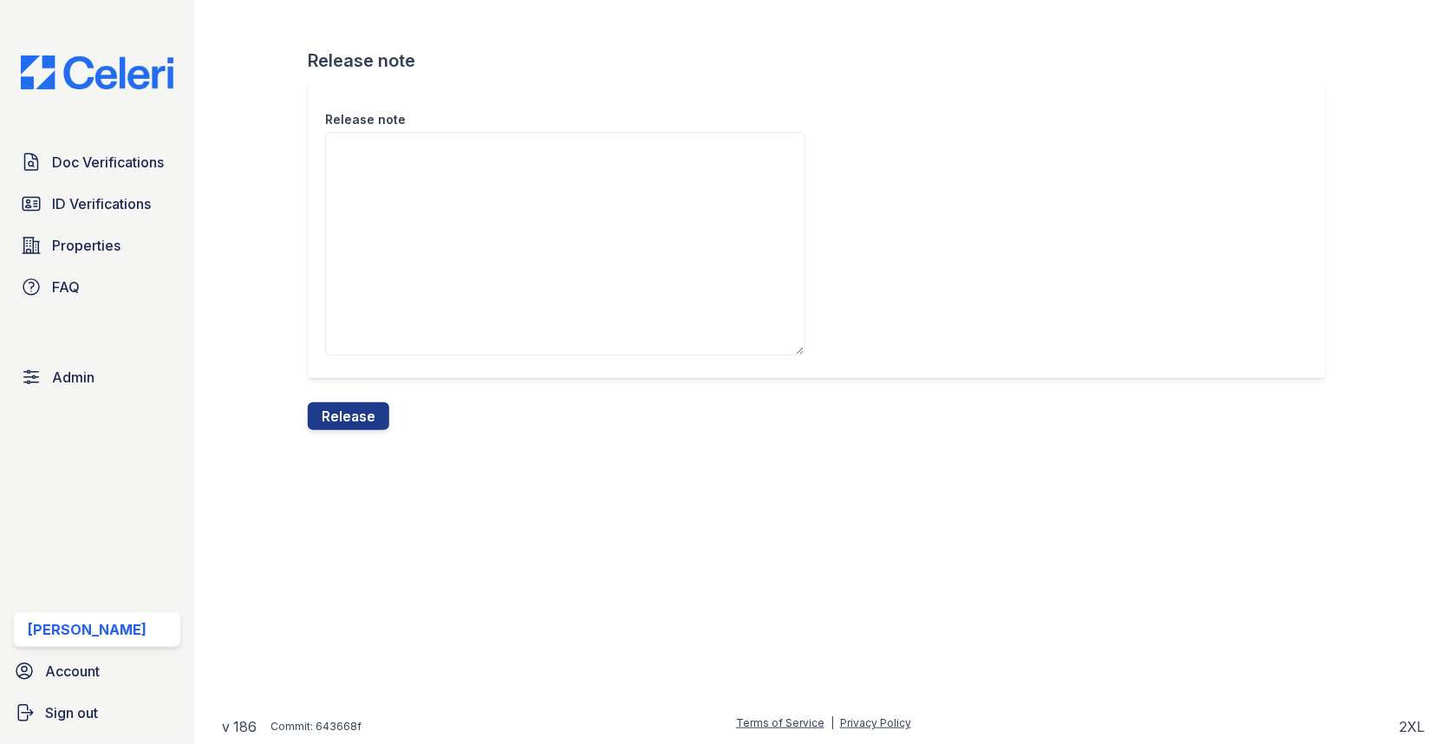
click at [348, 433] on div "Release note Release note Release" at bounding box center [823, 229] width 1203 height 458
click at [353, 425] on button "Release" at bounding box center [348, 416] width 81 height 28
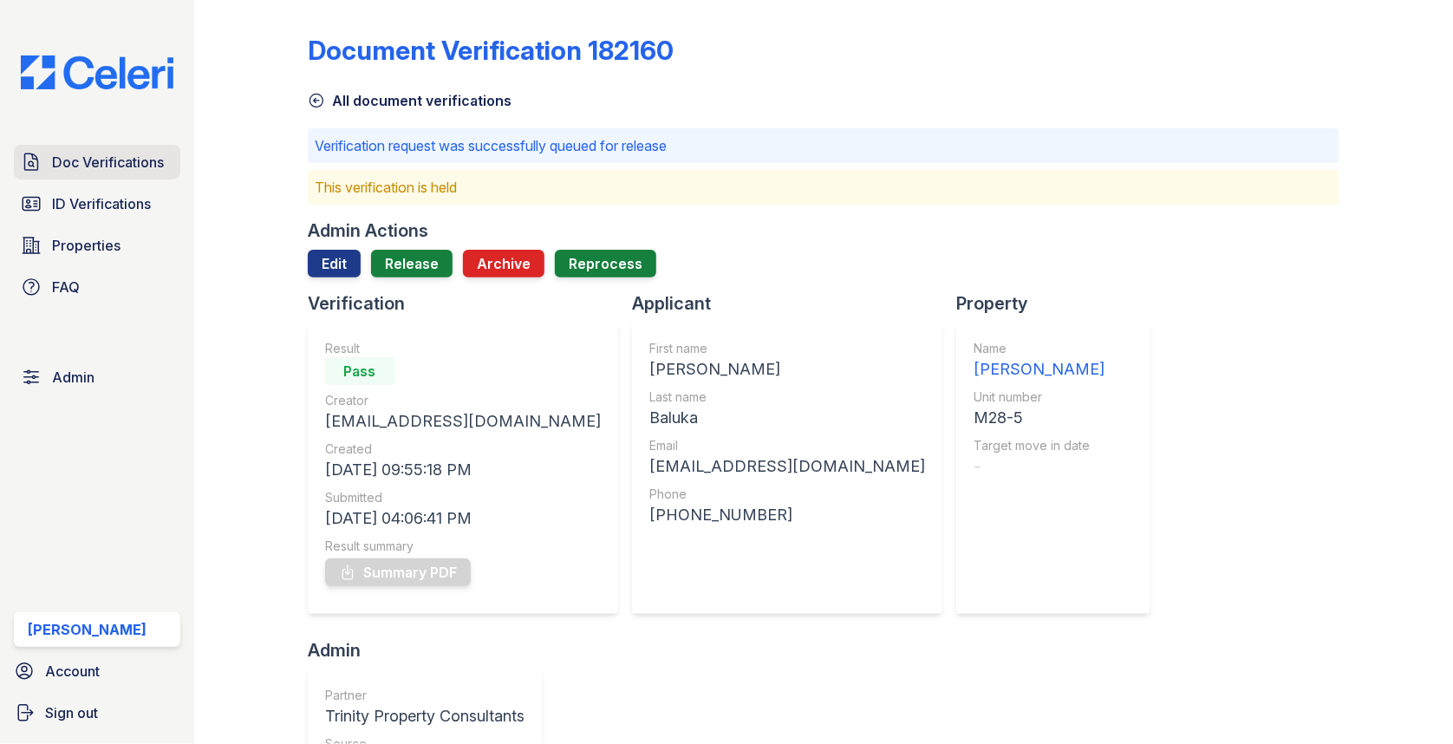
click at [106, 153] on span "Doc Verifications" at bounding box center [108, 162] width 112 height 21
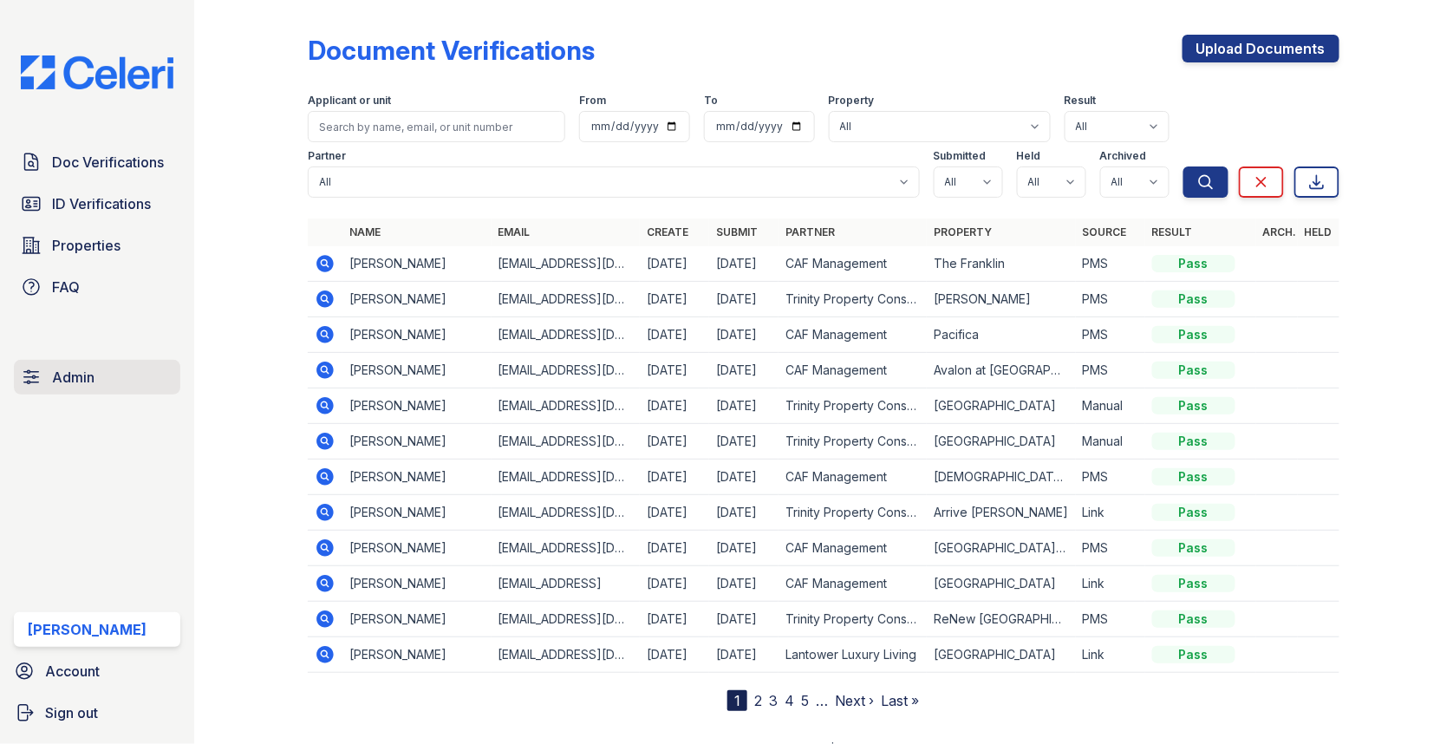
click at [107, 379] on link "Admin" at bounding box center [97, 377] width 166 height 35
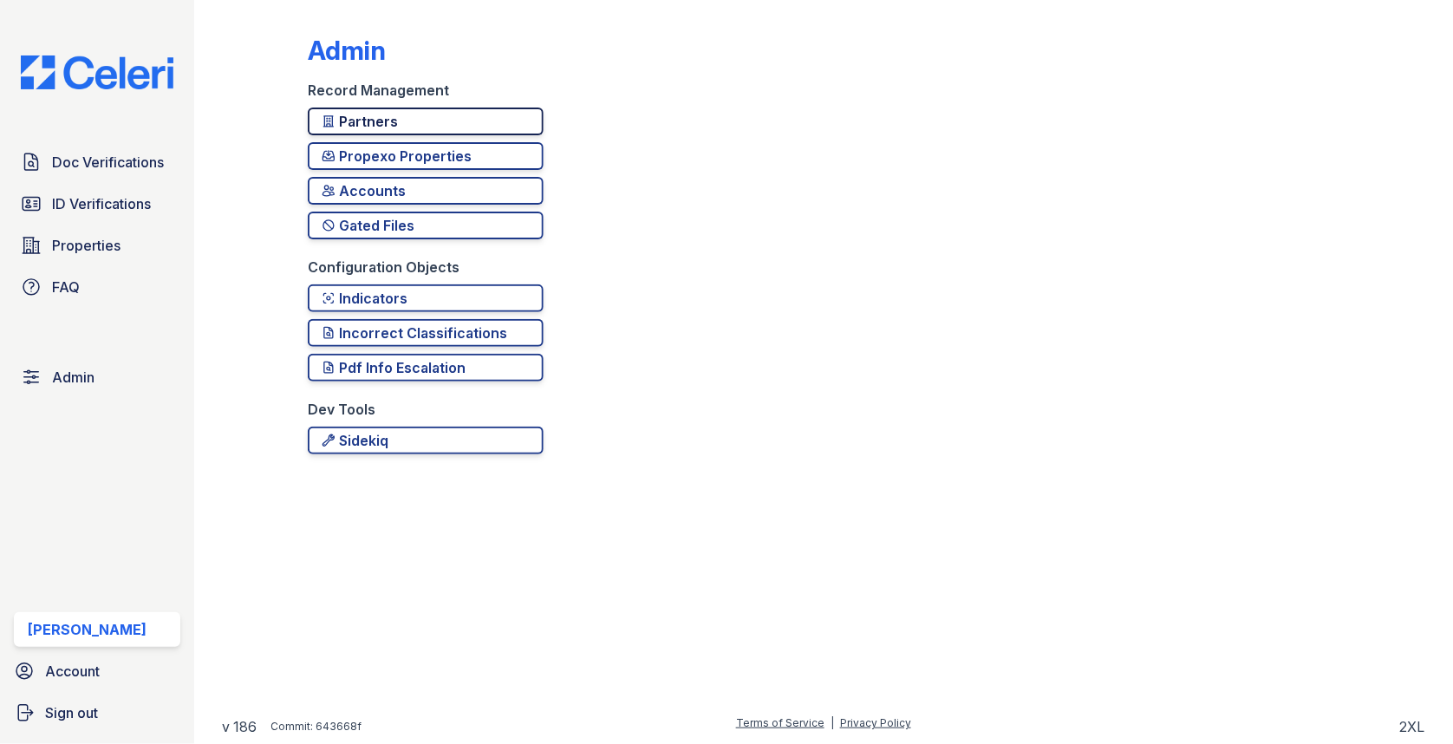
click at [348, 126] on div "Partners" at bounding box center [426, 121] width 208 height 21
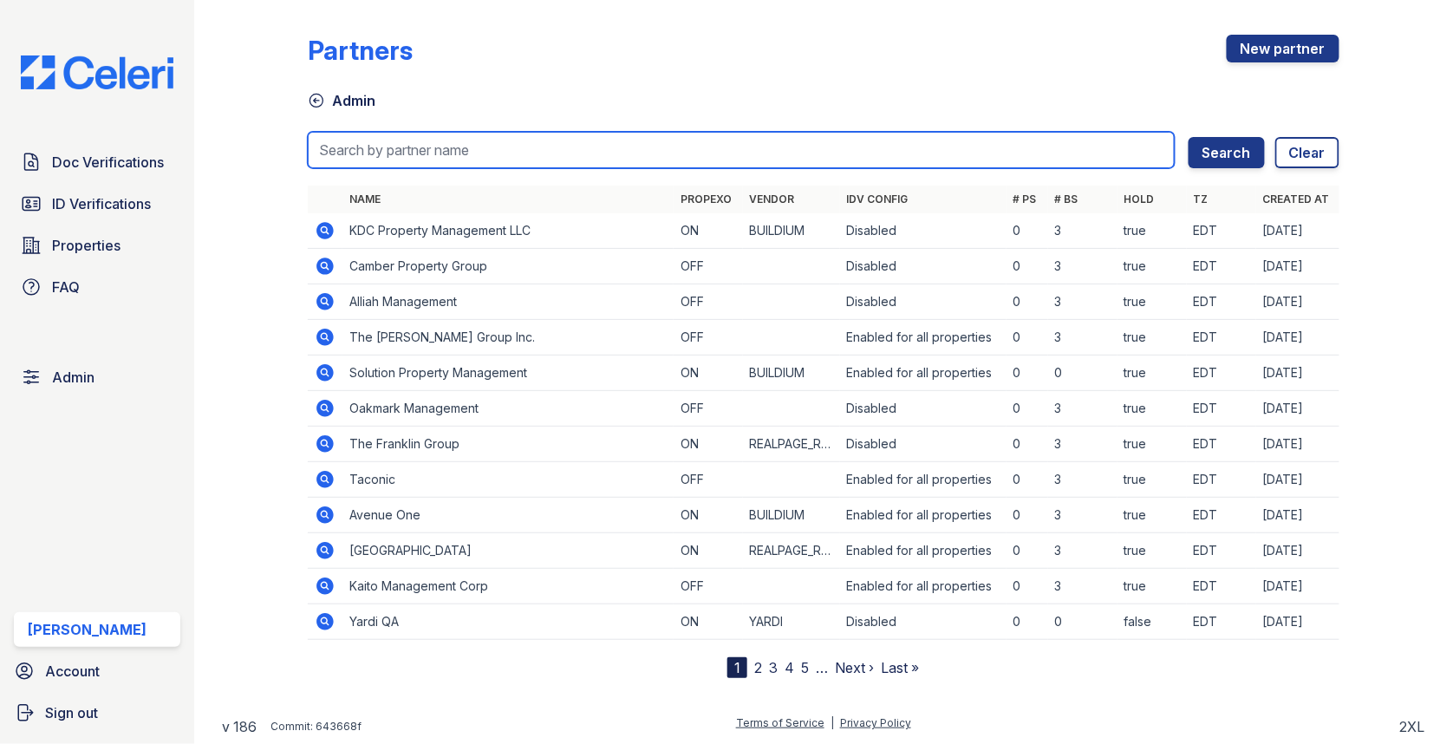
click at [370, 140] on input "search" at bounding box center [741, 150] width 867 height 36
type input "trin"
click at [1189, 137] on button "Search" at bounding box center [1227, 152] width 76 height 31
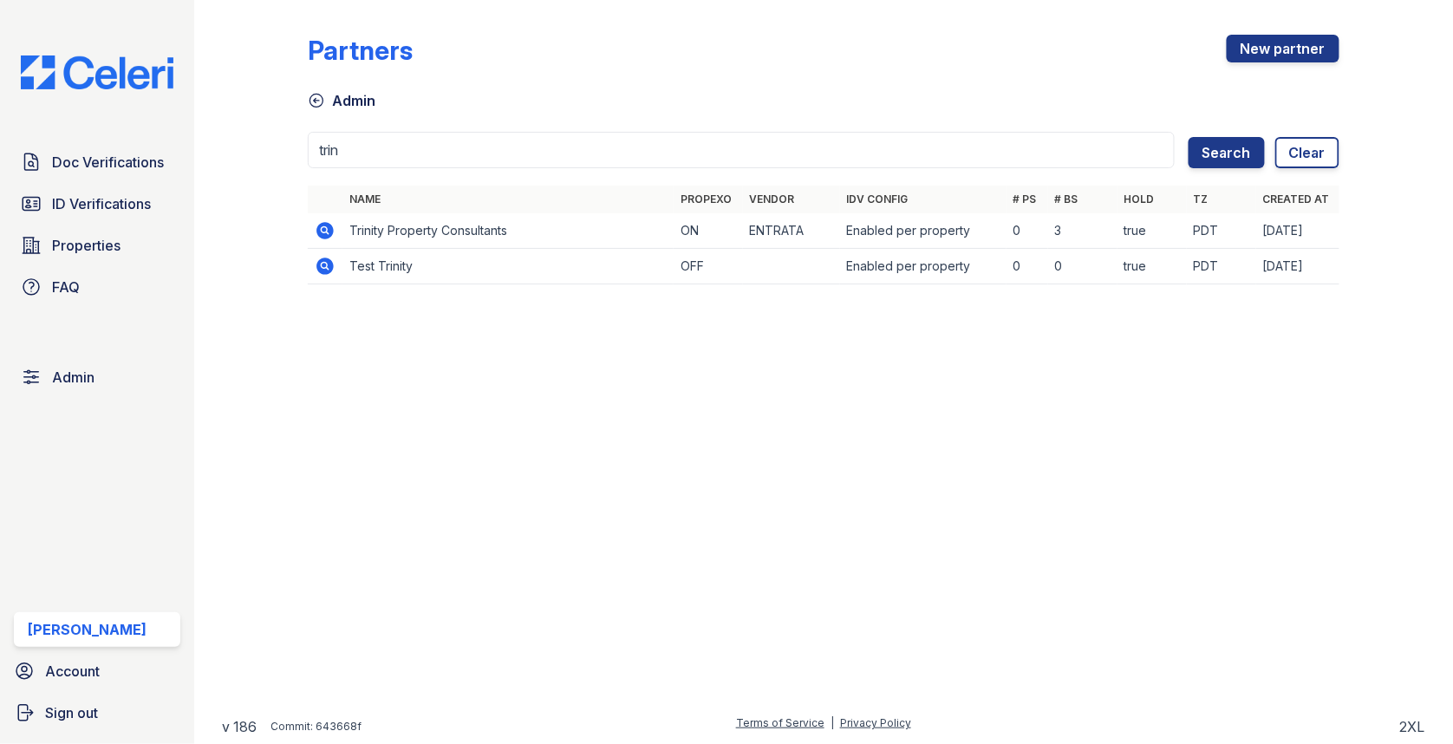
click at [329, 222] on icon at bounding box center [324, 230] width 17 height 17
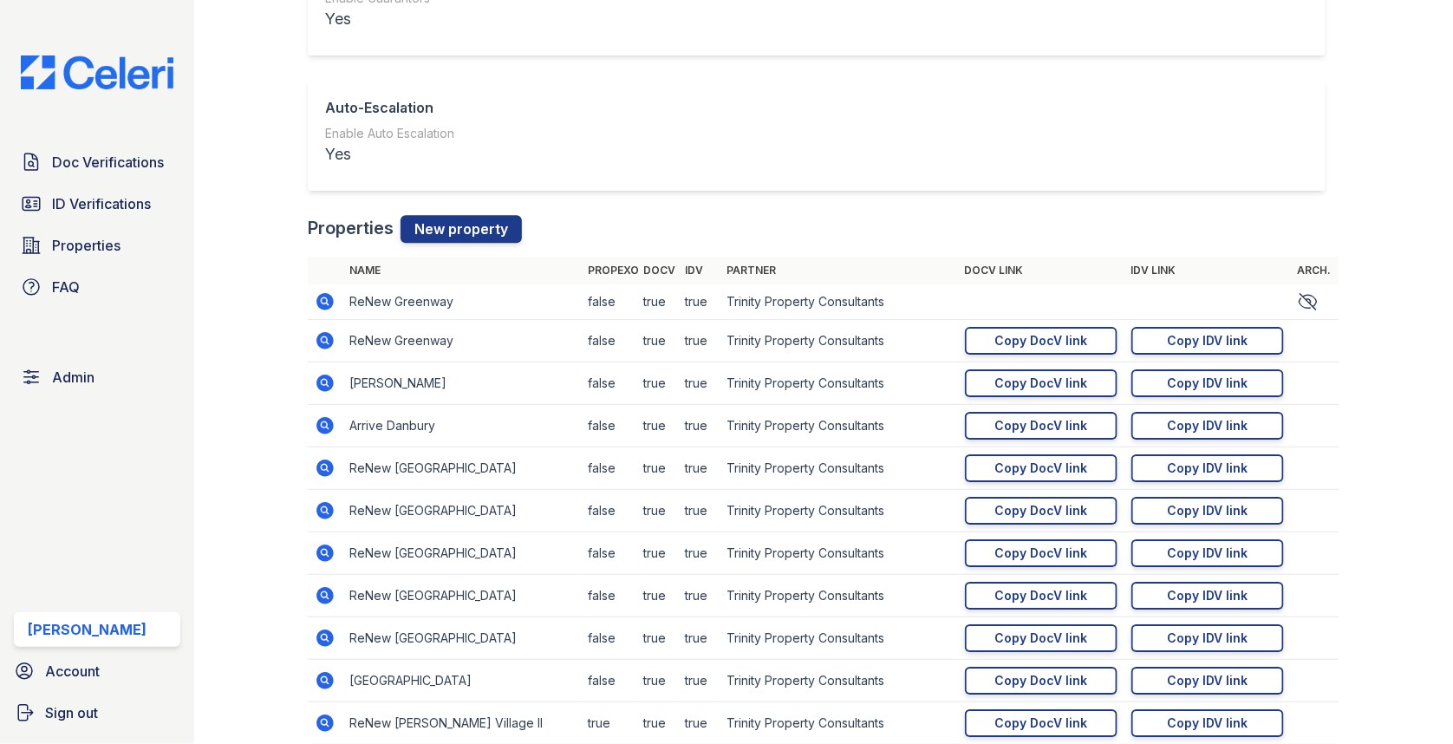
scroll to position [1817, 0]
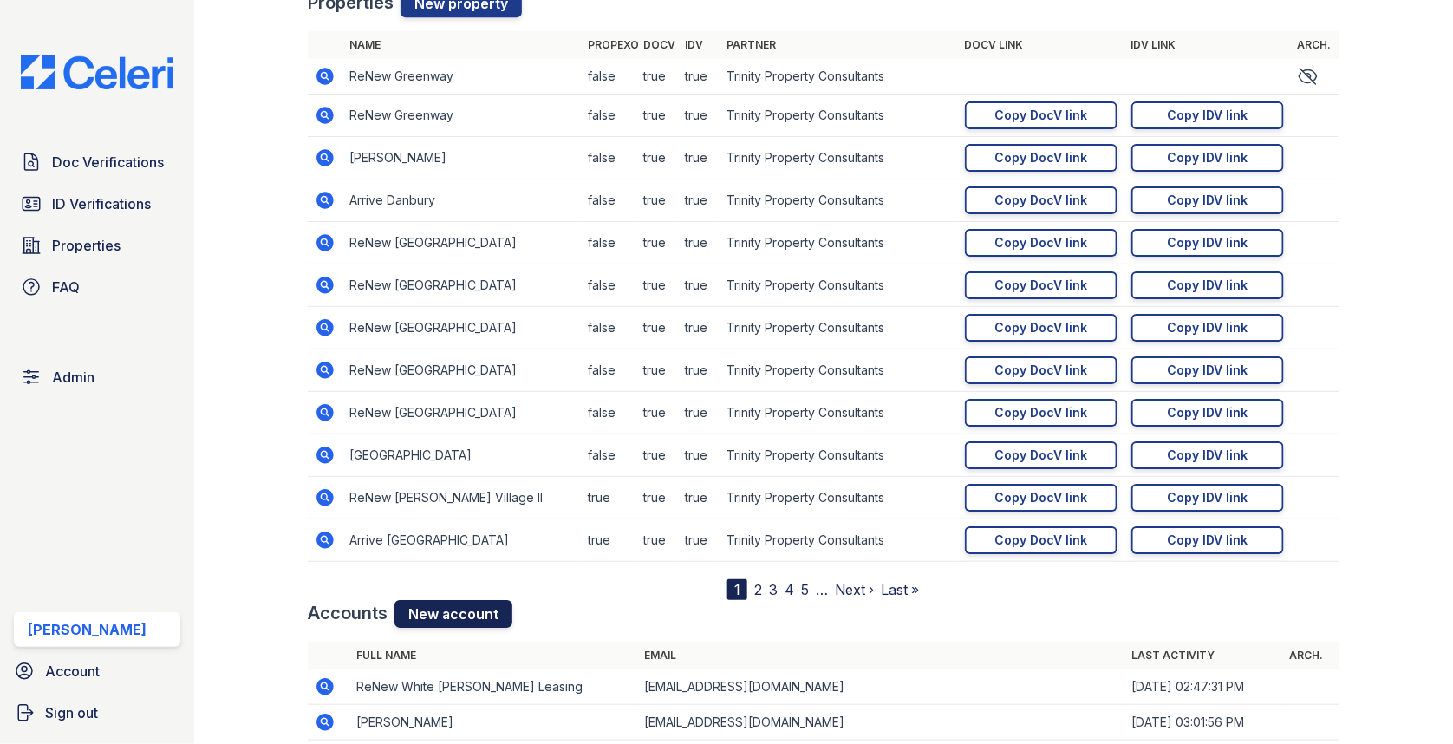
click at [446, 602] on link "New account" at bounding box center [453, 614] width 118 height 28
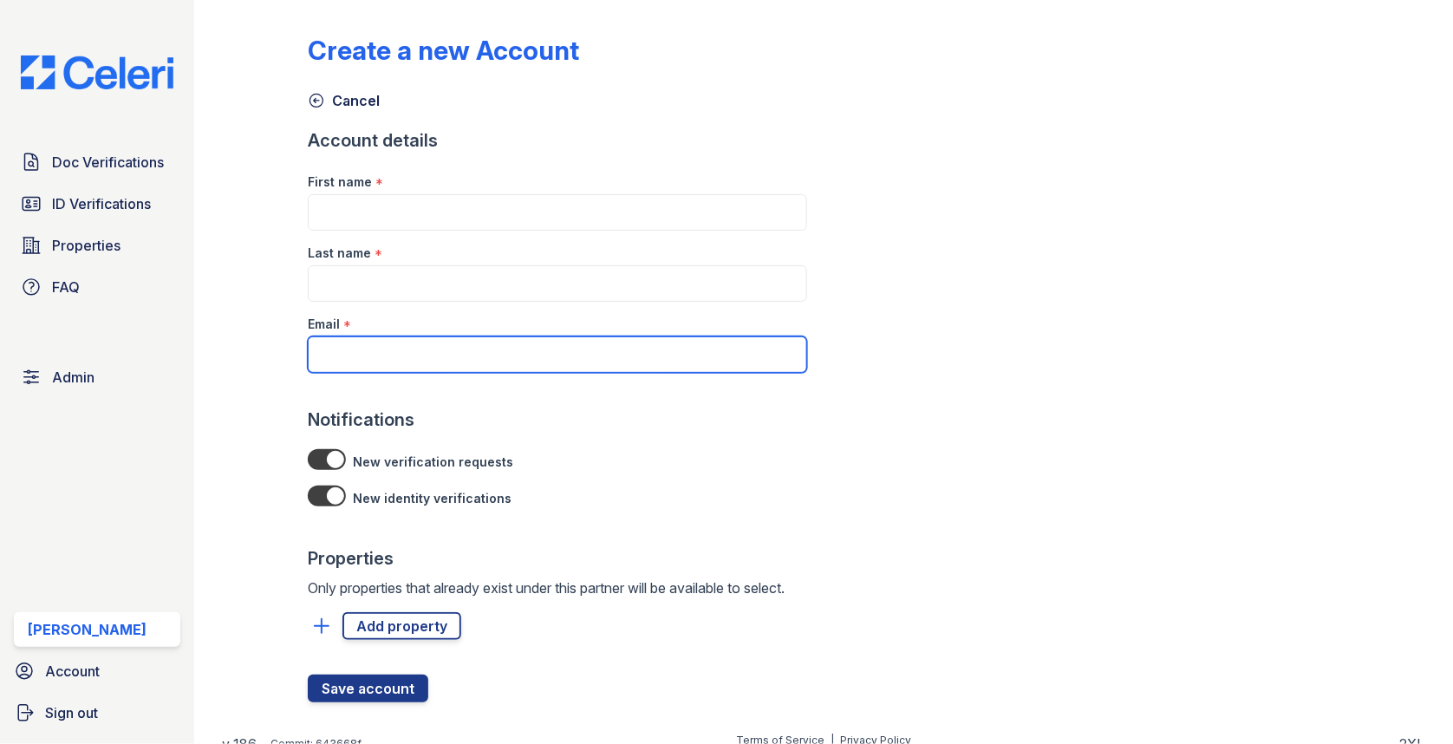
click at [457, 368] on input "Email" at bounding box center [557, 354] width 499 height 36
paste input "NAlmendarez@trinity-pm.com"
type input "NAlmendarez@trinity-pm.com"
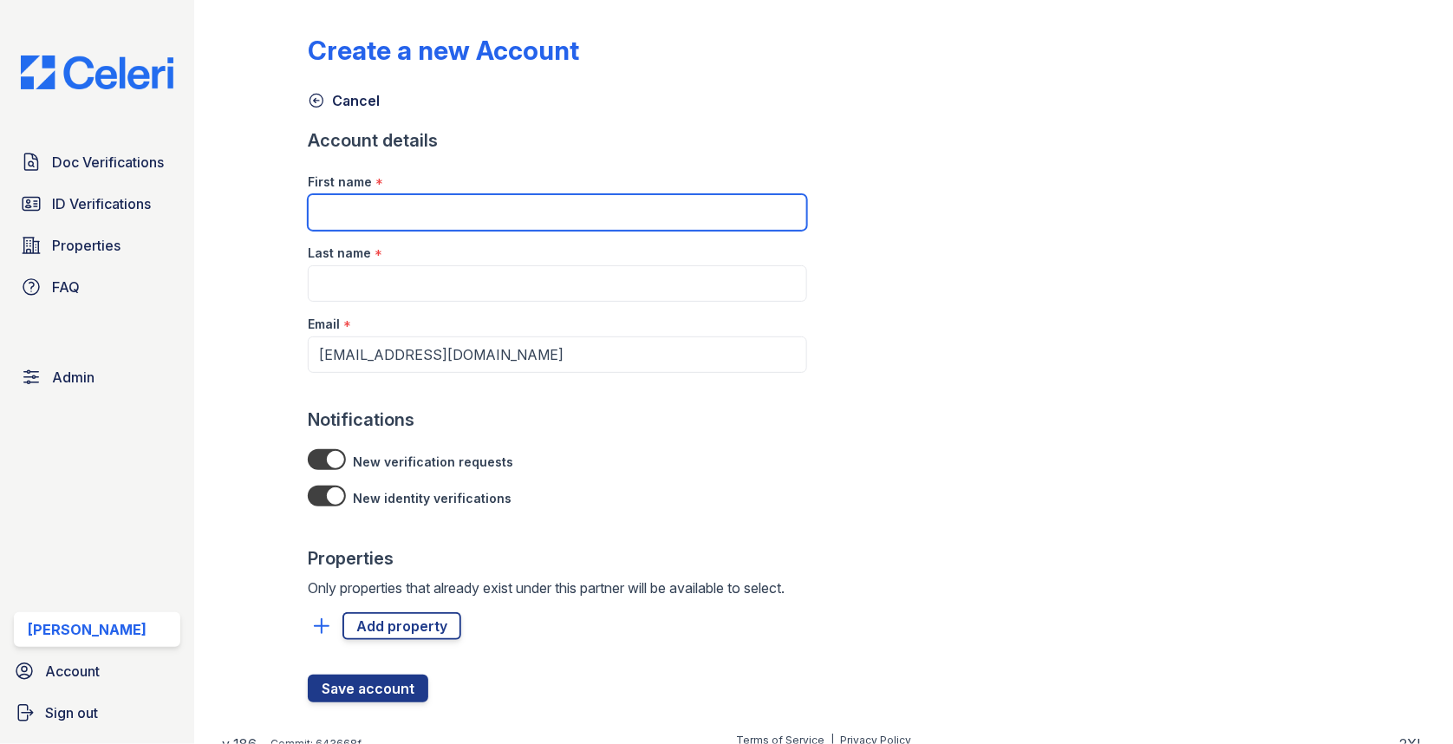
click at [465, 197] on input "First name" at bounding box center [557, 212] width 499 height 36
paste input "Nancy Almendarez"
click at [414, 213] on input "Nancy Almendarez" at bounding box center [557, 212] width 499 height 36
type input "Nancy"
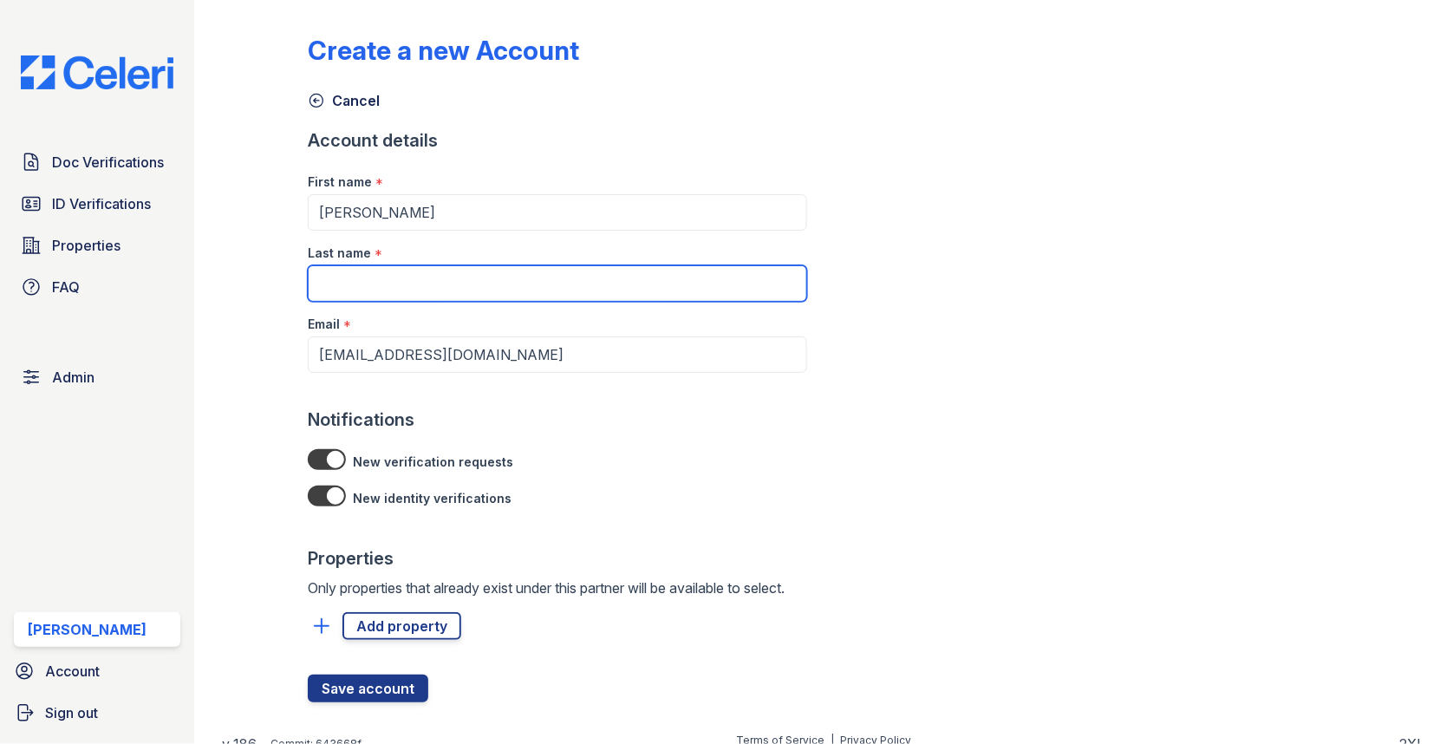
paste input "Almendarez"
type input "Almendarez"
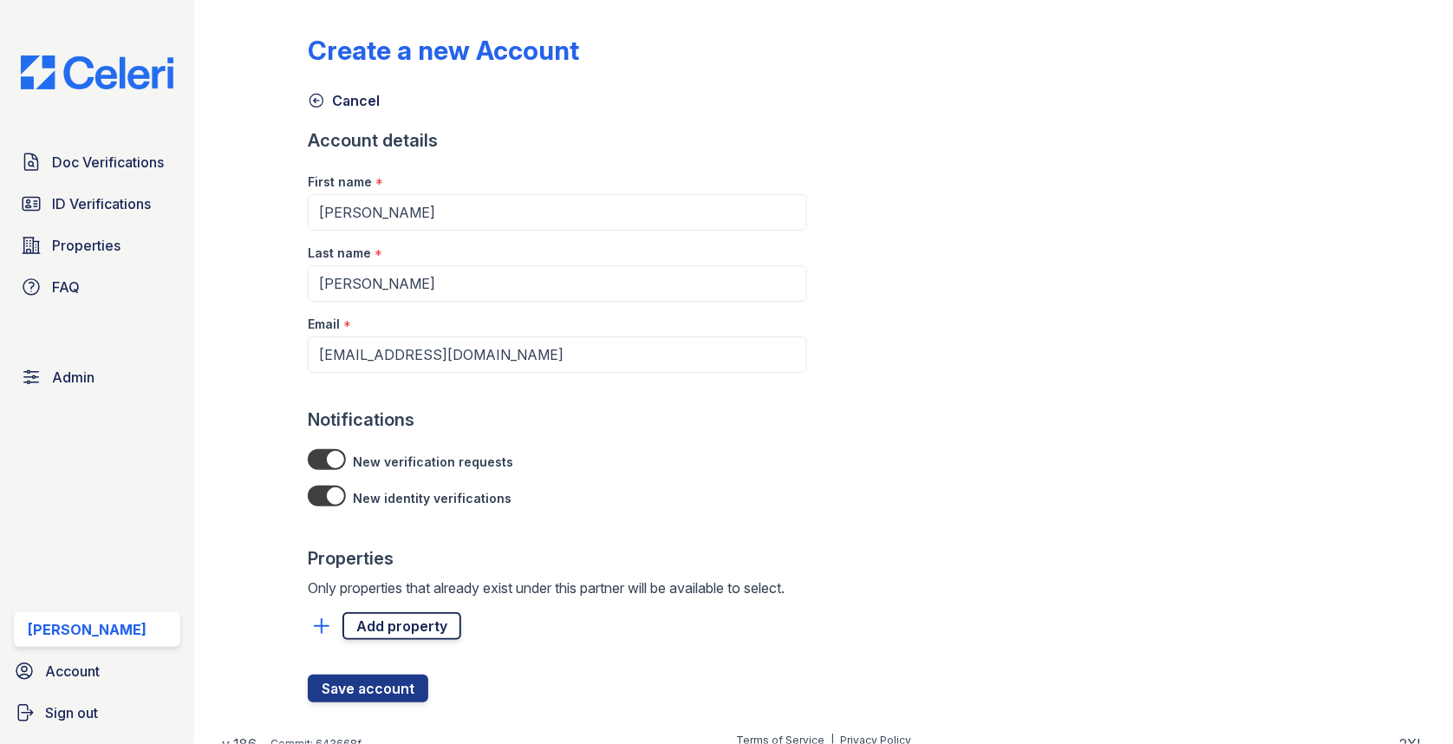
click at [380, 635] on link "Add property" at bounding box center [401, 626] width 119 height 28
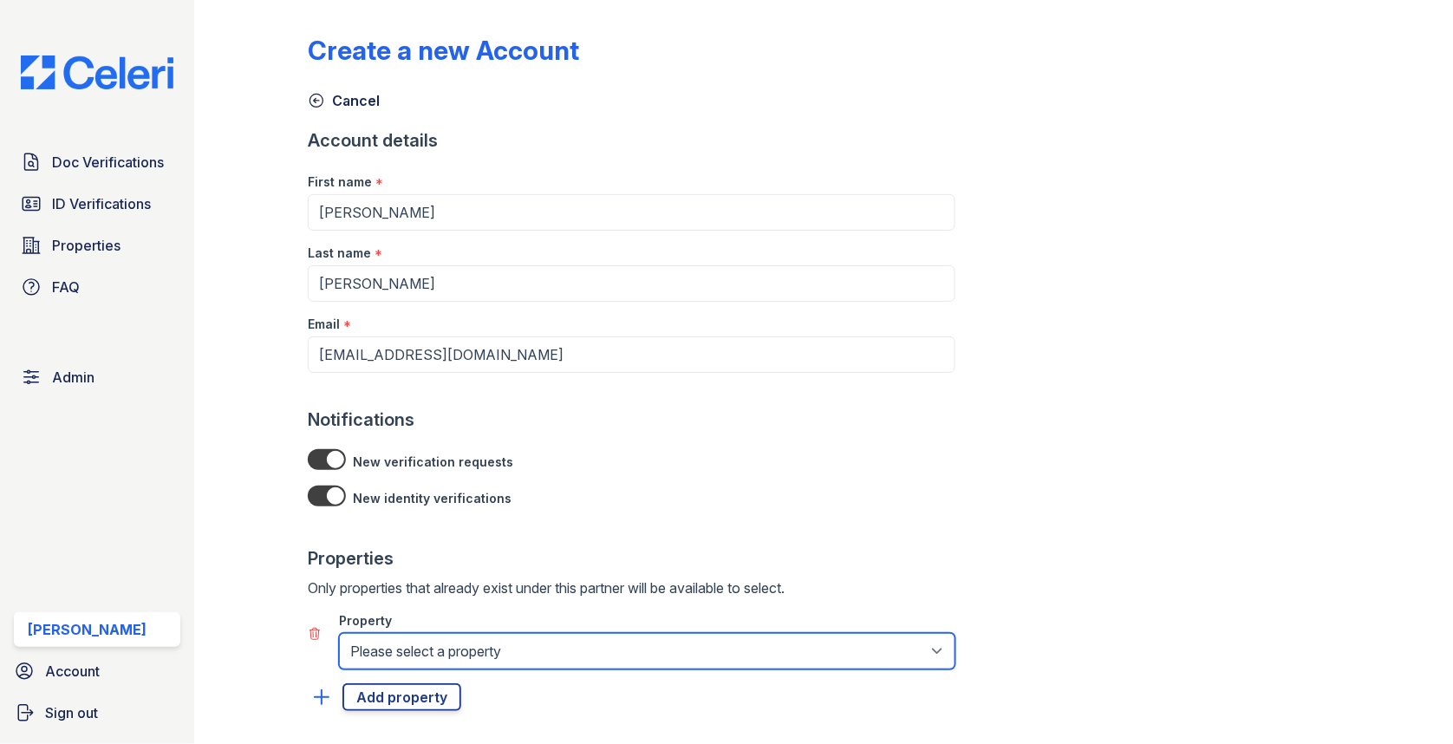
click at [390, 635] on select "Please select a property 888 at [GEOGRAPHIC_DATA] [GEOGRAPHIC_DATA][PERSON_NAME…" at bounding box center [647, 651] width 616 height 36
click at [405, 643] on select "Please select a property 888 at [GEOGRAPHIC_DATA] [GEOGRAPHIC_DATA][PERSON_NAME…" at bounding box center [647, 651] width 616 height 36
select select "79"
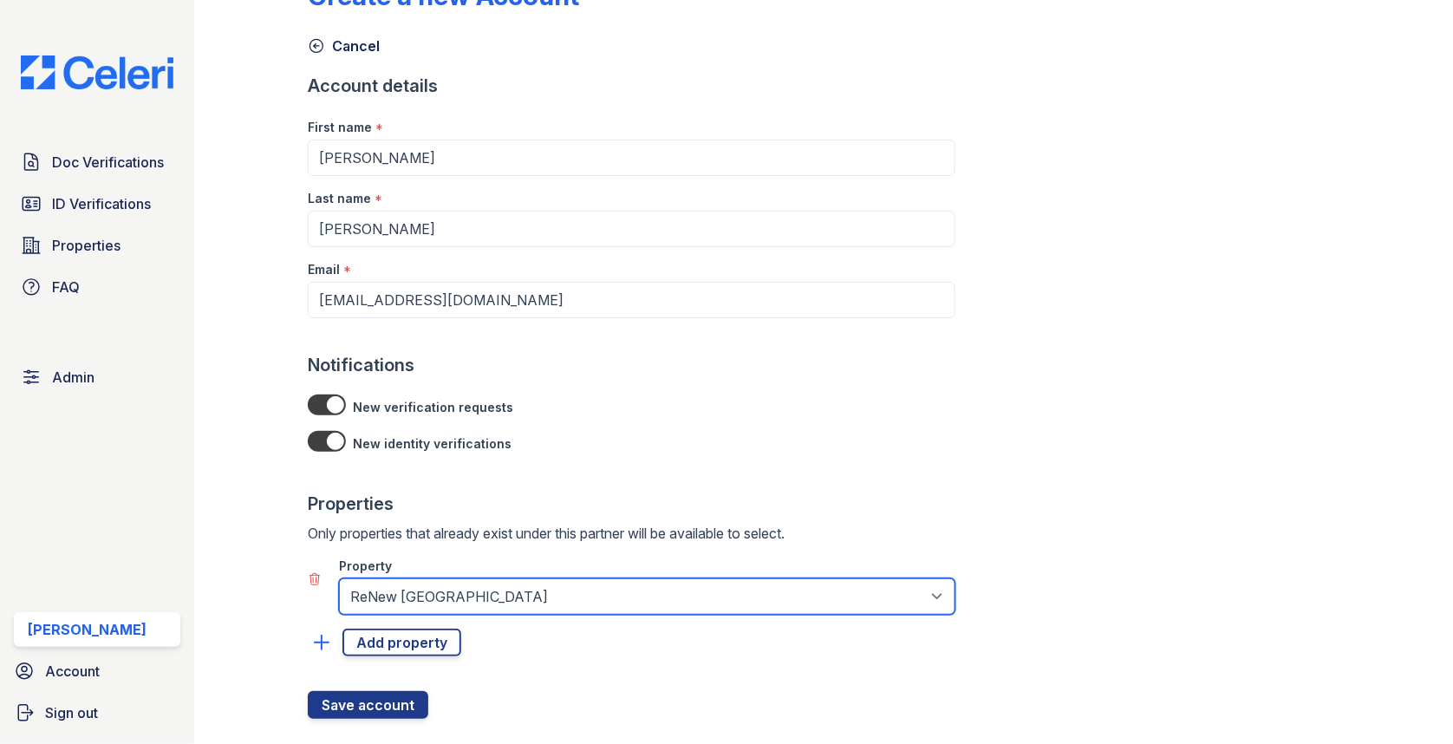
scroll to position [85, 0]
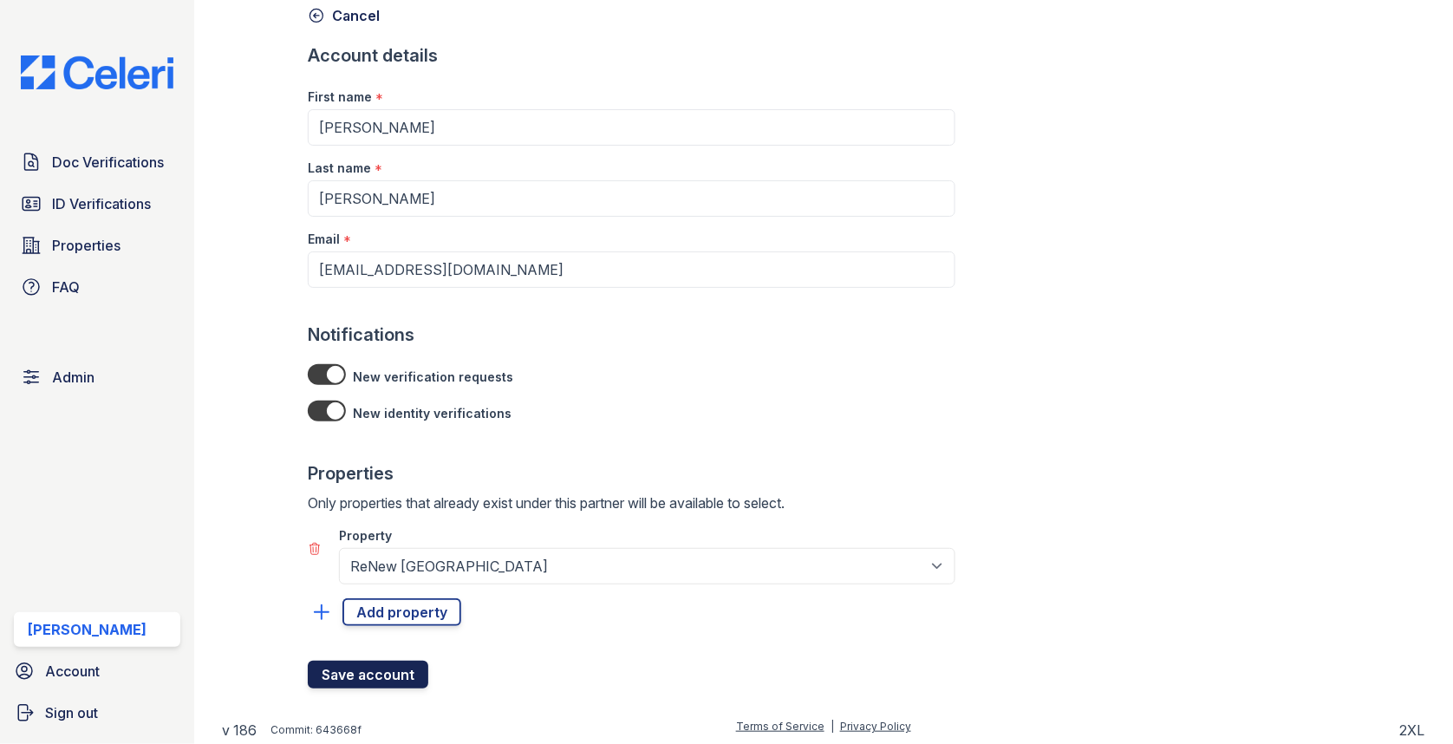
click at [391, 661] on button "Save account" at bounding box center [368, 675] width 121 height 28
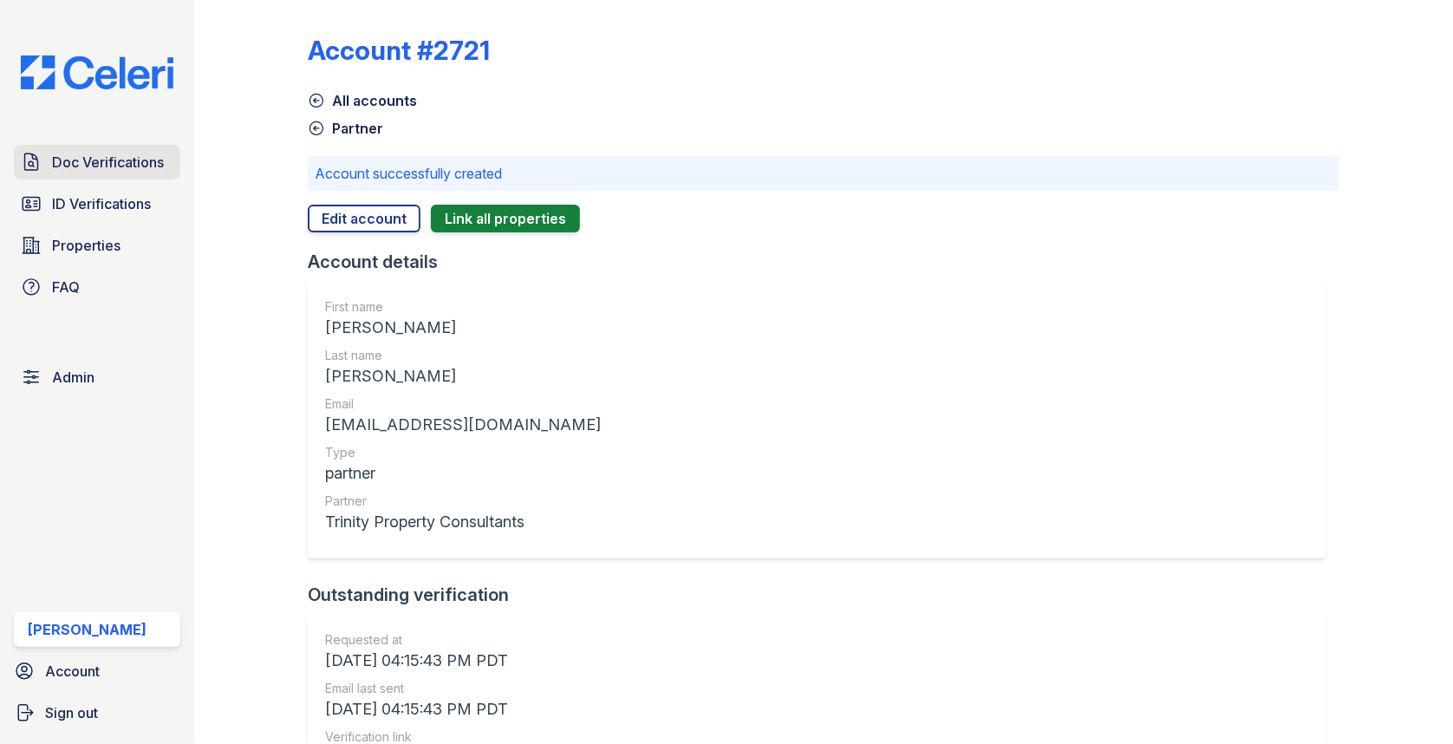
click at [154, 160] on span "Doc Verifications" at bounding box center [108, 162] width 112 height 21
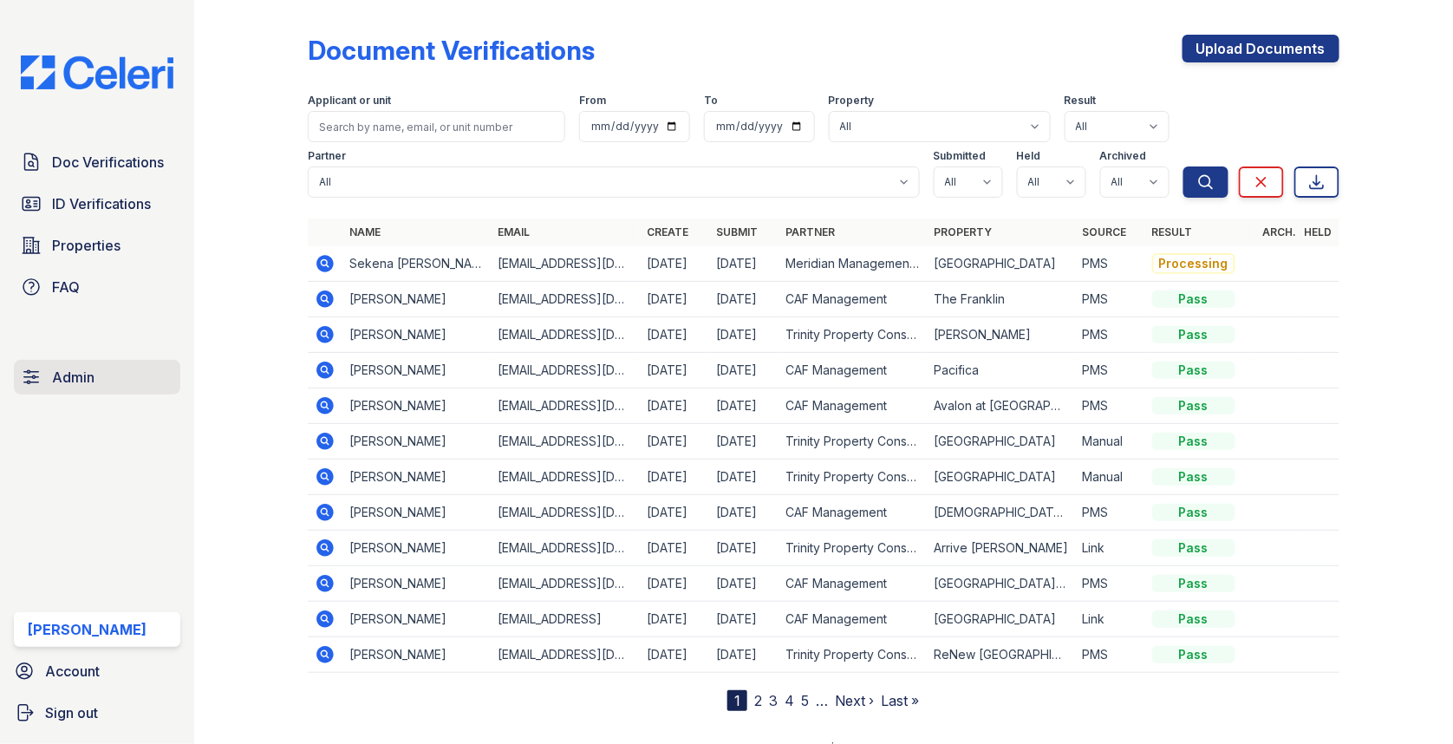
click at [99, 375] on link "Admin" at bounding box center [97, 377] width 166 height 35
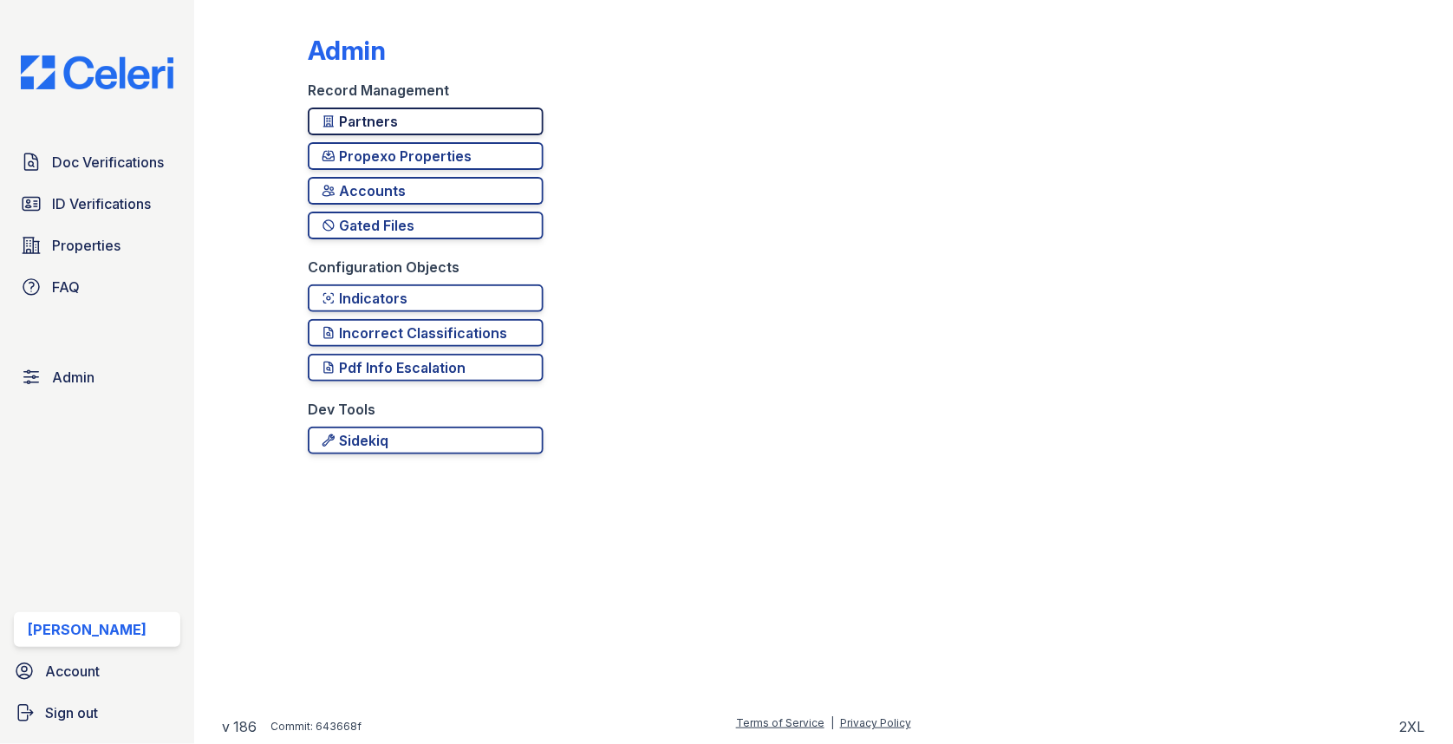
click at [372, 121] on div "Partners" at bounding box center [426, 121] width 208 height 21
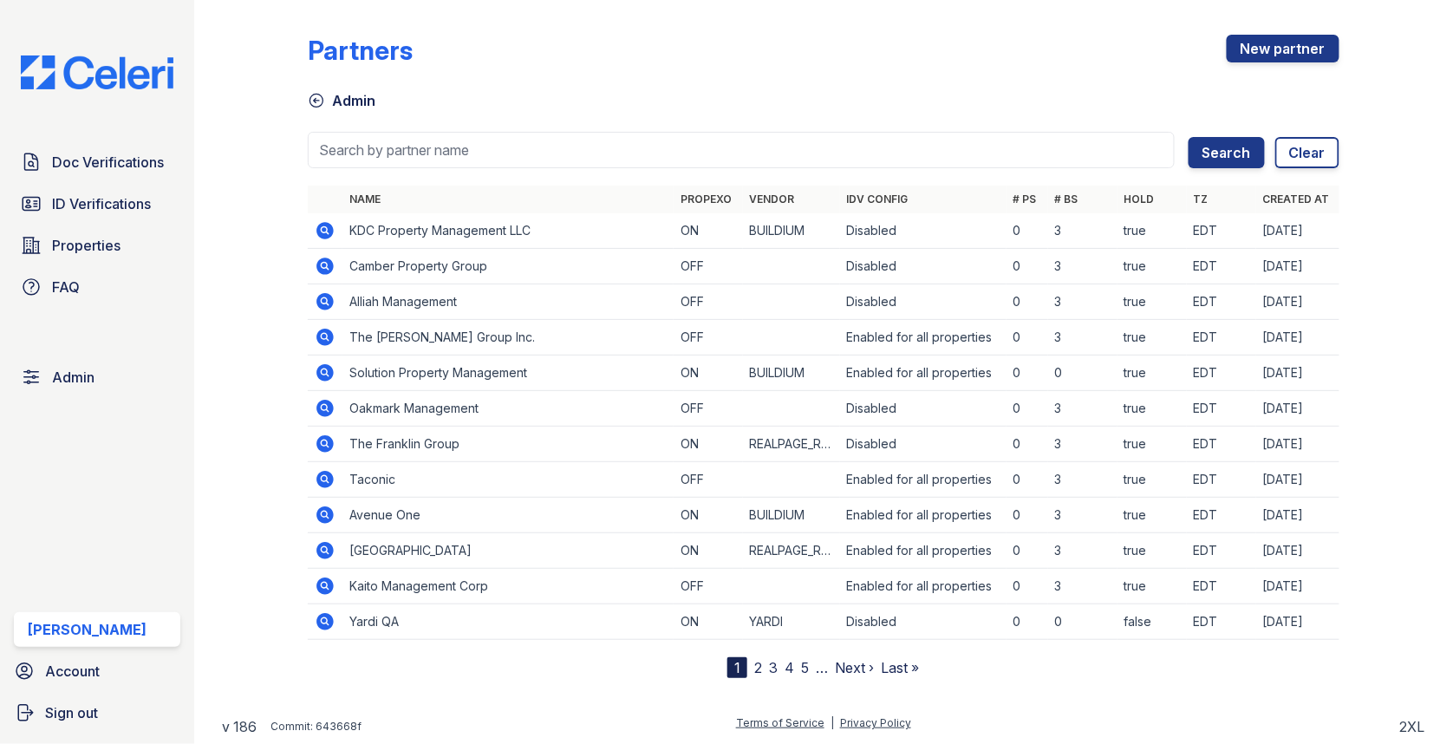
click at [365, 153] on input "search" at bounding box center [741, 150] width 867 height 36
type input "trin"
click at [1189, 137] on button "Search" at bounding box center [1227, 152] width 76 height 31
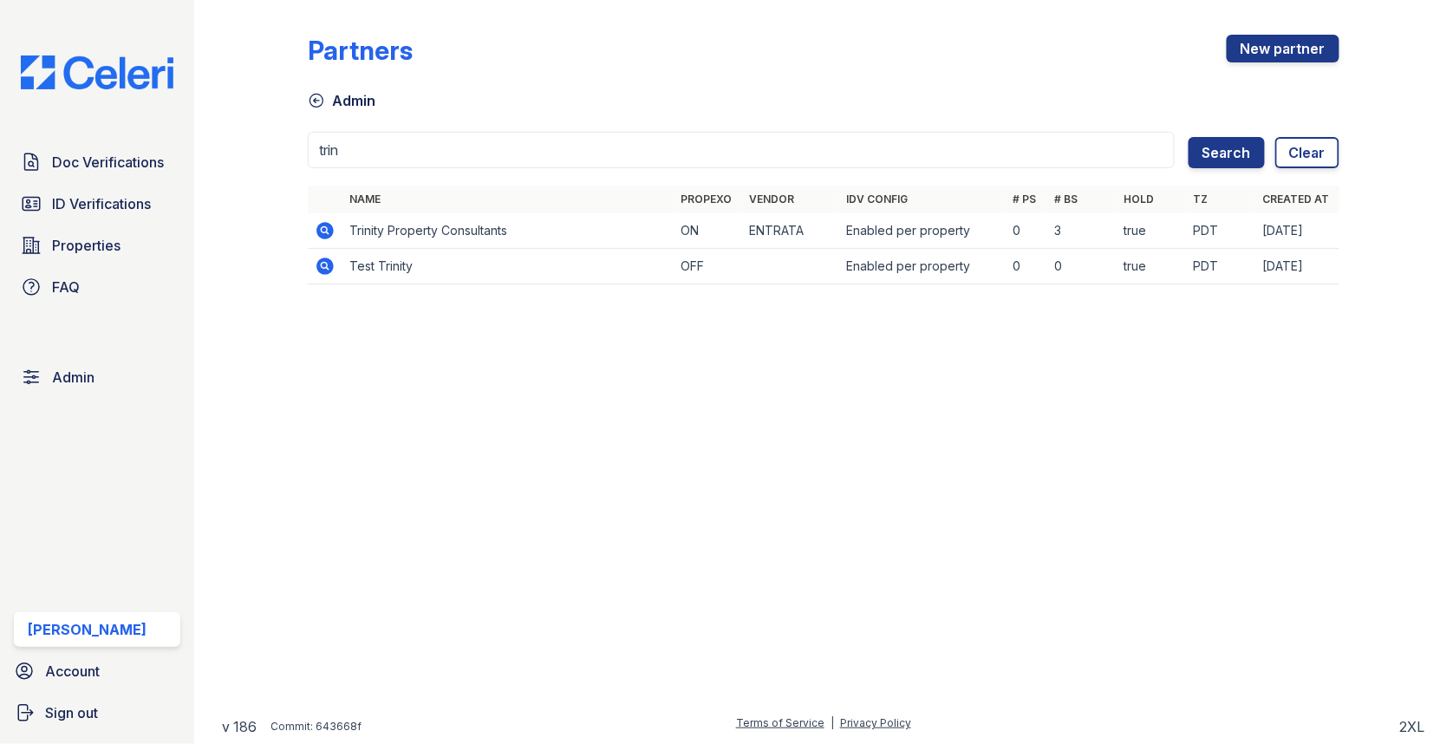
click at [322, 225] on icon at bounding box center [325, 230] width 21 height 21
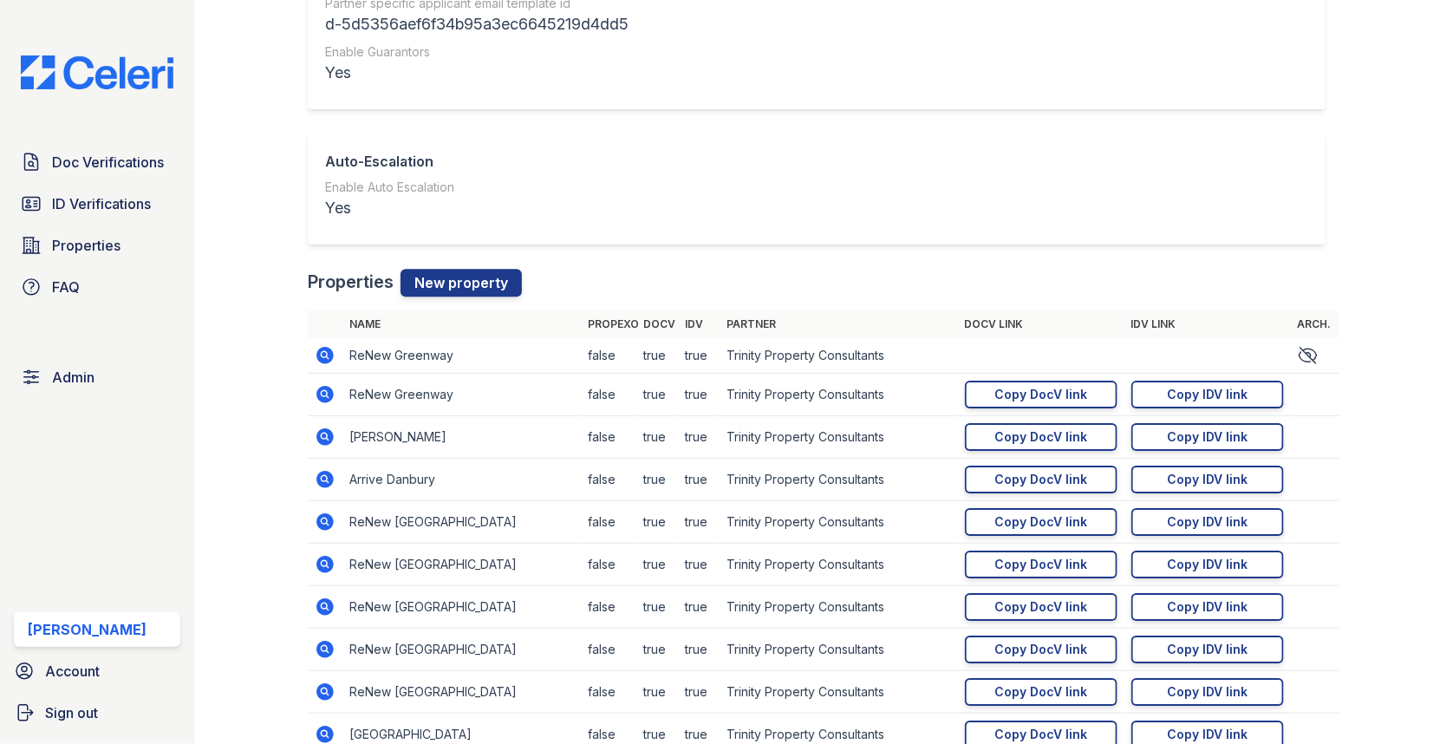
scroll to position [1806, 0]
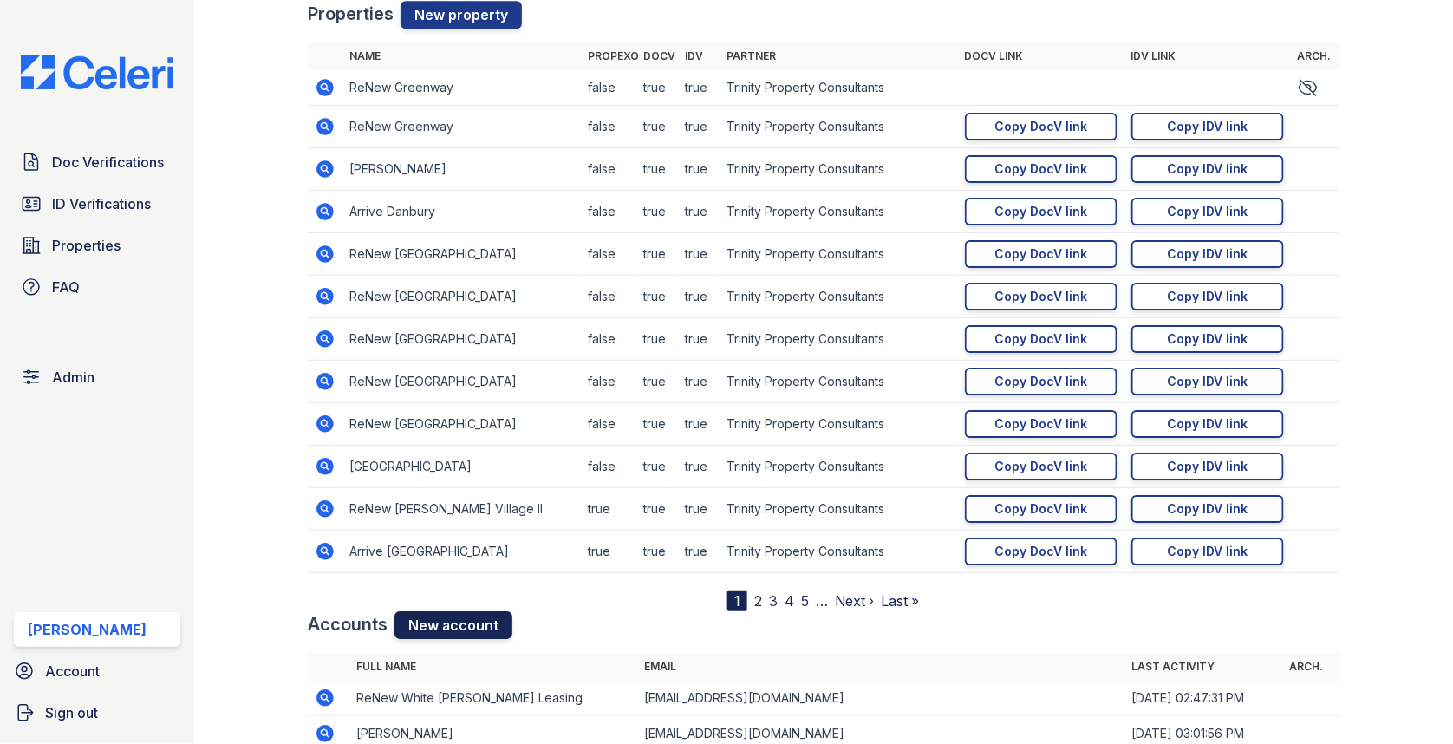
click at [425, 615] on link "New account" at bounding box center [453, 625] width 118 height 28
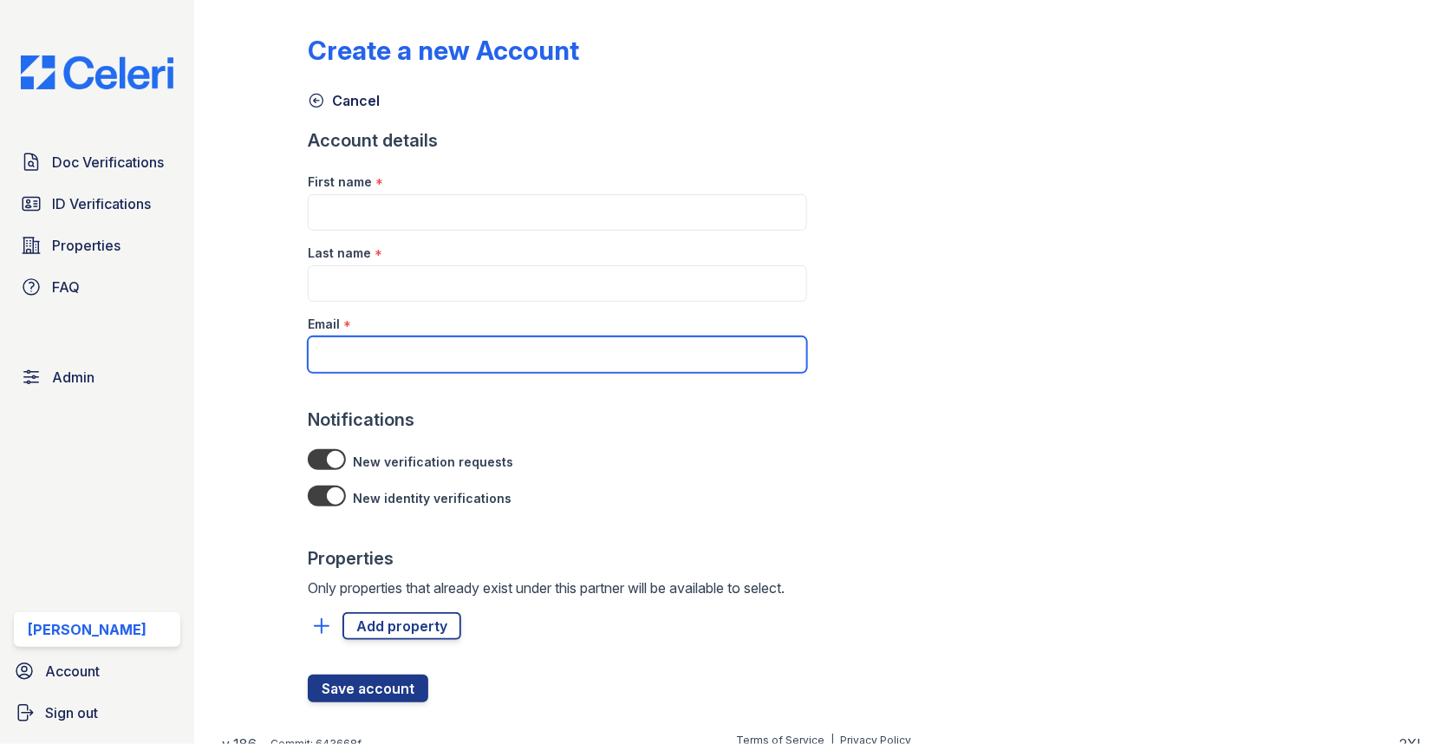
click at [420, 336] on input "Email" at bounding box center [557, 354] width 499 height 36
paste input "[EMAIL_ADDRESS][DOMAIN_NAME]"
type input "[EMAIL_ADDRESS][DOMAIN_NAME]"
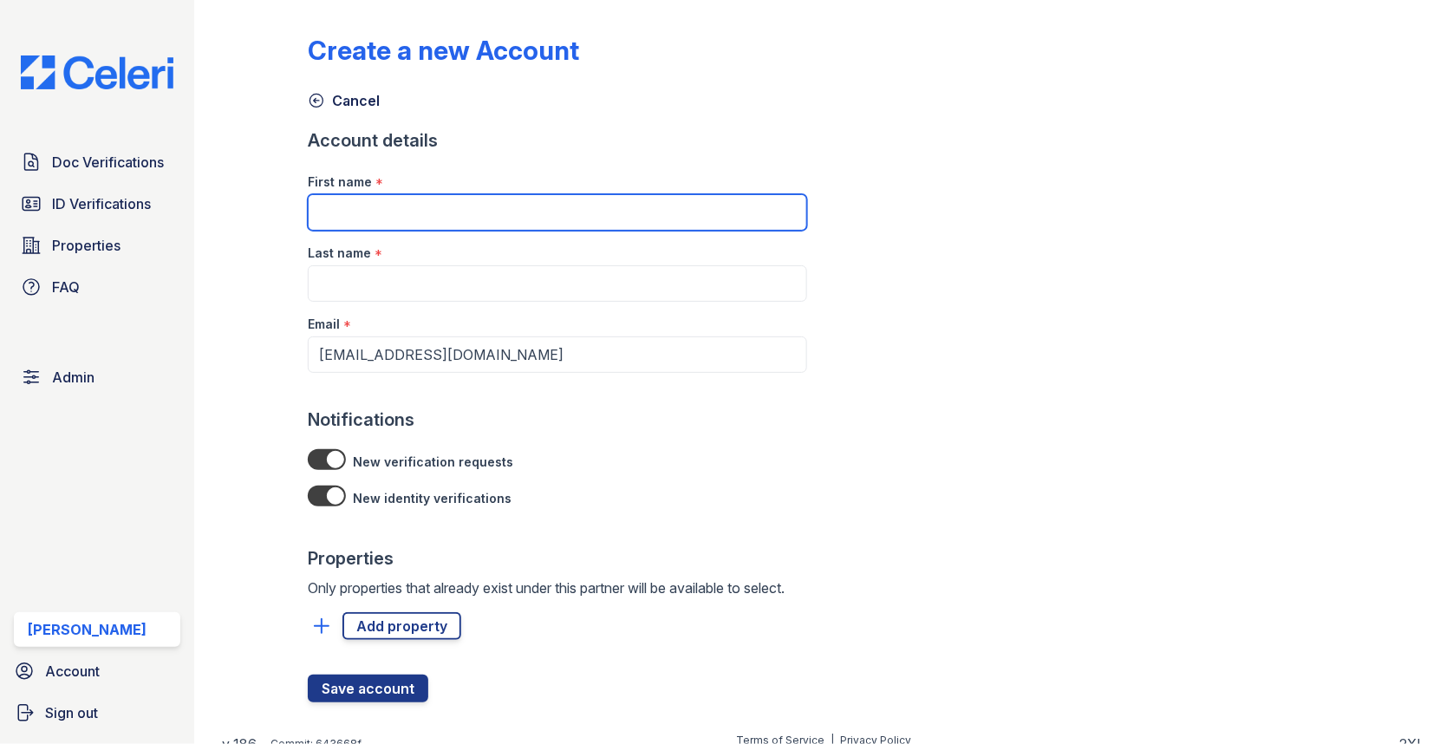
click at [431, 204] on input "First name" at bounding box center [557, 212] width 499 height 36
type input "[PERSON_NAME]"
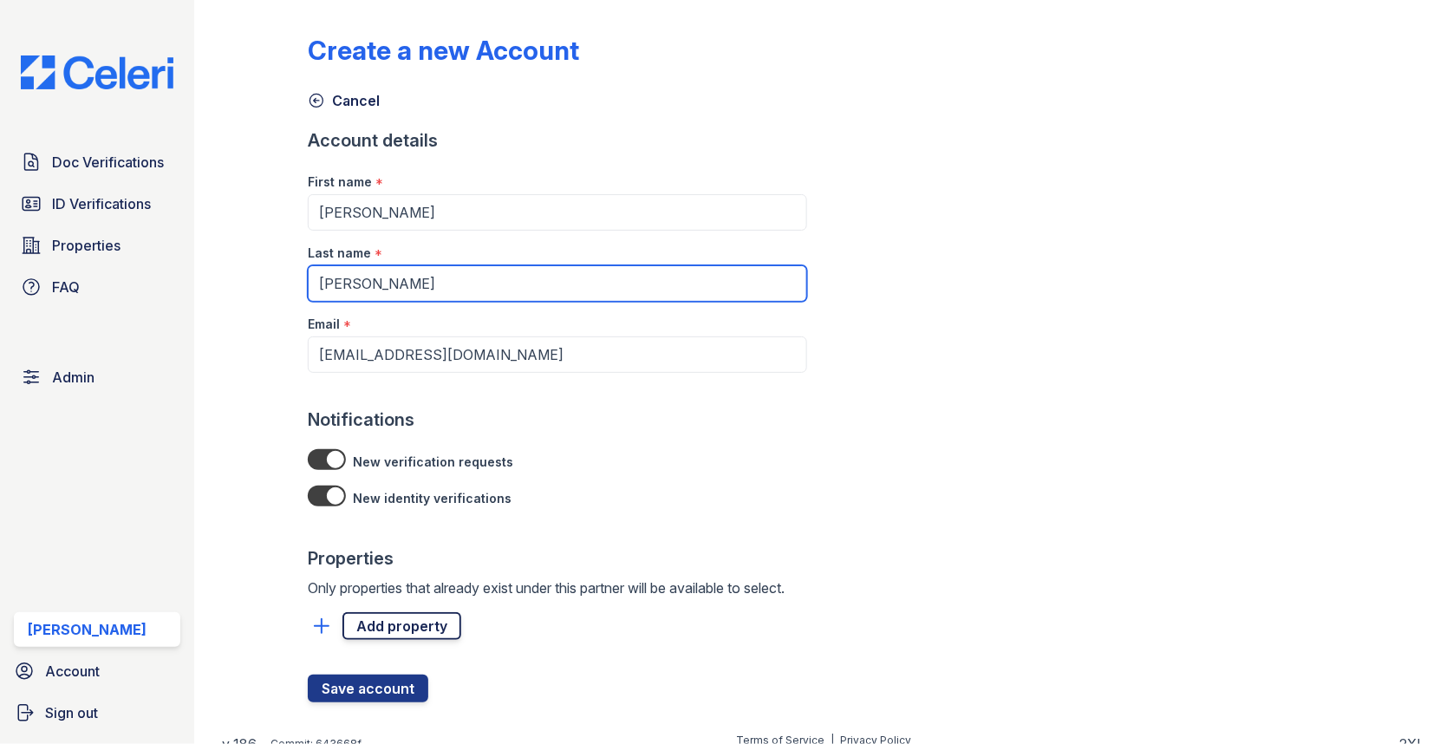
type input "[PERSON_NAME]"
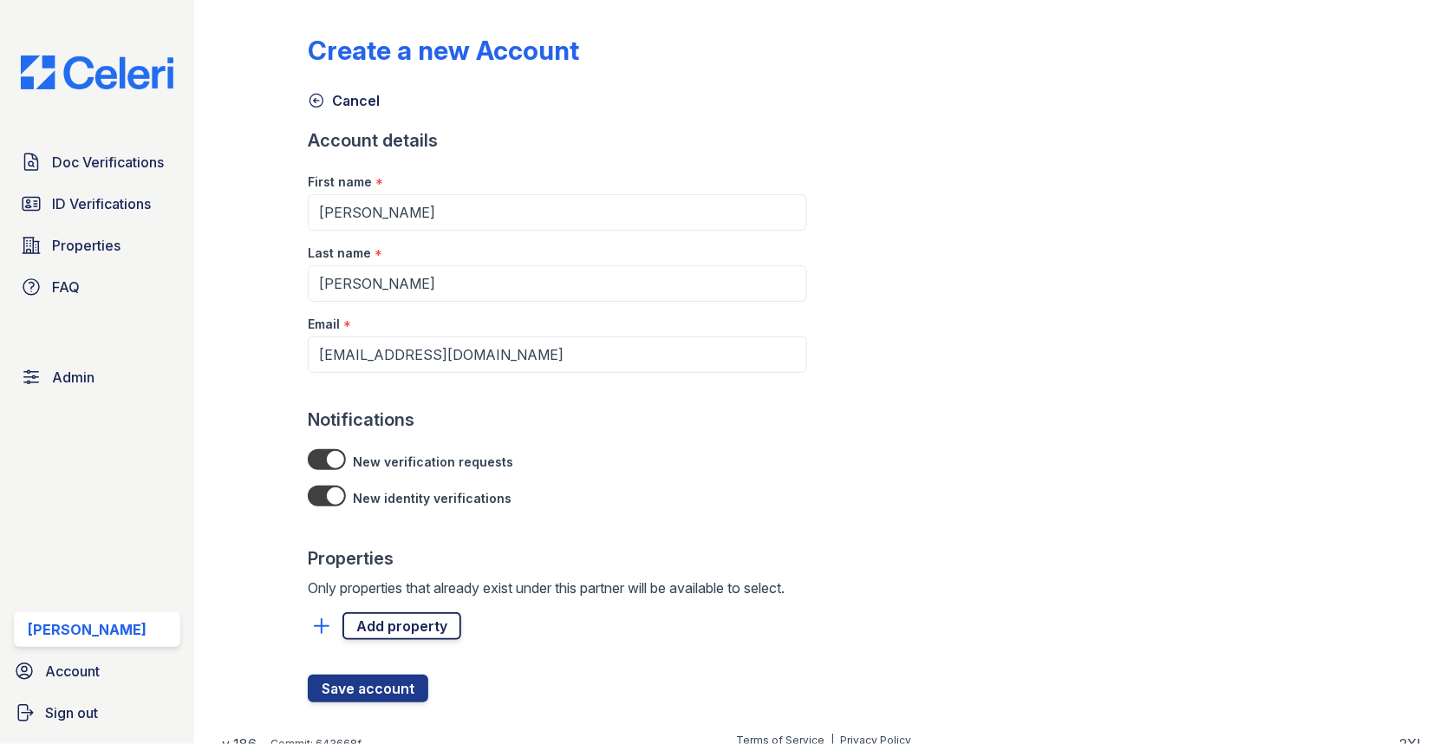
click at [402, 614] on link "Add property" at bounding box center [401, 626] width 119 height 28
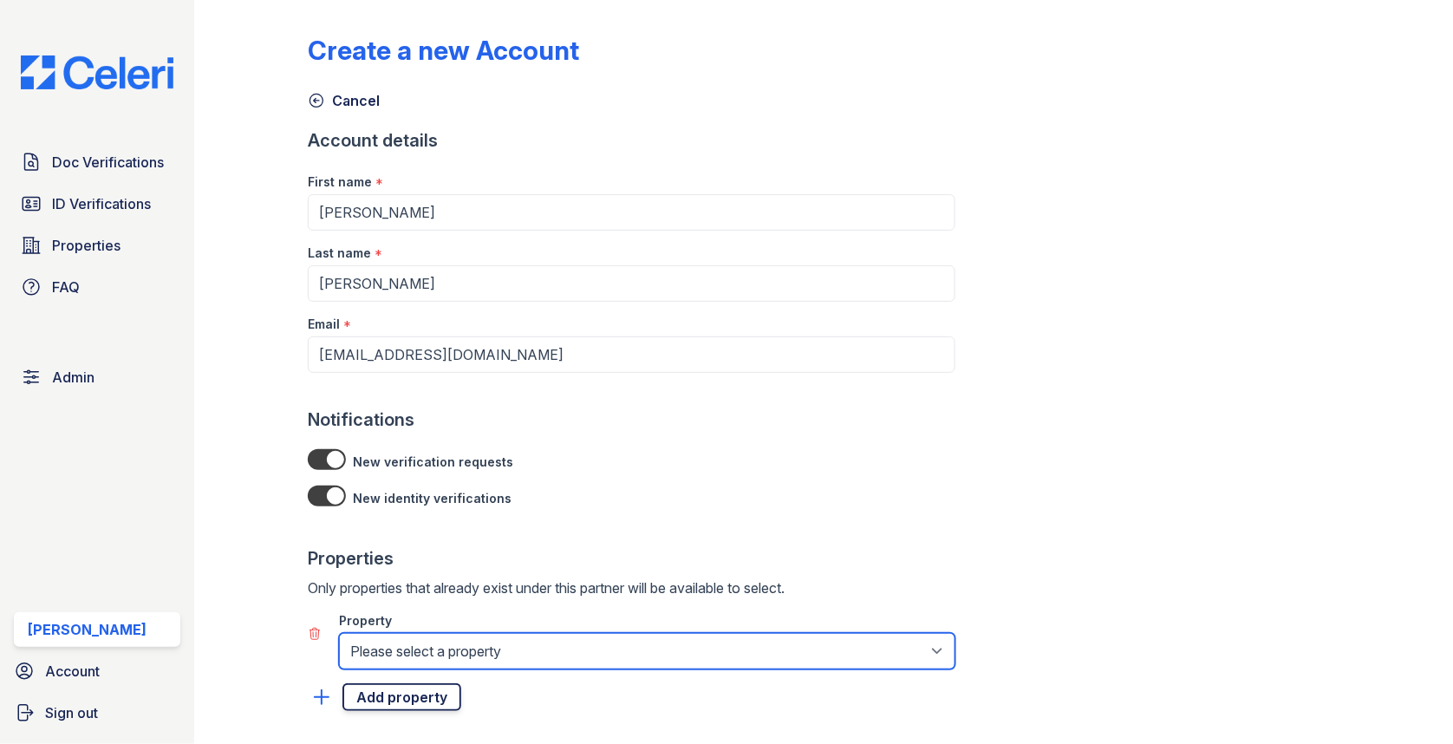
click at [402, 648] on select "Please select a property 888 at [GEOGRAPHIC_DATA] [GEOGRAPHIC_DATA][PERSON_NAME…" at bounding box center [647, 651] width 616 height 36
select select "79"
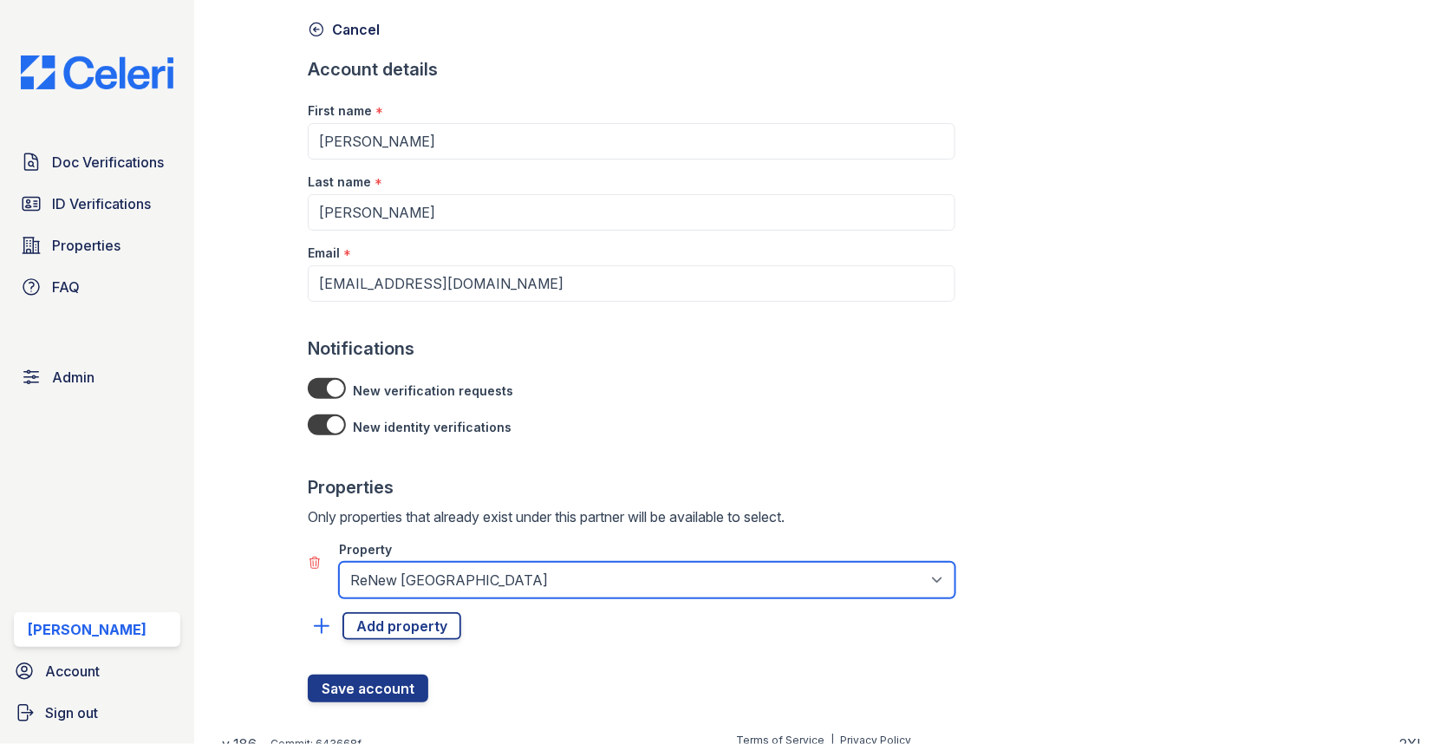
scroll to position [79, 0]
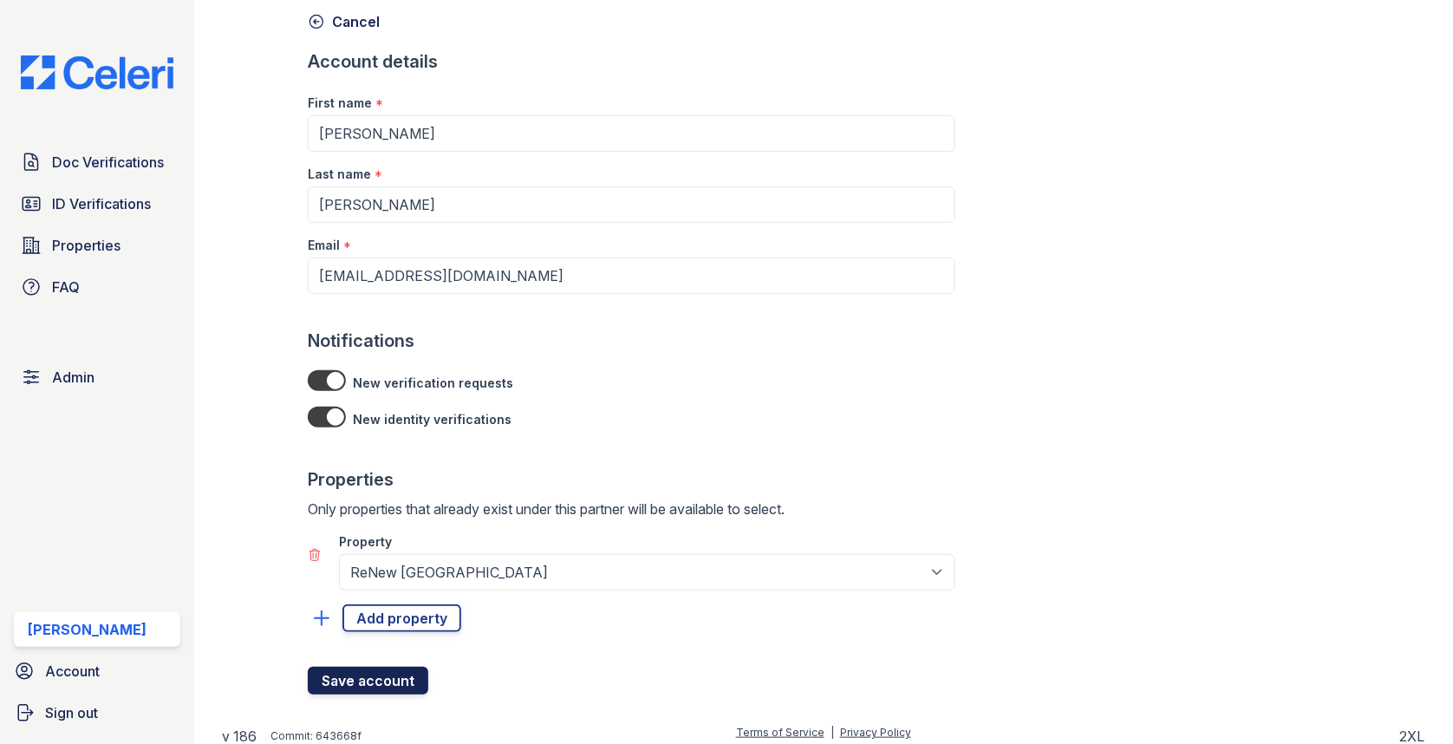
click at [398, 673] on button "Save account" at bounding box center [368, 681] width 121 height 28
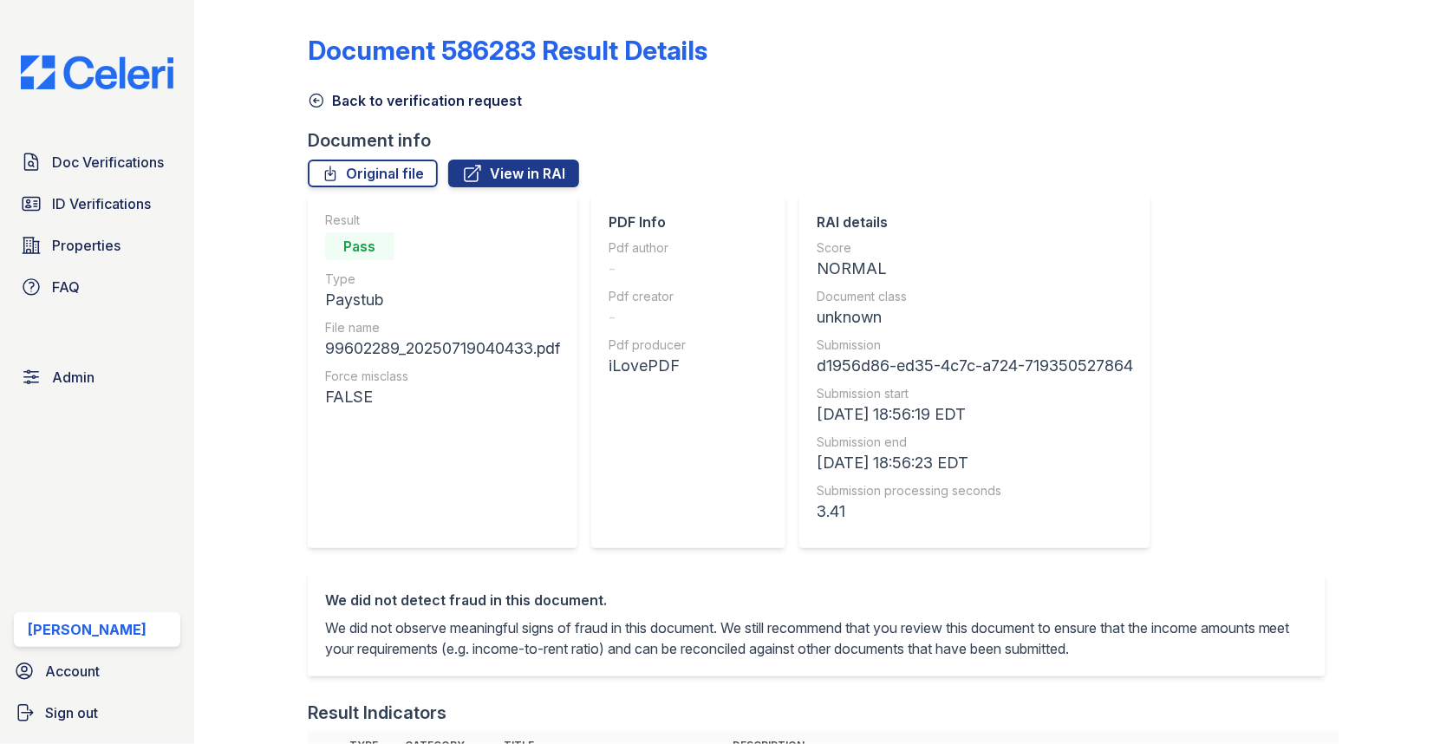
click at [356, 99] on link "Back to verification request" at bounding box center [415, 100] width 214 height 21
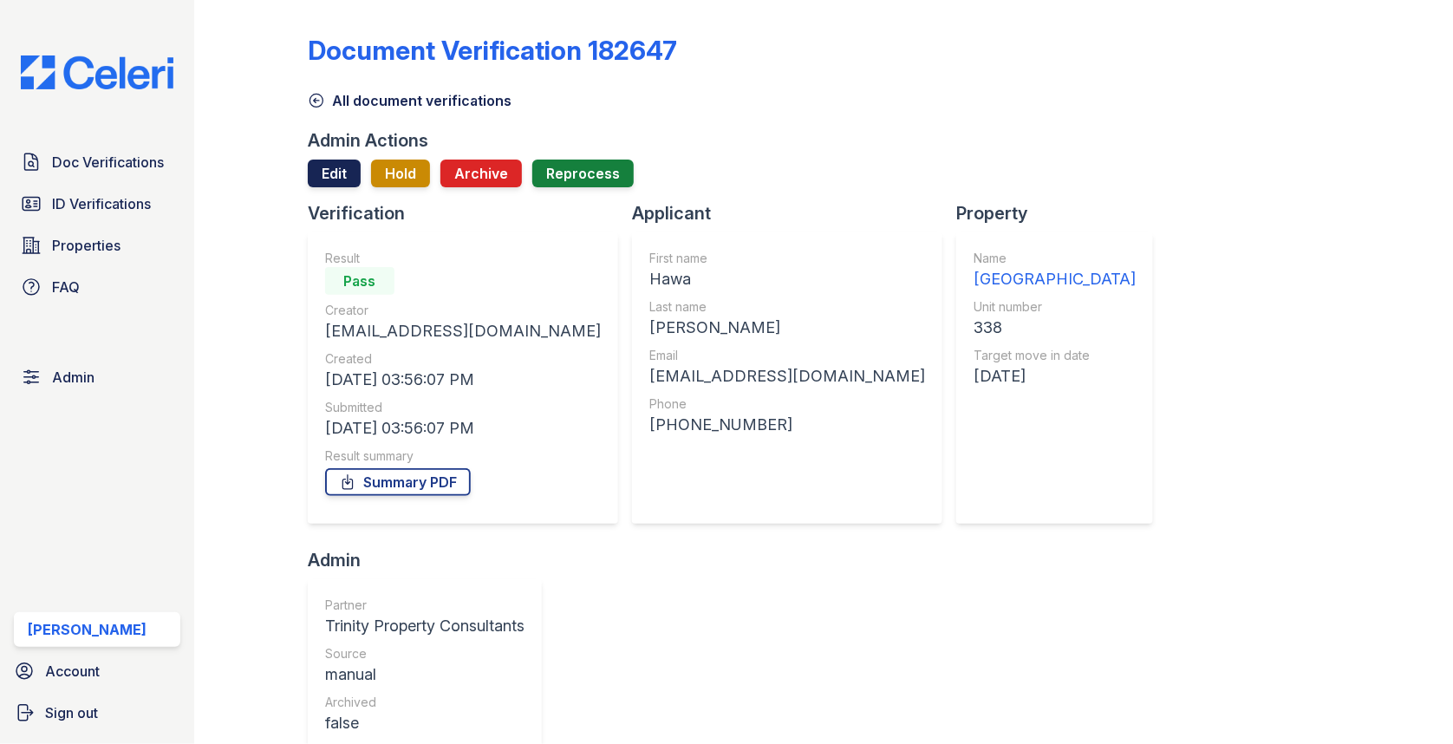
click at [339, 184] on link "Edit" at bounding box center [334, 174] width 53 height 28
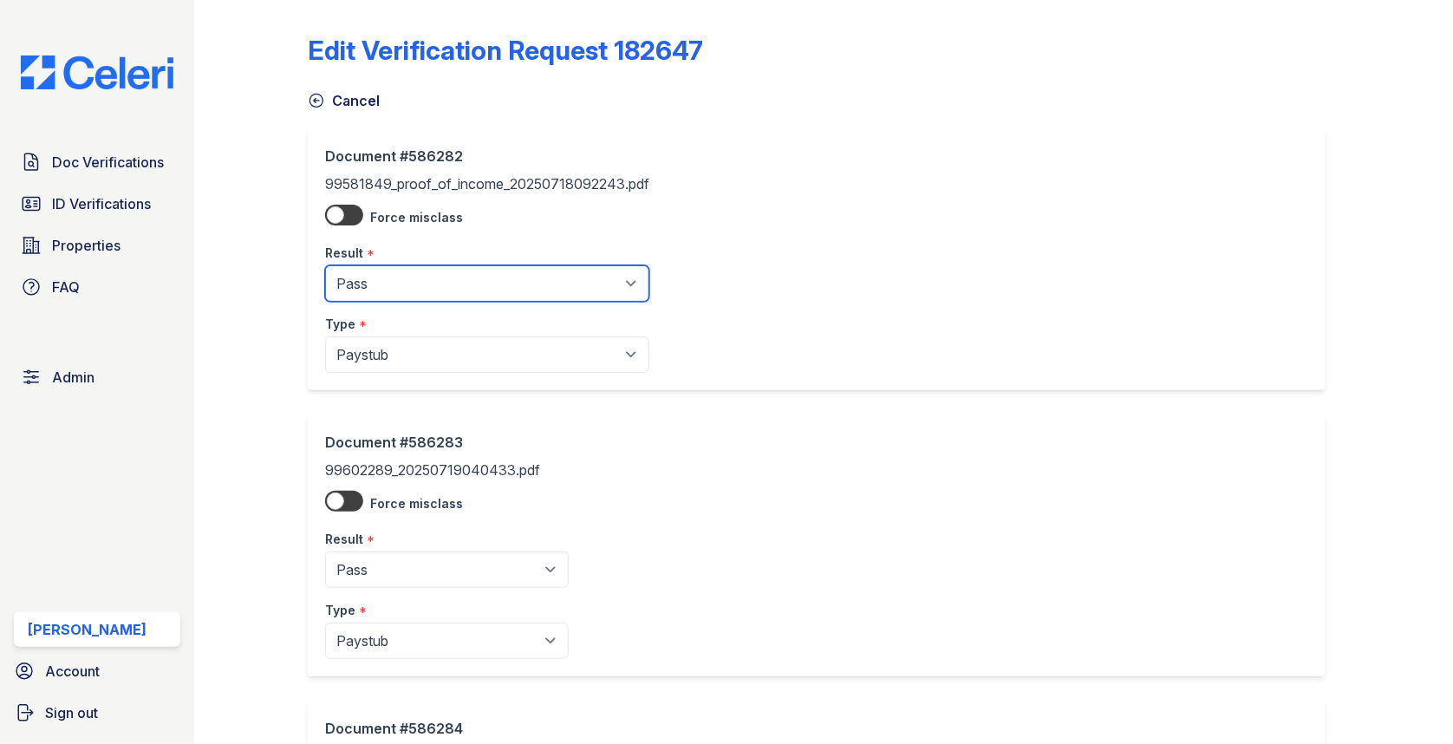
click at [358, 281] on select "Pending Sent Started Processing Pass Fail Caution Error N/A" at bounding box center [487, 283] width 324 height 36
select select "fail"
click at [368, 552] on select "Pending Sent Started Processing Pass Fail Caution Error N/A" at bounding box center [447, 569] width 244 height 36
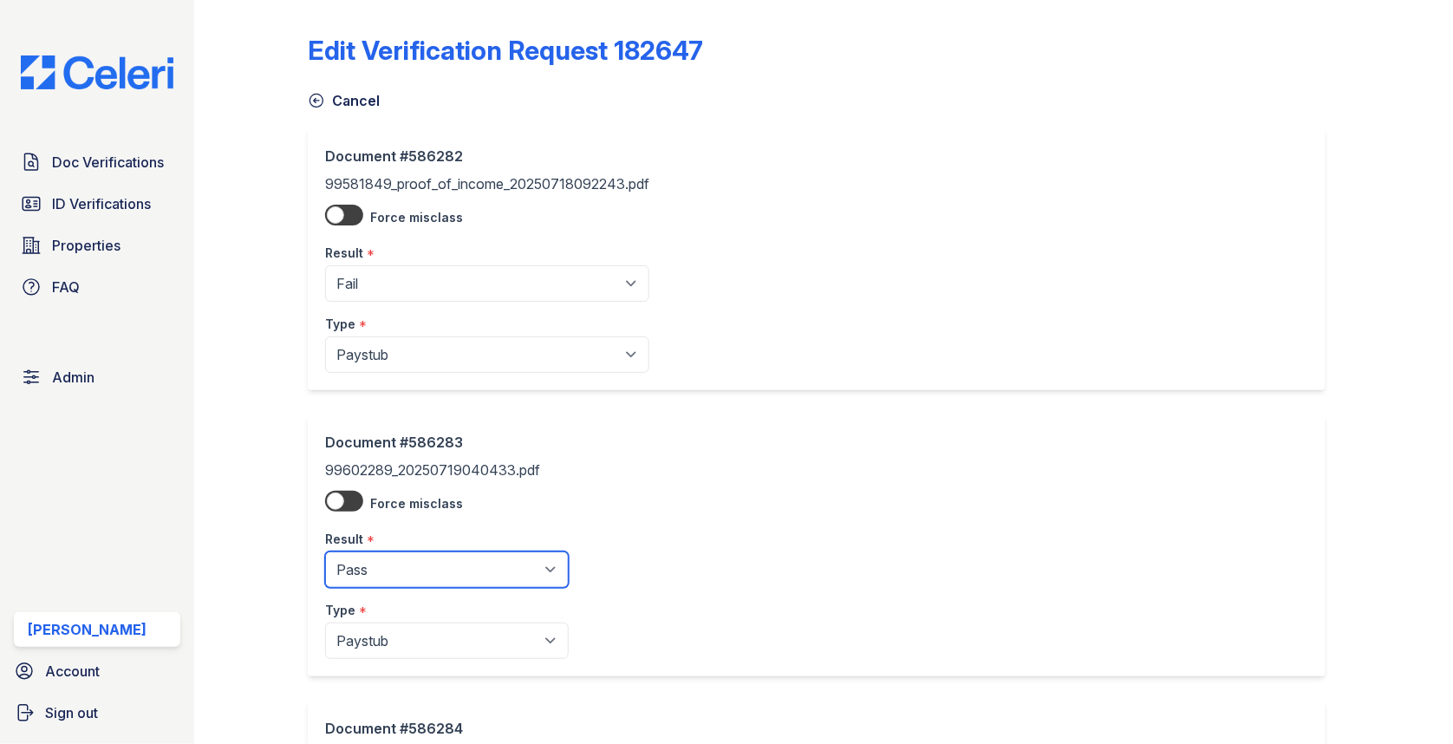
select select "fail"
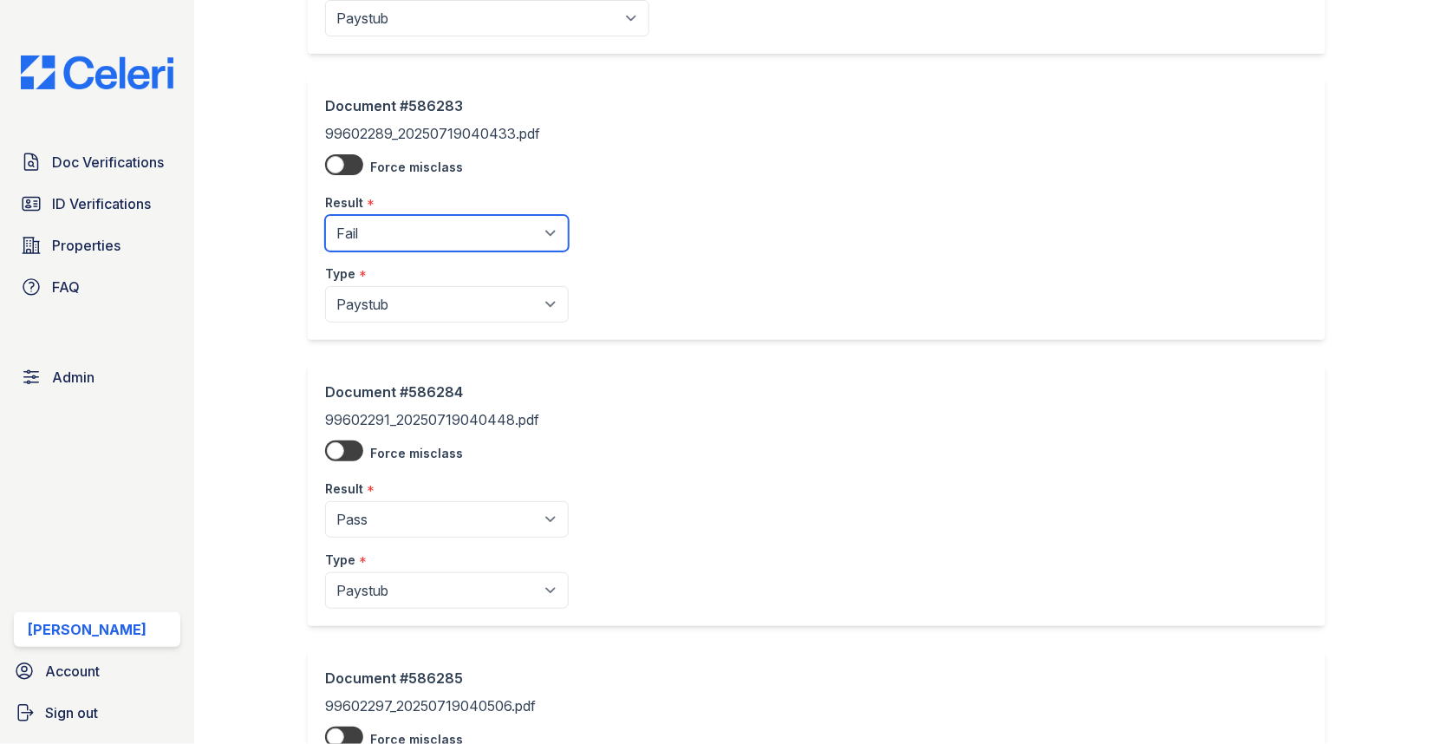
scroll to position [401, 0]
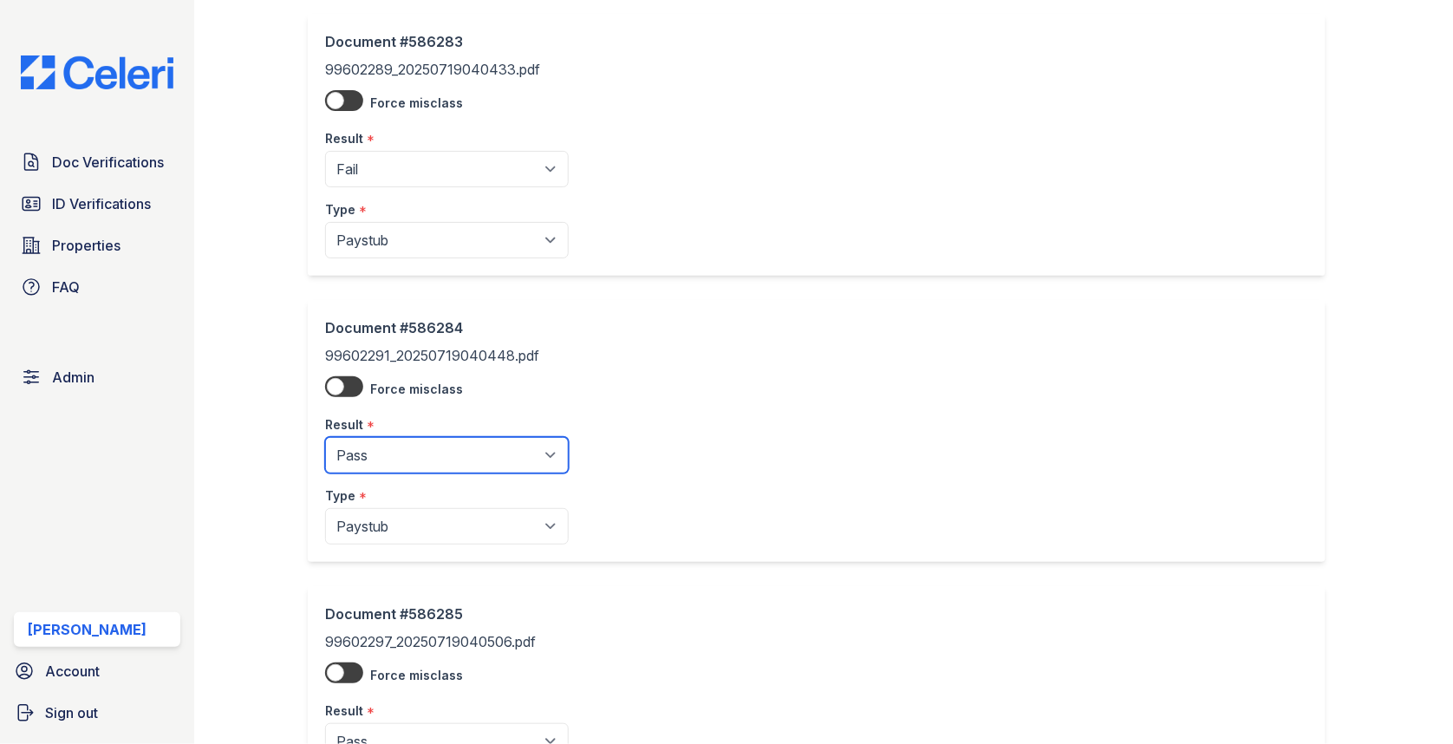
click at [381, 450] on select "Pending Sent Started Processing Pass Fail Caution Error N/A" at bounding box center [447, 455] width 244 height 36
select select "fail"
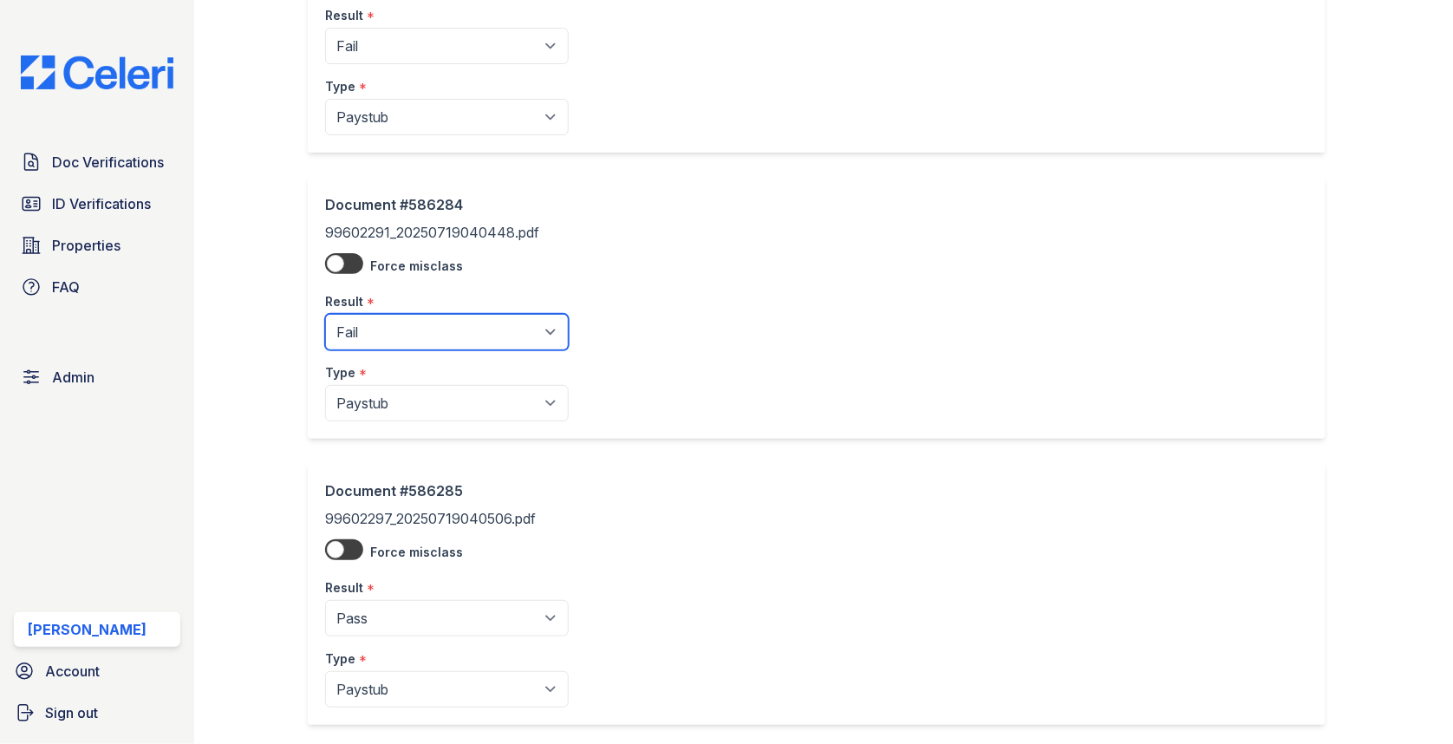
scroll to position [556, 0]
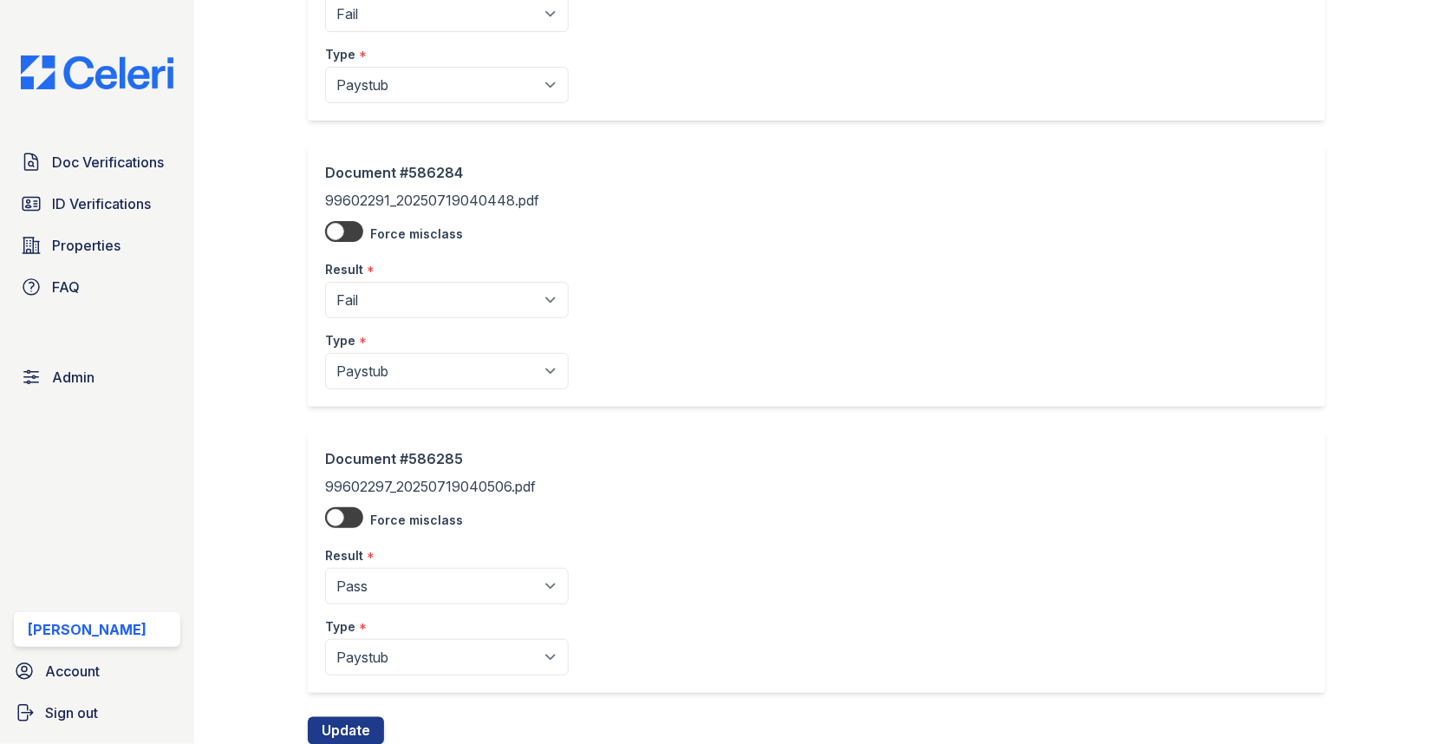
click at [397, 596] on select "Pending Sent Started Processing Pass Fail Caution Error N/A" at bounding box center [447, 586] width 244 height 36
select select "fail"
click at [345, 736] on button "Update" at bounding box center [346, 731] width 76 height 28
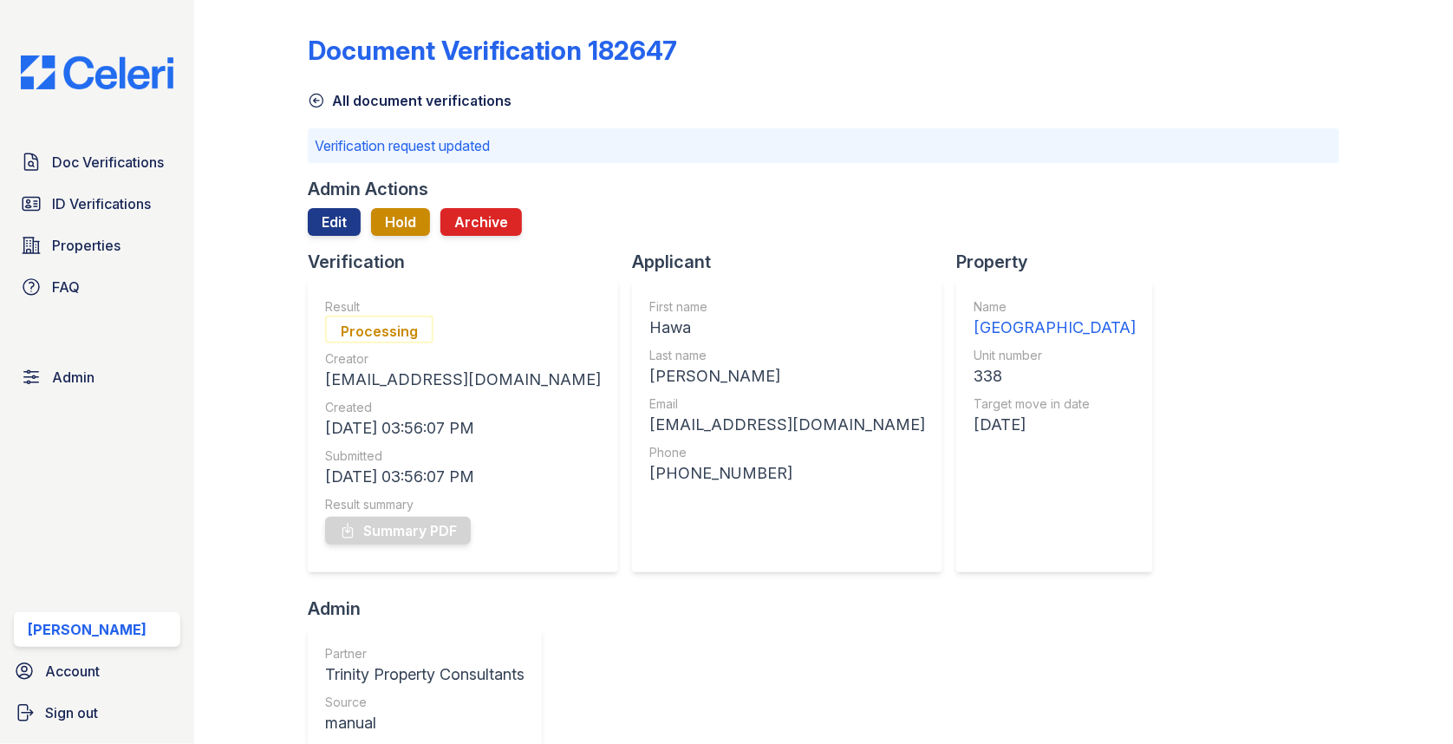
click at [393, 240] on div at bounding box center [824, 243] width 1032 height 14
click at [395, 208] on button "Hold" at bounding box center [400, 222] width 59 height 28
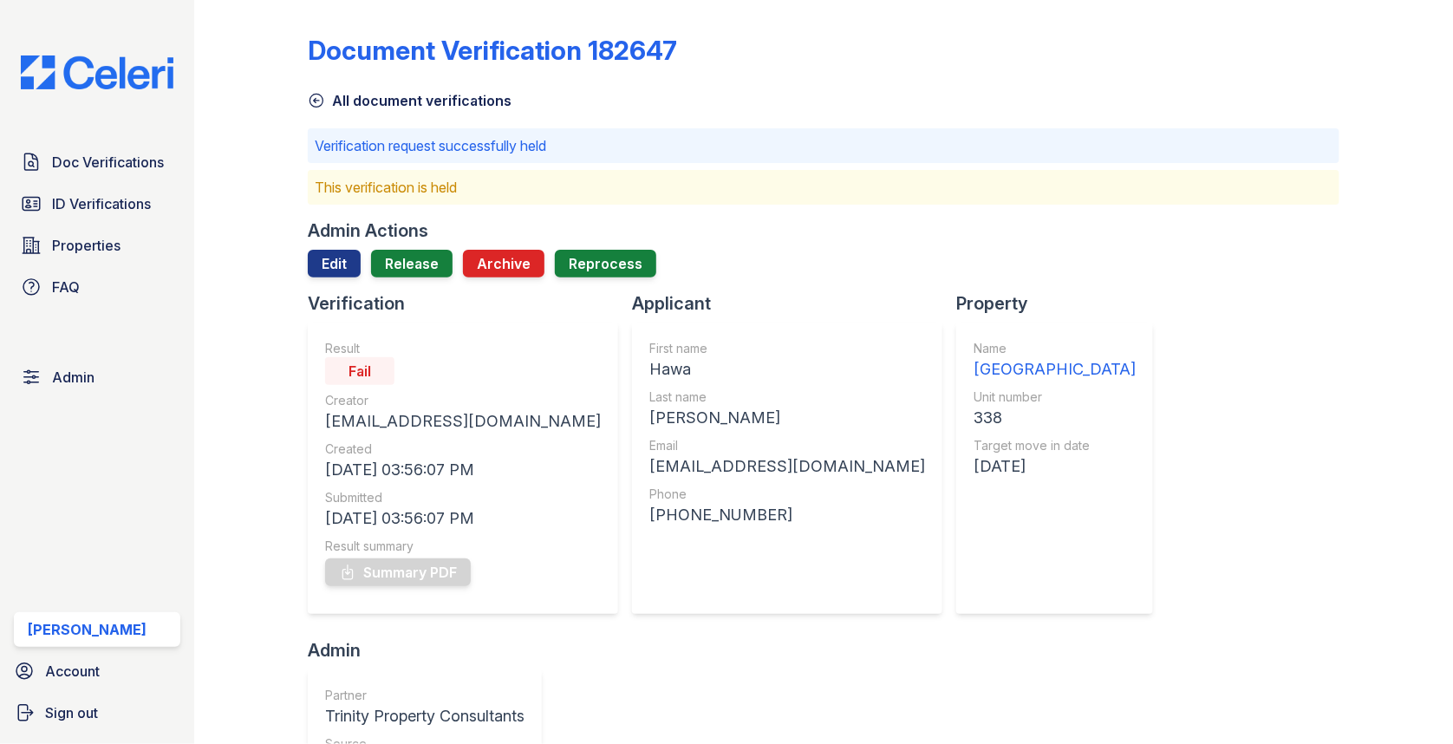
click at [384, 292] on div "Verification" at bounding box center [470, 303] width 324 height 24
click at [388, 257] on link "Release" at bounding box center [411, 264] width 81 height 28
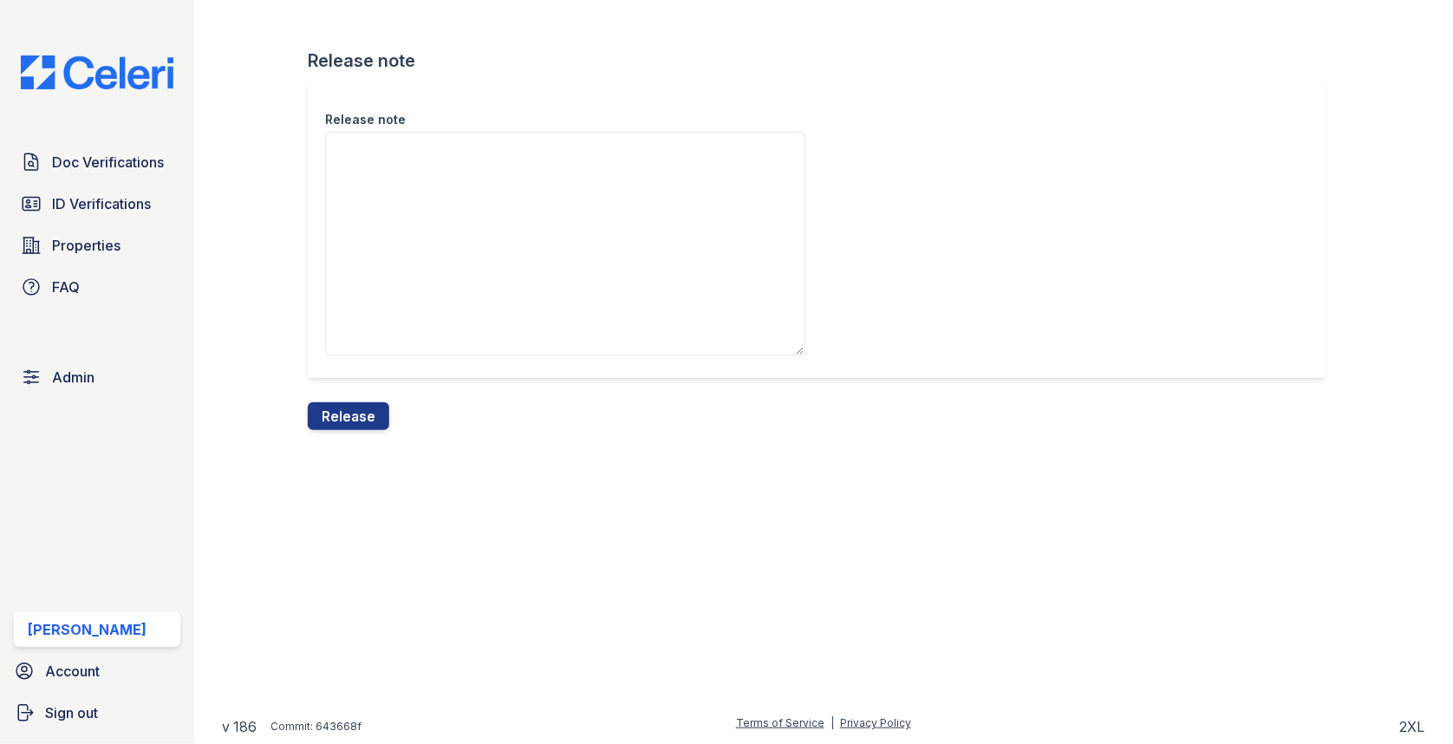
click at [388, 290] on textarea "Release note" at bounding box center [565, 244] width 480 height 224
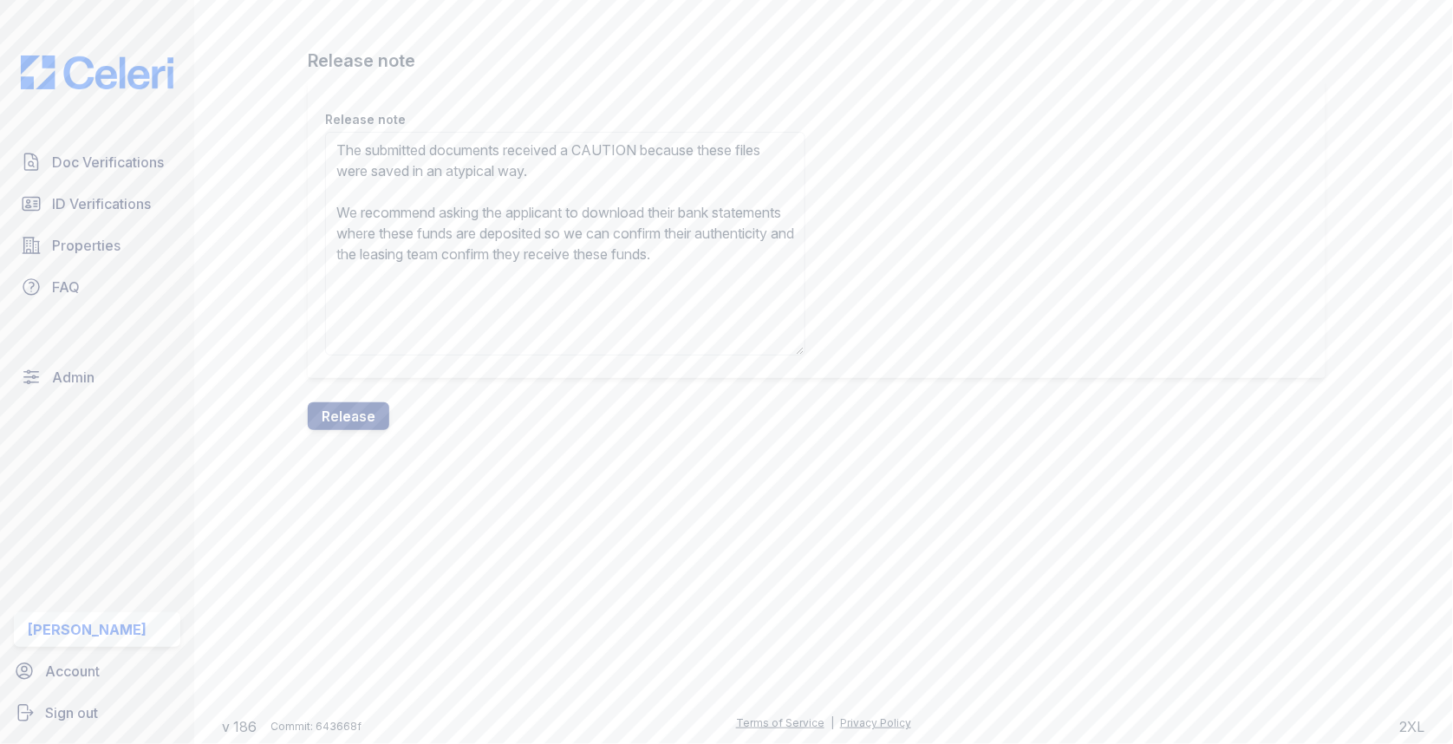
click at [628, 155] on textarea "The submitted documents received a CAUTION because these files were saved in an…" at bounding box center [565, 244] width 480 height 224
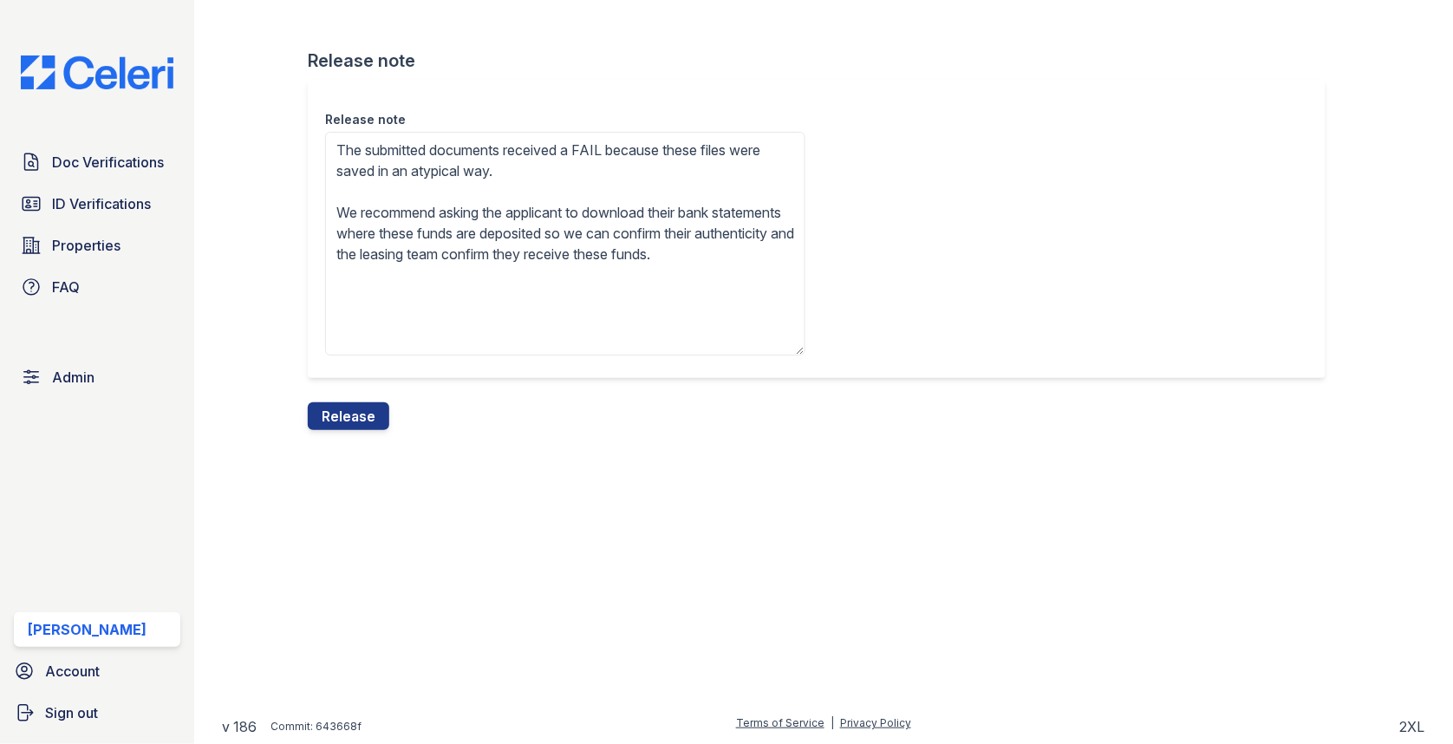
drag, startPoint x: 468, startPoint y: 170, endPoint x: 669, endPoint y: 177, distance: 201.2
click at [669, 177] on textarea "The submitted documents received a FAIL because these files were saved in an at…" at bounding box center [565, 244] width 480 height 224
type textarea "The submitted documents received a FAIL because these files were saved in iLove…"
click at [352, 398] on div "Release note The submitted documents received a FAIL because these files were s…" at bounding box center [824, 241] width 1032 height 322
click at [352, 409] on button "Release" at bounding box center [348, 416] width 81 height 28
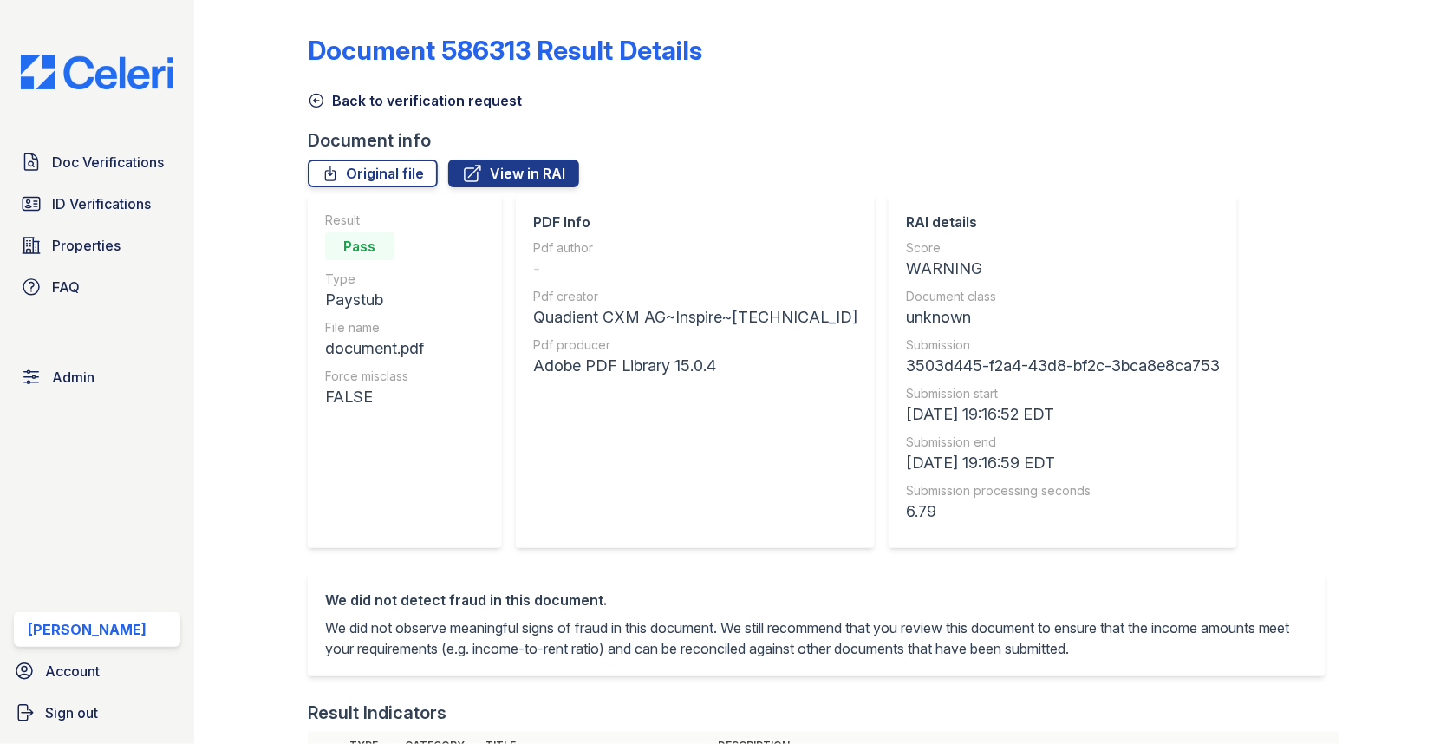
click at [414, 109] on link "Back to verification request" at bounding box center [415, 100] width 214 height 21
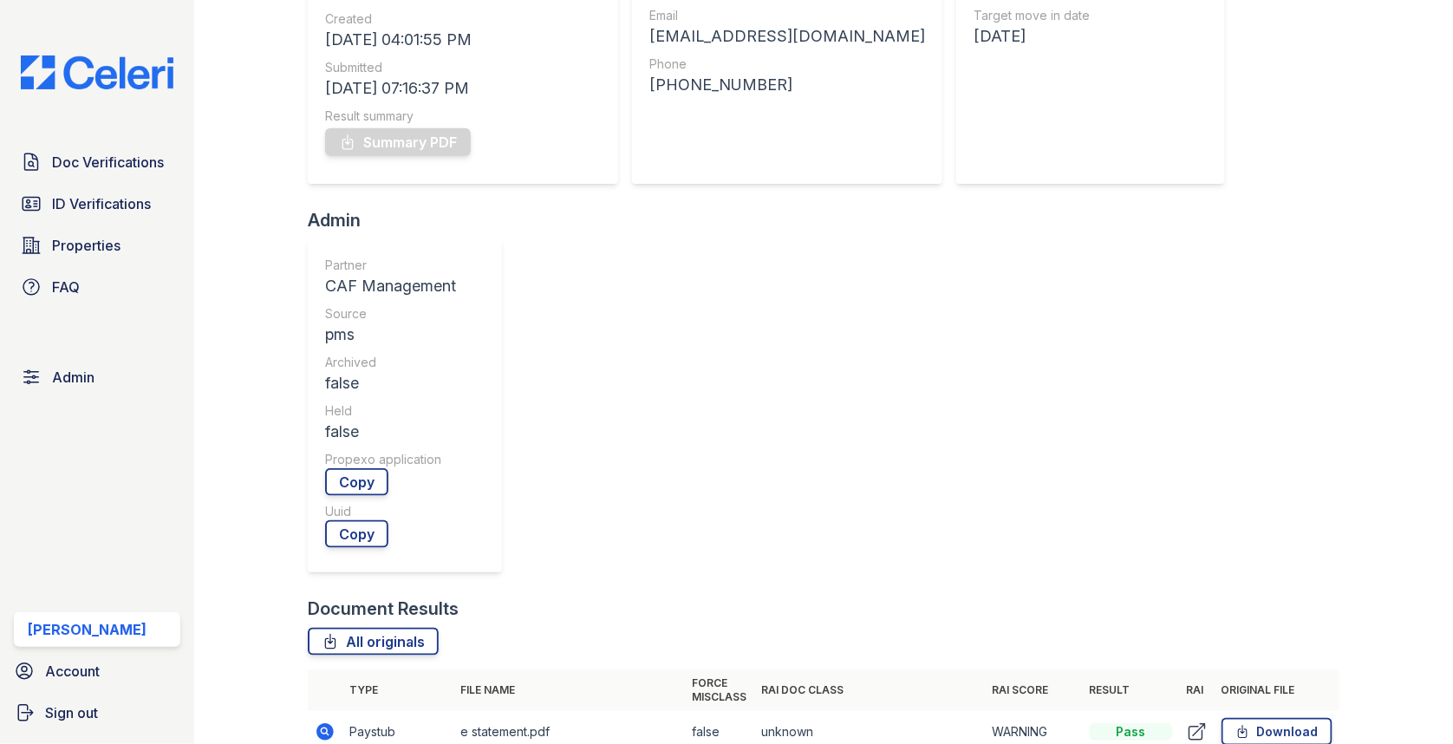
scroll to position [20, 0]
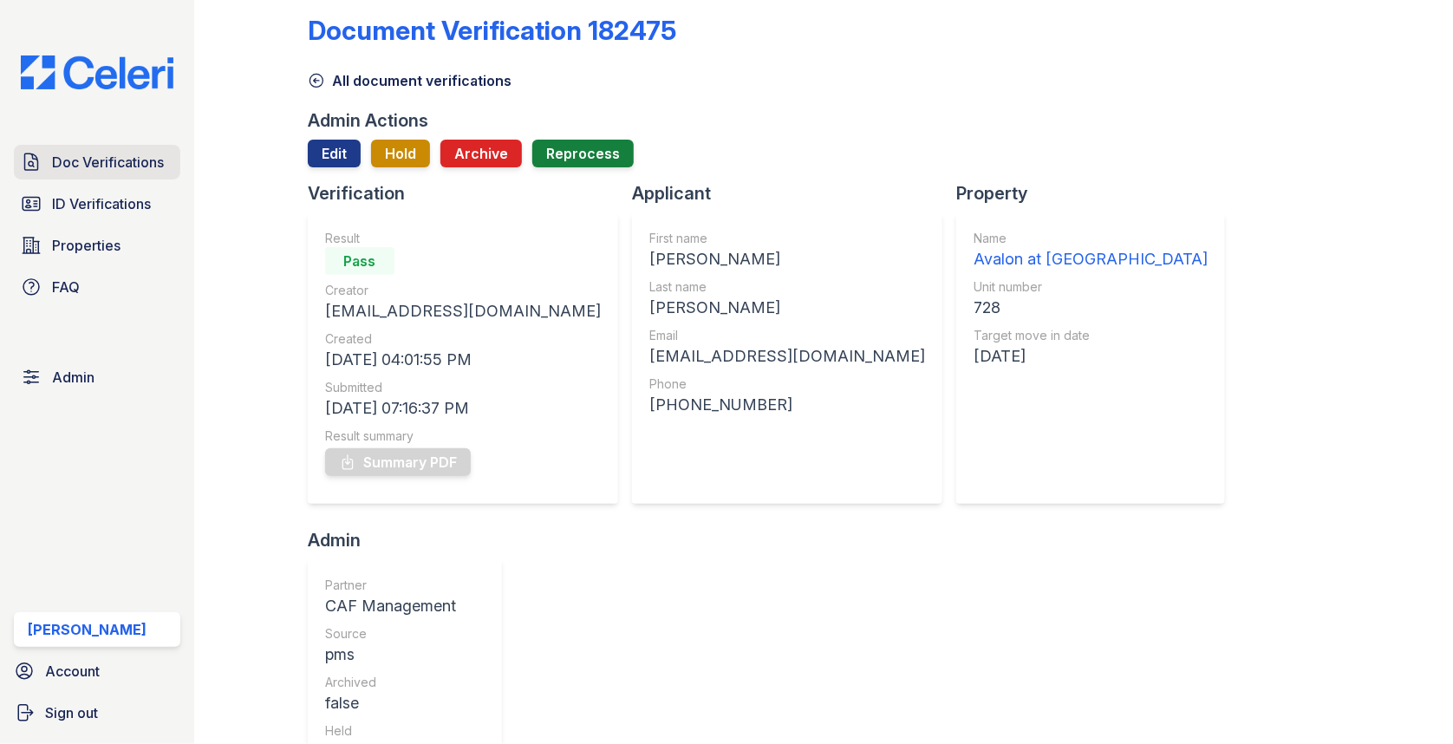
click at [118, 160] on span "Doc Verifications" at bounding box center [108, 162] width 112 height 21
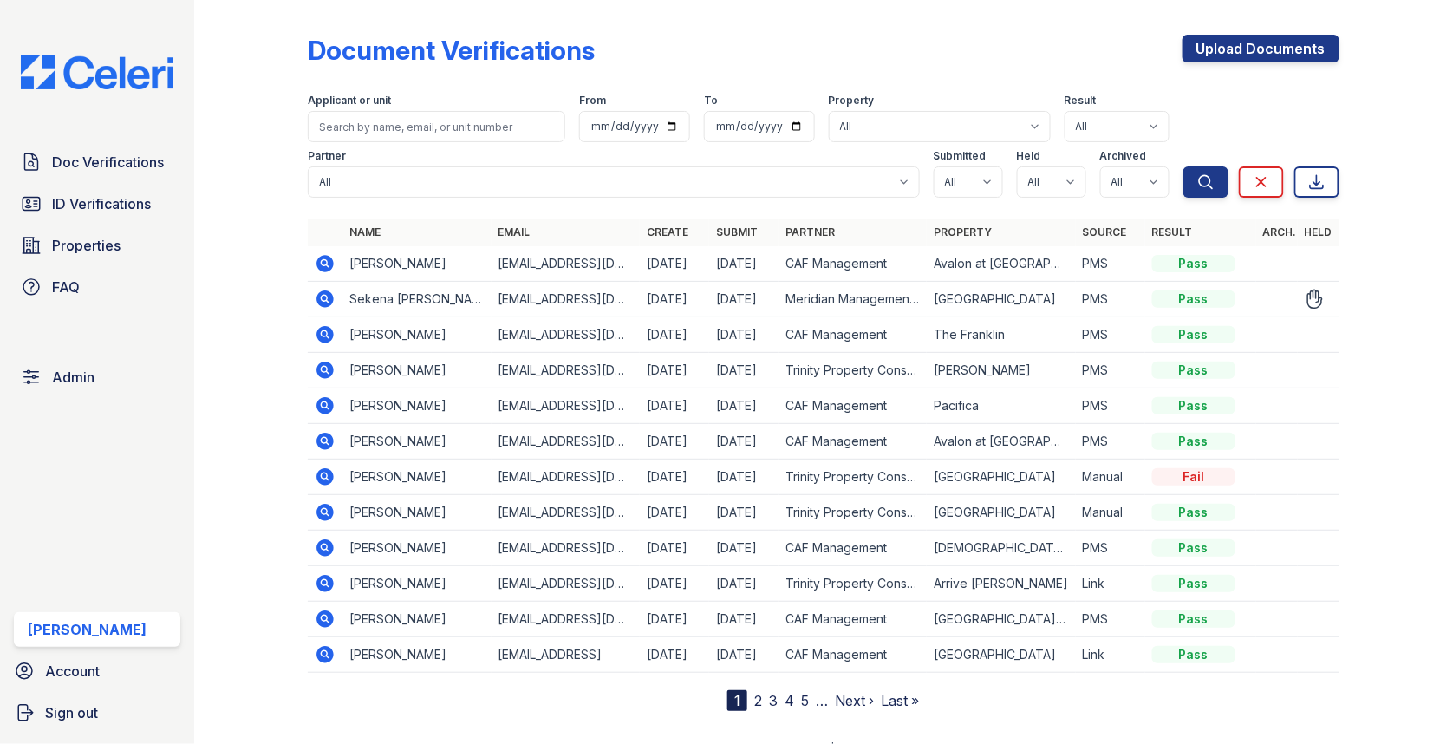
click at [320, 294] on icon at bounding box center [324, 298] width 17 height 17
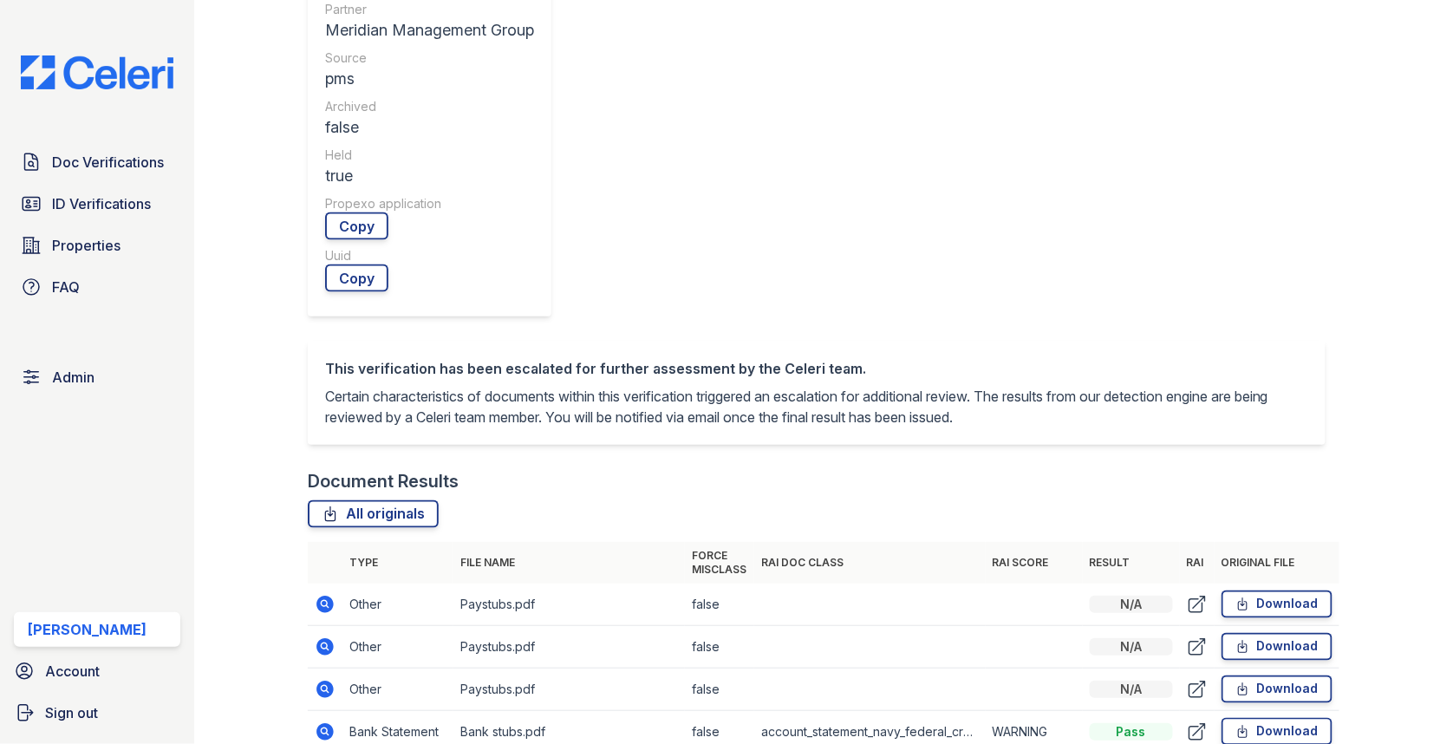
scroll to position [760, 0]
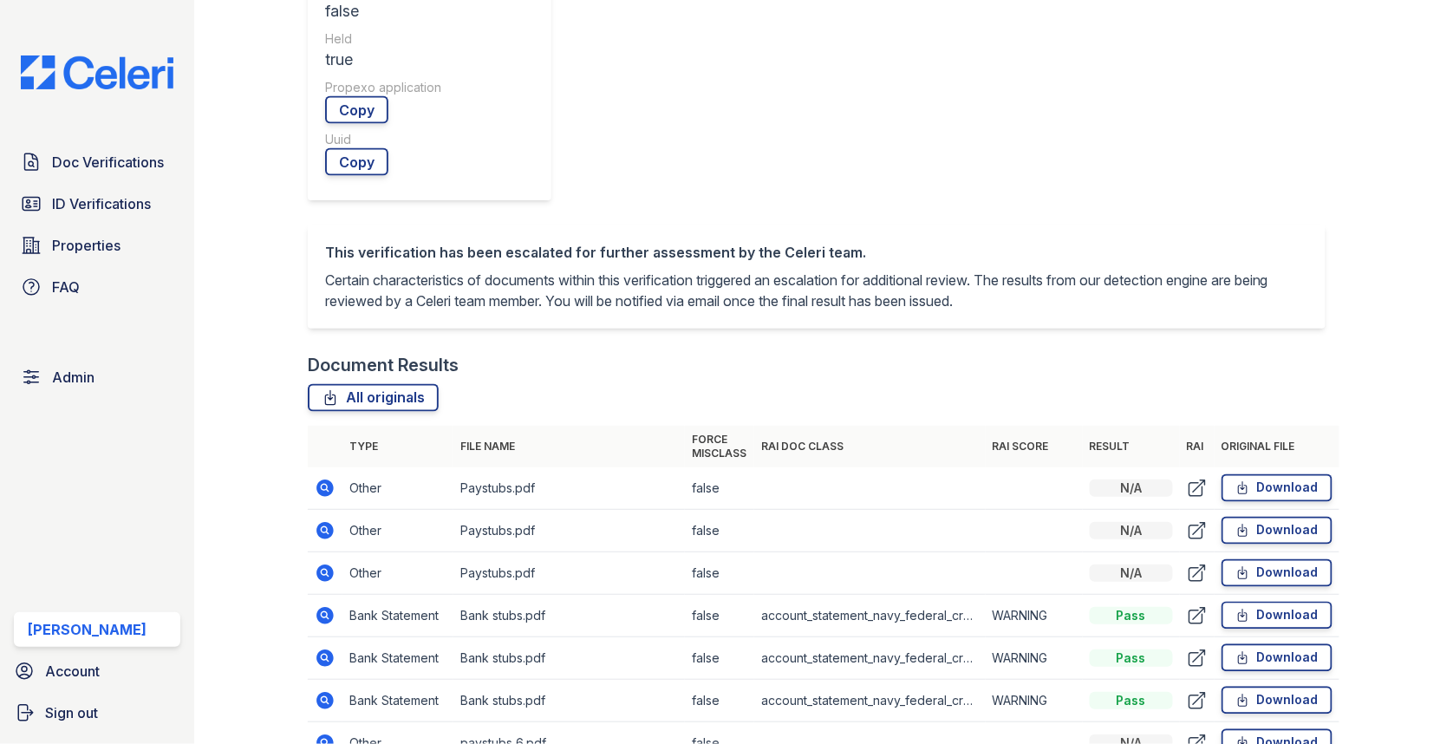
click at [323, 605] on icon at bounding box center [325, 615] width 21 height 21
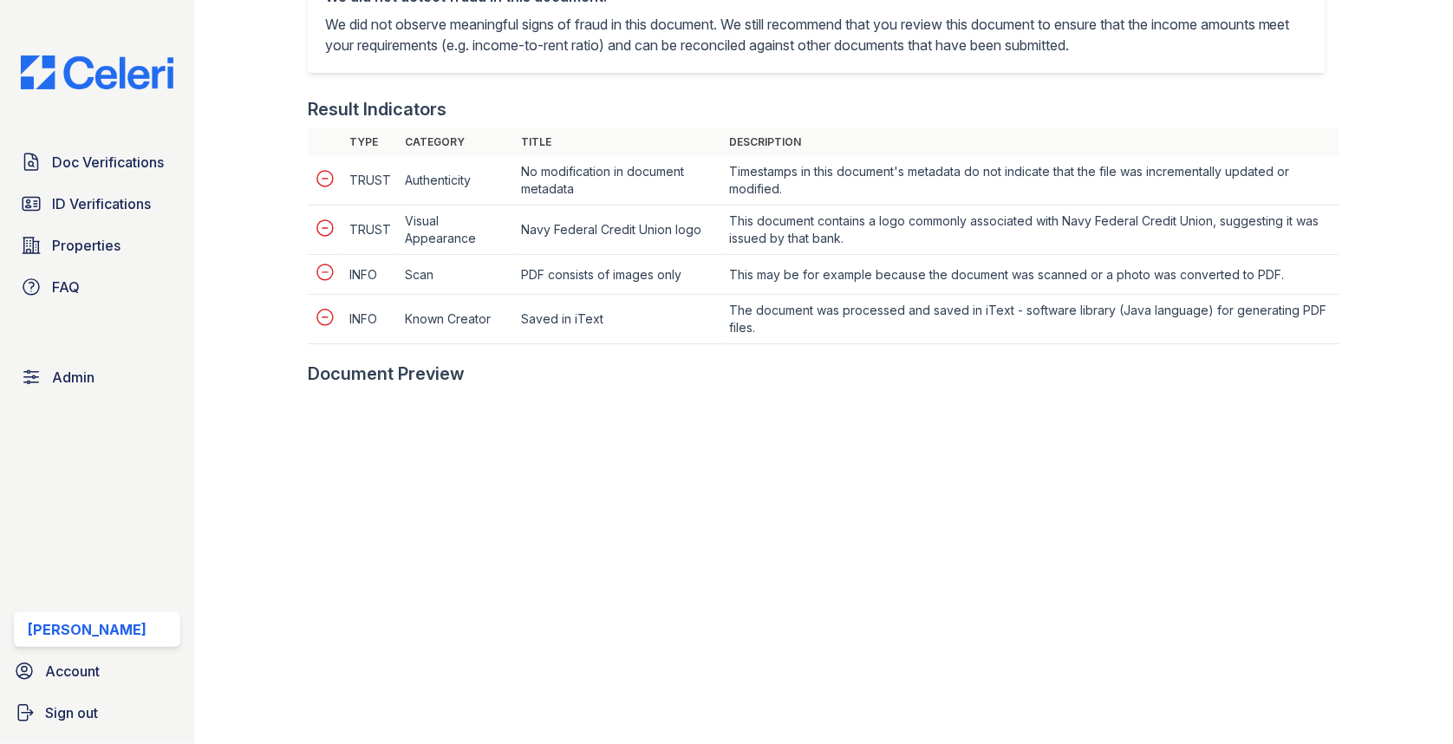
scroll to position [926, 0]
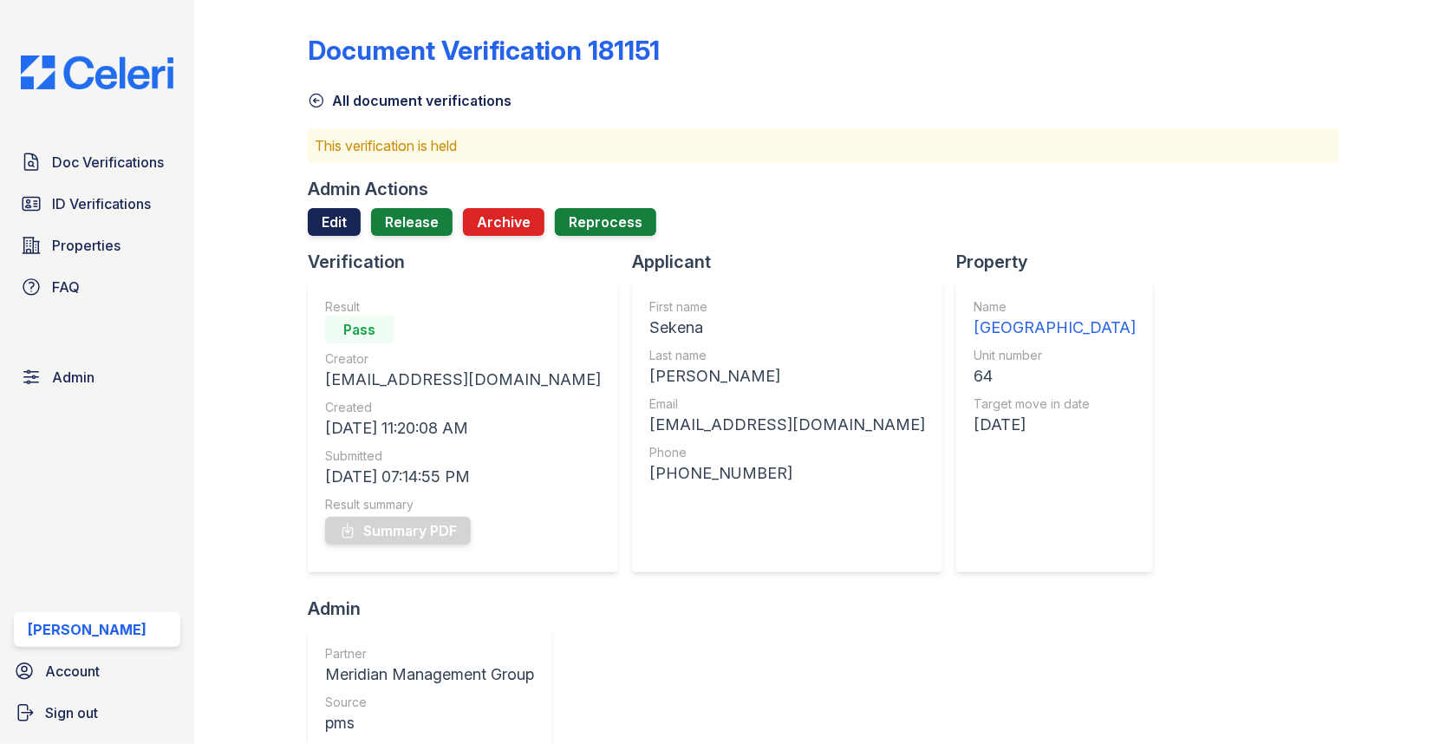
click at [344, 224] on link "Edit" at bounding box center [334, 222] width 53 height 28
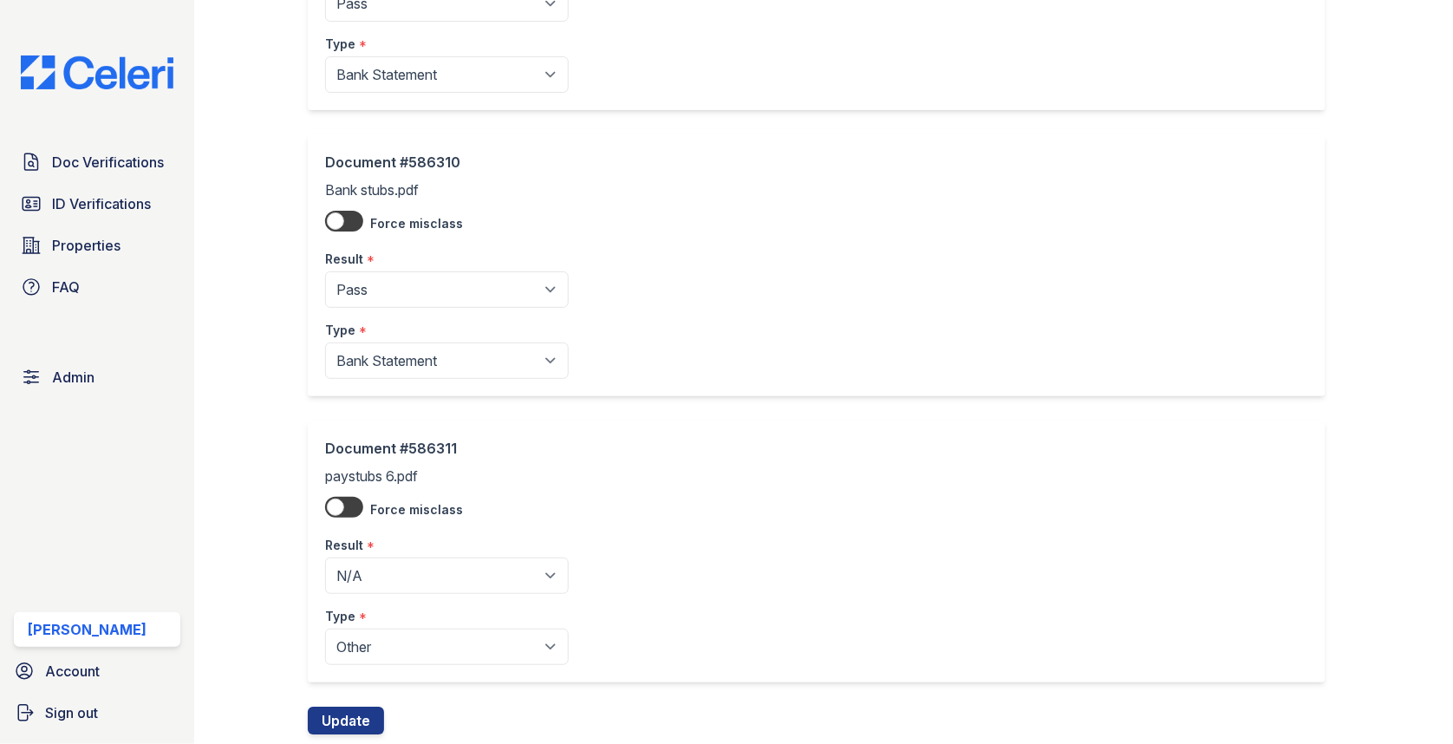
scroll to position [1463, 0]
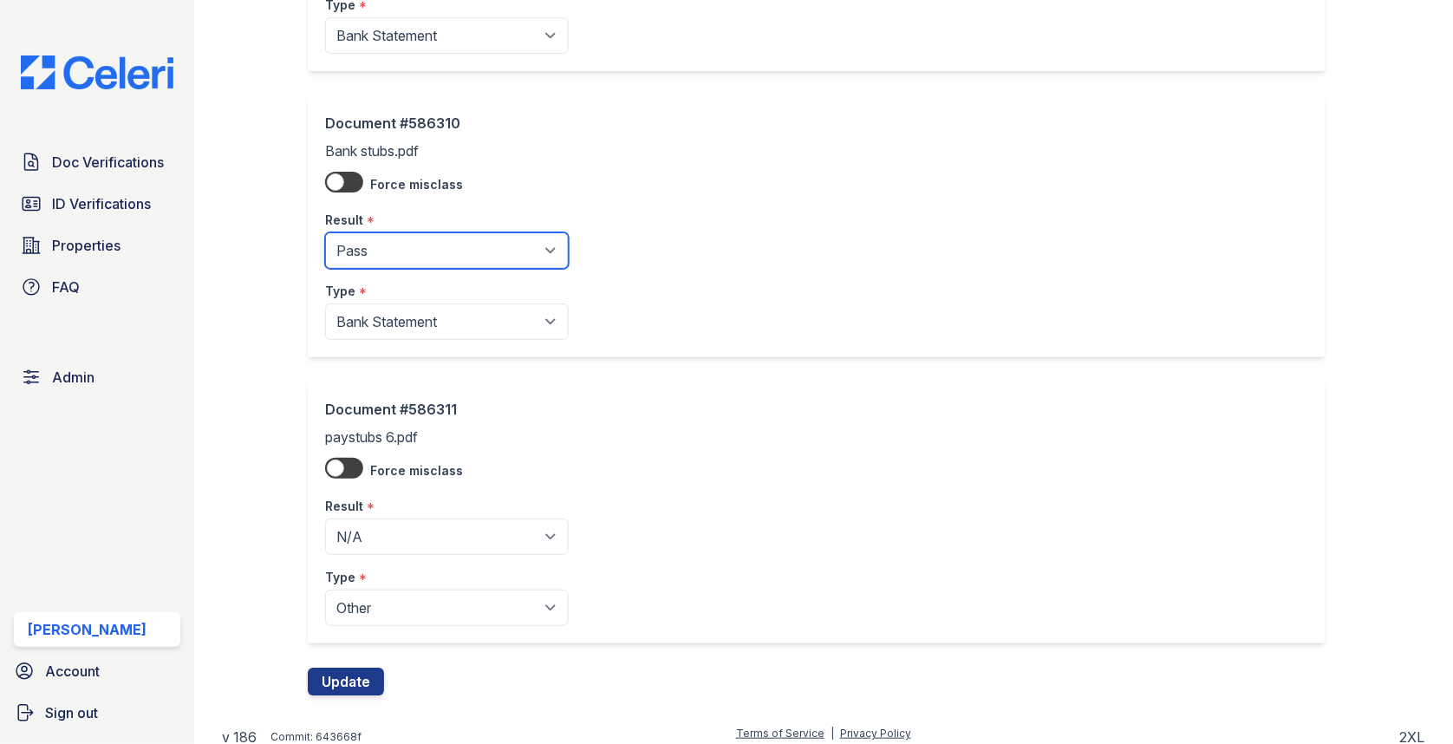
click at [399, 239] on select "Pending Sent Started Processing Pass Fail Caution Error N/A" at bounding box center [447, 250] width 244 height 36
select select "fail"
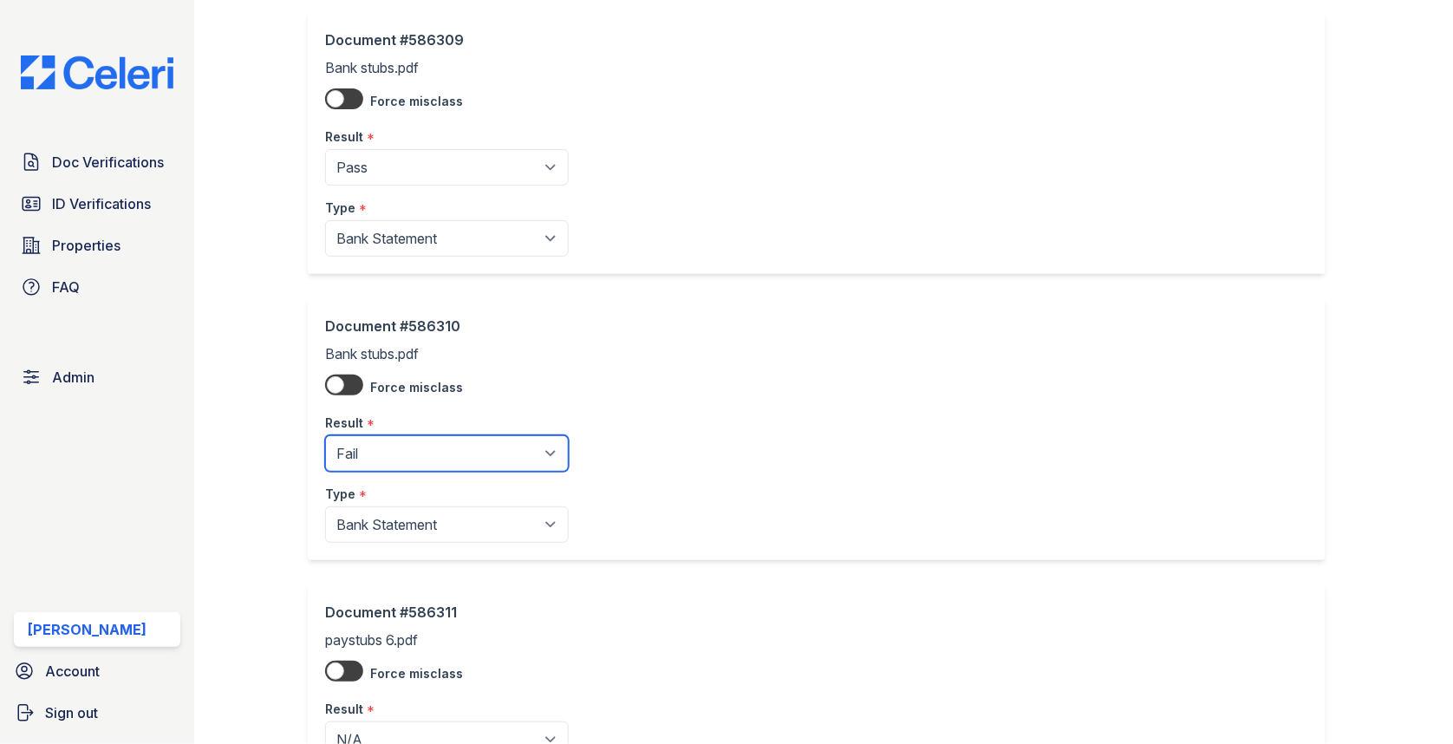
scroll to position [1218, 0]
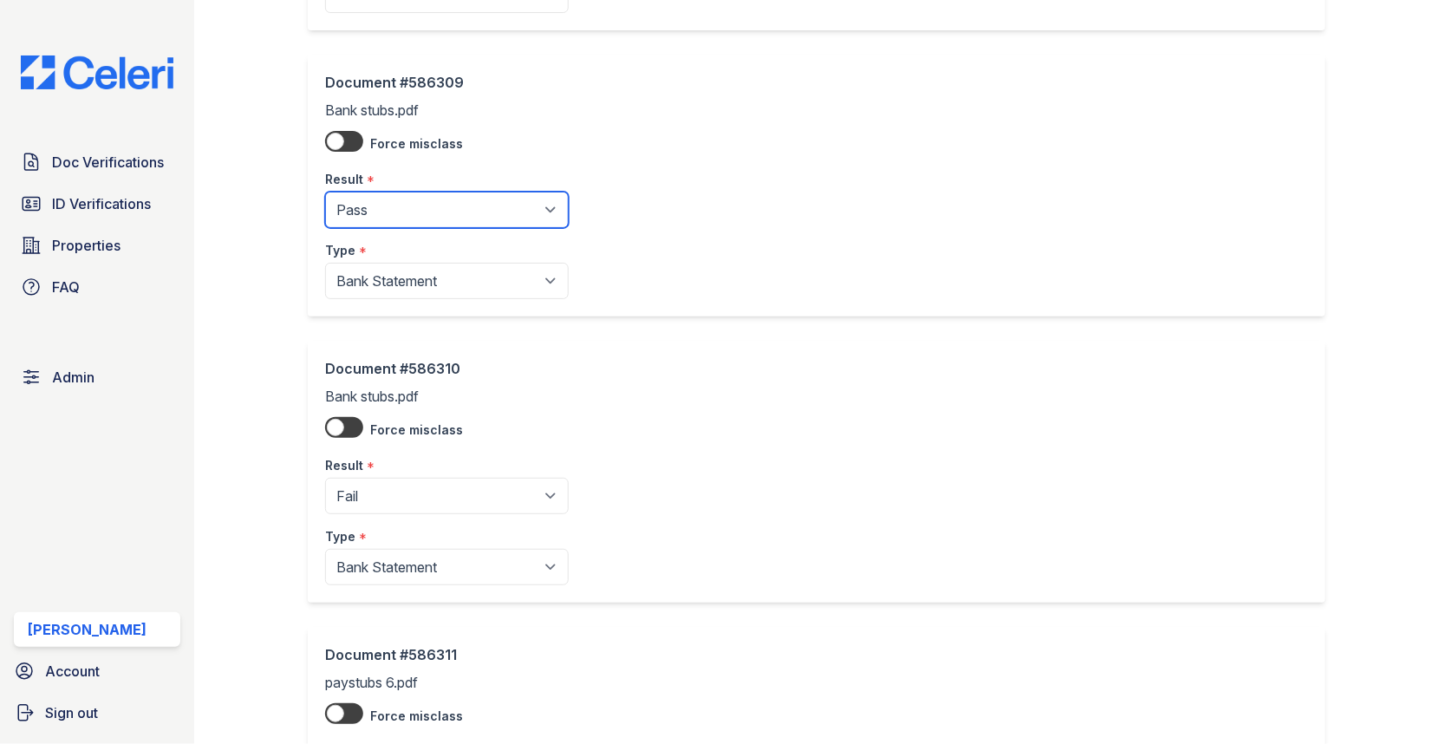
click at [420, 192] on select "Pending Sent Started Processing Pass Fail Caution Error N/A" at bounding box center [447, 210] width 244 height 36
select select "fail"
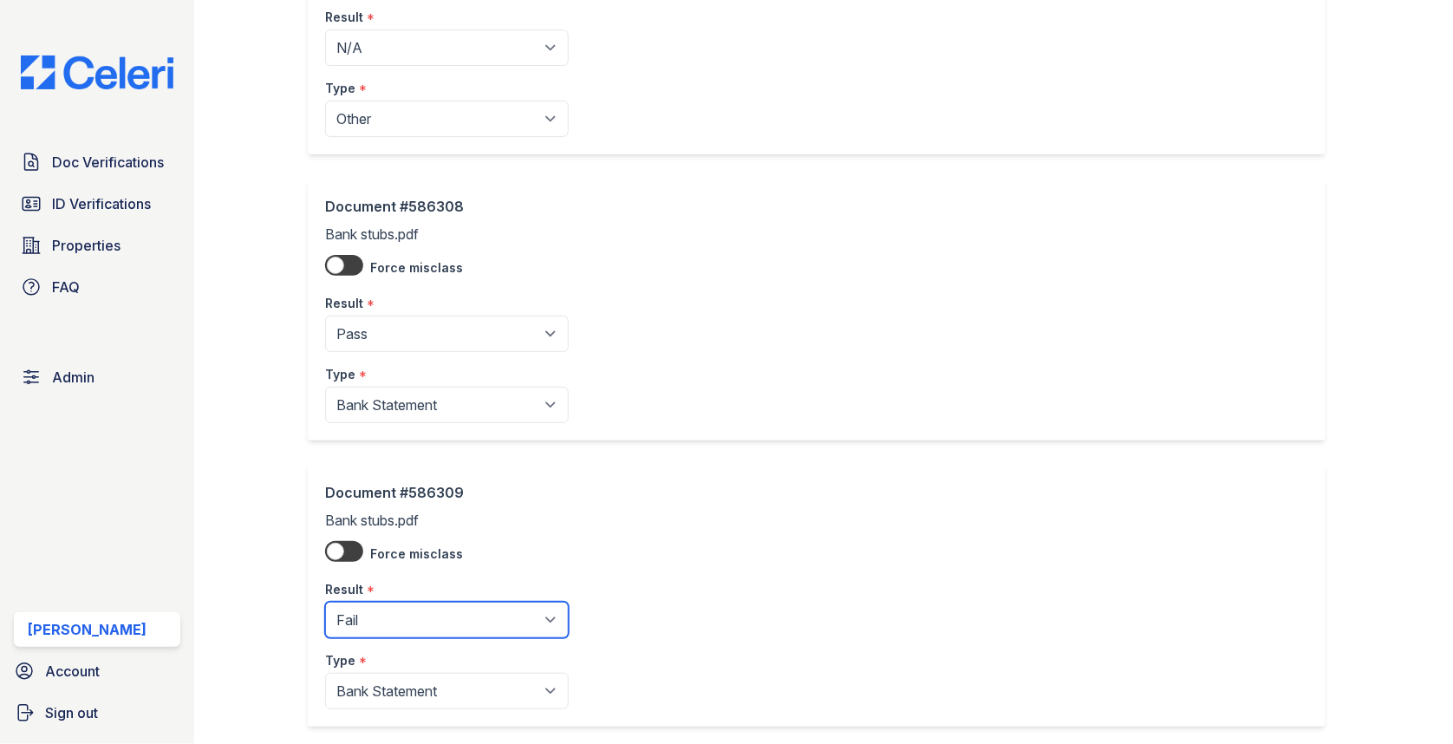
scroll to position [707, 0]
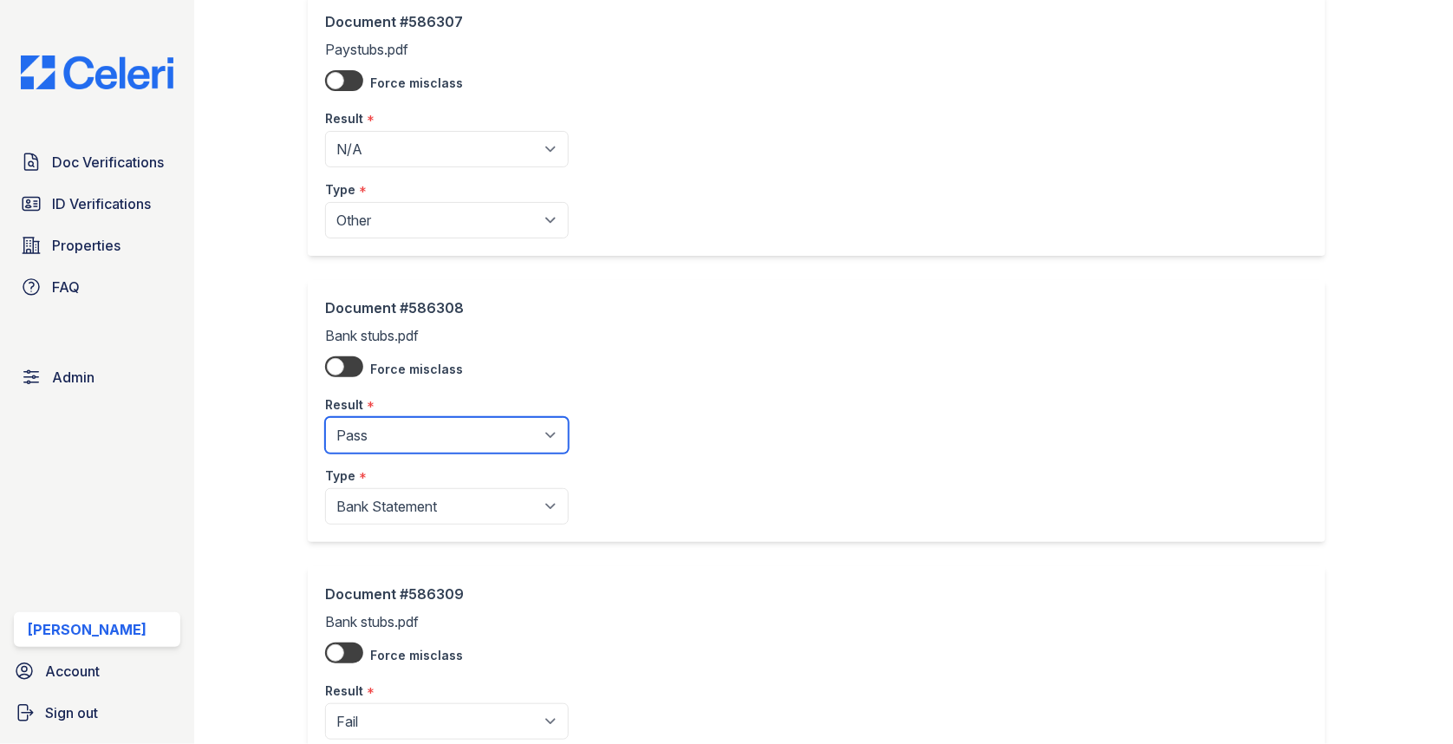
click at [391, 435] on select "Pending Sent Started Processing Pass Fail Caution Error N/A" at bounding box center [447, 435] width 244 height 36
select select "fail"
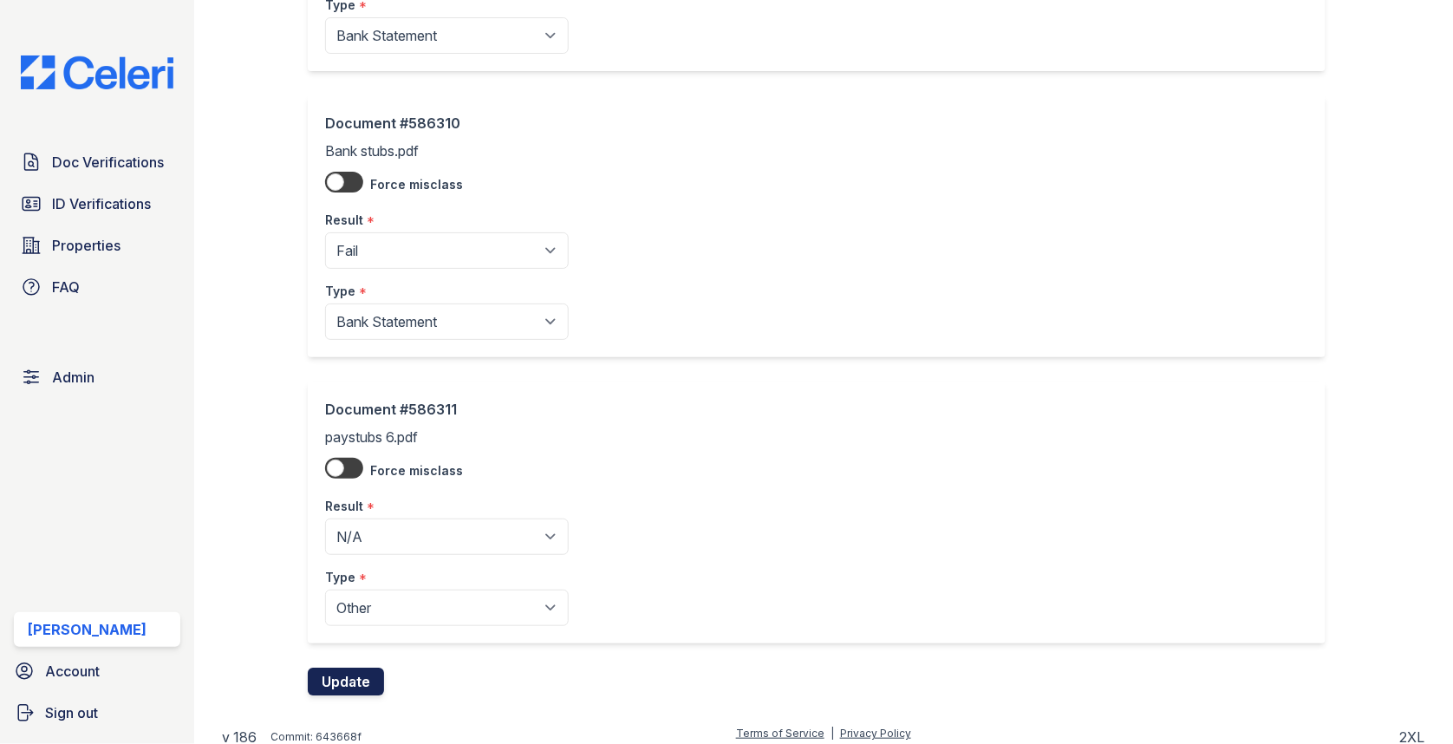
click at [359, 672] on button "Update" at bounding box center [346, 682] width 76 height 28
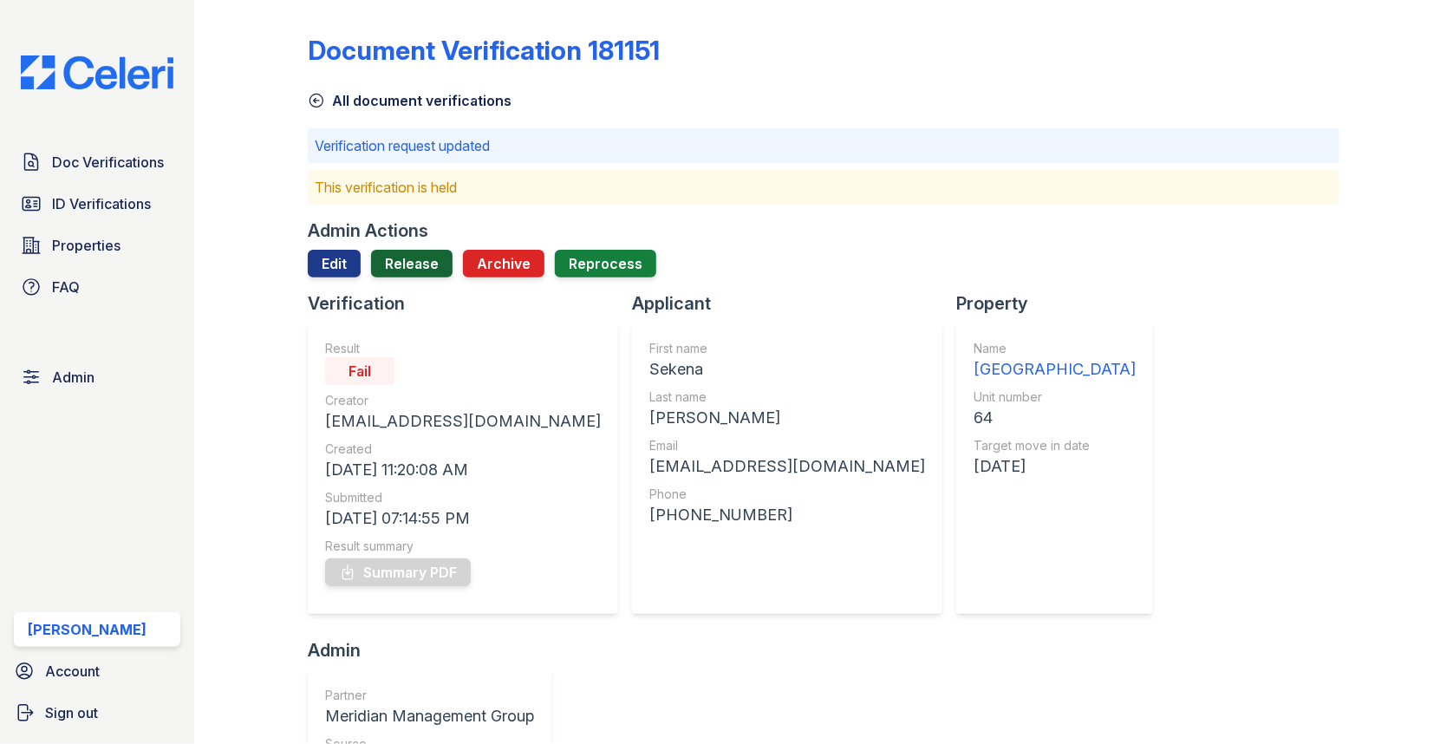
click at [398, 257] on link "Release" at bounding box center [411, 264] width 81 height 28
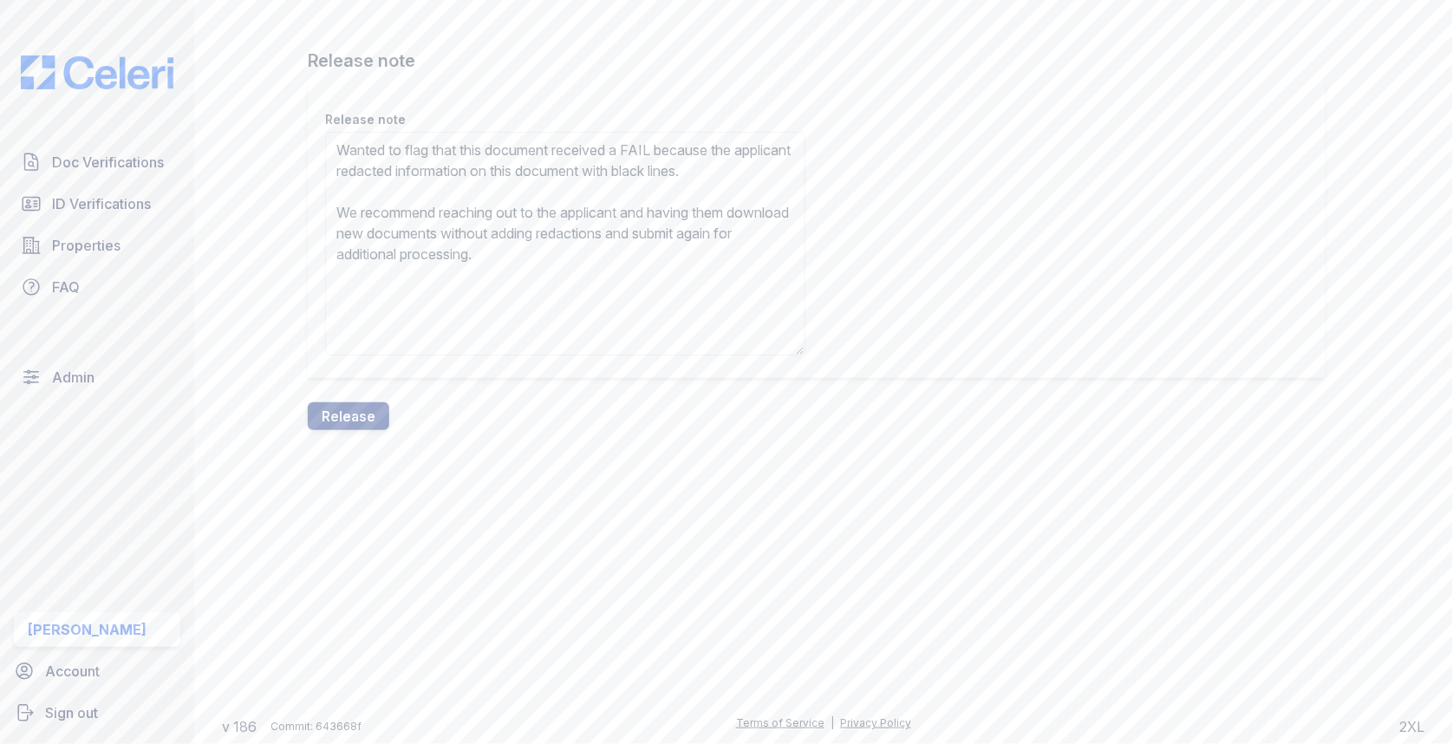
click at [346, 183] on textarea "Wanted to flag that this document received a FAIL because the applicant redacte…" at bounding box center [565, 244] width 480 height 224
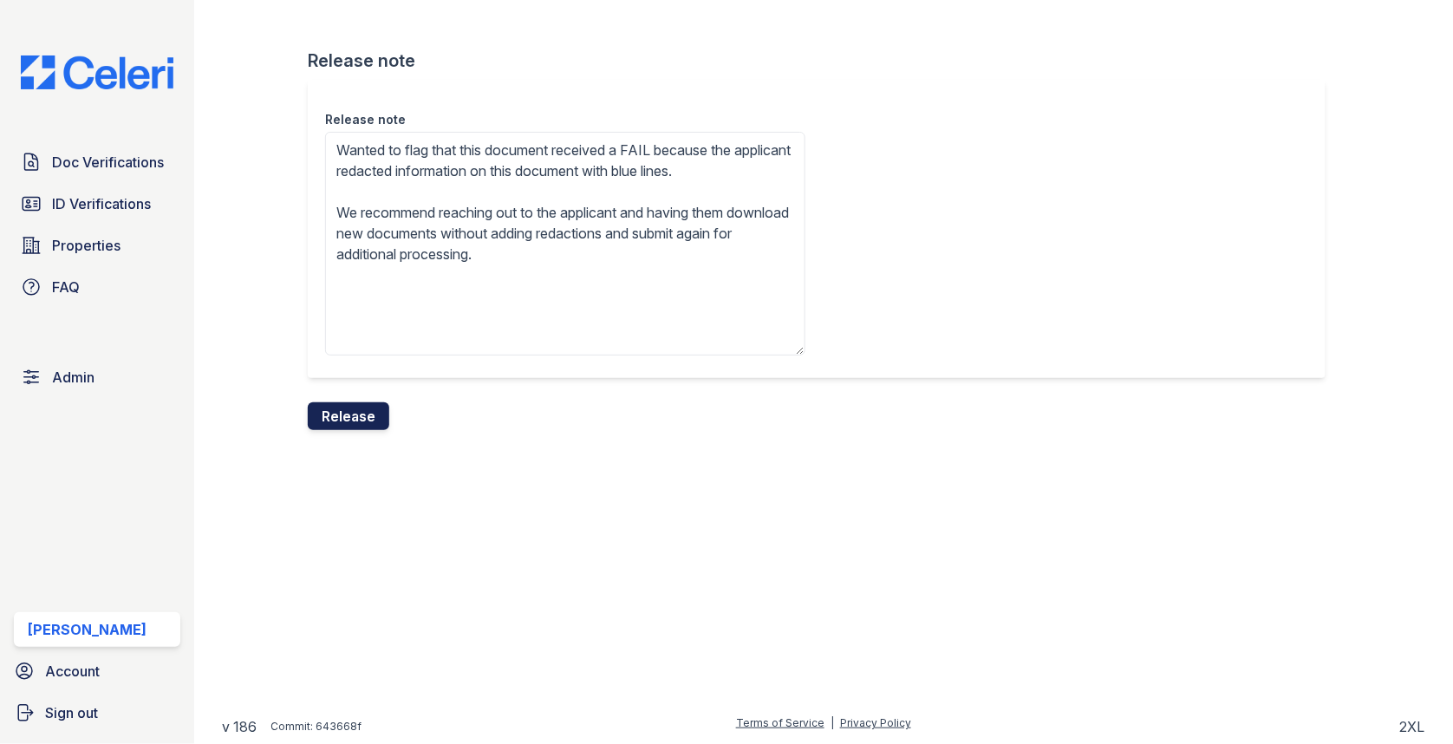
type textarea "Wanted to flag that this document received a FAIL because the applicant redacte…"
click at [367, 420] on button "Release" at bounding box center [348, 416] width 81 height 28
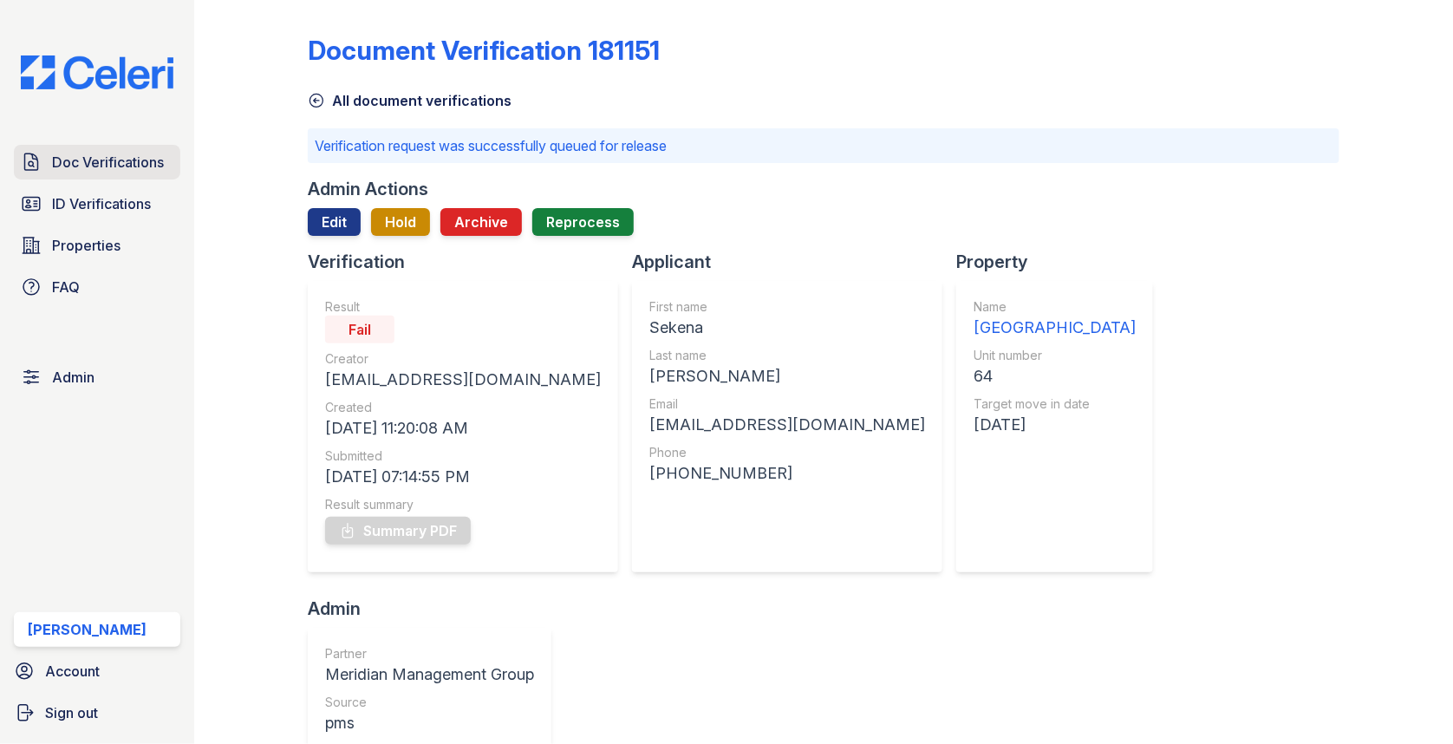
click at [126, 151] on link "Doc Verifications" at bounding box center [97, 162] width 166 height 35
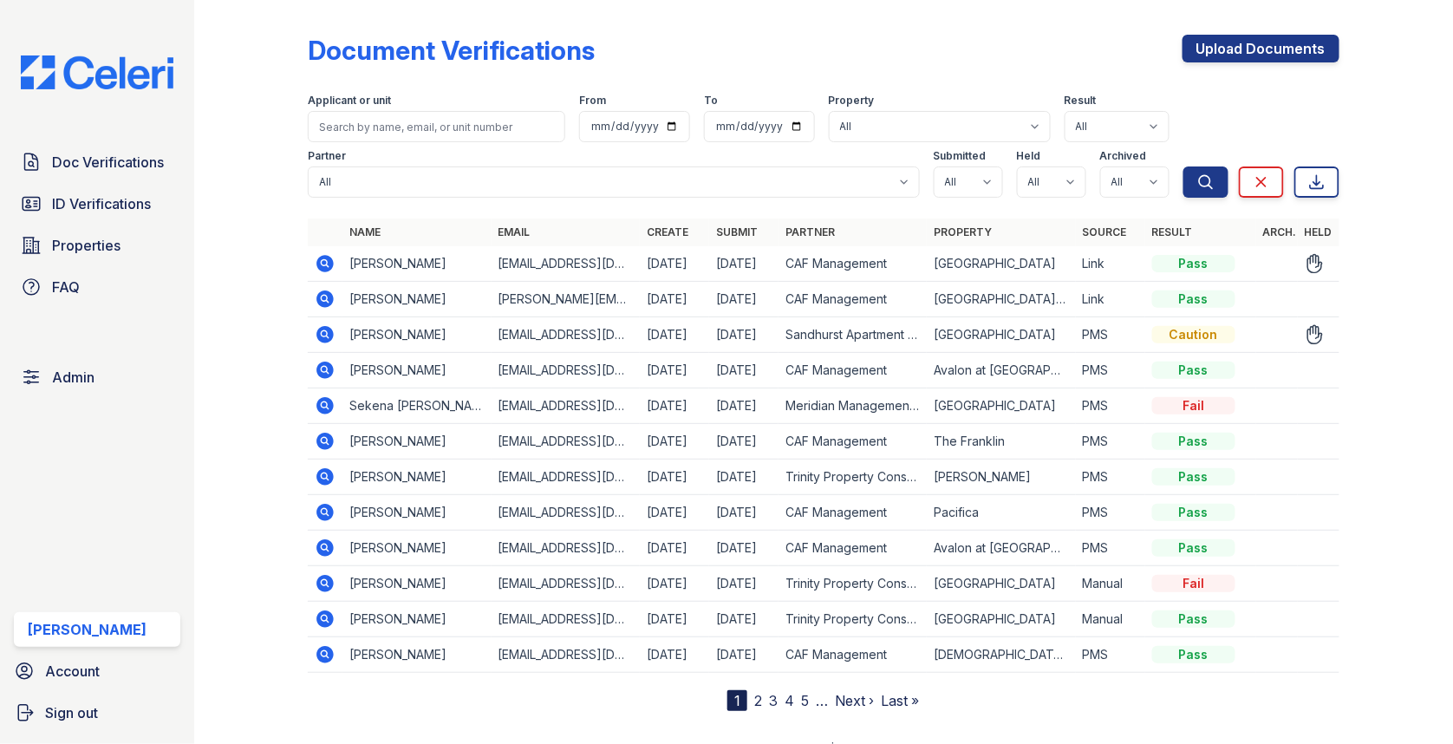
click at [335, 332] on icon at bounding box center [325, 334] width 21 height 21
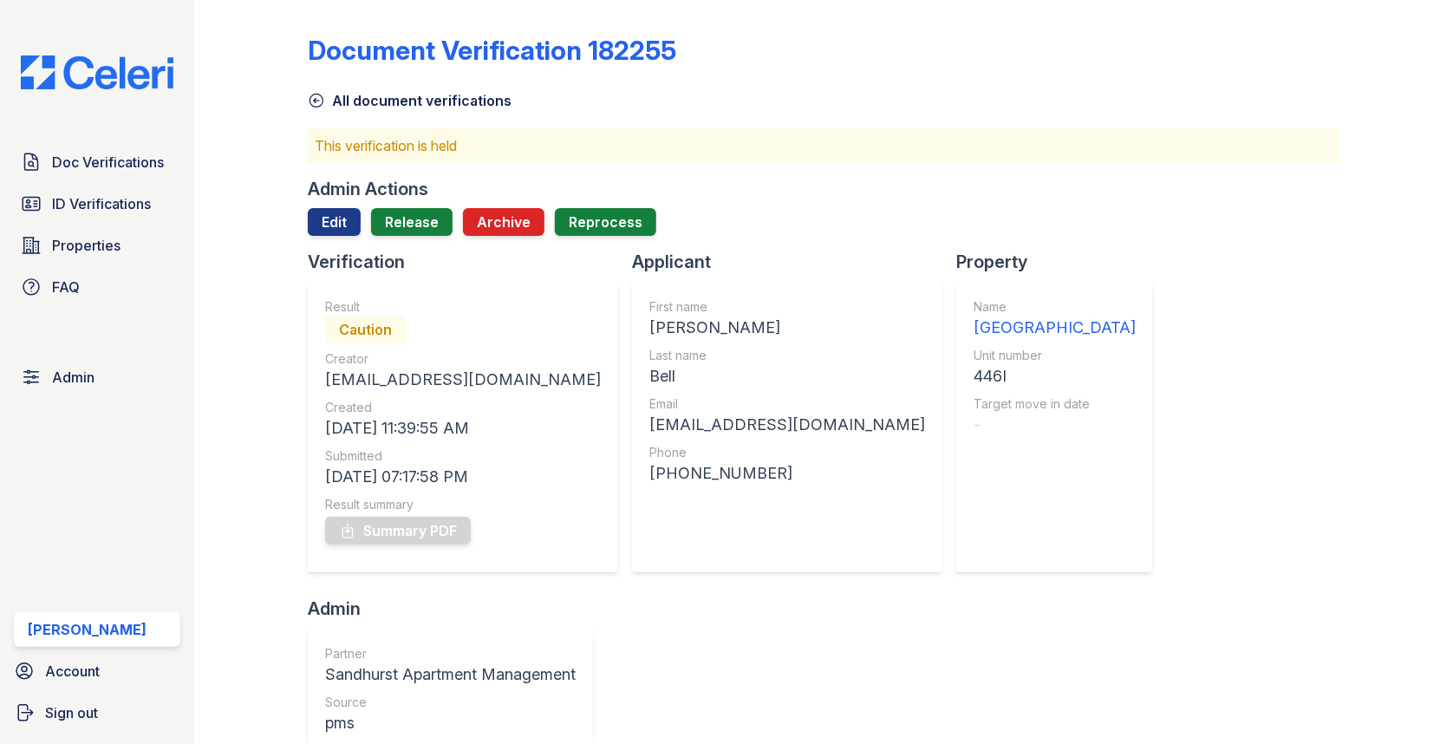
click at [349, 196] on div "Admin Actions" at bounding box center [368, 189] width 121 height 24
click at [346, 212] on link "Edit" at bounding box center [334, 222] width 53 height 28
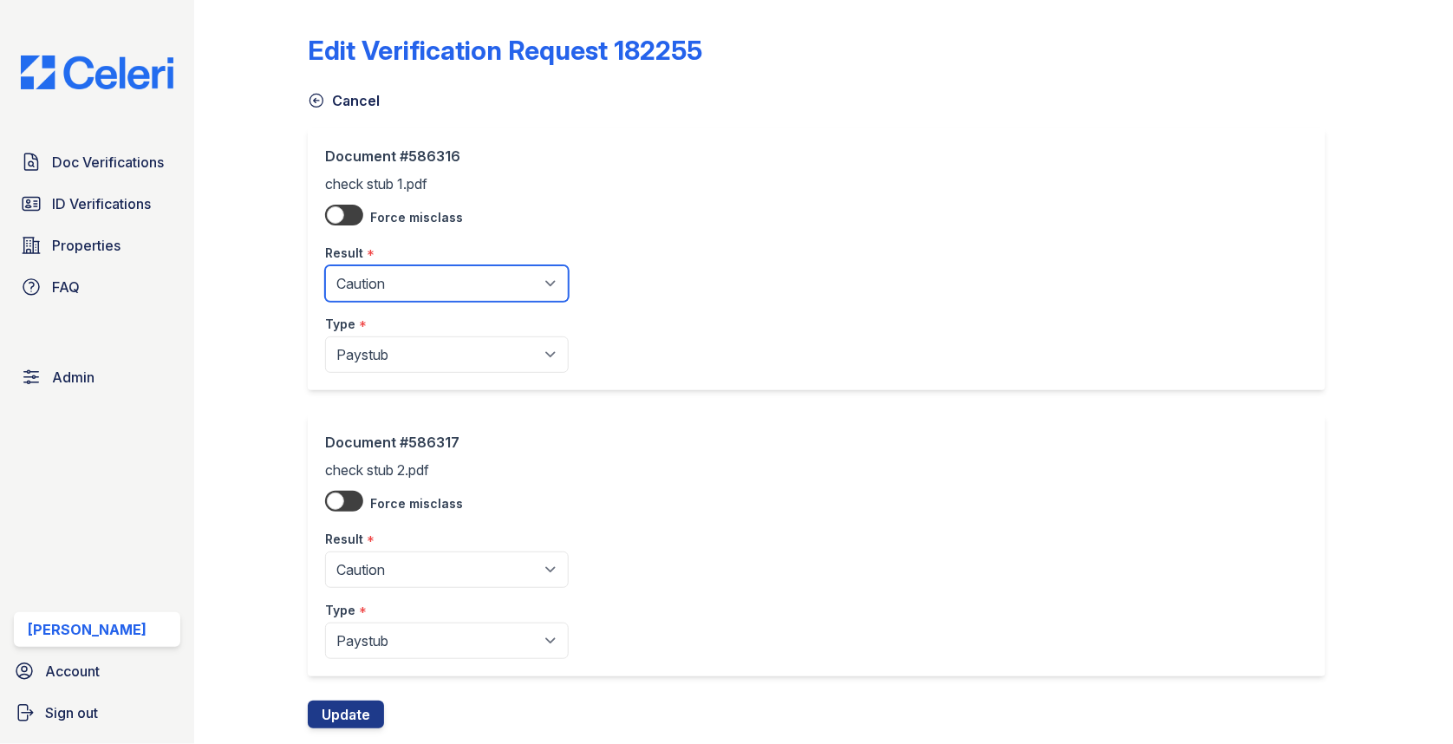
click at [389, 275] on select "Pending Sent Started Processing Pass Fail Caution Error N/A" at bounding box center [447, 283] width 244 height 36
select select "pass"
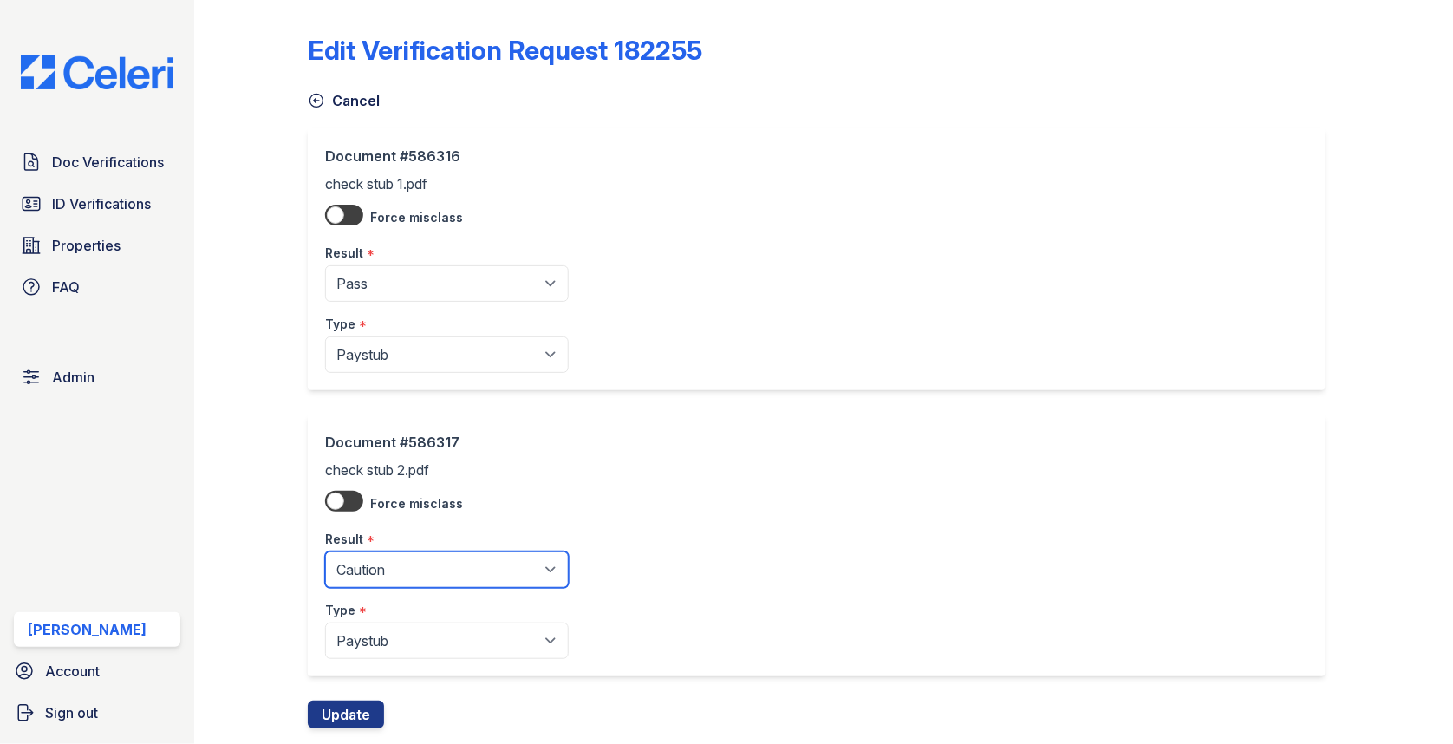
click at [411, 563] on select "Pending Sent Started Processing Pass Fail Caution Error N/A" at bounding box center [447, 569] width 244 height 36
select select "pass"
click at [353, 703] on button "Update" at bounding box center [346, 714] width 76 height 28
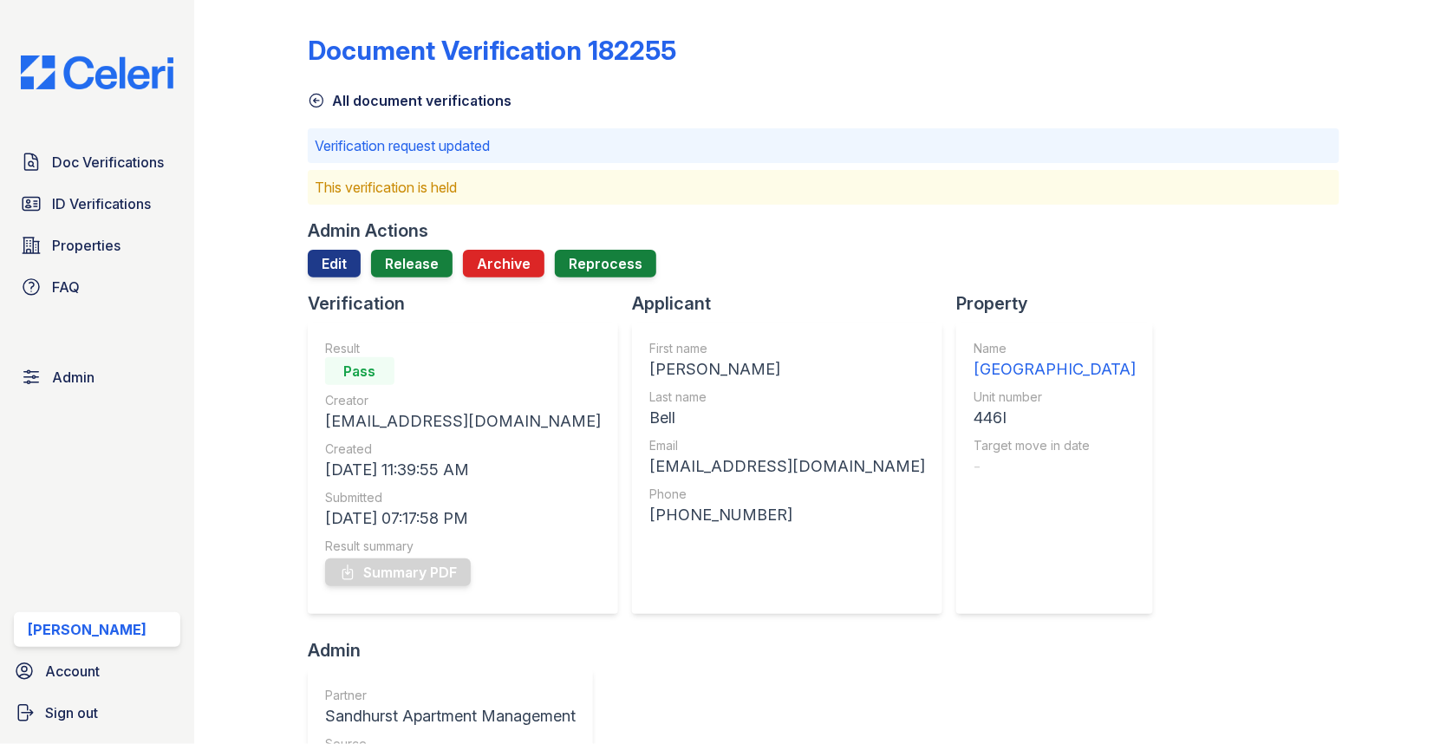
click at [394, 292] on div "Verification" at bounding box center [470, 303] width 324 height 24
click at [405, 266] on link "Release" at bounding box center [411, 264] width 81 height 28
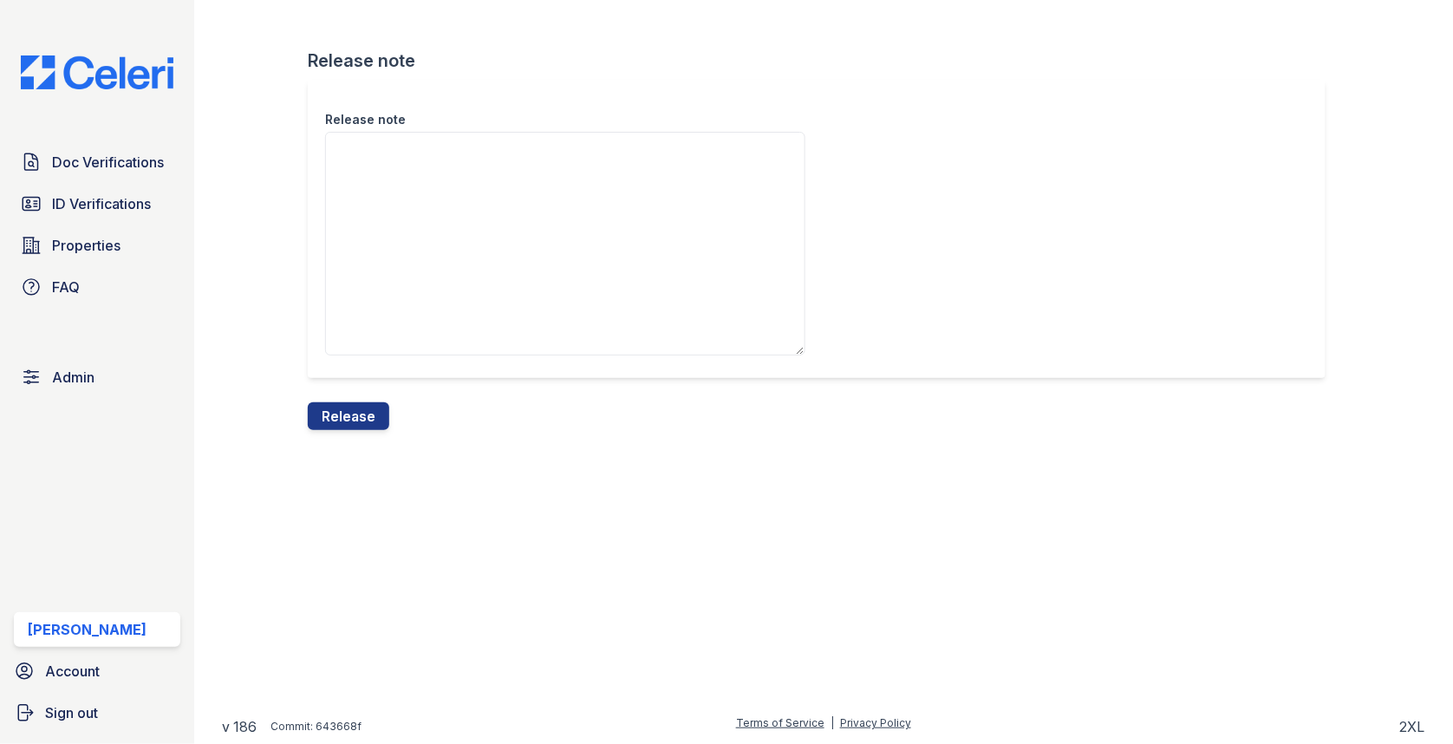
click at [366, 429] on div "Release note Release note Release" at bounding box center [823, 229] width 1203 height 458
click at [366, 415] on button "Release" at bounding box center [348, 416] width 81 height 28
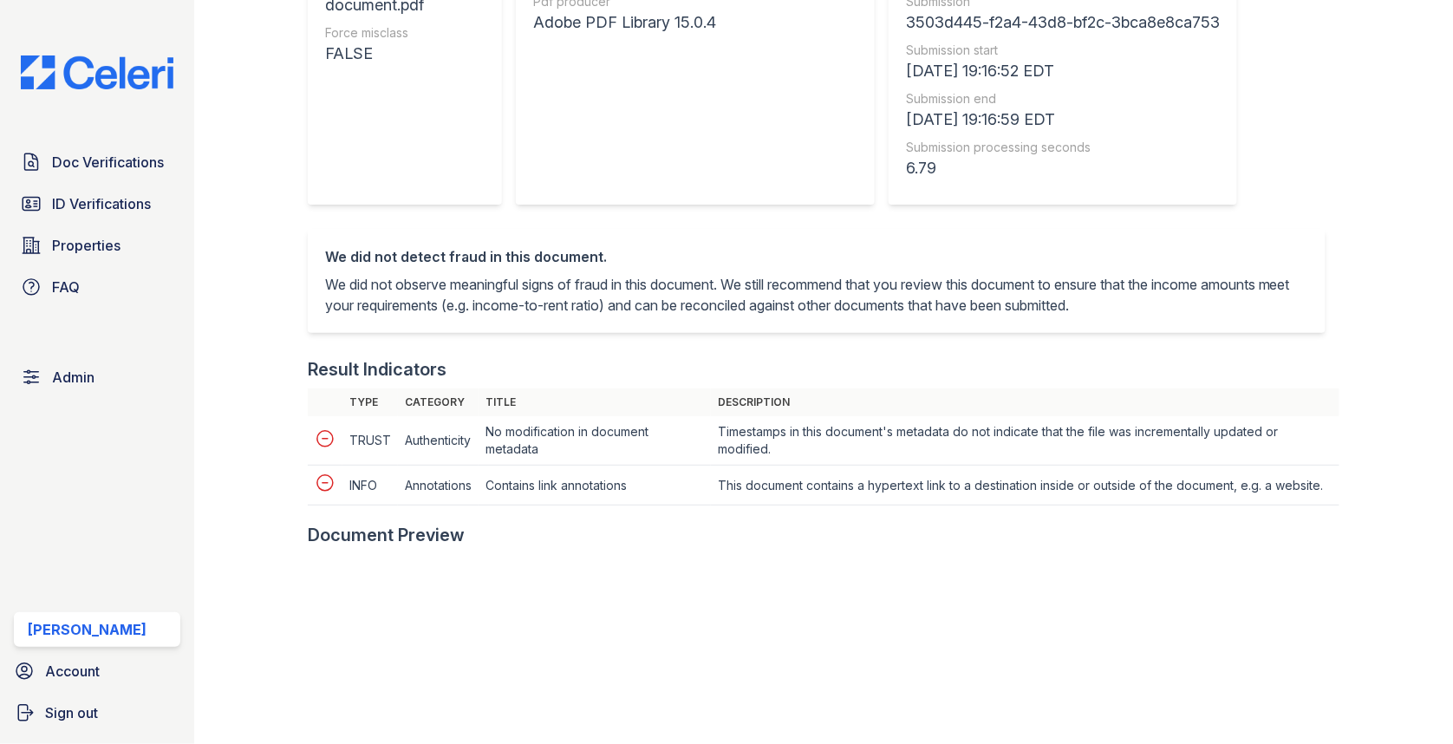
scroll to position [483, 0]
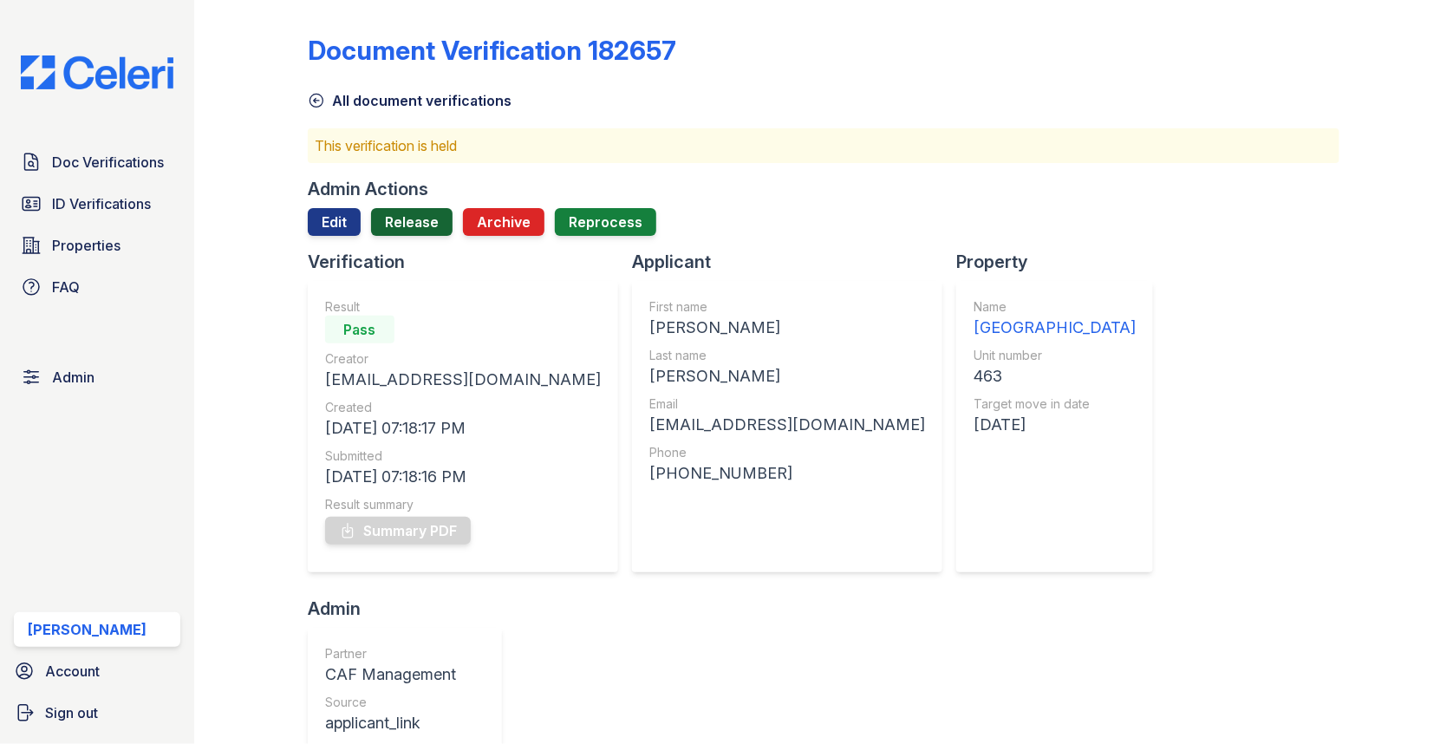
click at [420, 218] on link "Release" at bounding box center [411, 222] width 81 height 28
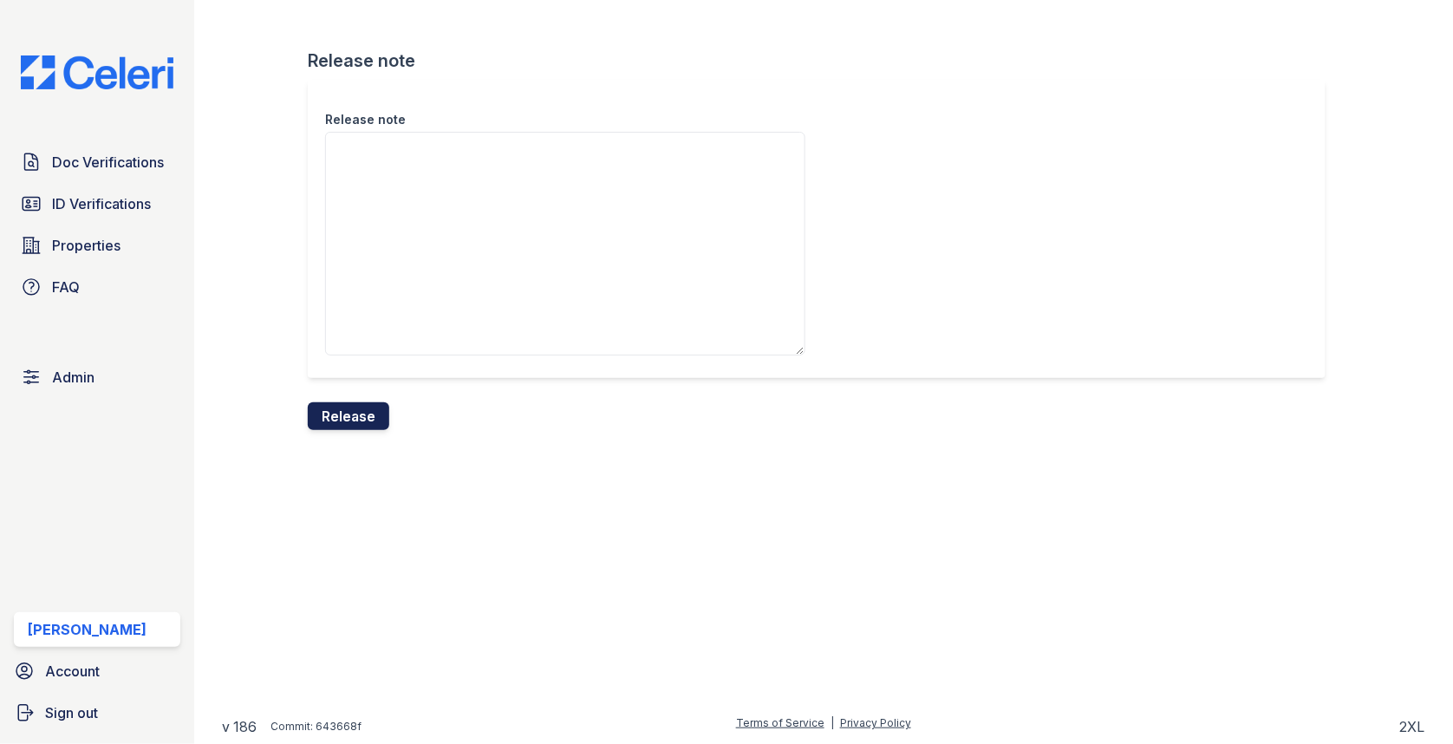
click at [373, 407] on button "Release" at bounding box center [348, 416] width 81 height 28
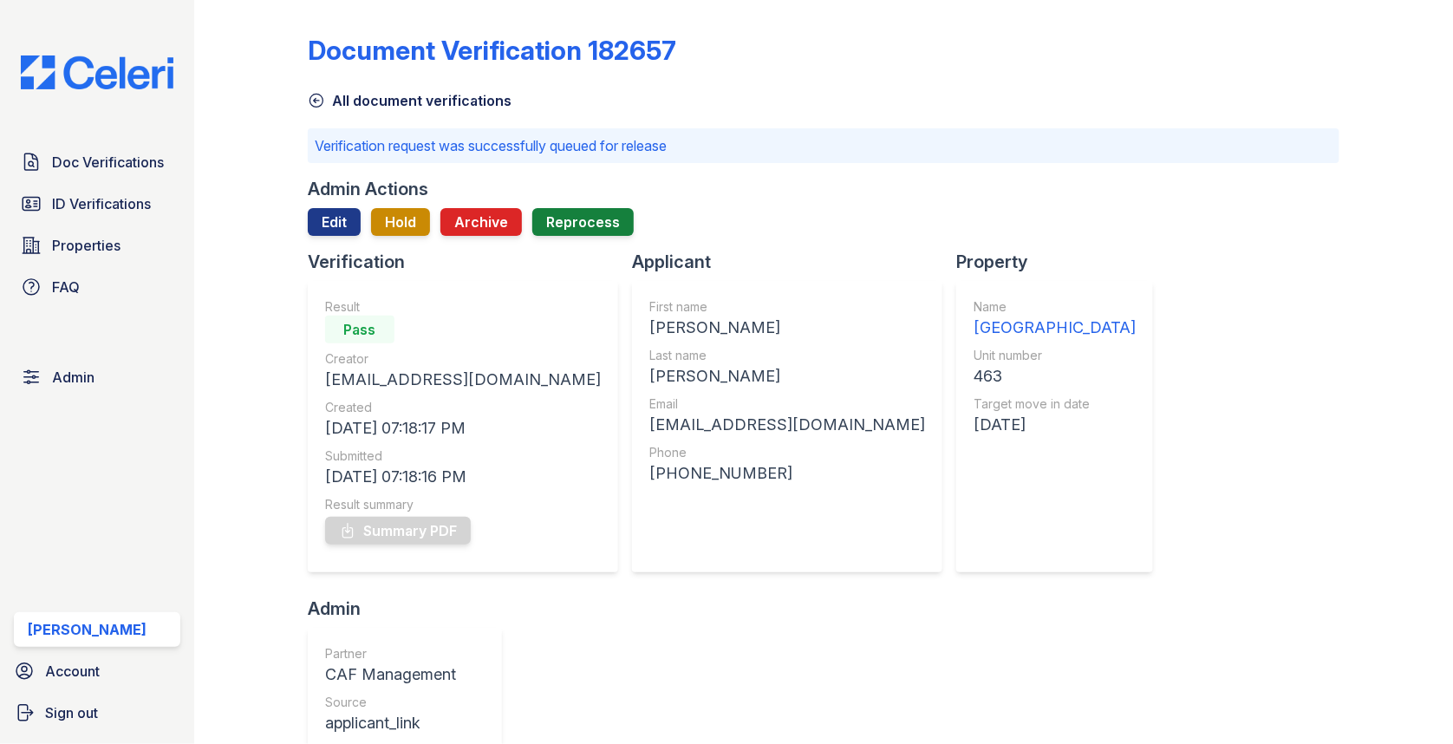
click at [167, 139] on div "Doc Verifications ID Verifications Properties FAQ Admin [PERSON_NAME] Account S…" at bounding box center [97, 372] width 194 height 744
click at [152, 148] on link "Doc Verifications" at bounding box center [97, 162] width 166 height 35
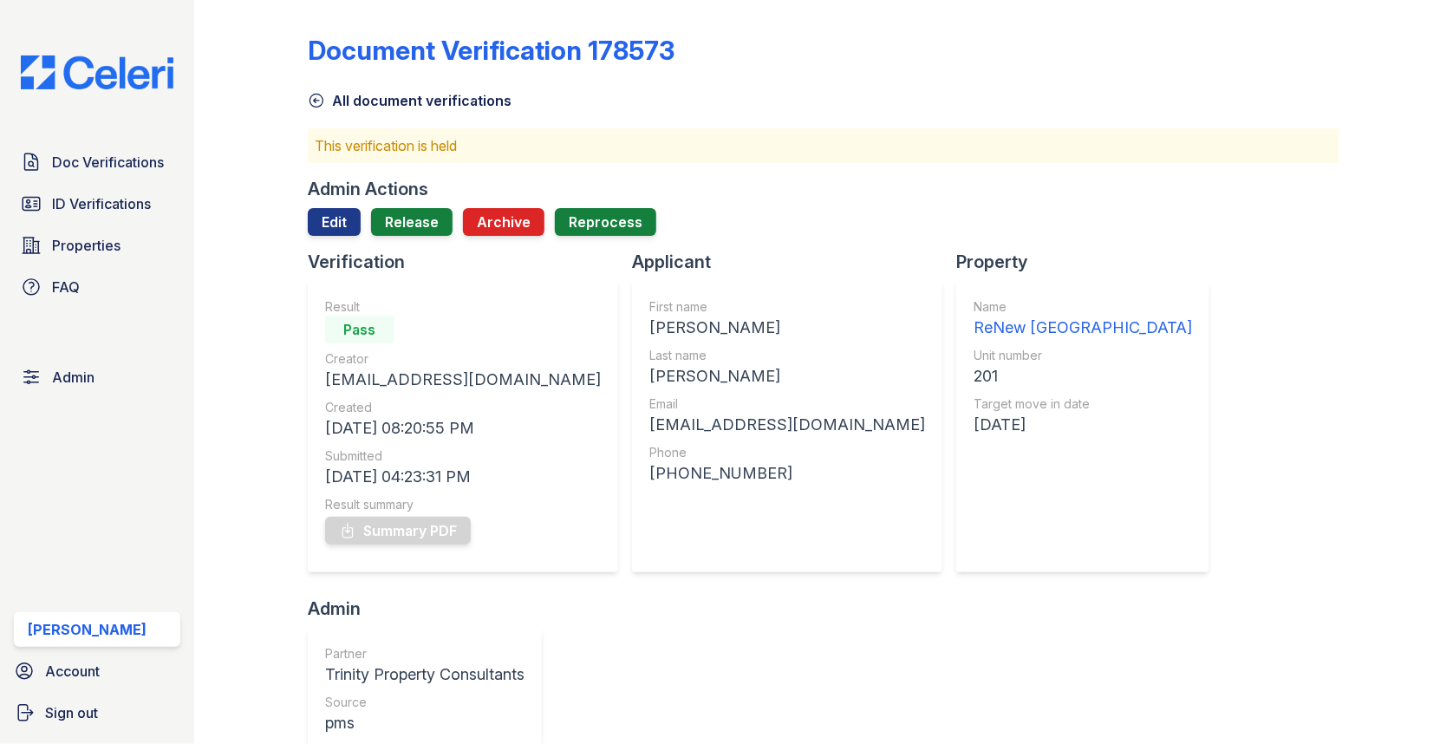
scroll to position [785, 0]
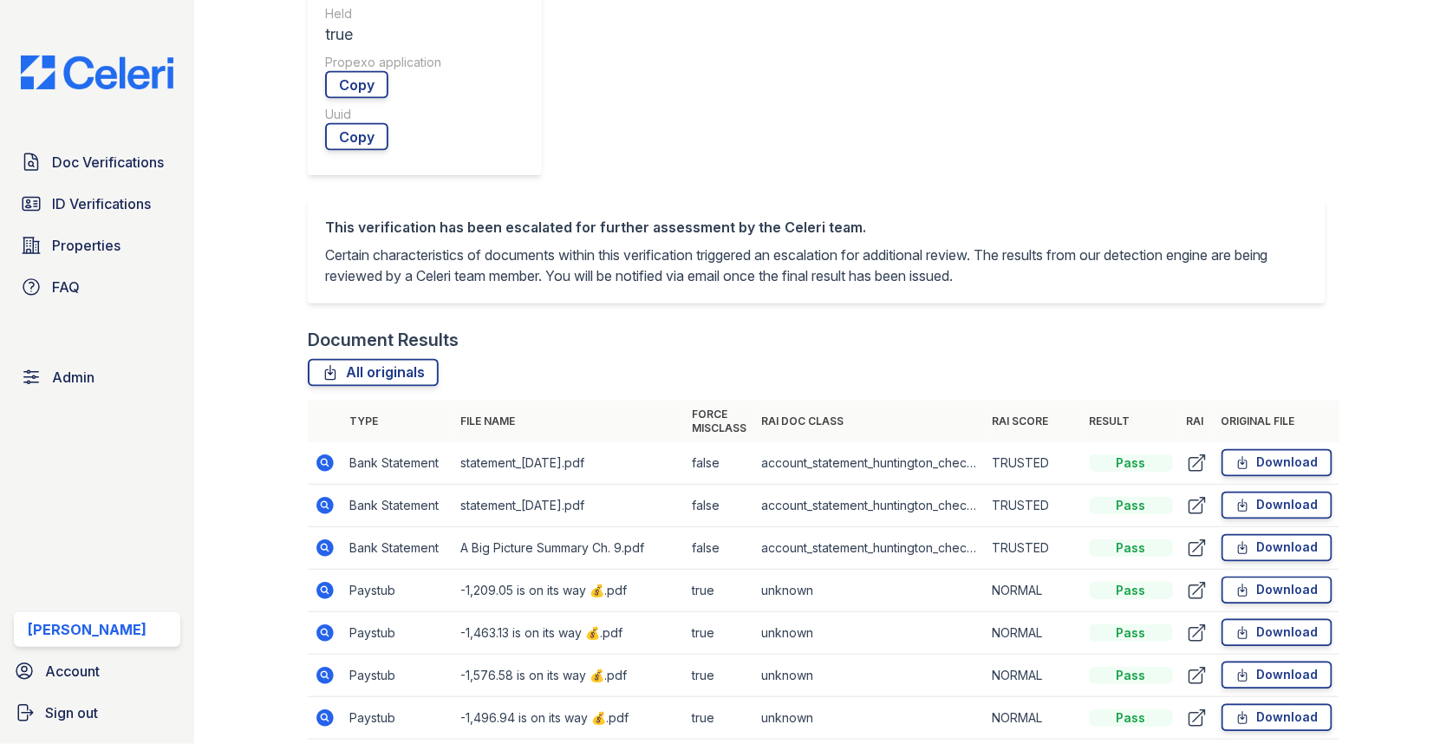
click at [319, 624] on icon at bounding box center [324, 632] width 17 height 17
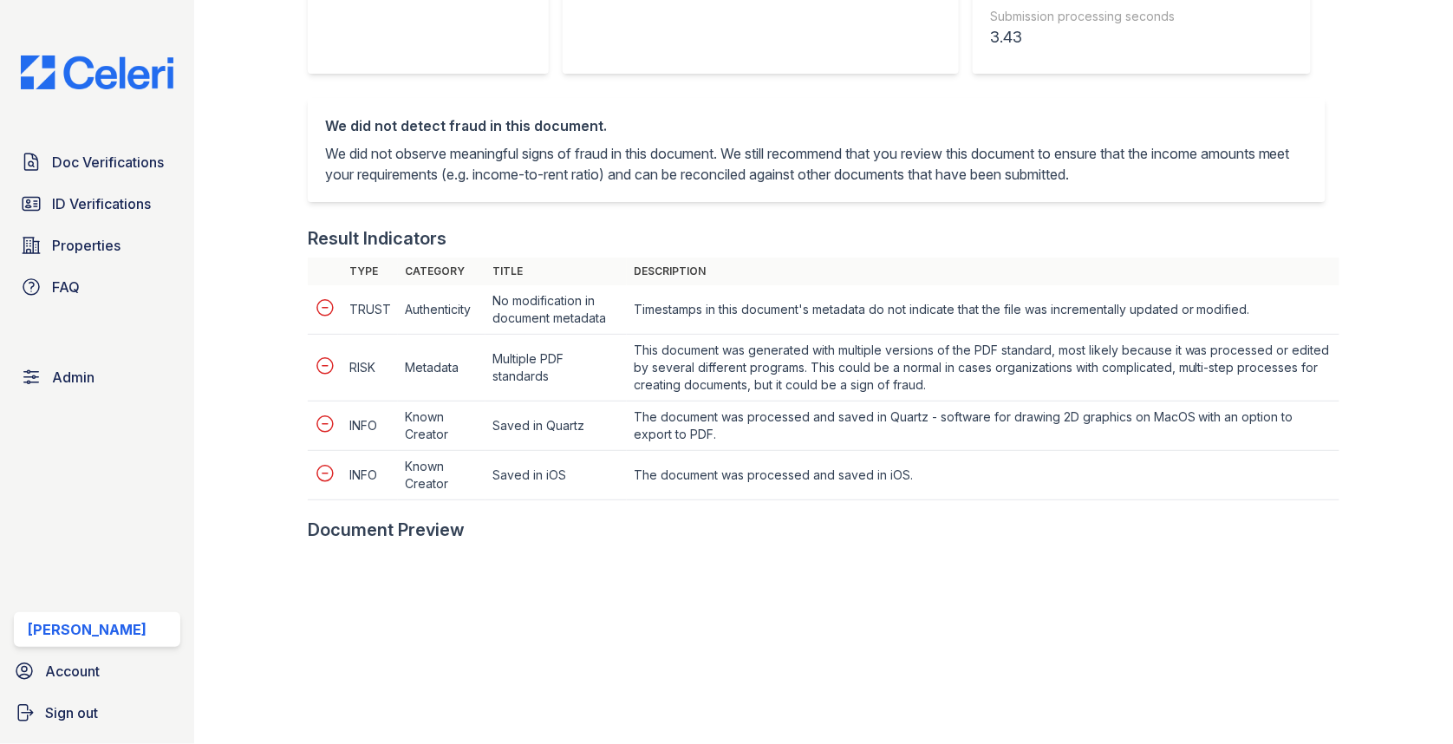
scroll to position [655, 0]
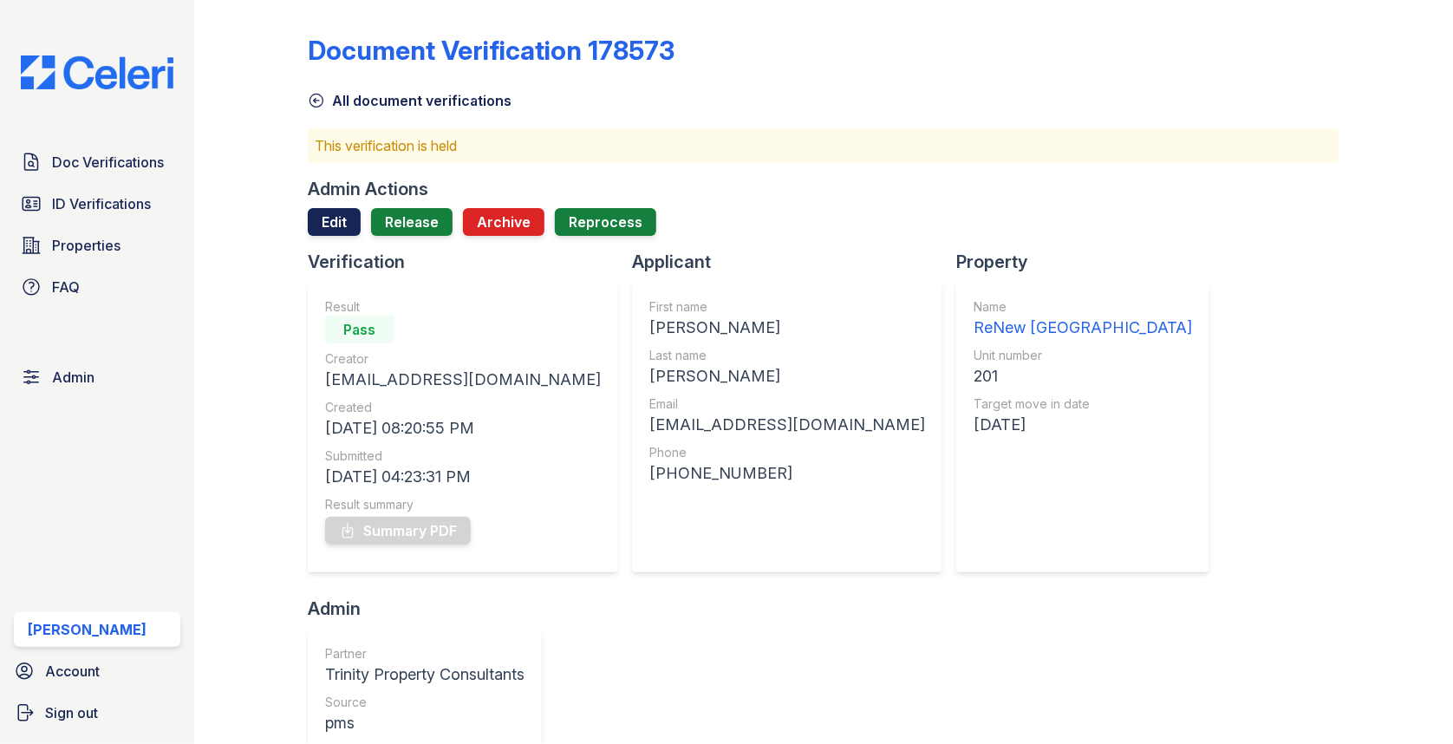
click at [337, 212] on link "Edit" at bounding box center [334, 222] width 53 height 28
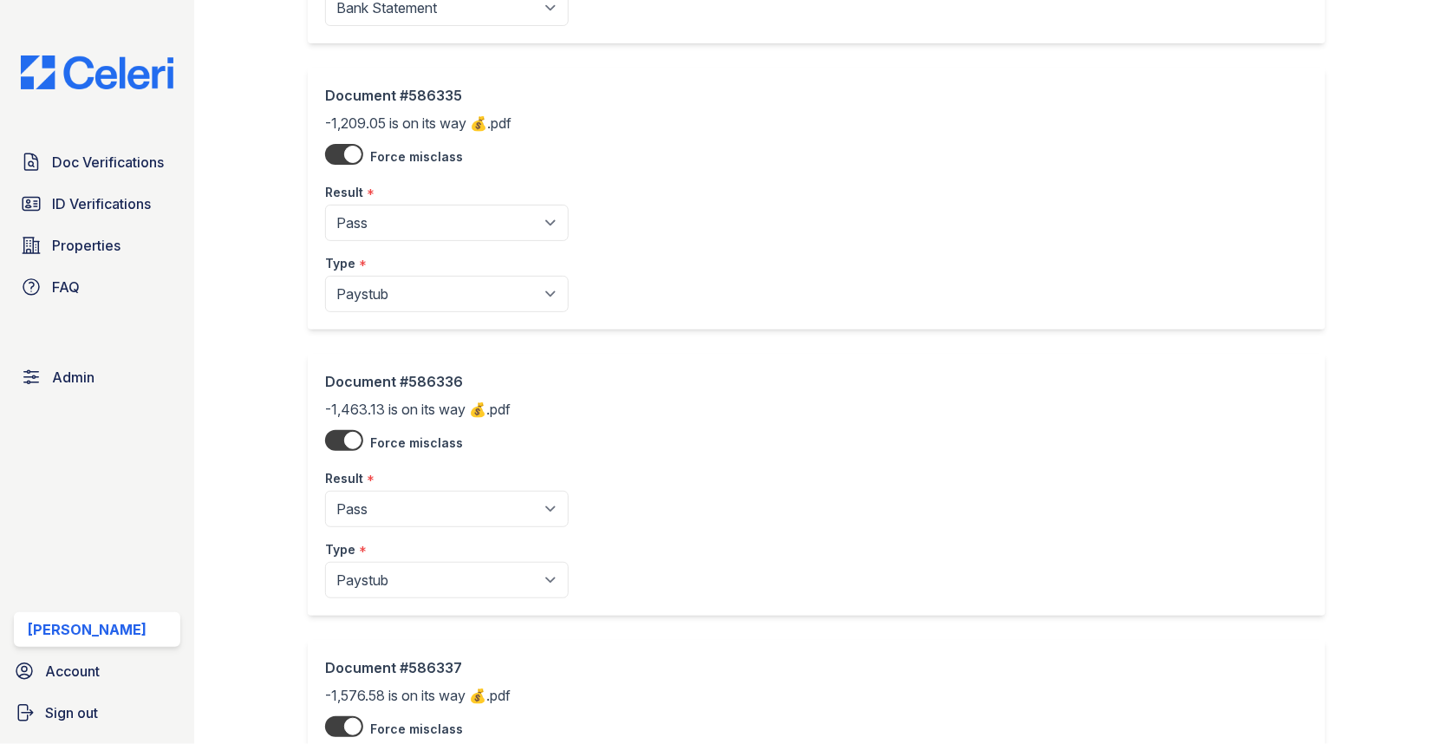
scroll to position [1463, 0]
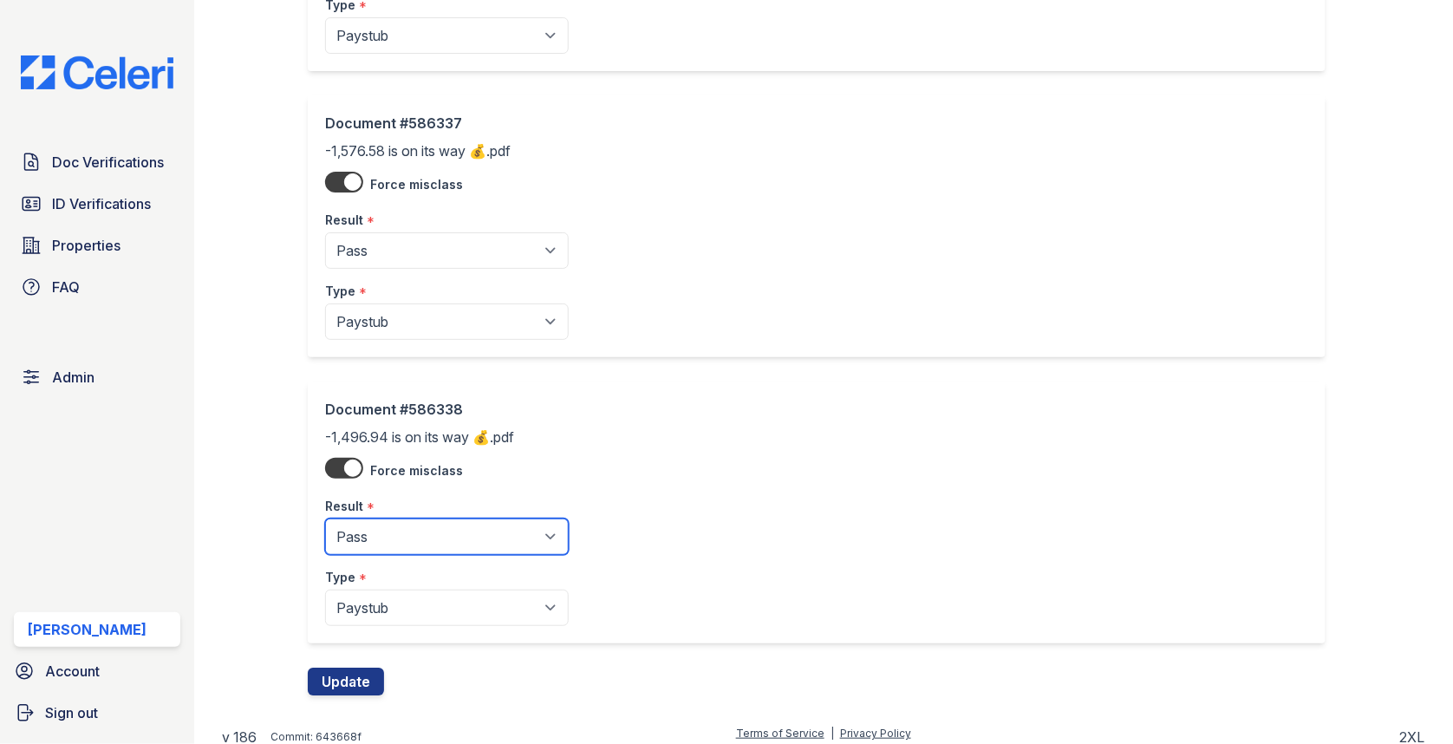
click at [430, 524] on select "Pending Sent Started Processing Pass Fail Caution Error N/A" at bounding box center [447, 536] width 244 height 36
select select "caution"
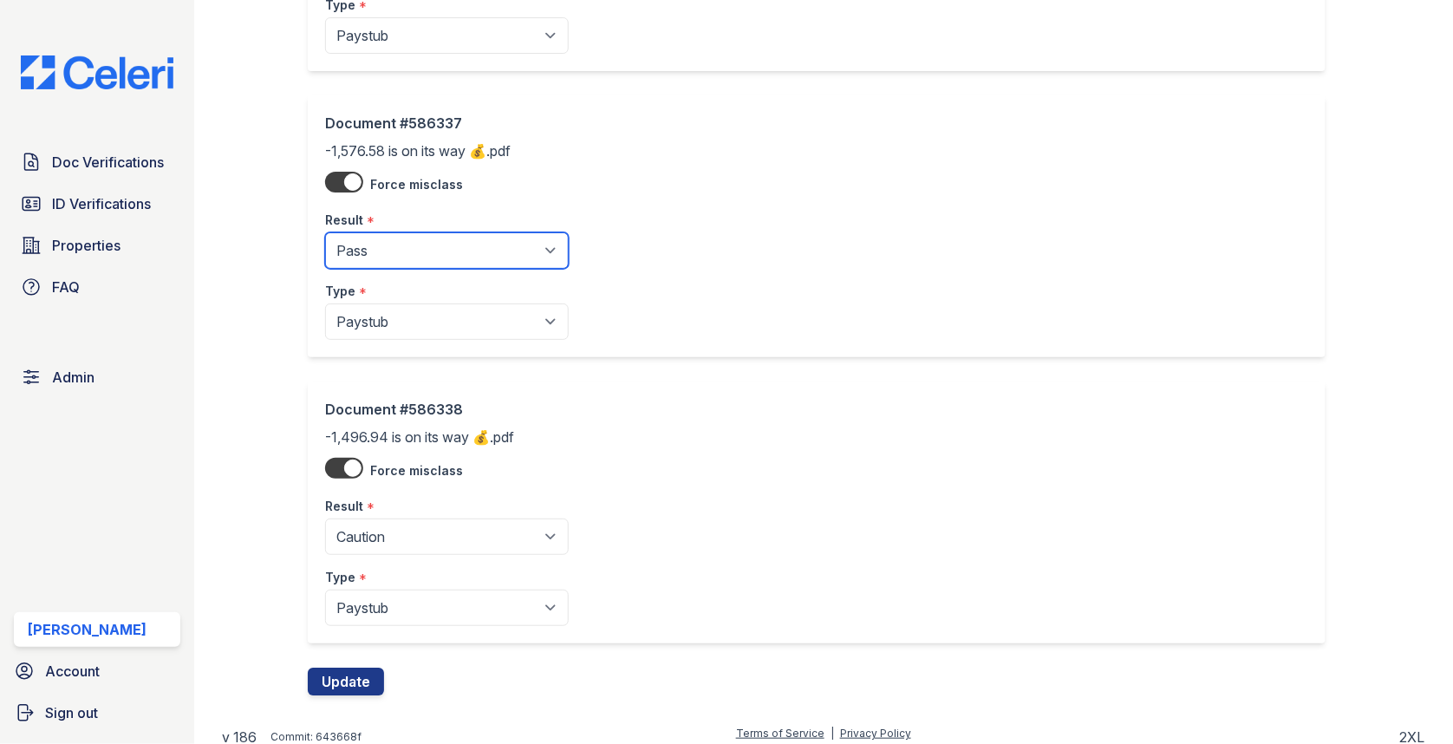
click at [435, 253] on select "Pending Sent Started Processing Pass Fail Caution Error N/A" at bounding box center [447, 250] width 244 height 36
select select "caution"
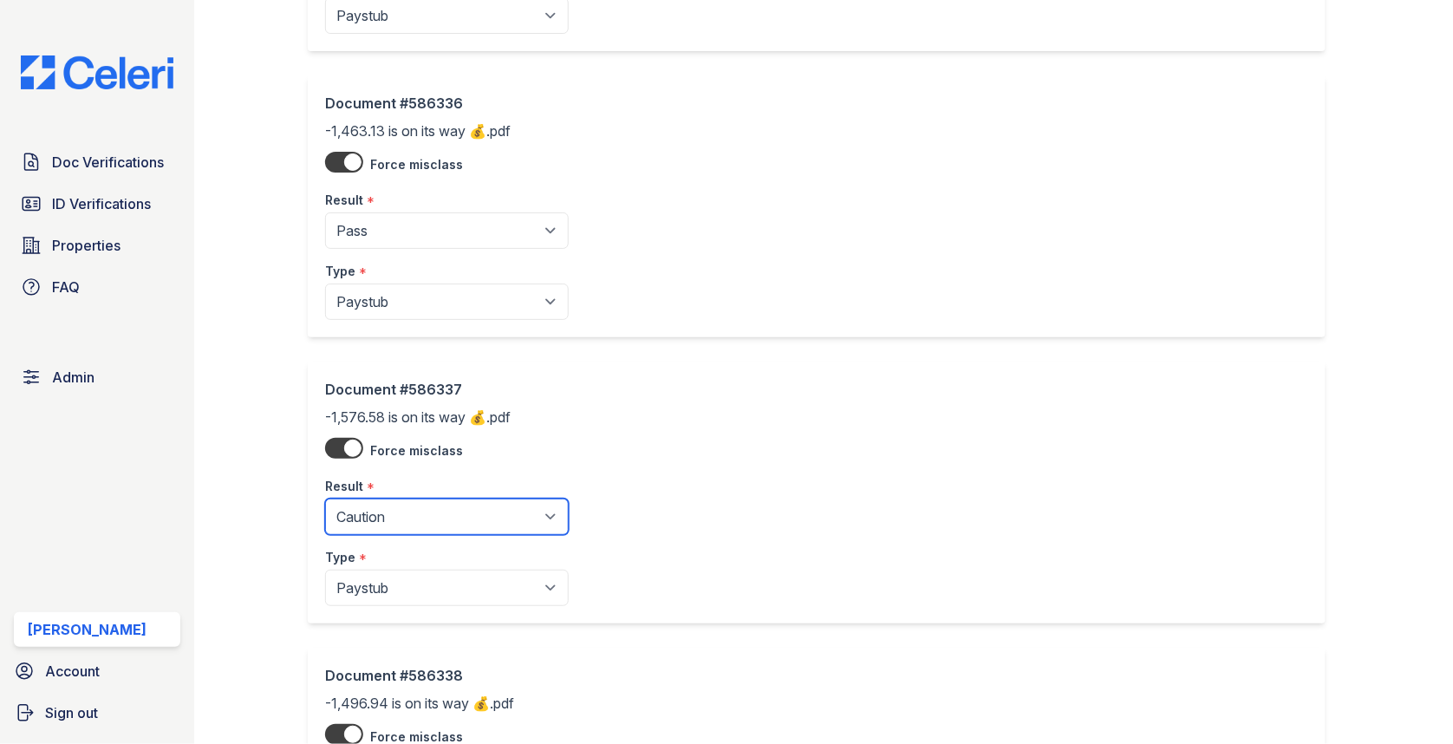
scroll to position [1047, 0]
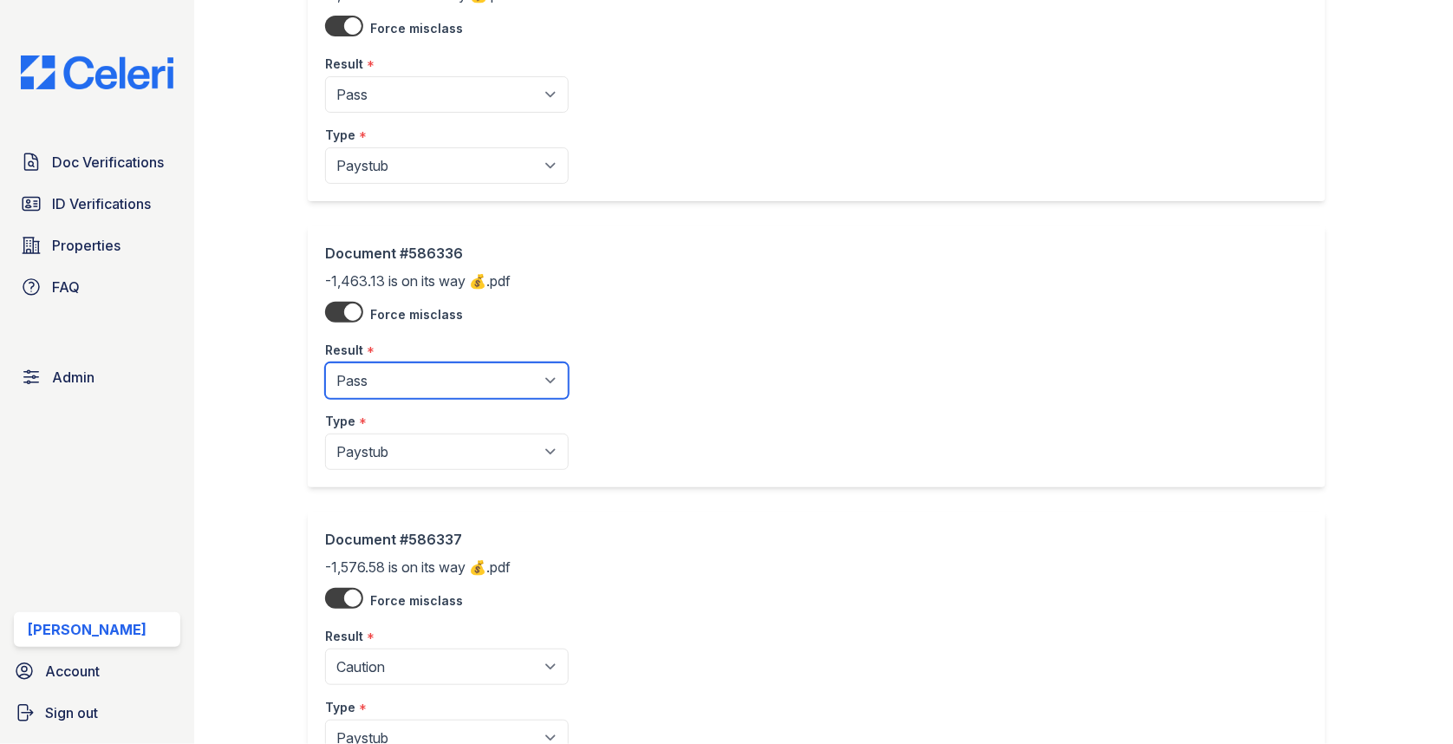
click at [406, 377] on select "Pending Sent Started Processing Pass Fail Caution Error N/A" at bounding box center [447, 380] width 244 height 36
select select "caution"
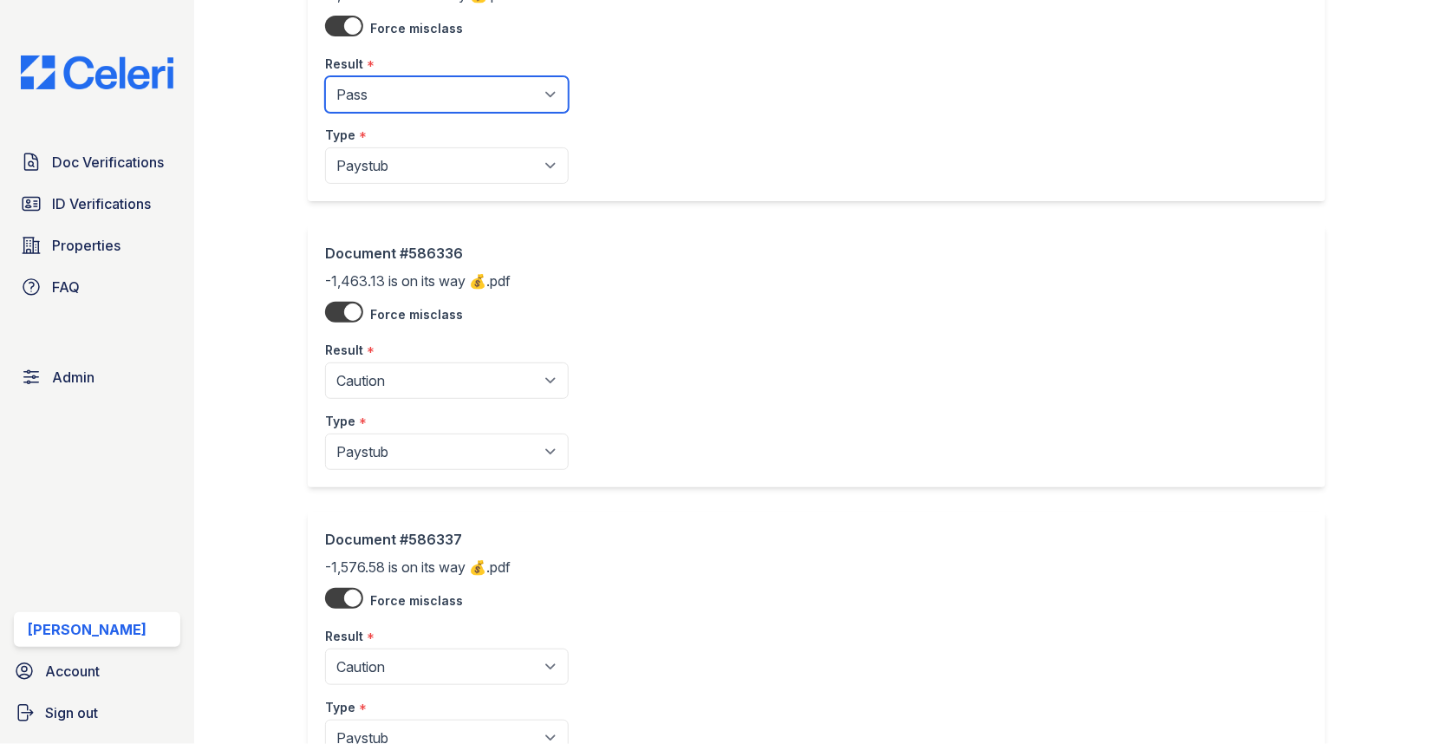
click at [427, 90] on select "Pending Sent Started Processing Pass Fail Caution Error N/A" at bounding box center [447, 94] width 244 height 36
select select "caution"
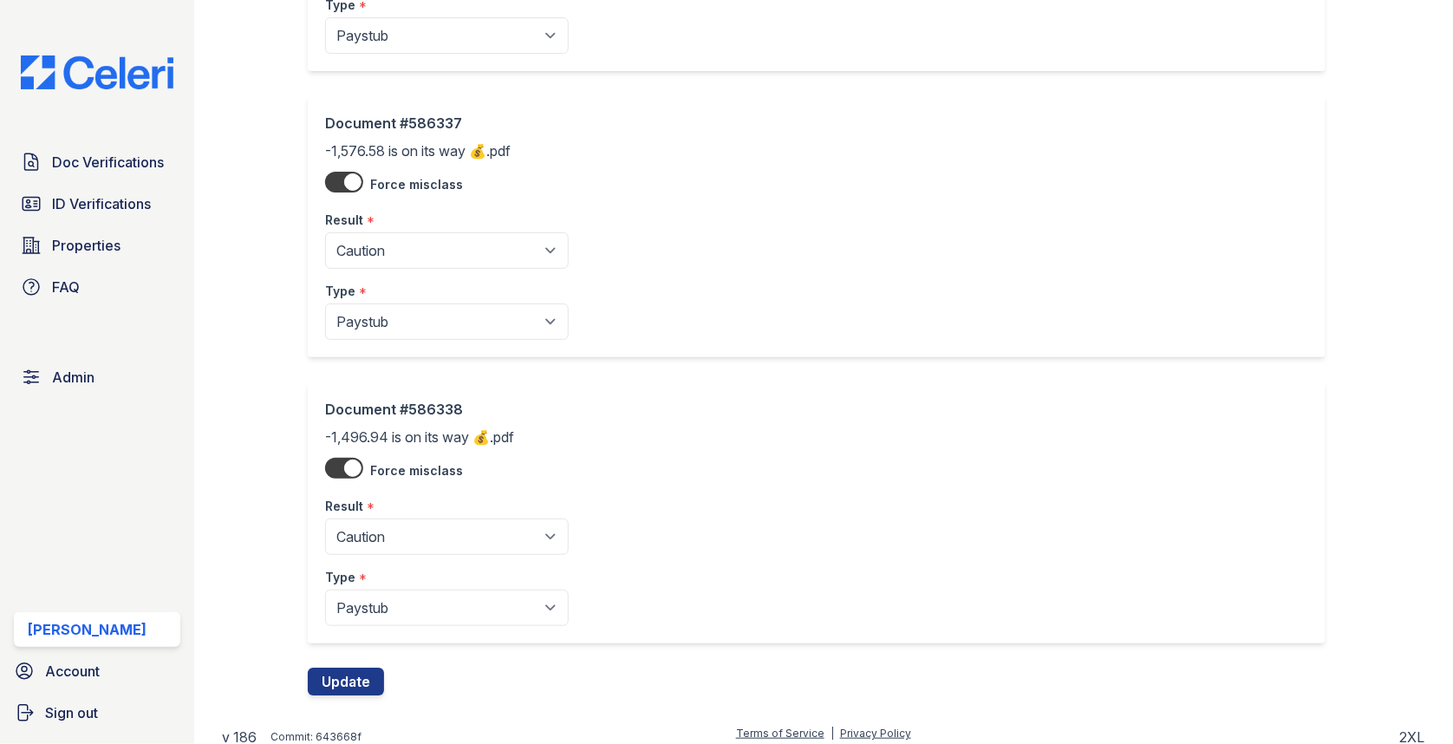
click at [336, 649] on div "Document #586338 -1,496.94 is on its way 💰.pdf Force misclass Result * Pending …" at bounding box center [824, 524] width 1032 height 286
click at [336, 668] on button "Update" at bounding box center [346, 682] width 76 height 28
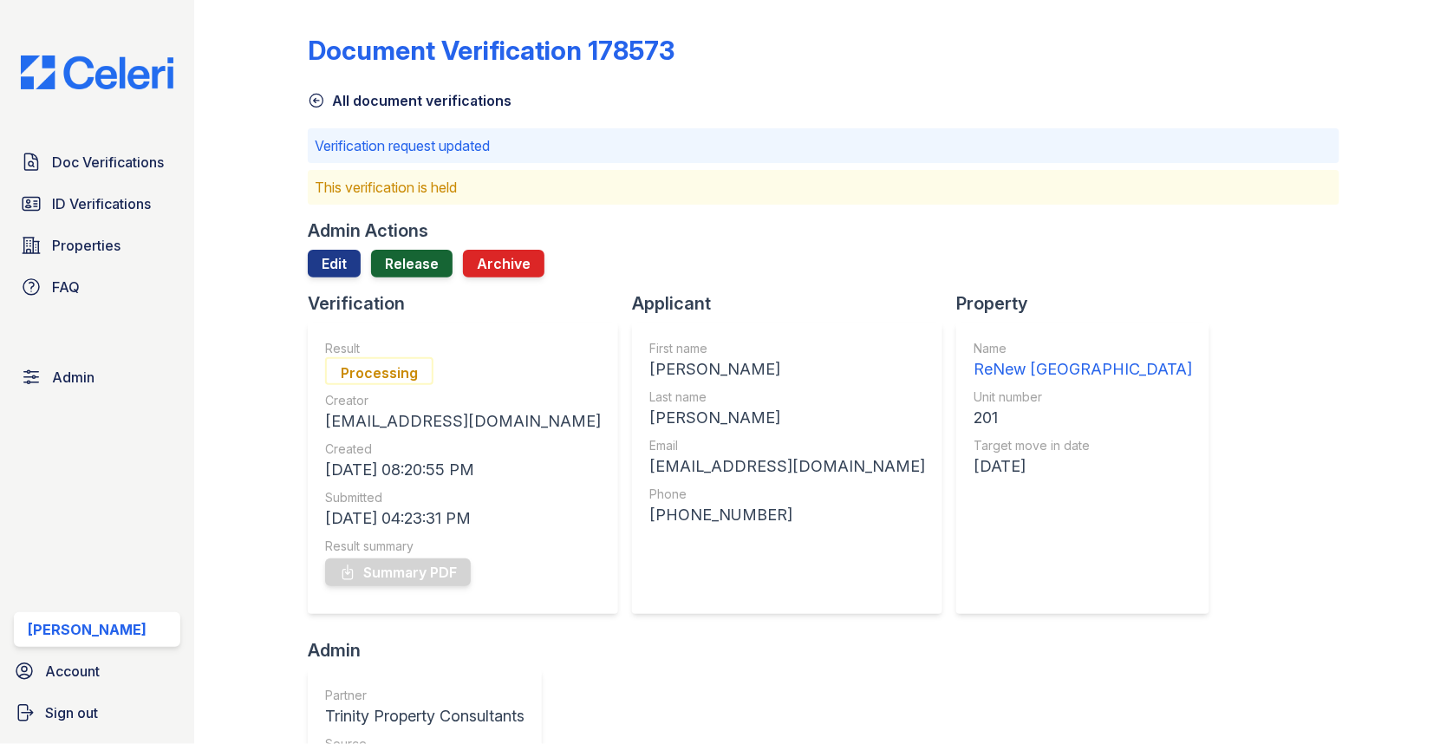
click at [427, 261] on link "Release" at bounding box center [411, 264] width 81 height 28
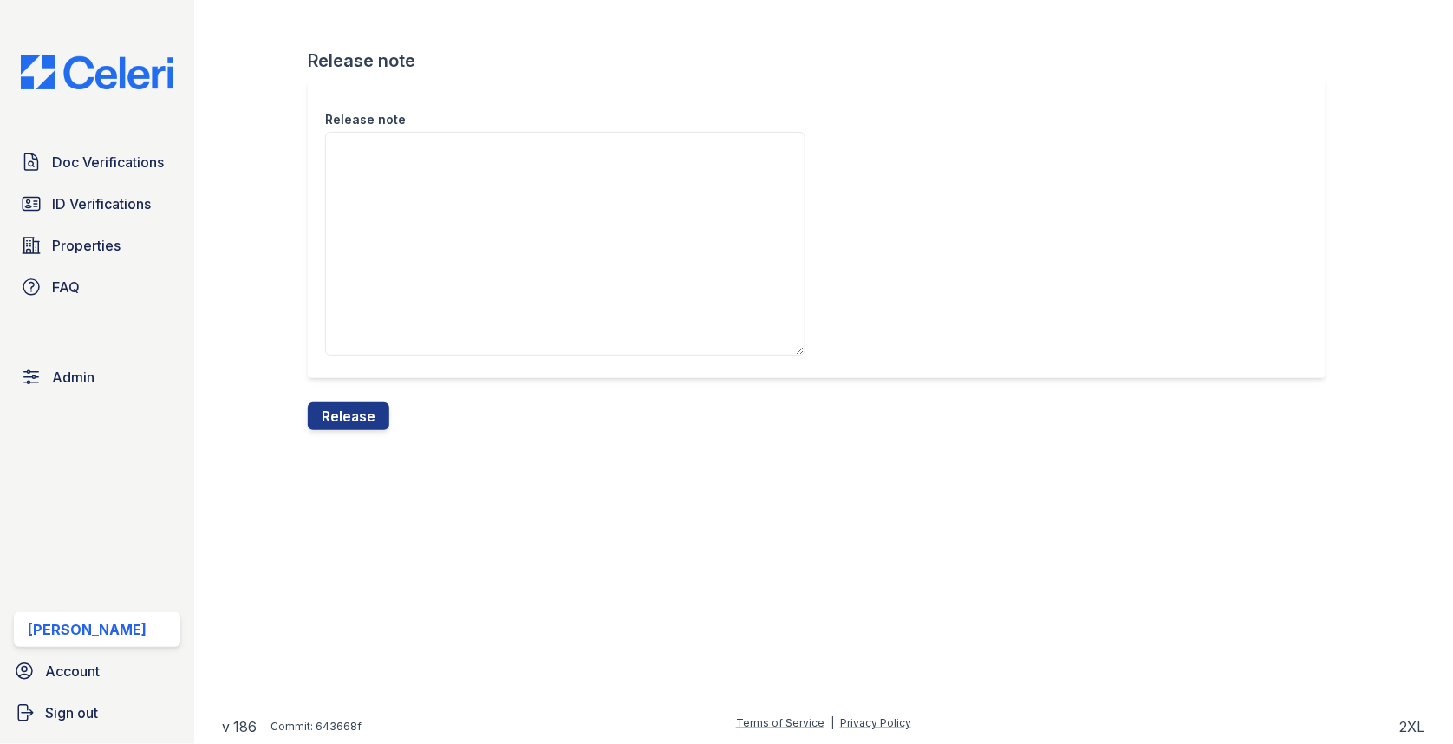
click at [361, 393] on div "Release note" at bounding box center [824, 241] width 1032 height 322
click at [361, 406] on button "Release" at bounding box center [348, 416] width 81 height 28
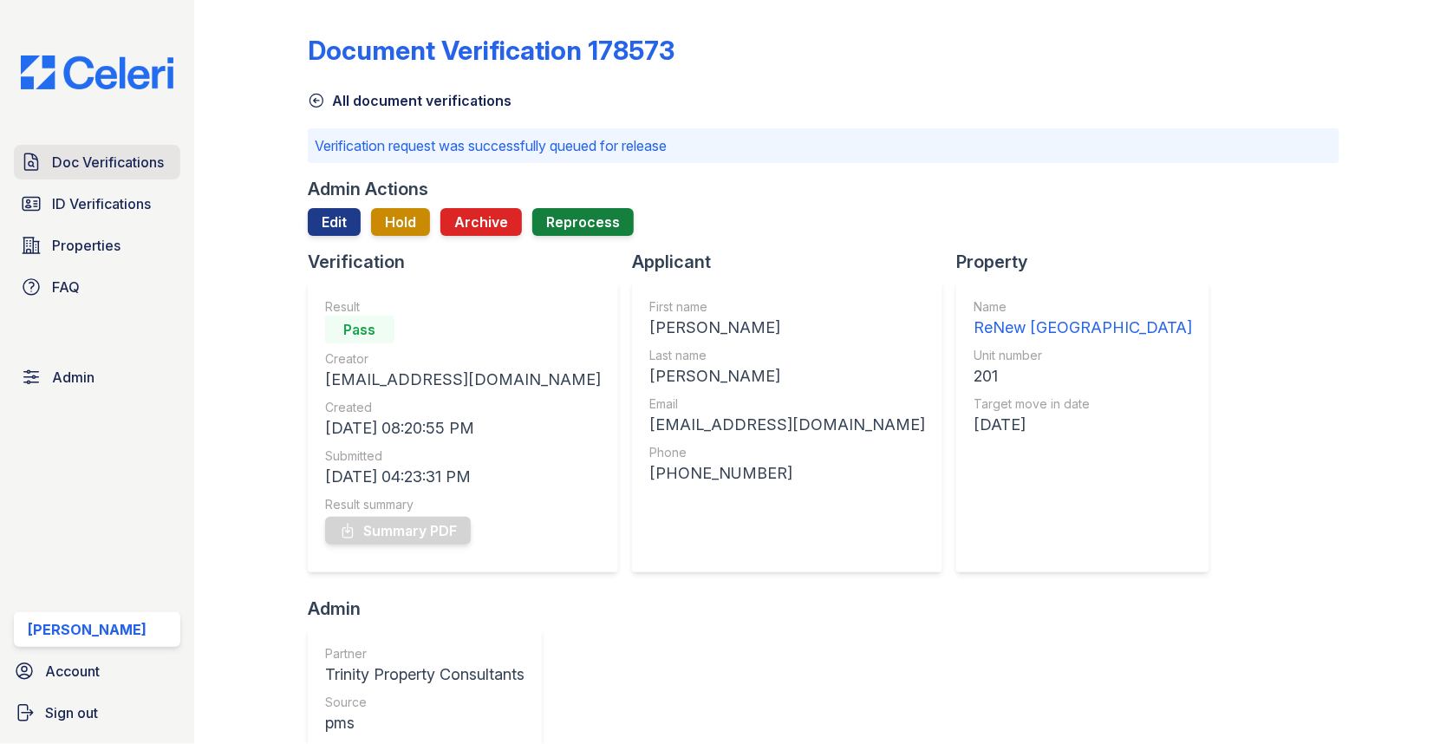
click at [132, 167] on span "Doc Verifications" at bounding box center [108, 162] width 112 height 21
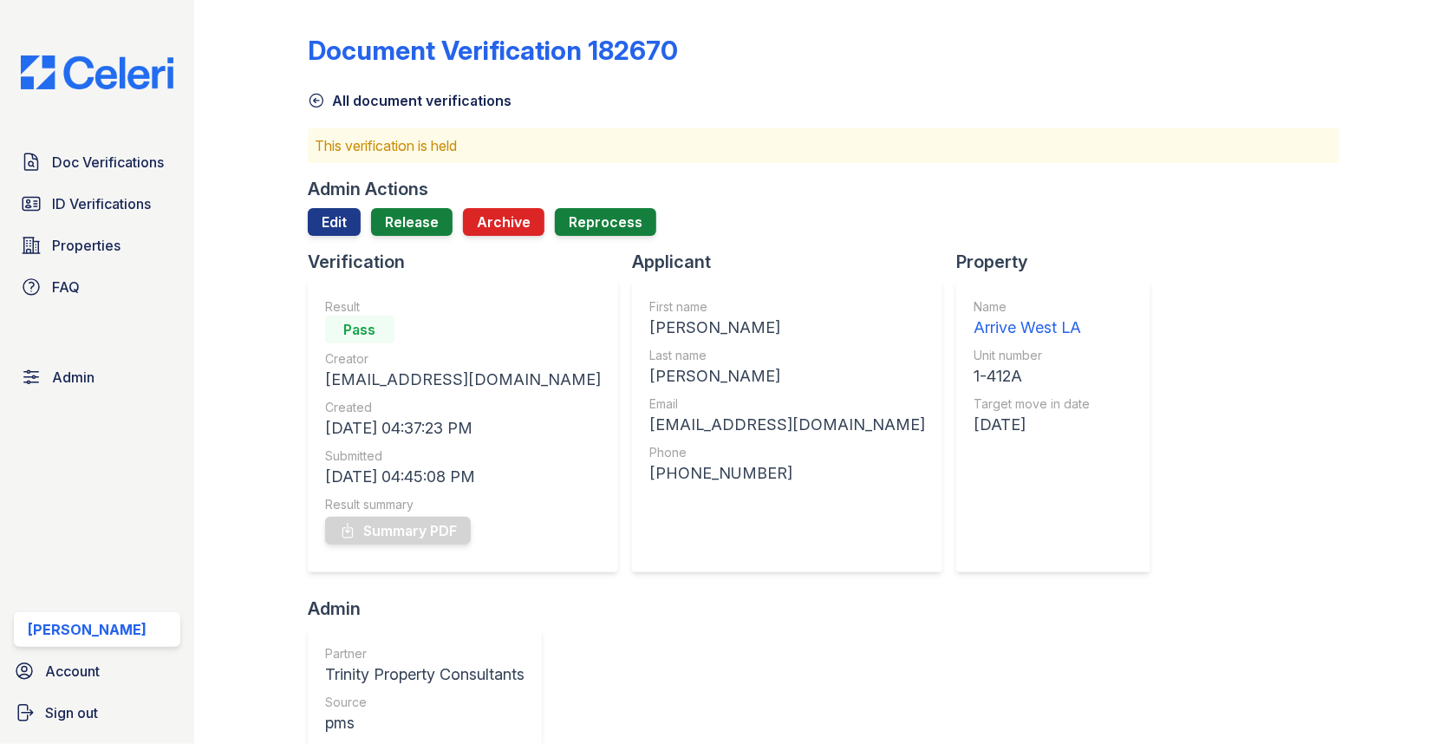
click at [414, 237] on div at bounding box center [824, 243] width 1032 height 14
click at [414, 226] on link "Release" at bounding box center [411, 222] width 81 height 28
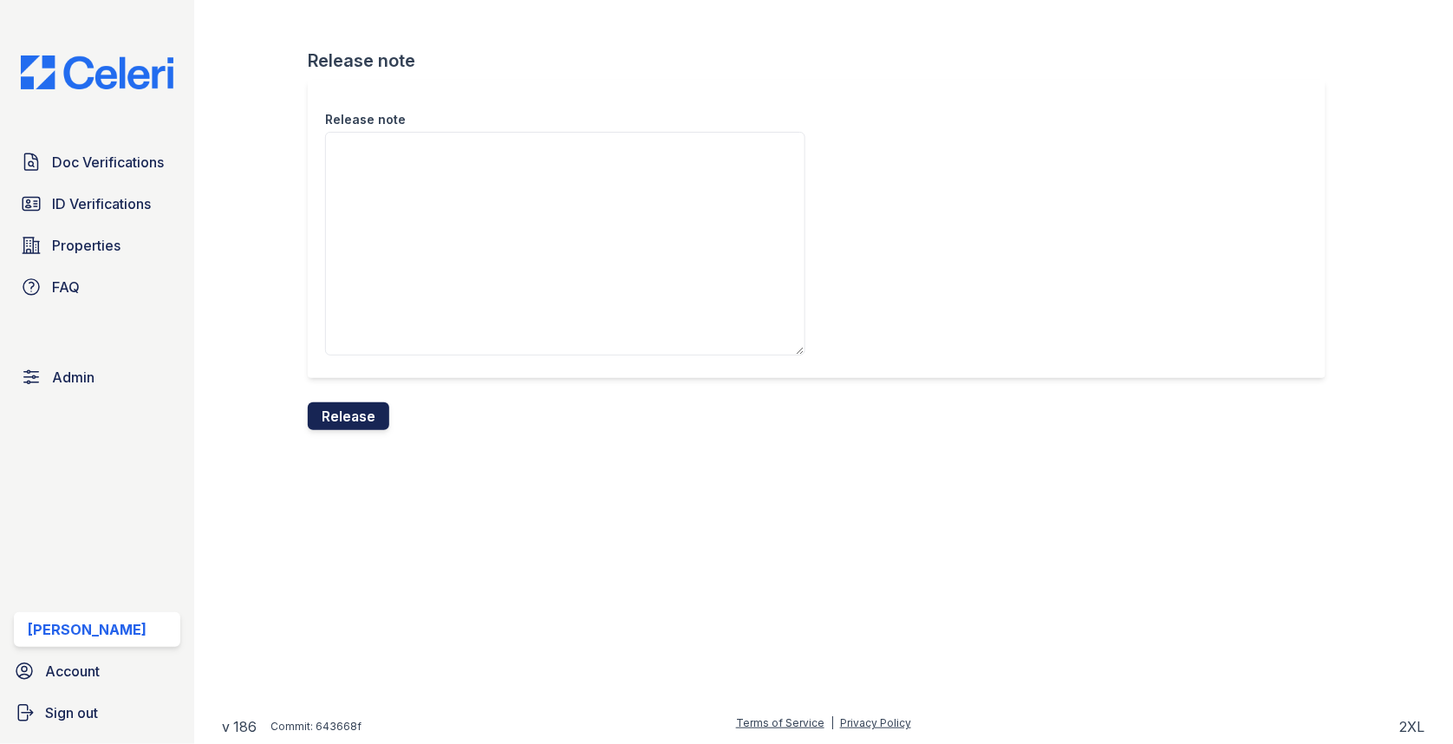
click at [364, 413] on button "Release" at bounding box center [348, 416] width 81 height 28
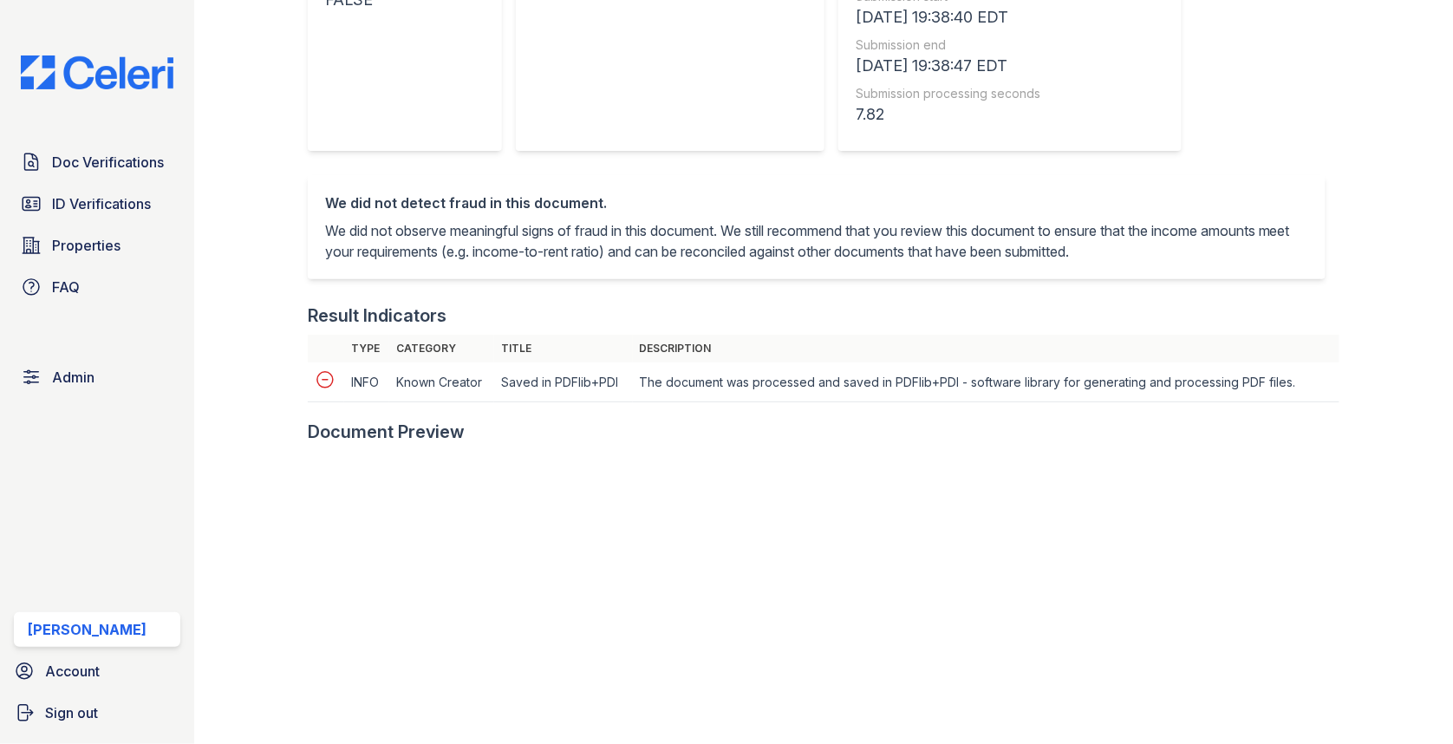
scroll to position [737, 0]
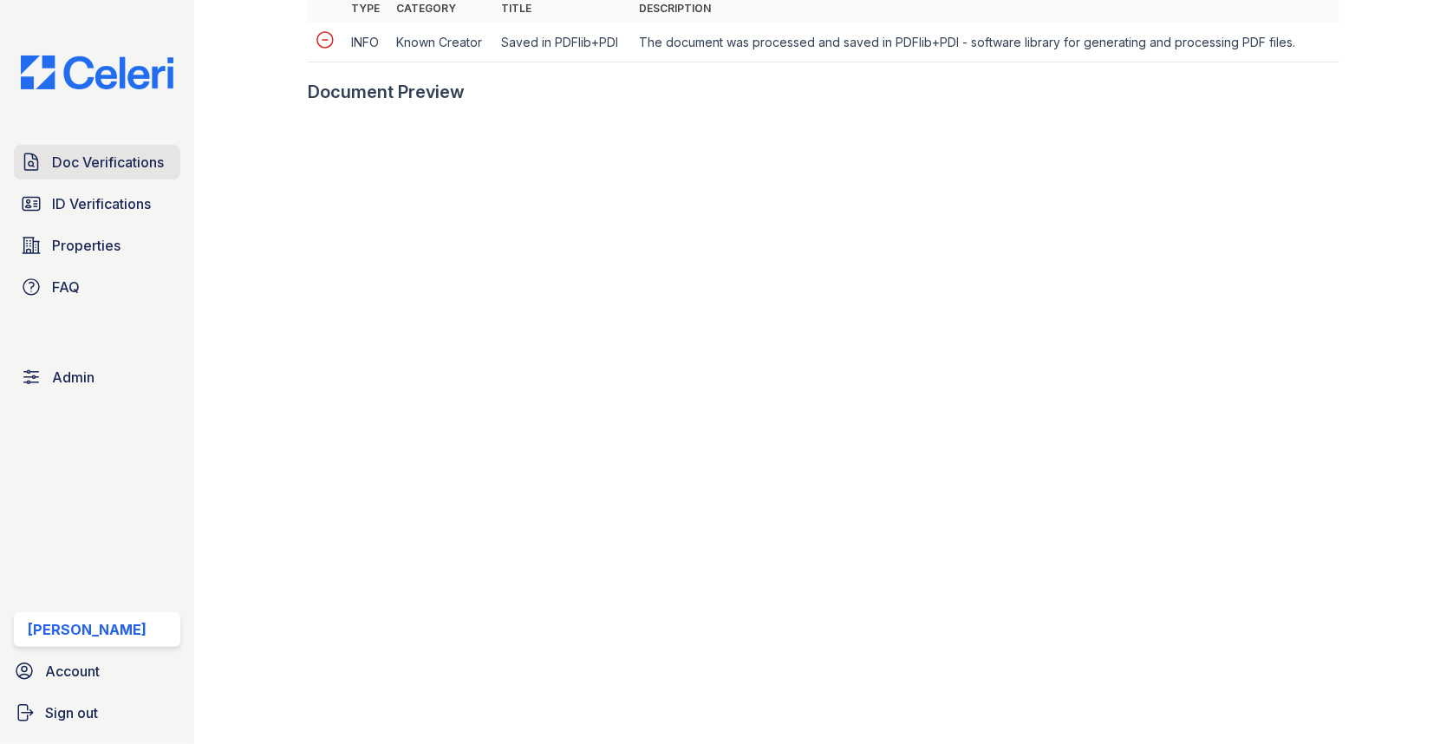
click at [122, 157] on span "Doc Verifications" at bounding box center [108, 162] width 112 height 21
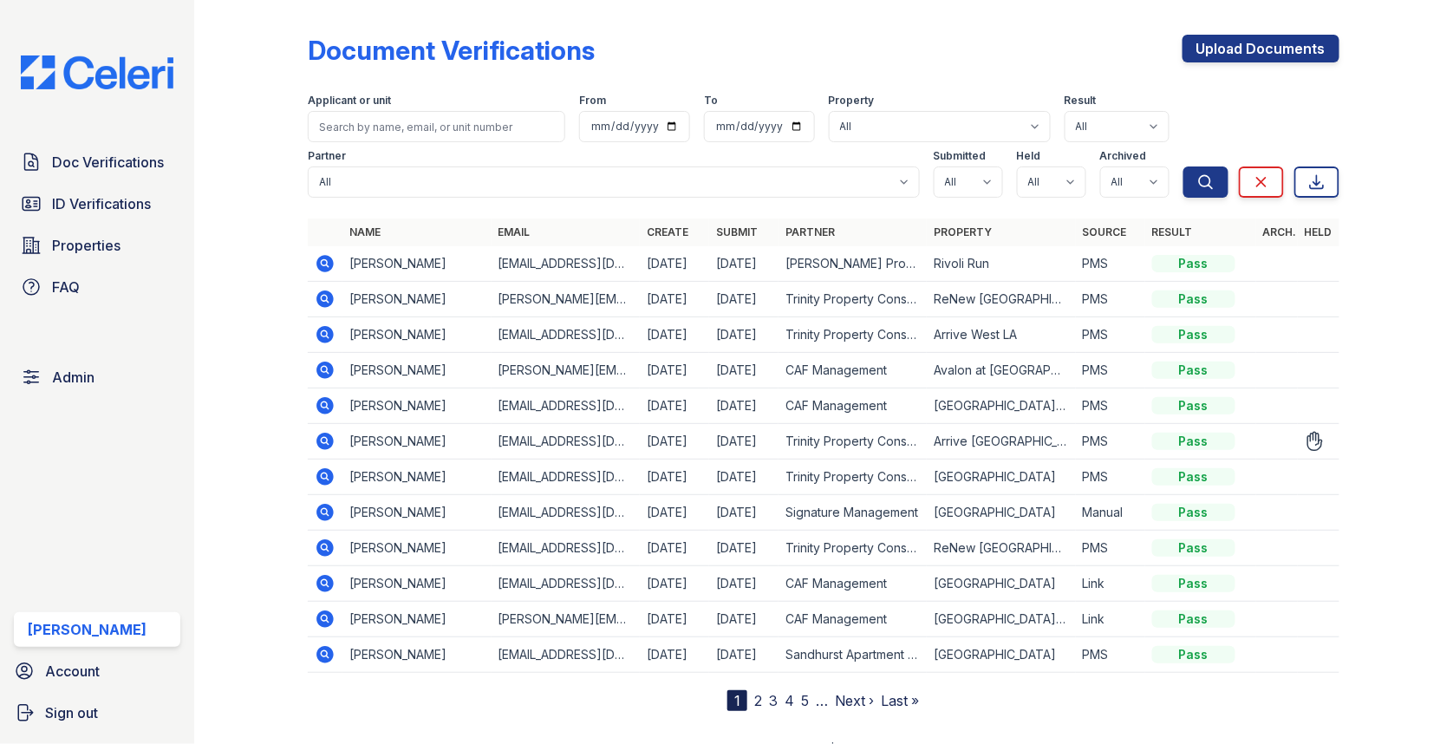
click at [328, 444] on icon at bounding box center [324, 441] width 17 height 17
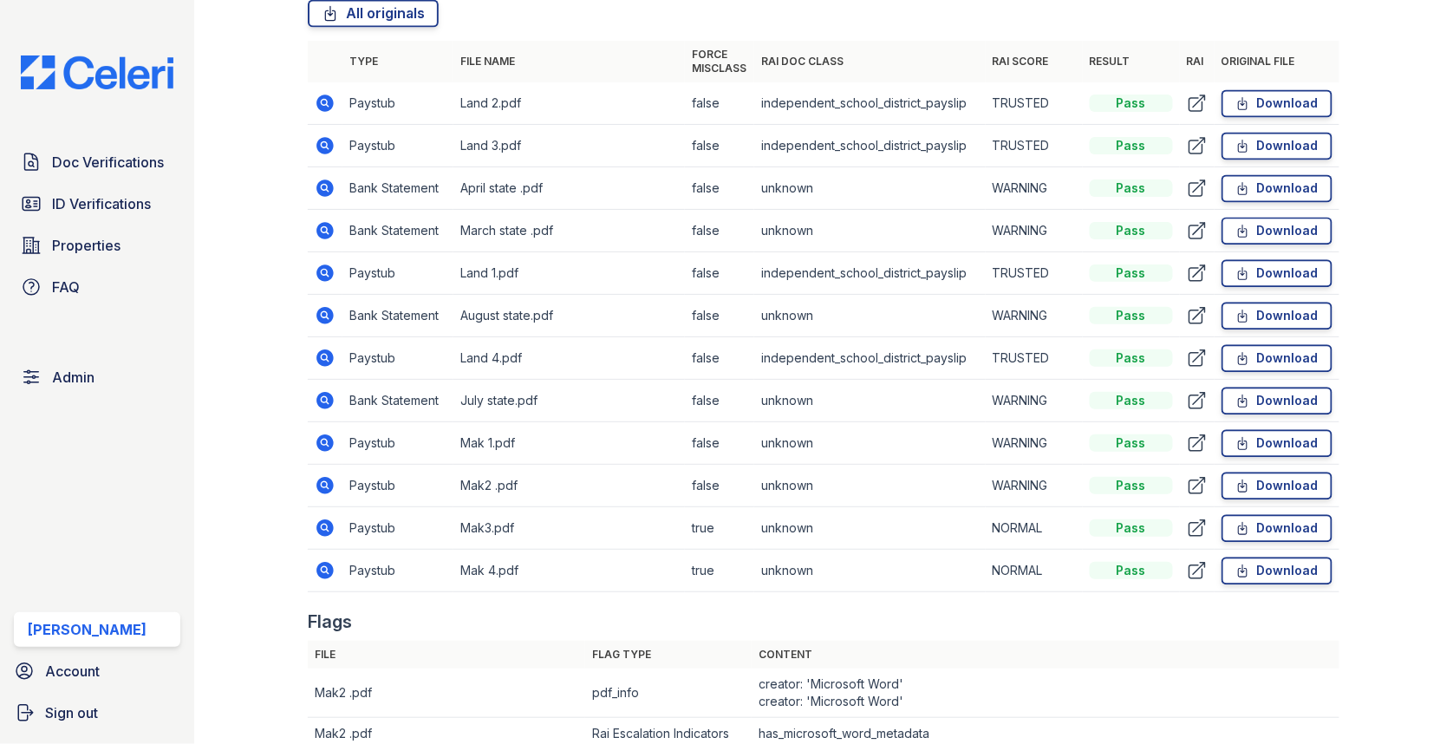
scroll to position [1138, 0]
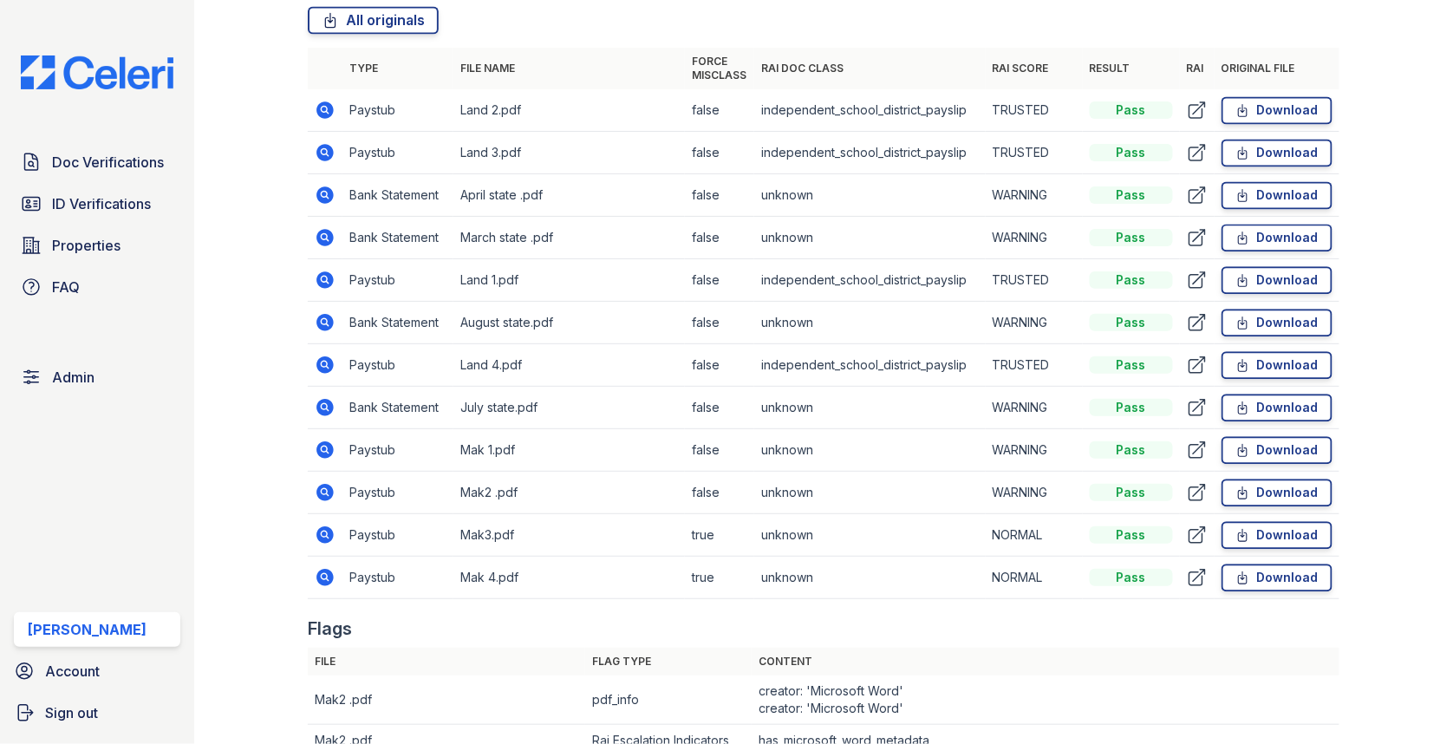
click at [319, 484] on icon at bounding box center [324, 492] width 17 height 17
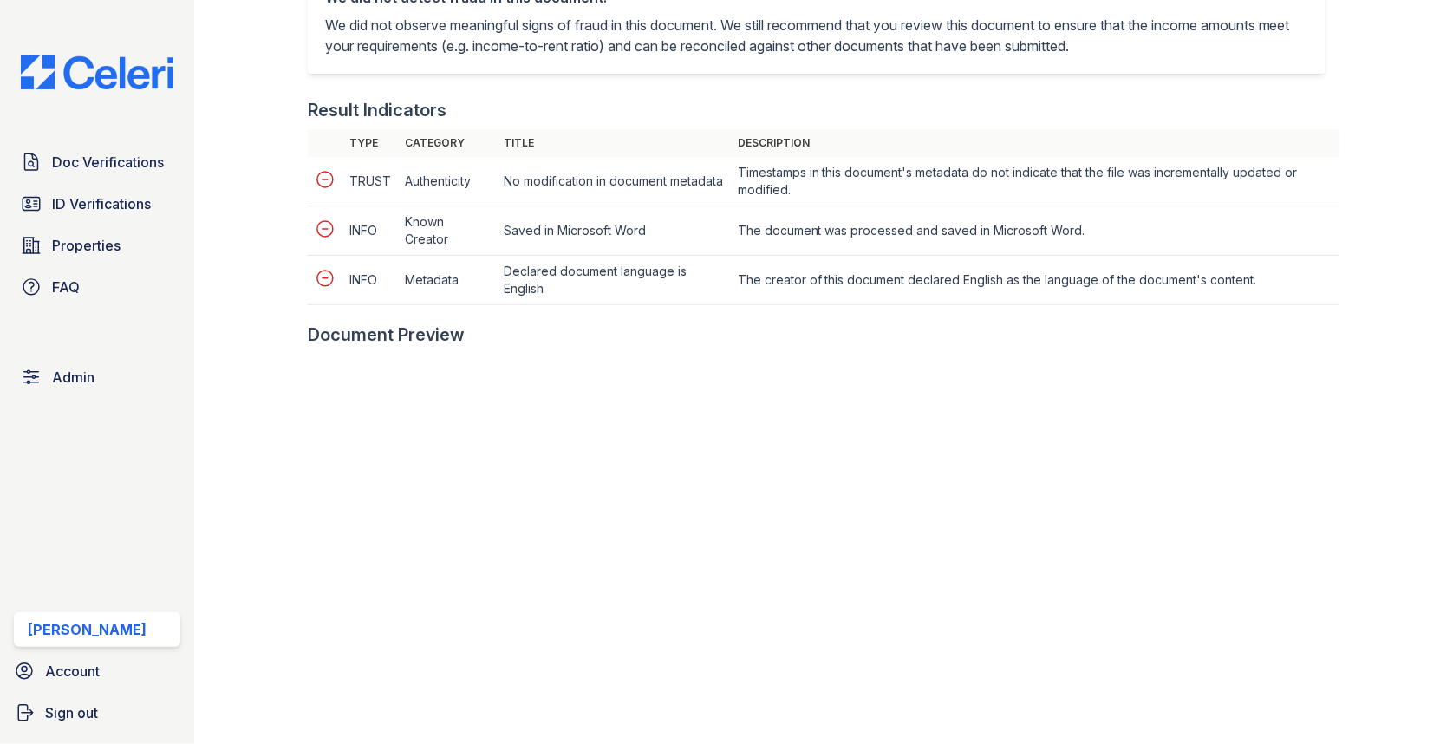
scroll to position [854, 0]
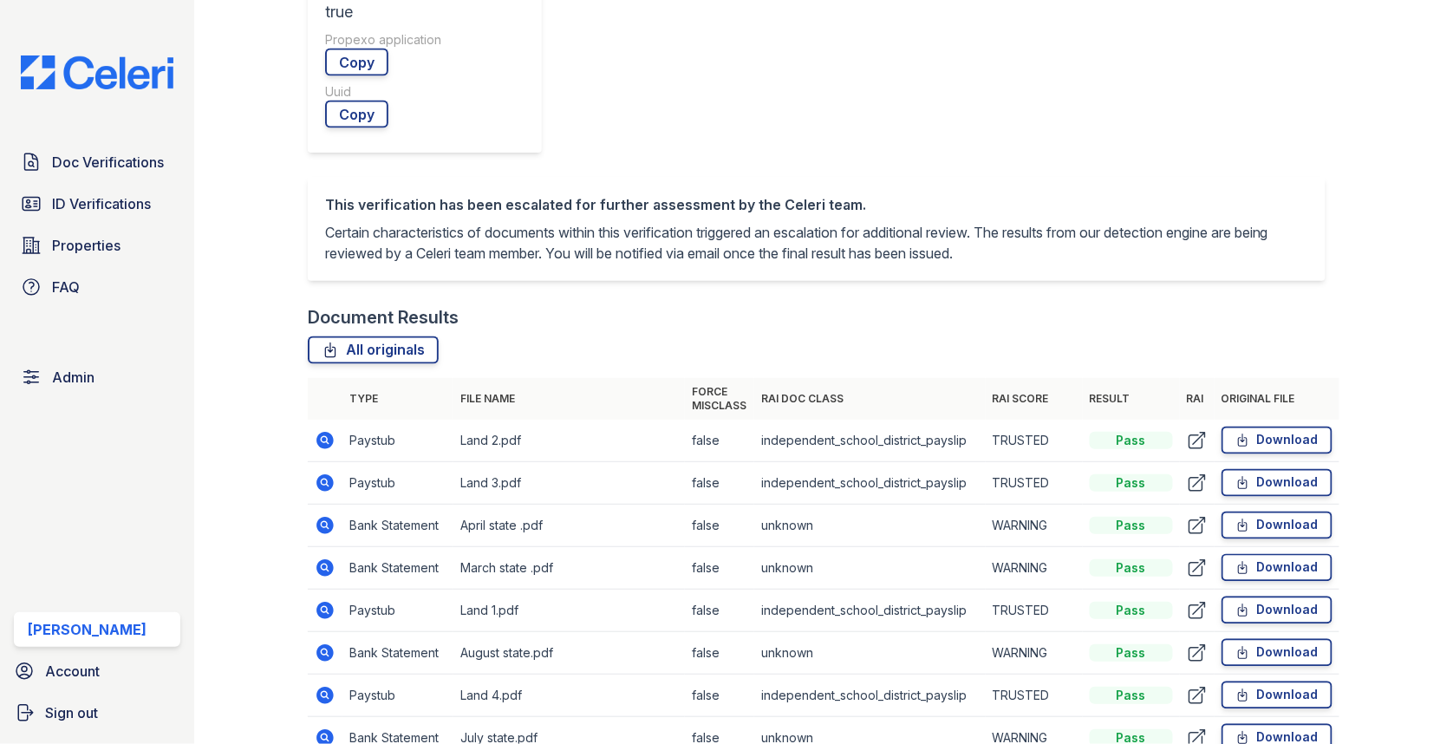
scroll to position [814, 0]
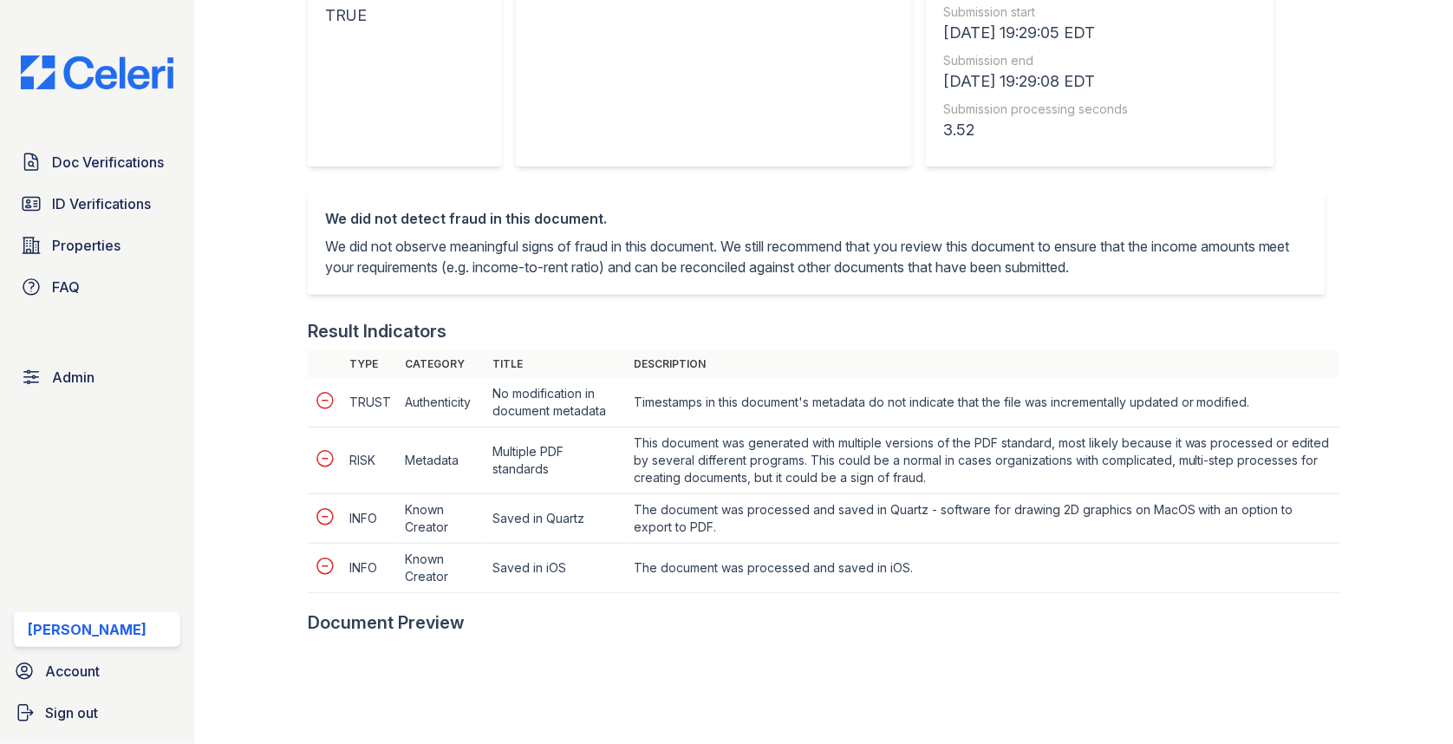
scroll to position [716, 0]
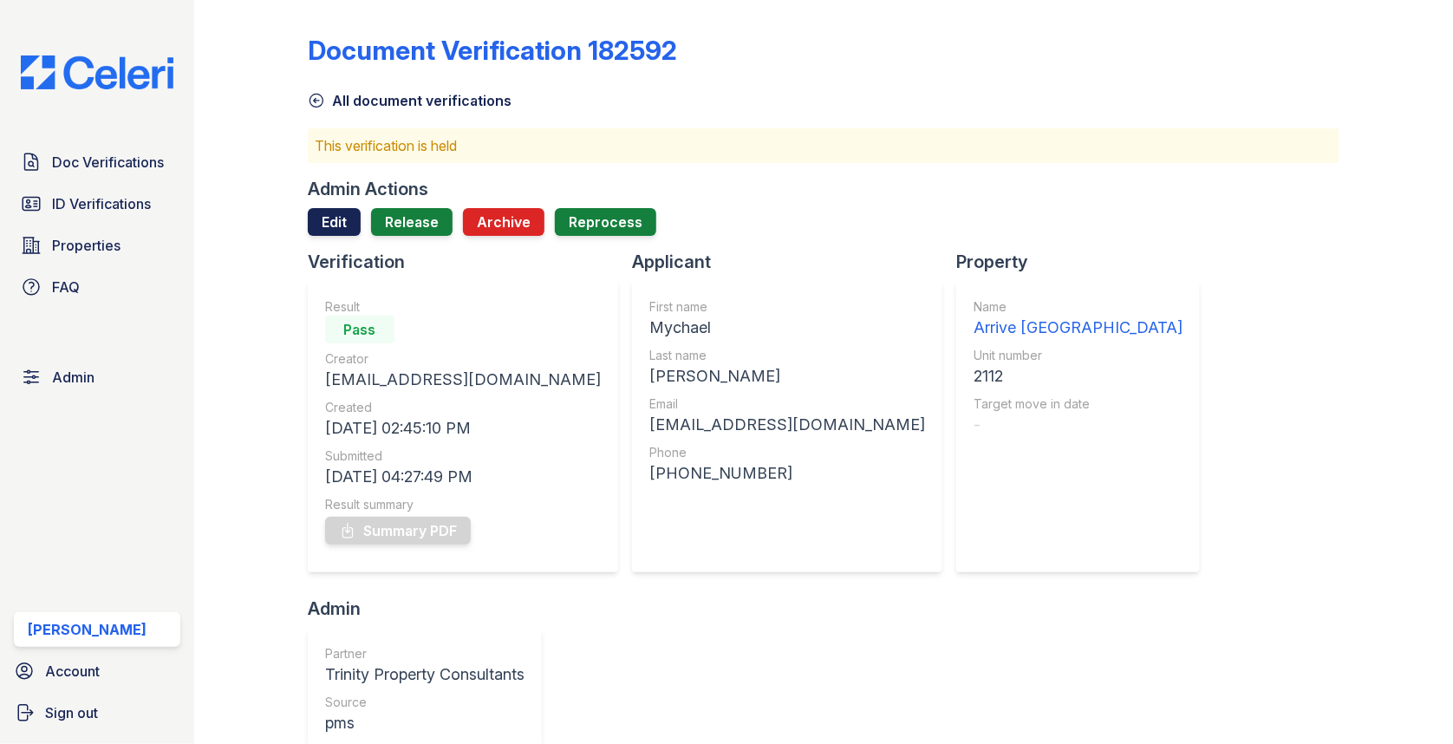
click at [316, 210] on link "Edit" at bounding box center [334, 222] width 53 height 28
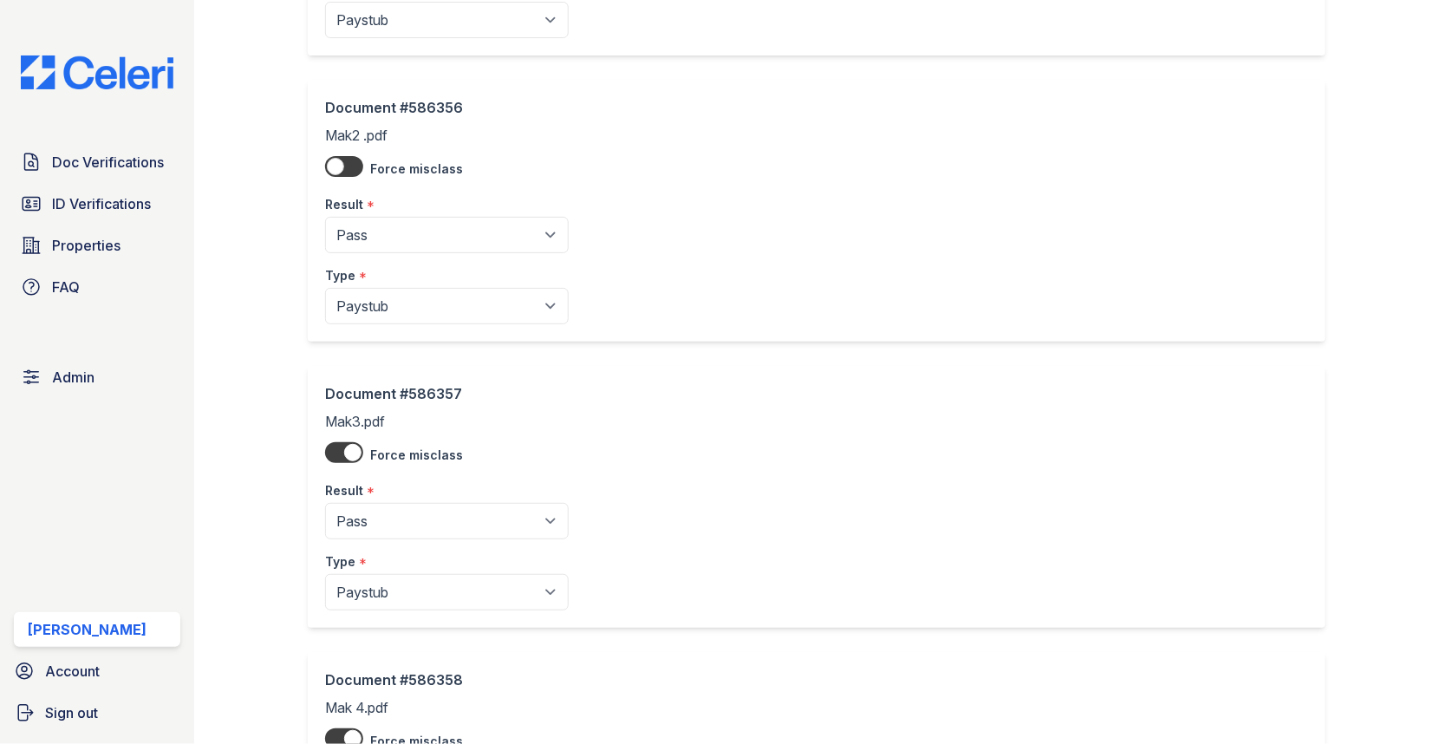
scroll to position [2583, 0]
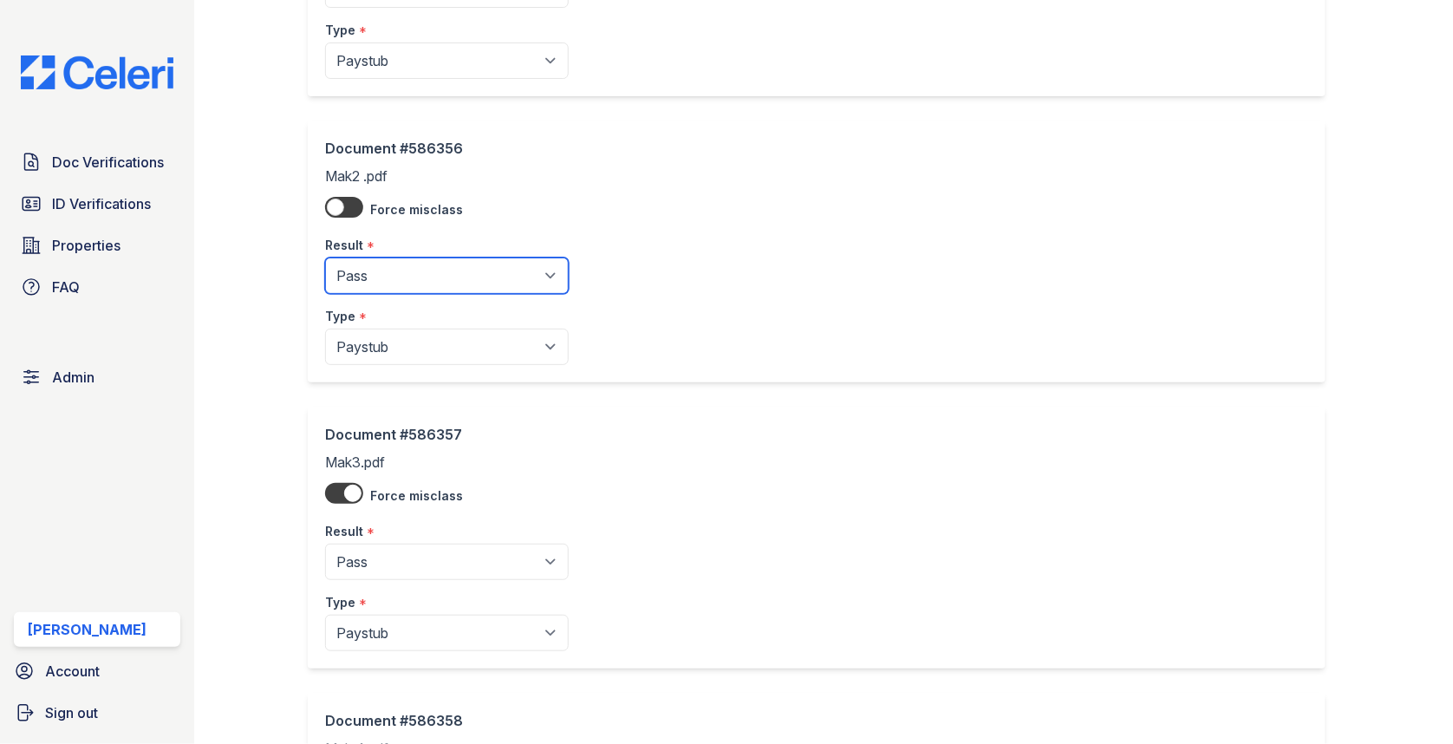
click at [385, 257] on select "Pending Sent Started Processing Pass Fail Caution Error N/A" at bounding box center [447, 275] width 244 height 36
select select "caution"
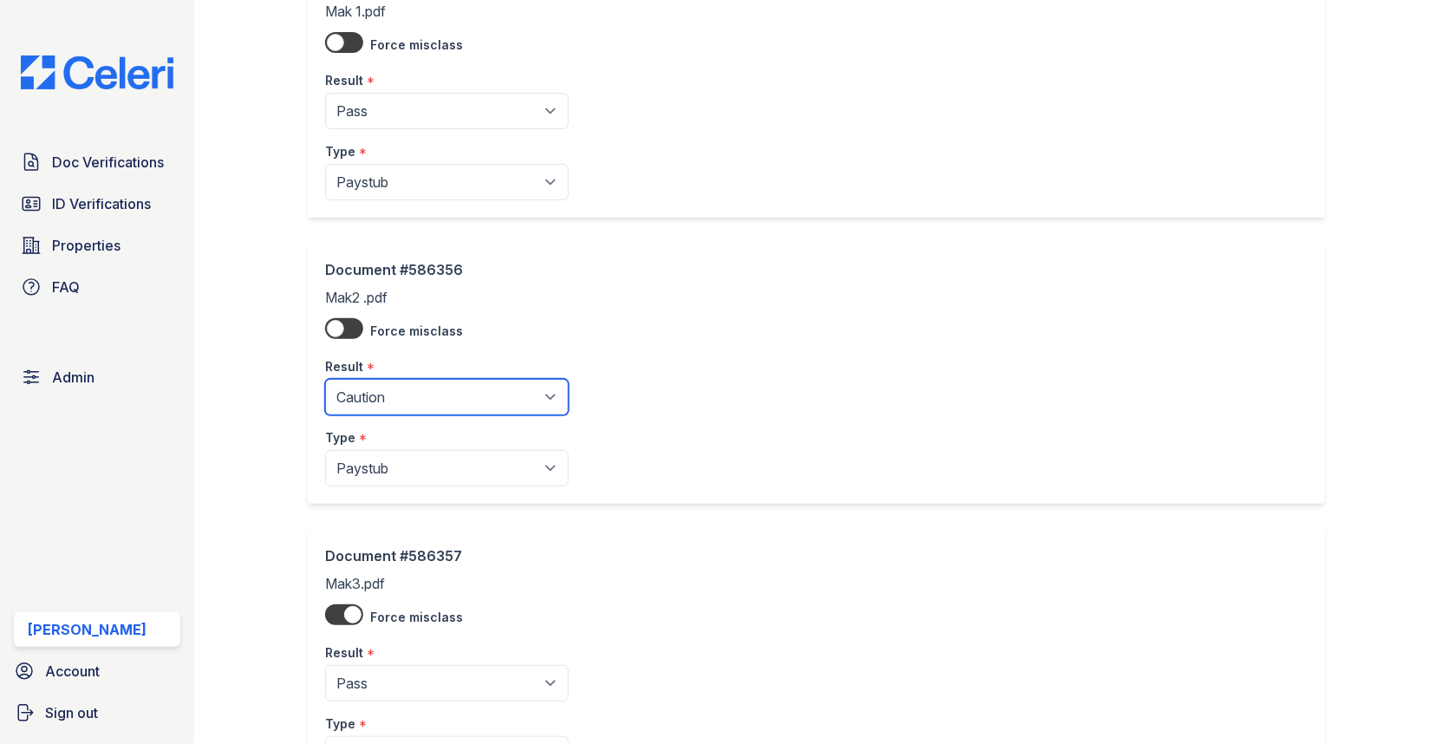
scroll to position [2386, 0]
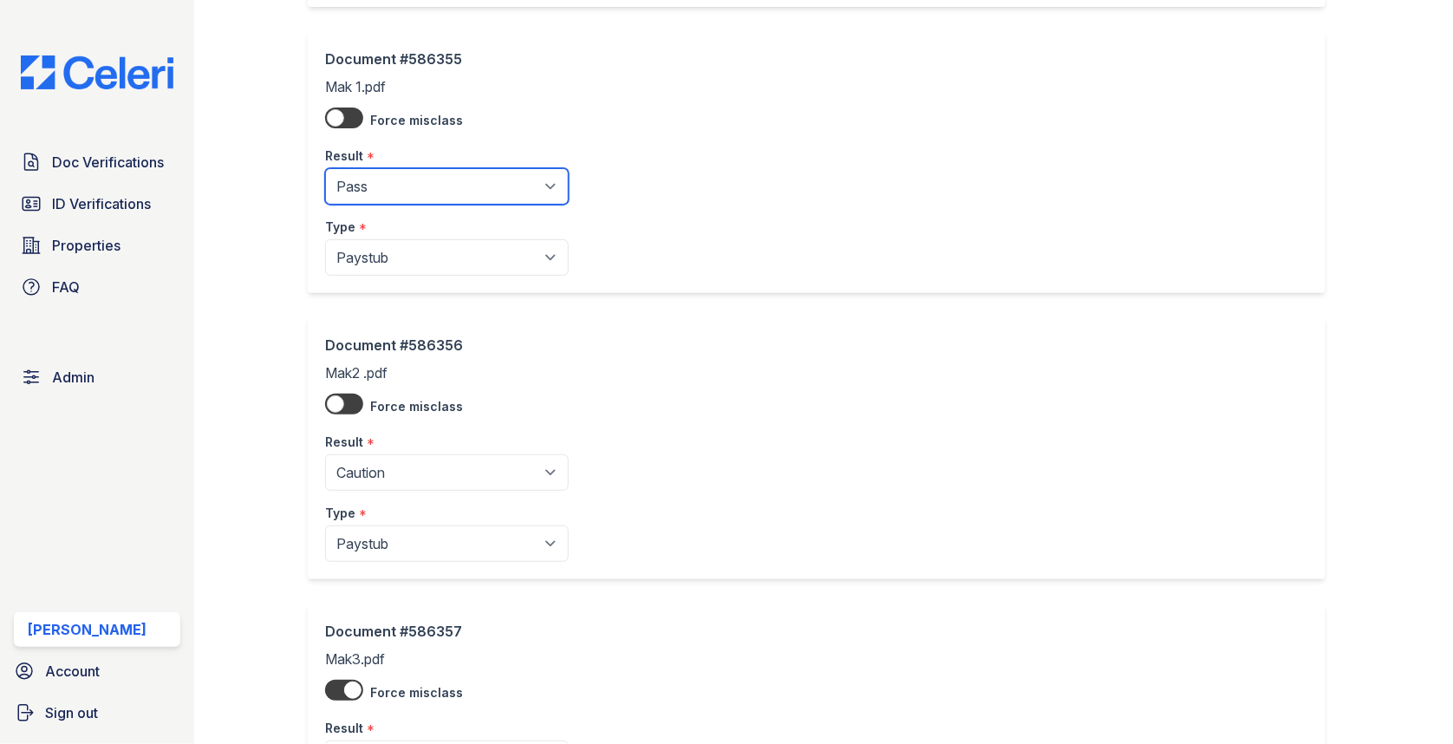
click at [408, 189] on select "Pending Sent Started Processing Pass Fail Caution Error N/A" at bounding box center [447, 186] width 244 height 36
select select "caution"
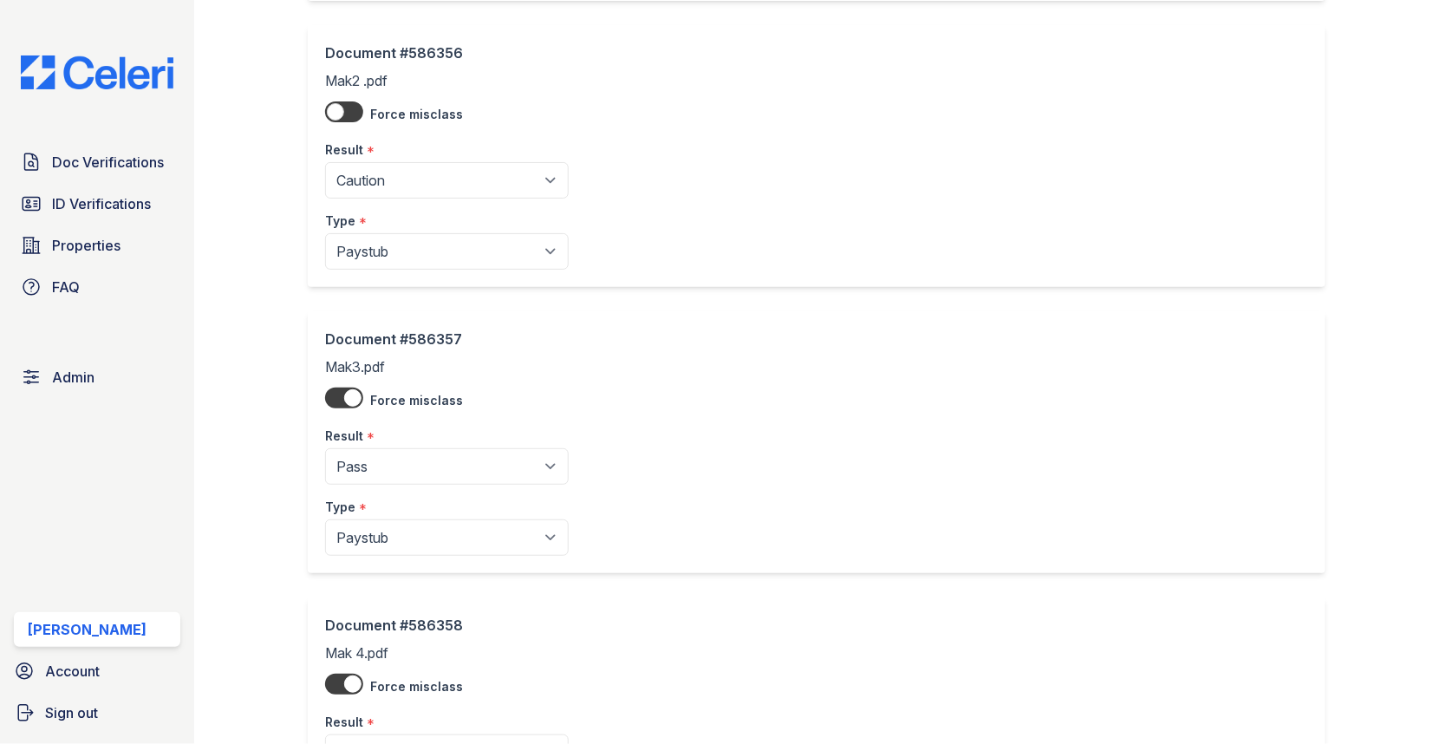
scroll to position [2887, 0]
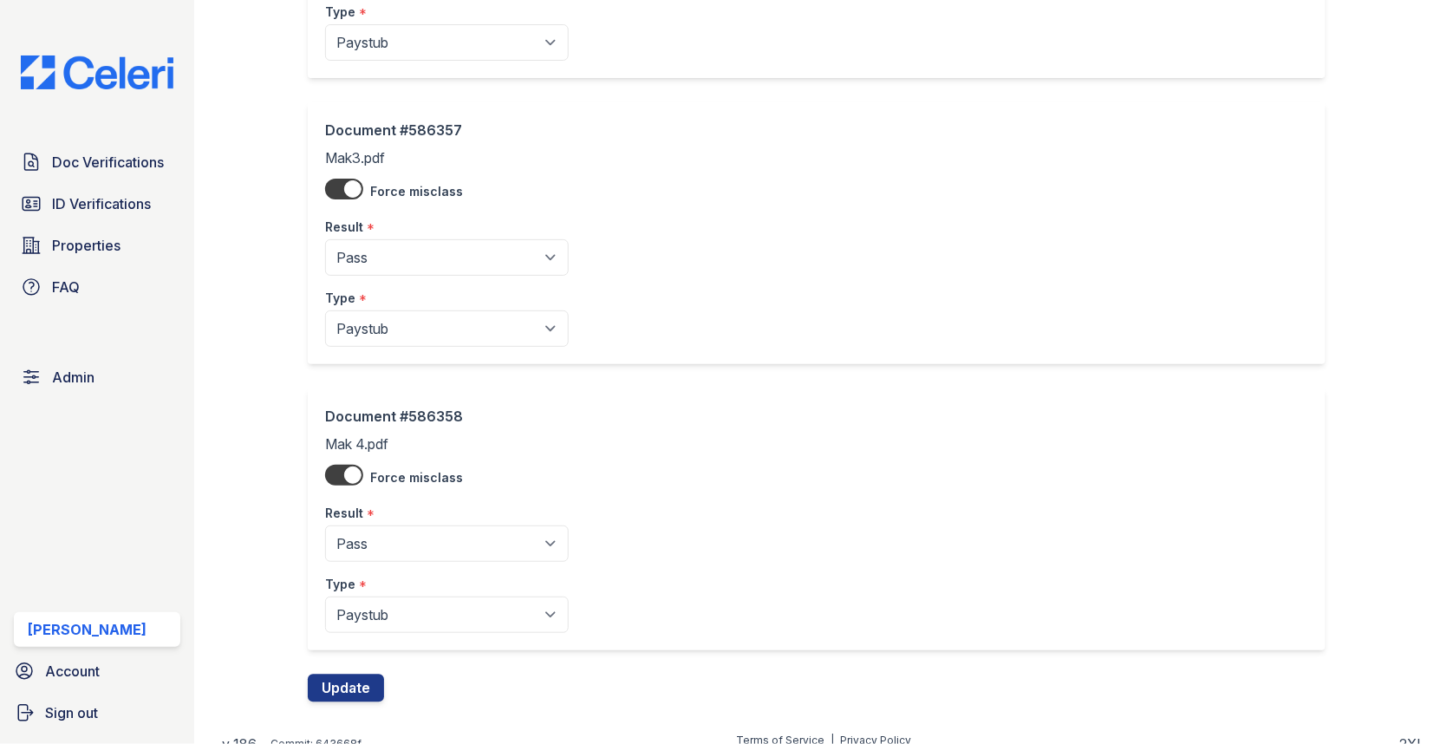
click at [349, 655] on div "Document #586358 Mak 4.pdf Force misclass Result * Pending Sent Started Process…" at bounding box center [824, 531] width 1032 height 286
click at [352, 674] on button "Update" at bounding box center [346, 688] width 76 height 28
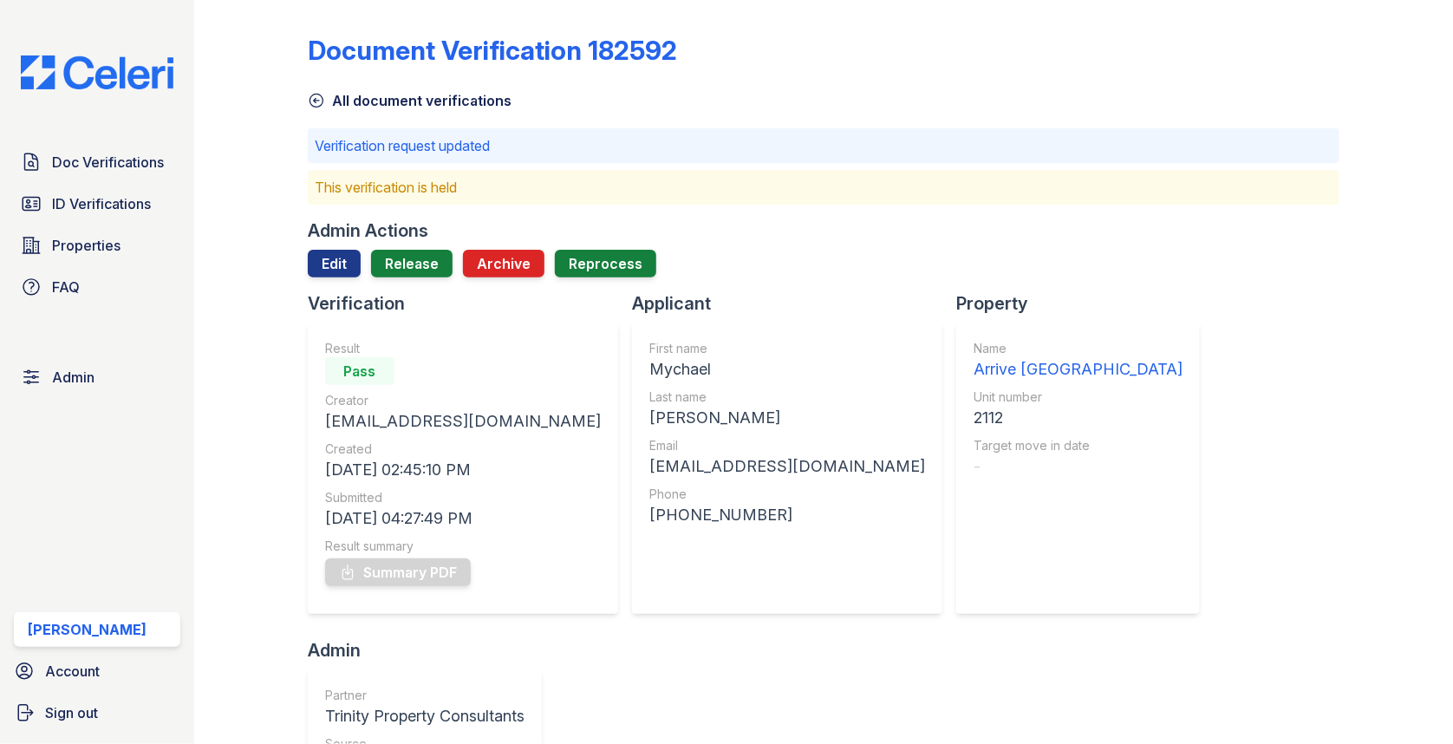
click at [431, 244] on div "Admin Actions Edit Release Archive Reprocess" at bounding box center [824, 254] width 1032 height 73
click at [428, 260] on link "Release" at bounding box center [411, 264] width 81 height 28
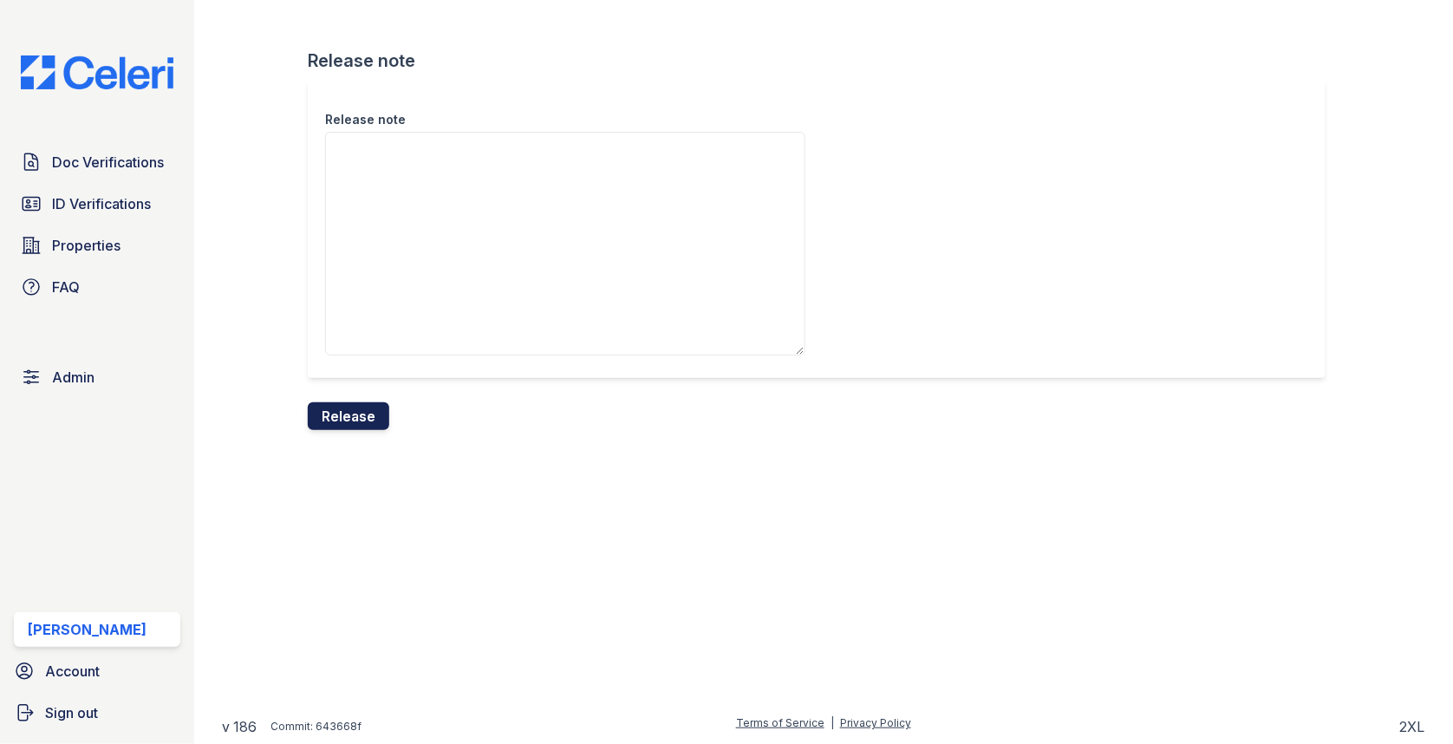
click at [343, 427] on button "Release" at bounding box center [348, 416] width 81 height 28
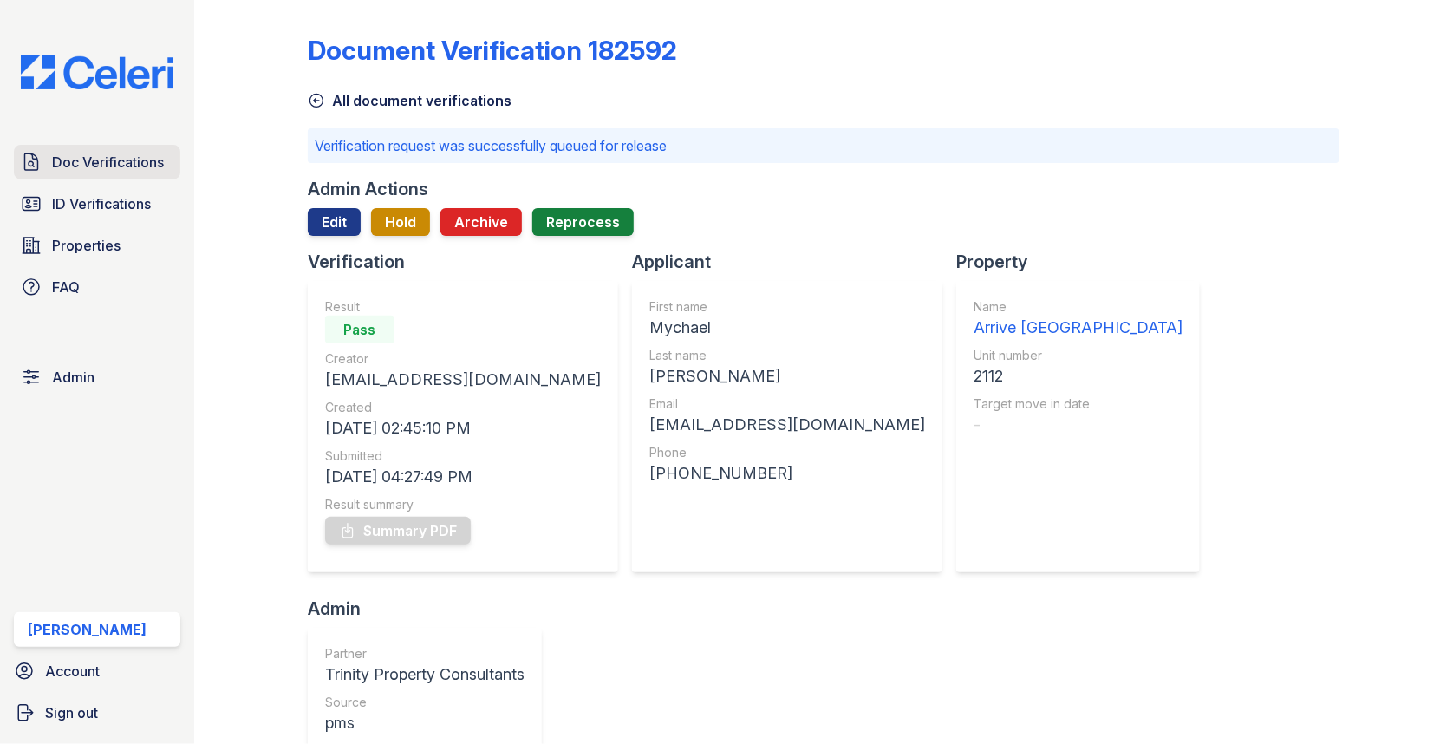
click at [140, 163] on span "Doc Verifications" at bounding box center [108, 162] width 112 height 21
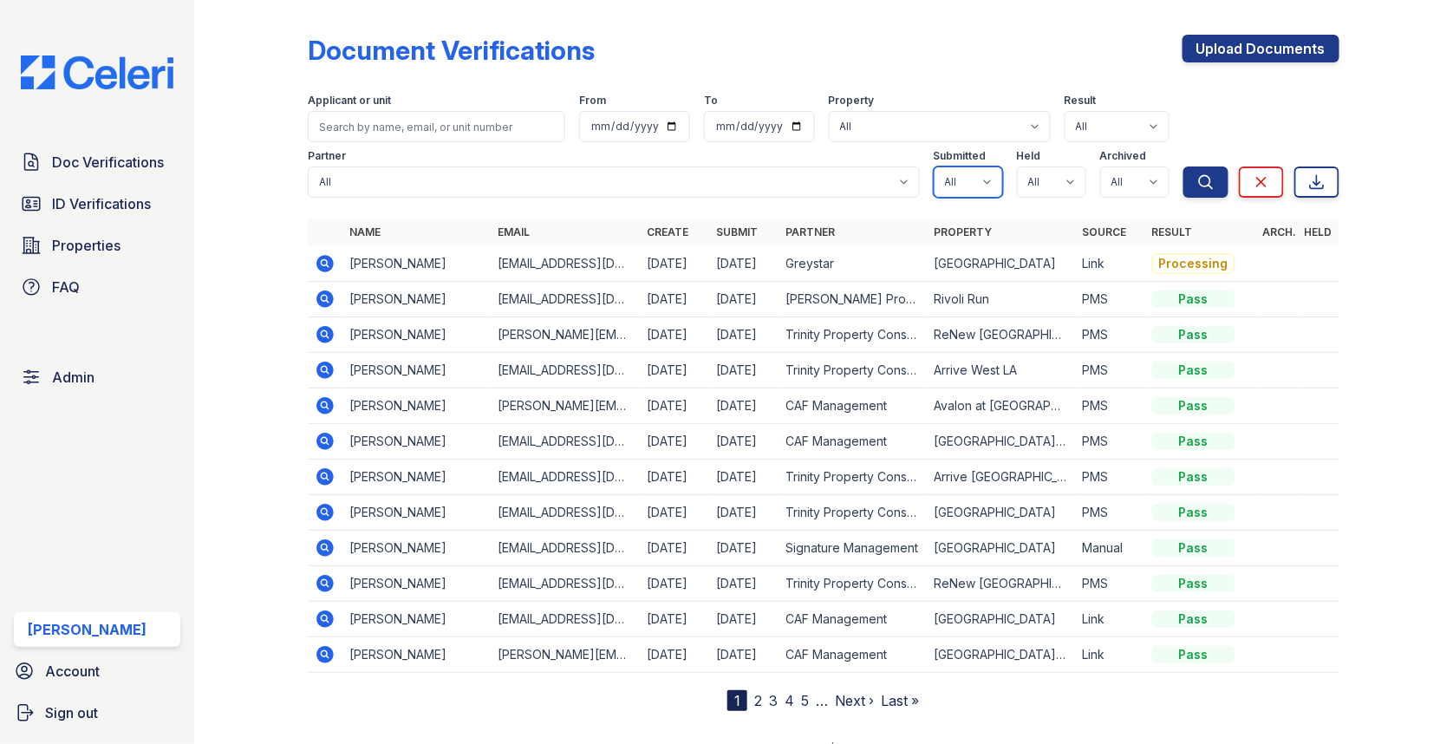
click at [995, 178] on select "All true false" at bounding box center [968, 181] width 69 height 31
select select "true"
click at [1047, 174] on select "All true false" at bounding box center [1051, 181] width 69 height 31
select select "true"
click at [1118, 180] on select "All true false" at bounding box center [1134, 181] width 69 height 31
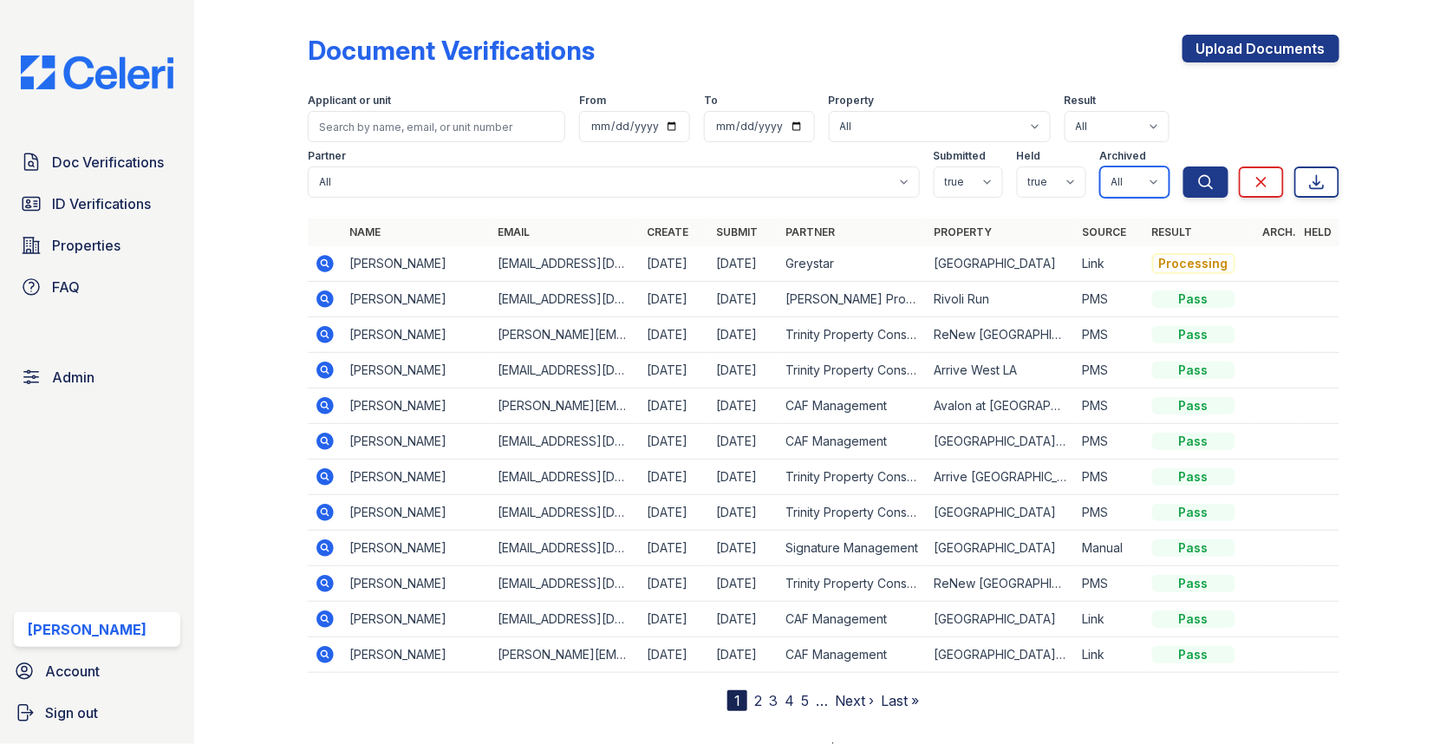
select select "false"
click at [1189, 184] on button "Search" at bounding box center [1205, 181] width 45 height 31
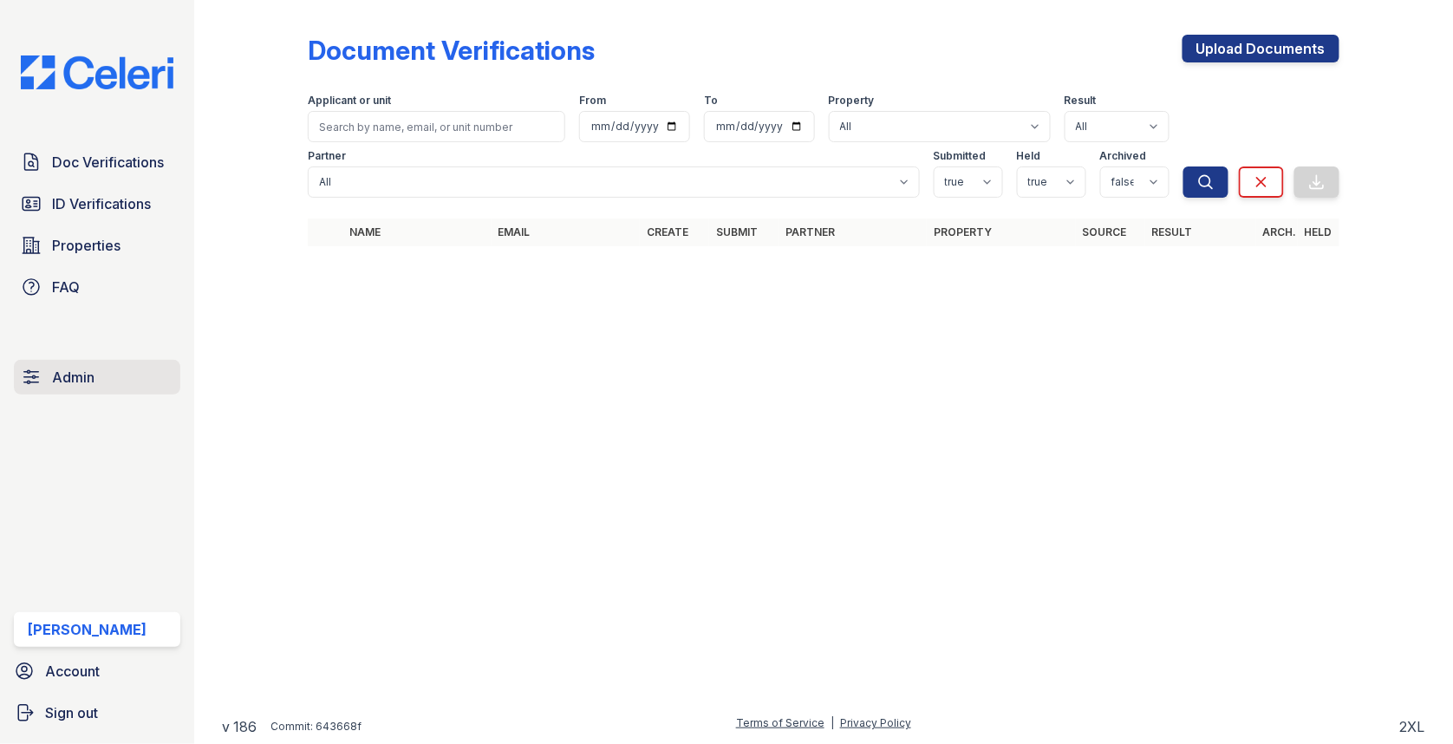
click at [133, 367] on link "Admin" at bounding box center [97, 377] width 166 height 35
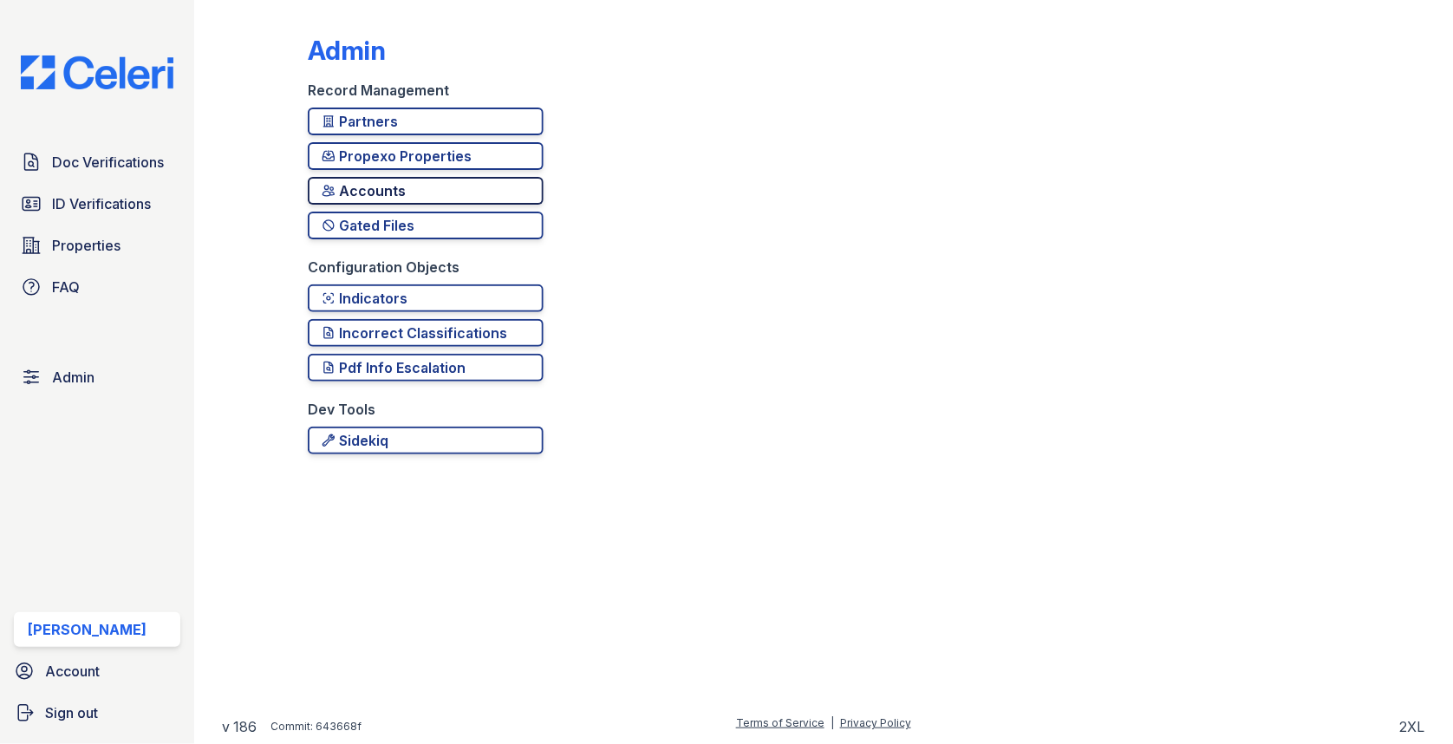
click at [399, 188] on div "Accounts" at bounding box center [426, 190] width 208 height 21
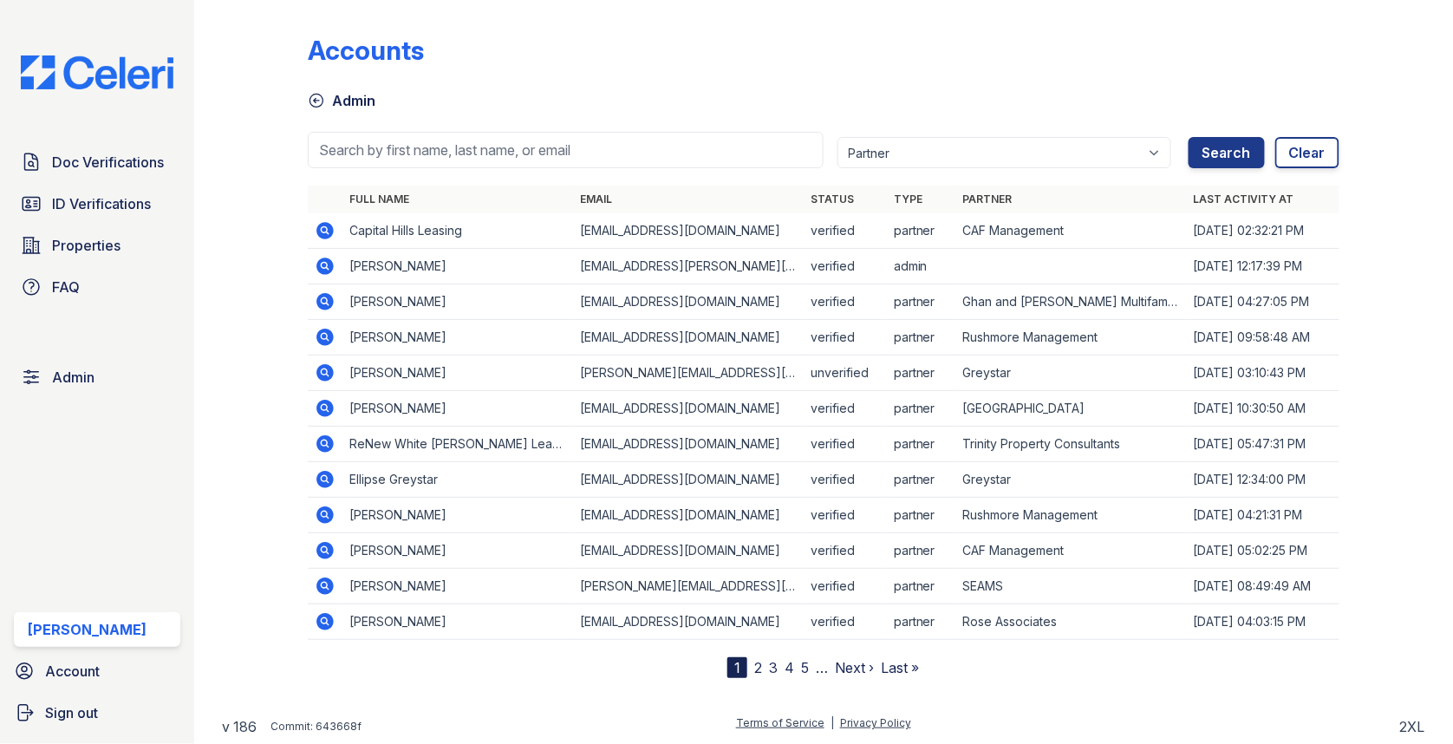
click at [471, 121] on div "Accounts Admin Partner 21st Century Property Management Acme Corp. ACME Propert…" at bounding box center [824, 342] width 1032 height 671
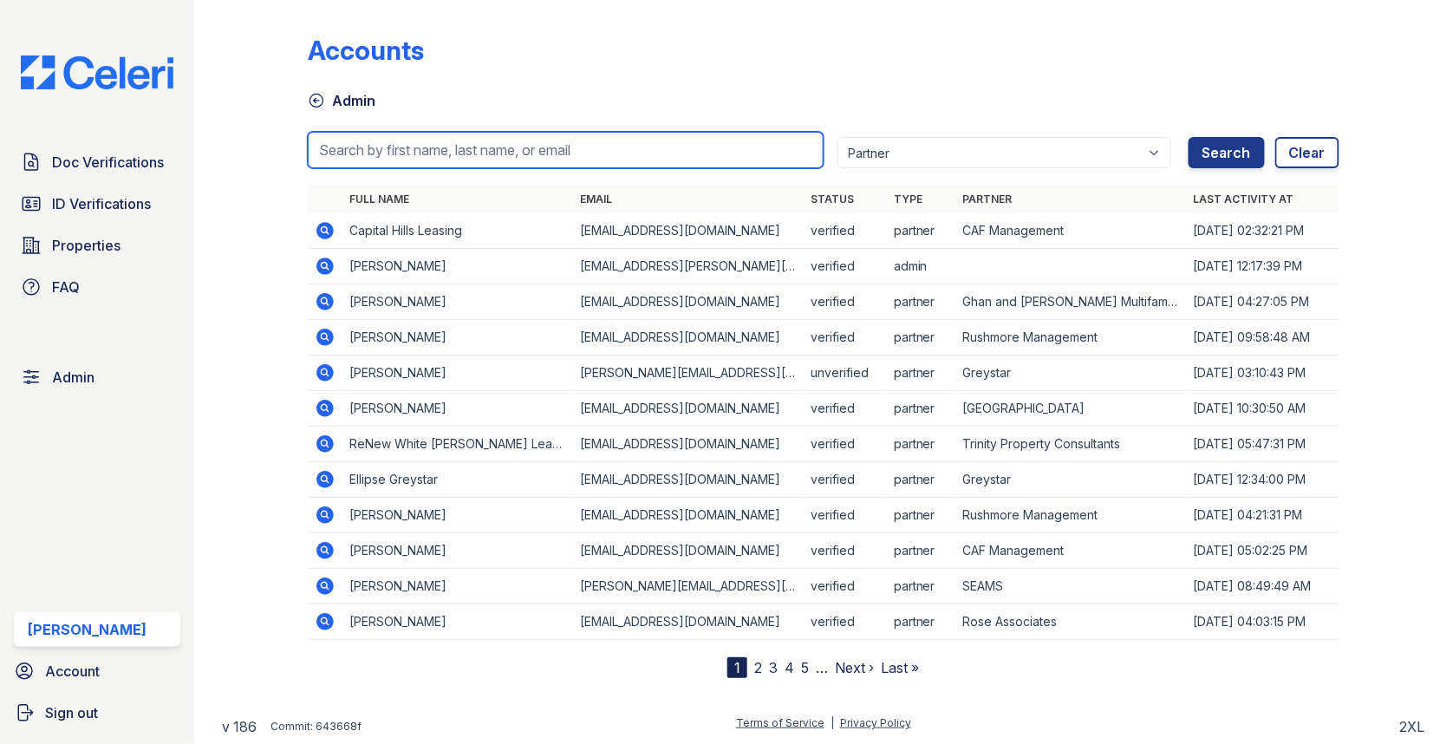
click at [471, 139] on input "search" at bounding box center [566, 150] width 516 height 36
paste input "hnorris@trinity-pm.com"
type input "hnorris@trinity-pm.com"
click at [1189, 137] on button "Search" at bounding box center [1227, 152] width 76 height 31
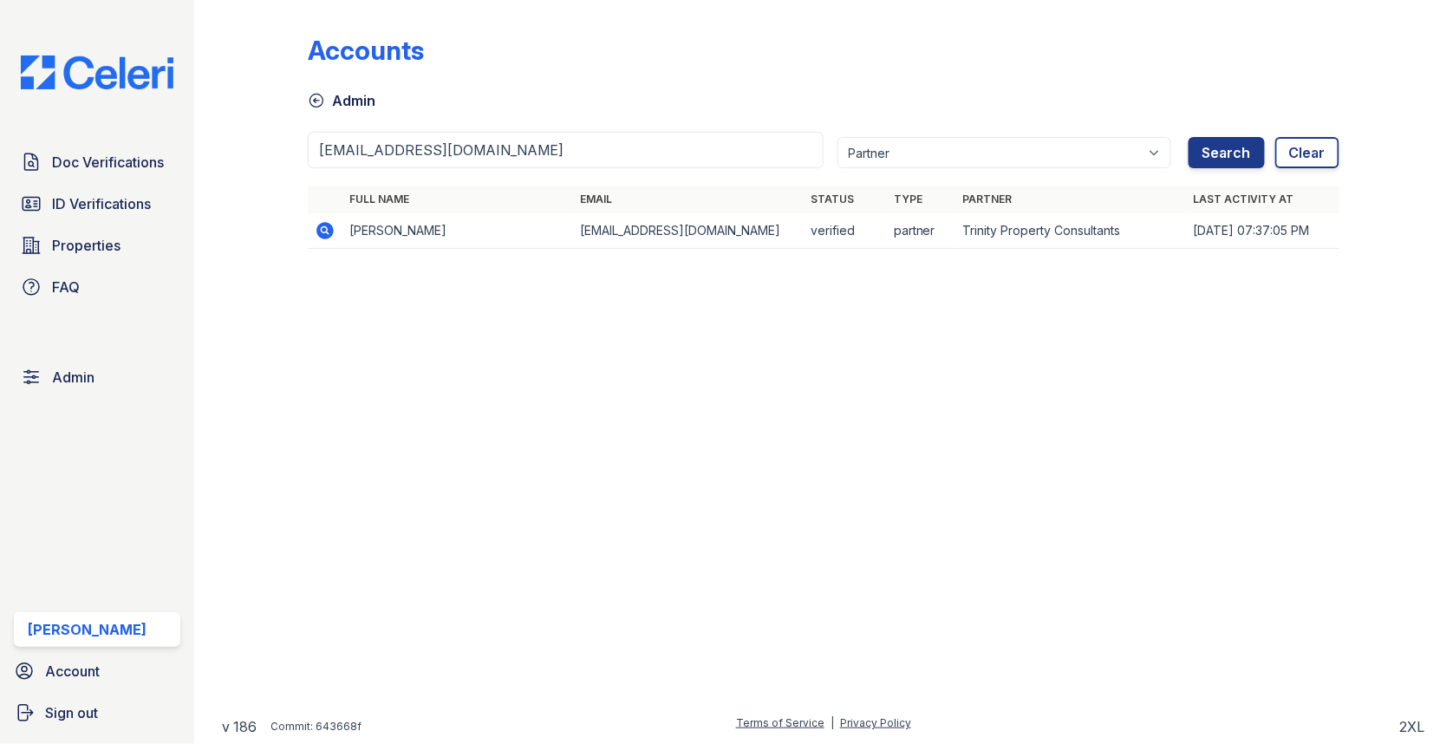
click at [315, 233] on icon at bounding box center [325, 230] width 21 height 21
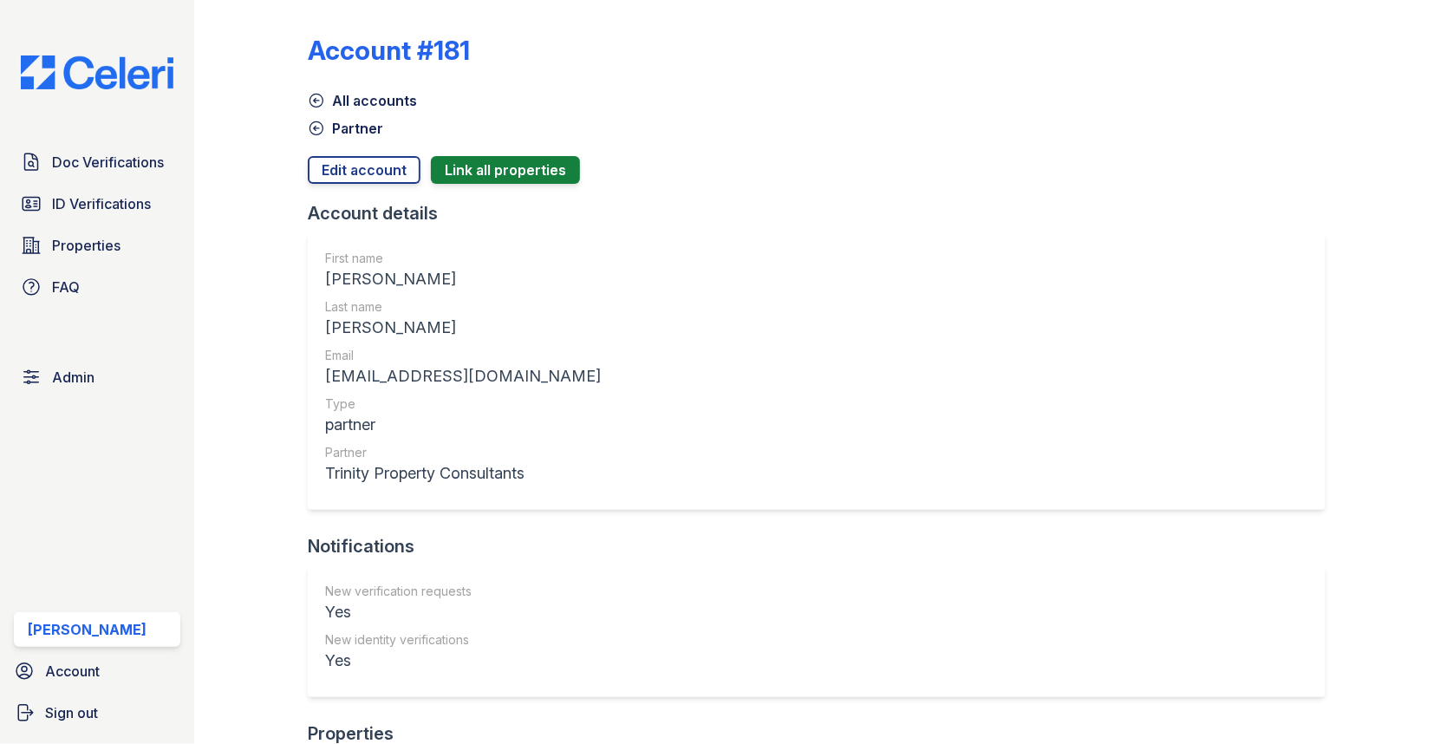
click at [366, 184] on div at bounding box center [824, 192] width 1032 height 17
click at [367, 167] on link "Edit account" at bounding box center [364, 170] width 113 height 28
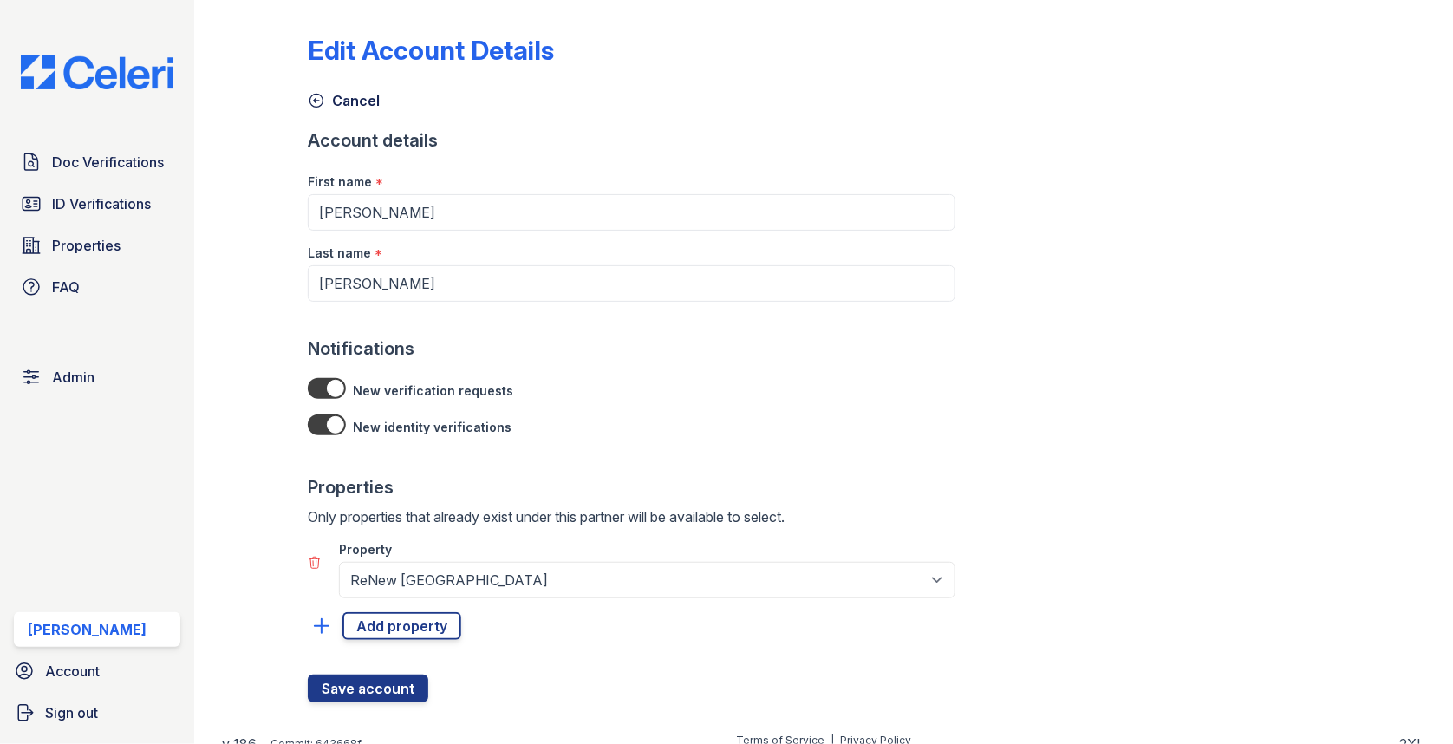
scroll to position [15, 0]
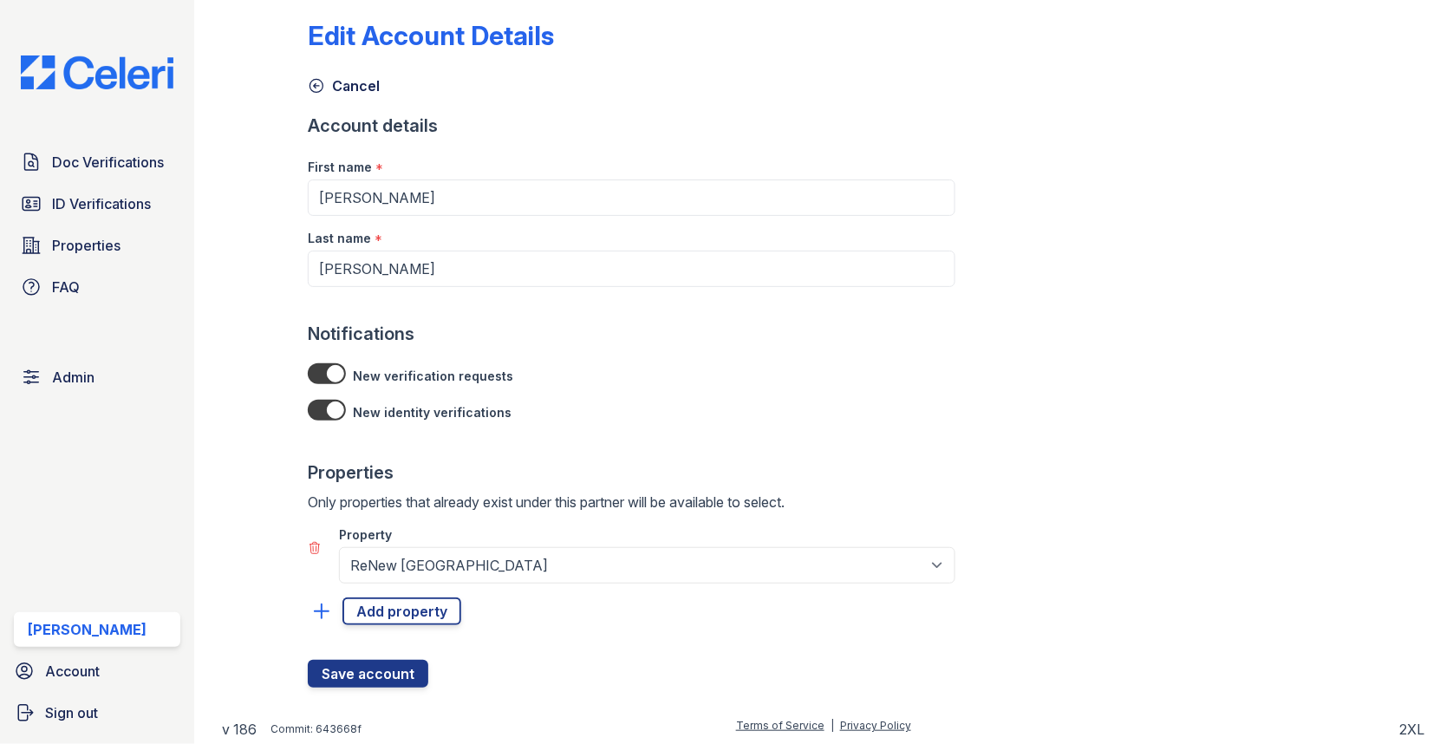
click at [328, 544] on div "Property Please select a property 888 at [GEOGRAPHIC_DATA] [GEOGRAPHIC_DATA][PE…" at bounding box center [632, 547] width 648 height 71
click at [322, 545] on div "Property Please select a property 888 at [GEOGRAPHIC_DATA] [GEOGRAPHIC_DATA][PE…" at bounding box center [632, 547] width 648 height 71
click at [321, 545] on div "Property Please select a property 888 at [GEOGRAPHIC_DATA] [GEOGRAPHIC_DATA][PE…" at bounding box center [632, 547] width 648 height 71
click at [319, 545] on icon at bounding box center [315, 548] width 14 height 14
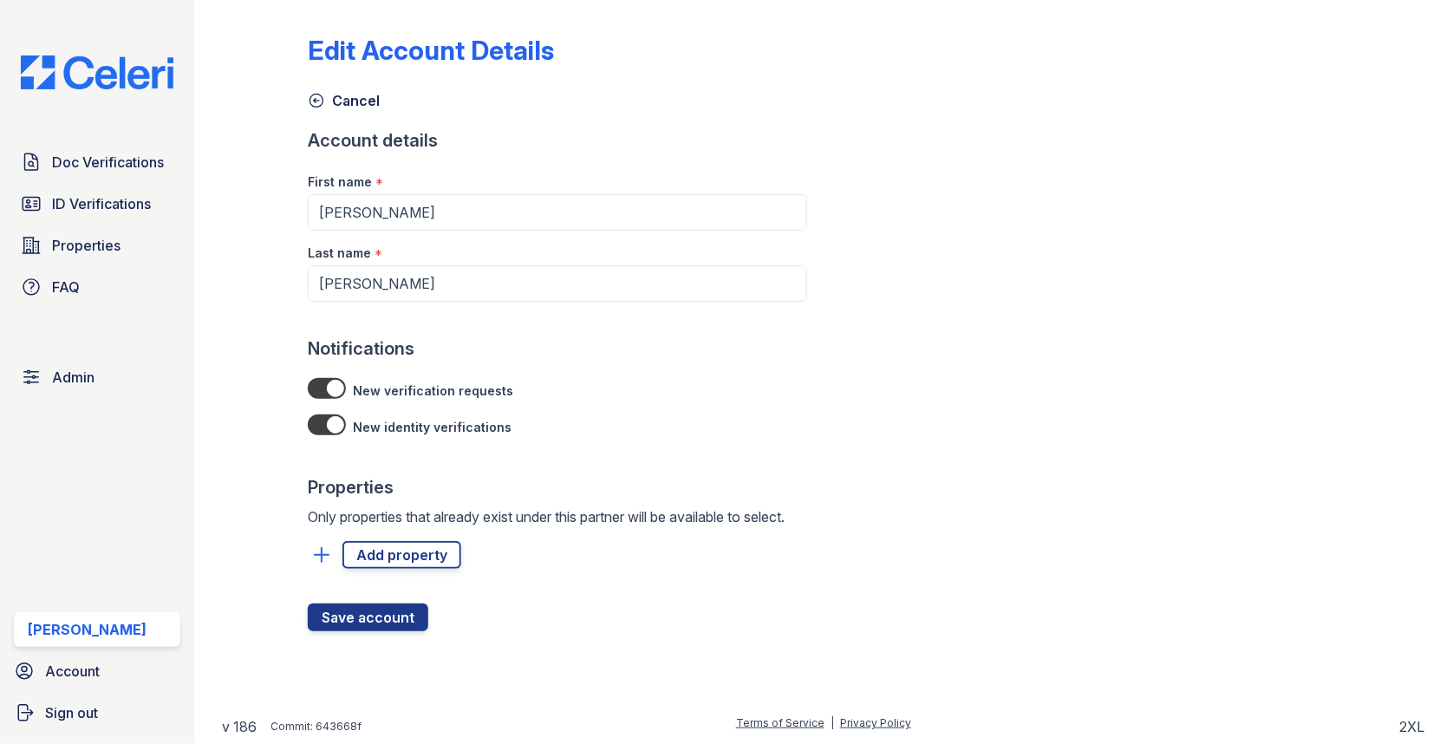
scroll to position [0, 0]
click at [362, 625] on button "Save account" at bounding box center [368, 617] width 121 height 28
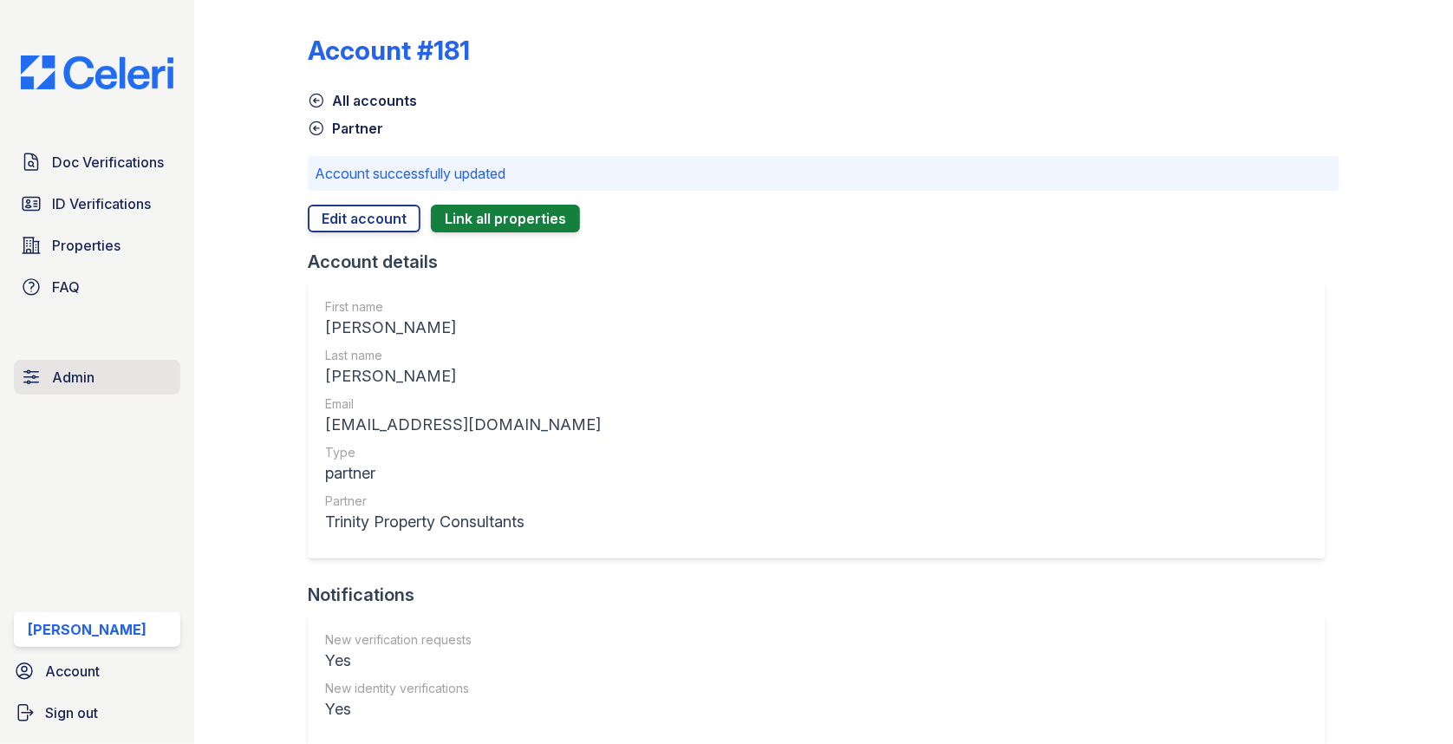
click at [111, 377] on link "Admin" at bounding box center [97, 377] width 166 height 35
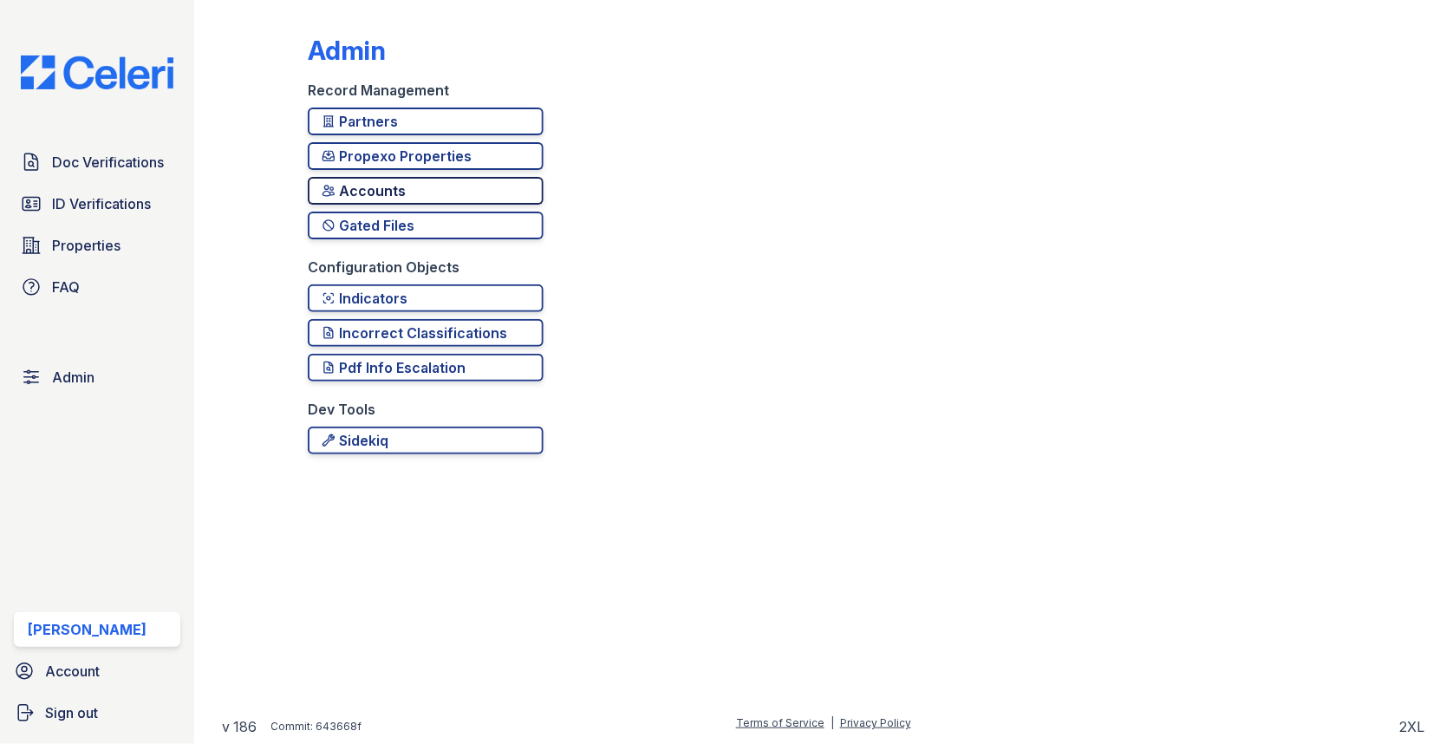
click at [422, 195] on div "Accounts" at bounding box center [426, 190] width 208 height 21
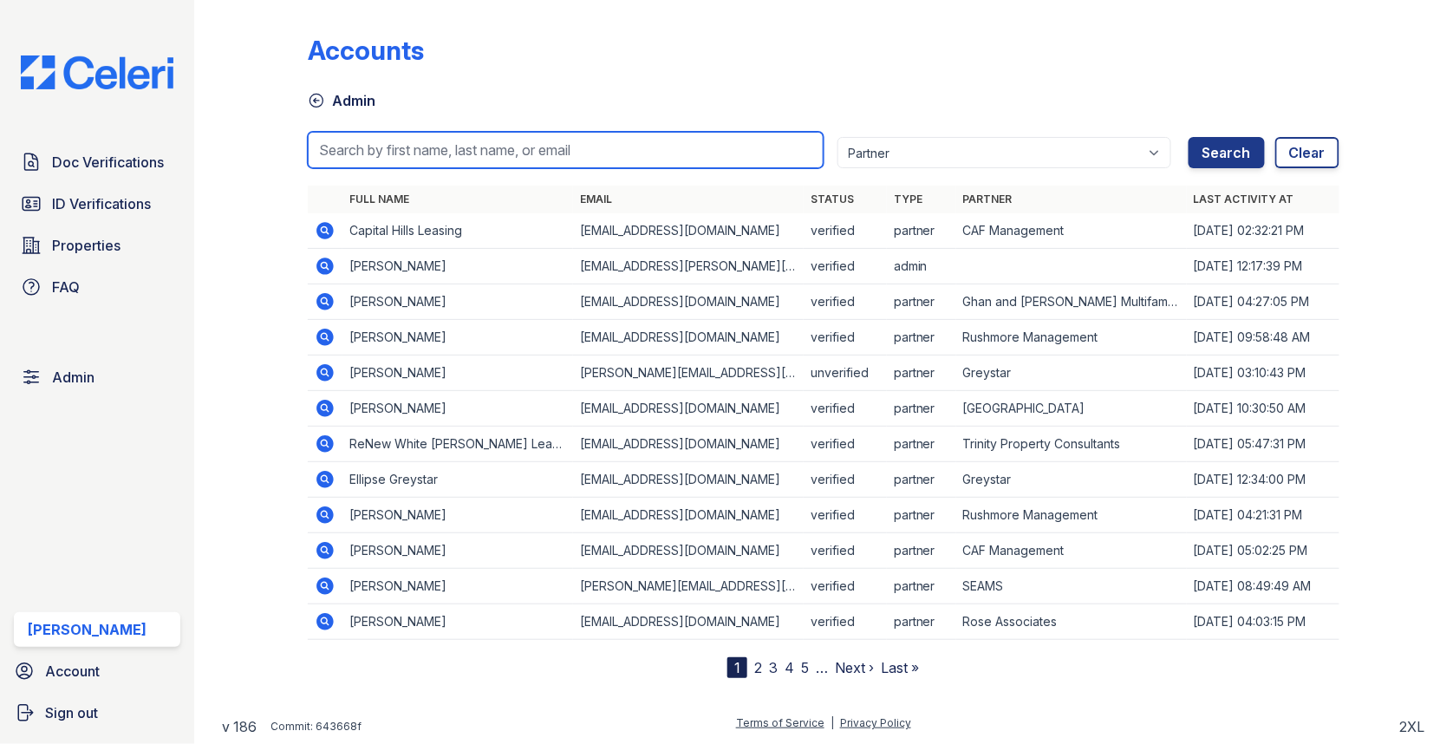
click at [458, 147] on input "search" at bounding box center [566, 150] width 516 height 36
paste input "[EMAIL_ADDRESS][DOMAIN_NAME]"
type input "[EMAIL_ADDRESS][DOMAIN_NAME]"
click at [1189, 137] on button "Search" at bounding box center [1227, 152] width 76 height 31
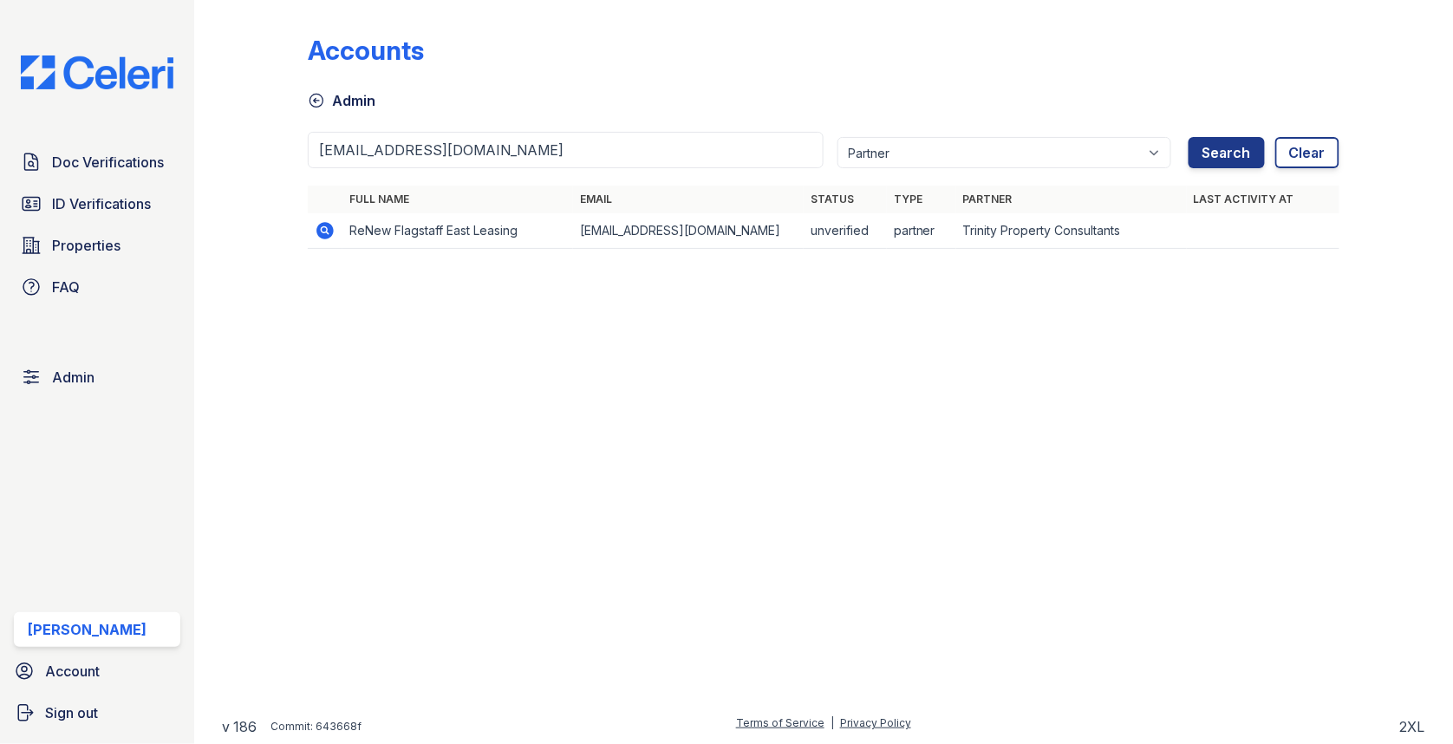
click at [332, 226] on icon at bounding box center [324, 230] width 17 height 17
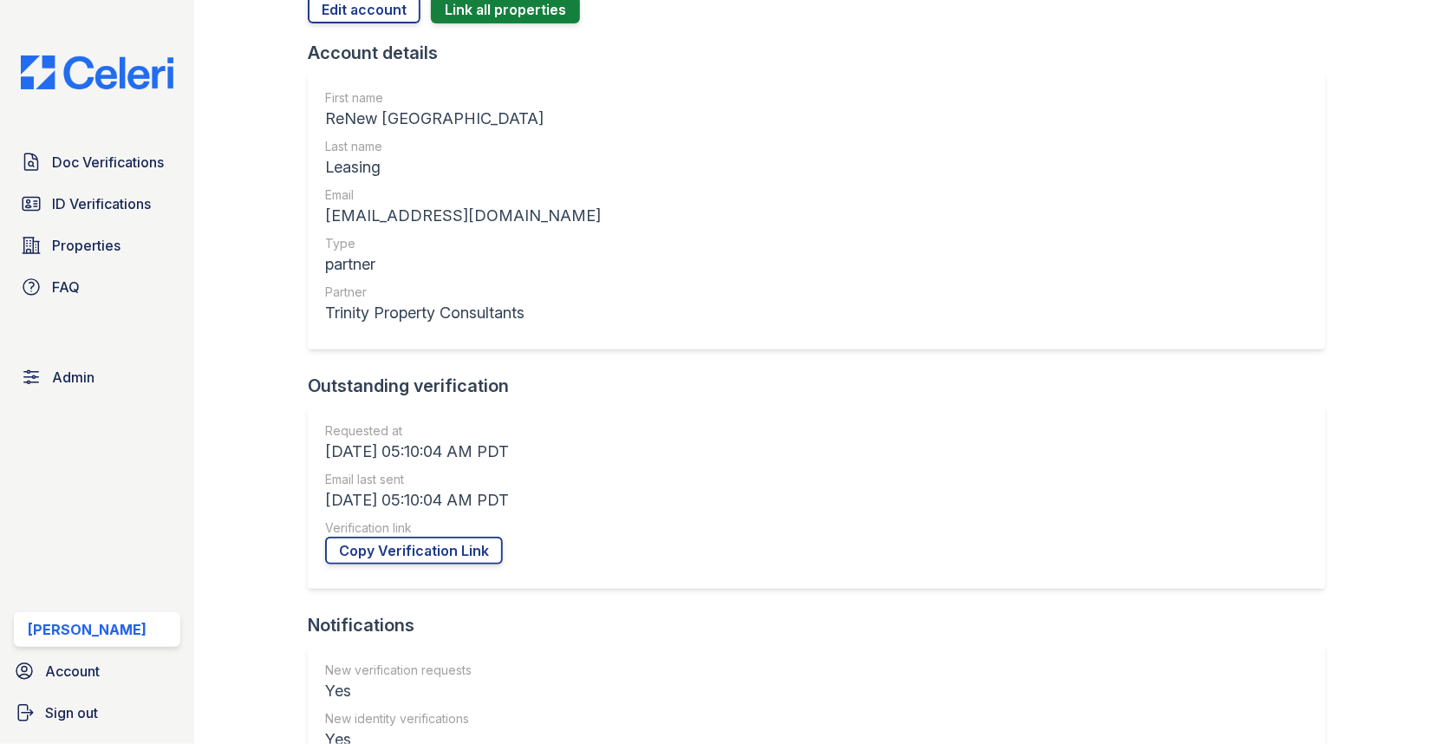
scroll to position [274, 0]
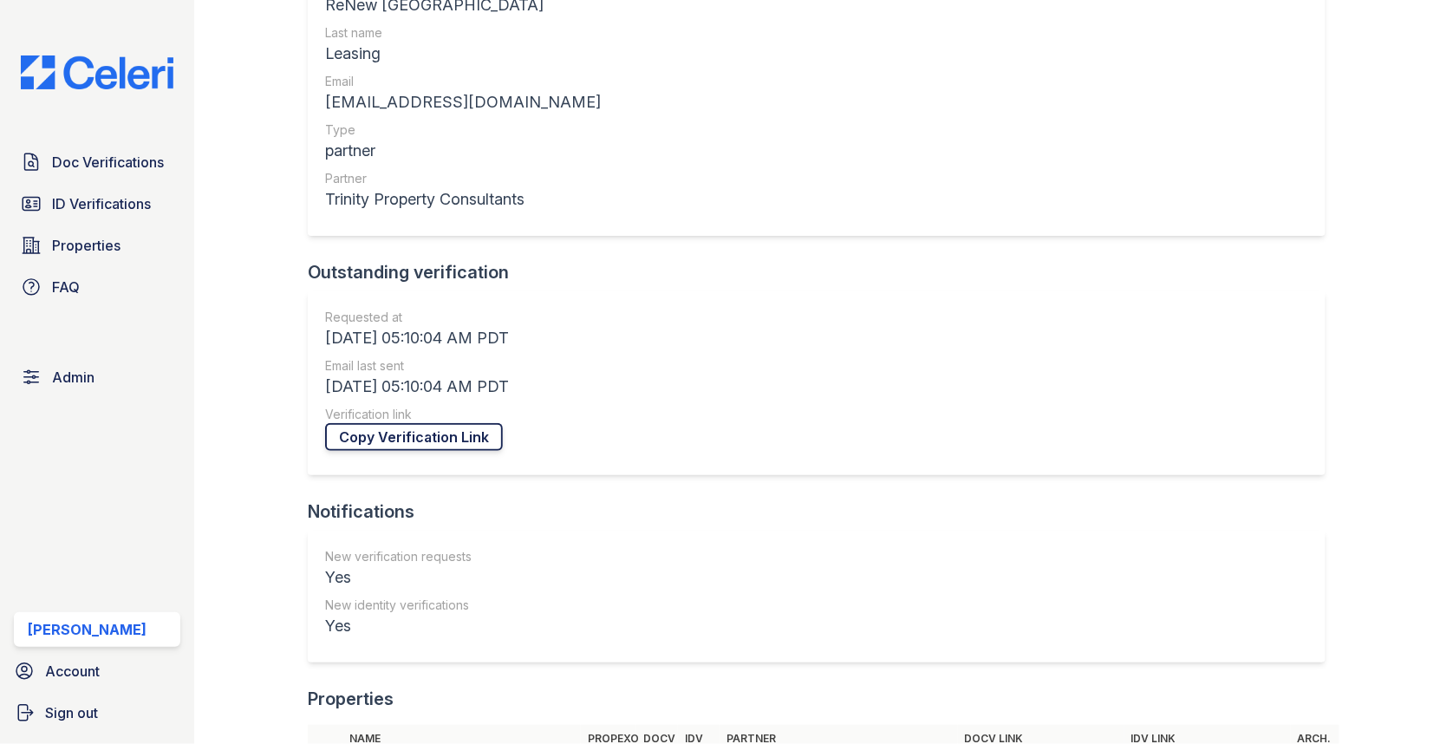
click at [454, 433] on link "Copy Verification Link" at bounding box center [414, 437] width 178 height 28
click at [55, 153] on span "Doc Verifications" at bounding box center [108, 162] width 112 height 21
